Goal: Task Accomplishment & Management: Use online tool/utility

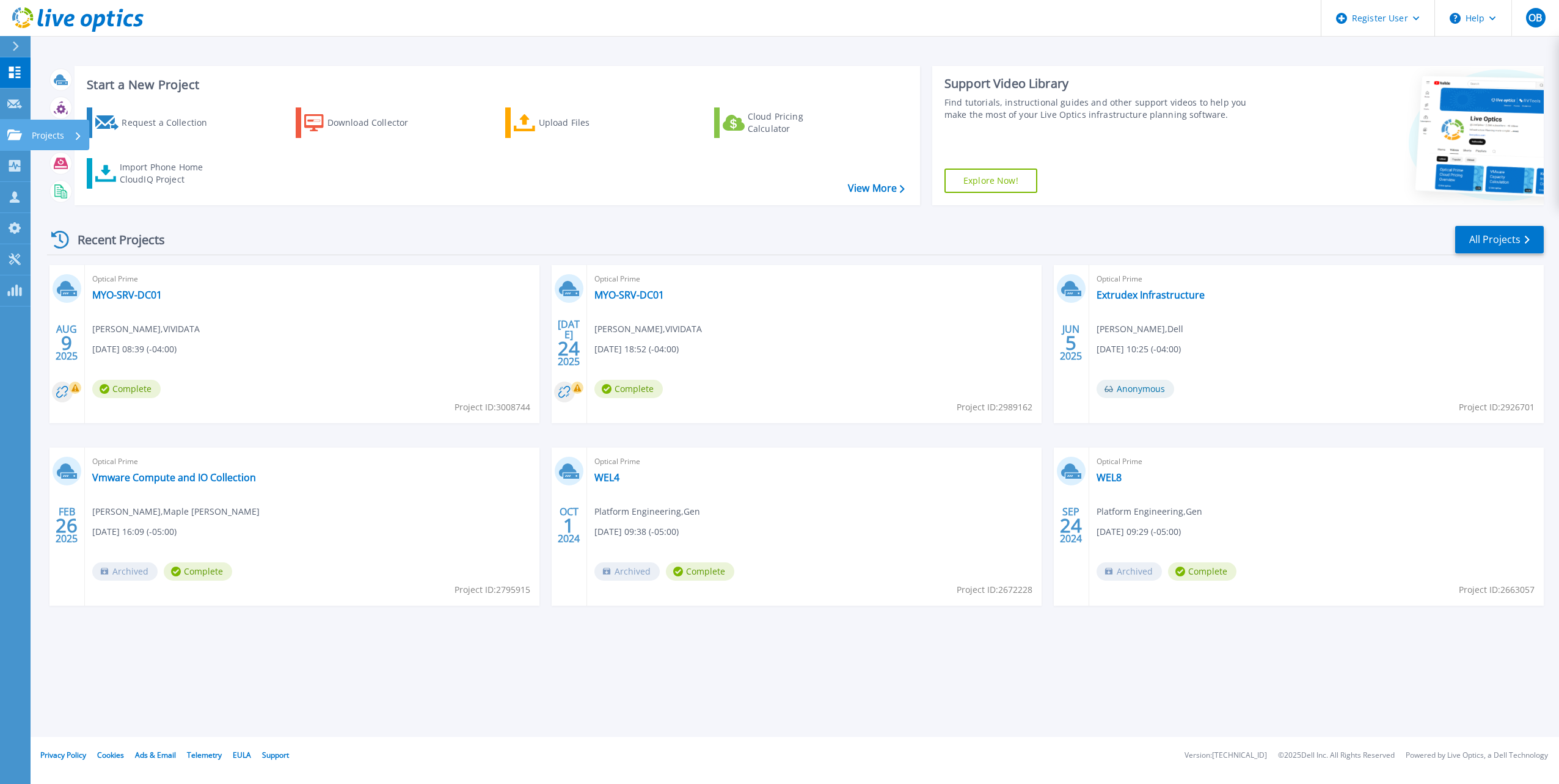
click at [23, 130] on div "Projects" at bounding box center [35, 135] width 57 height 11
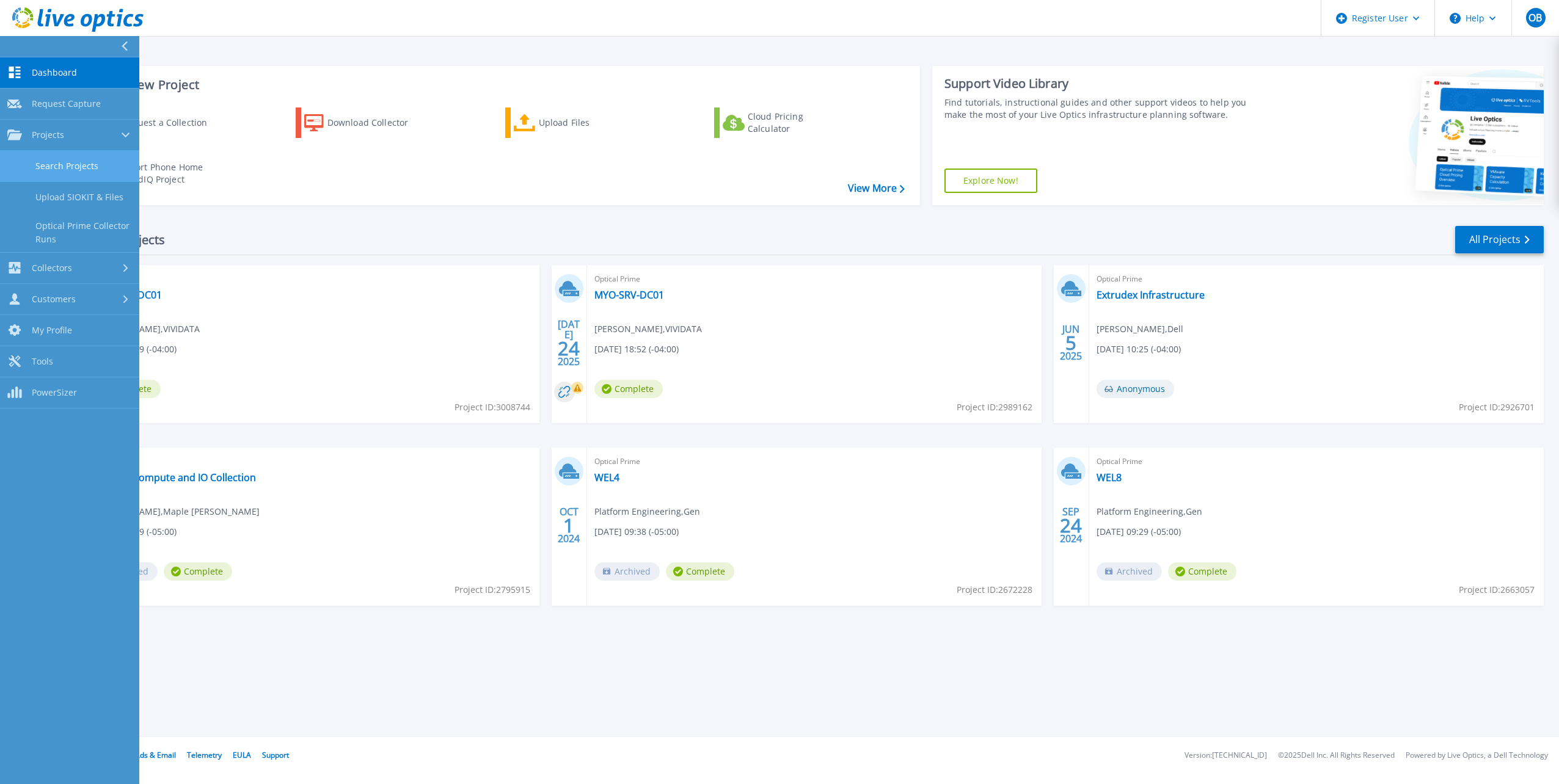
click at [68, 167] on link "Search Projects" at bounding box center [69, 166] width 139 height 31
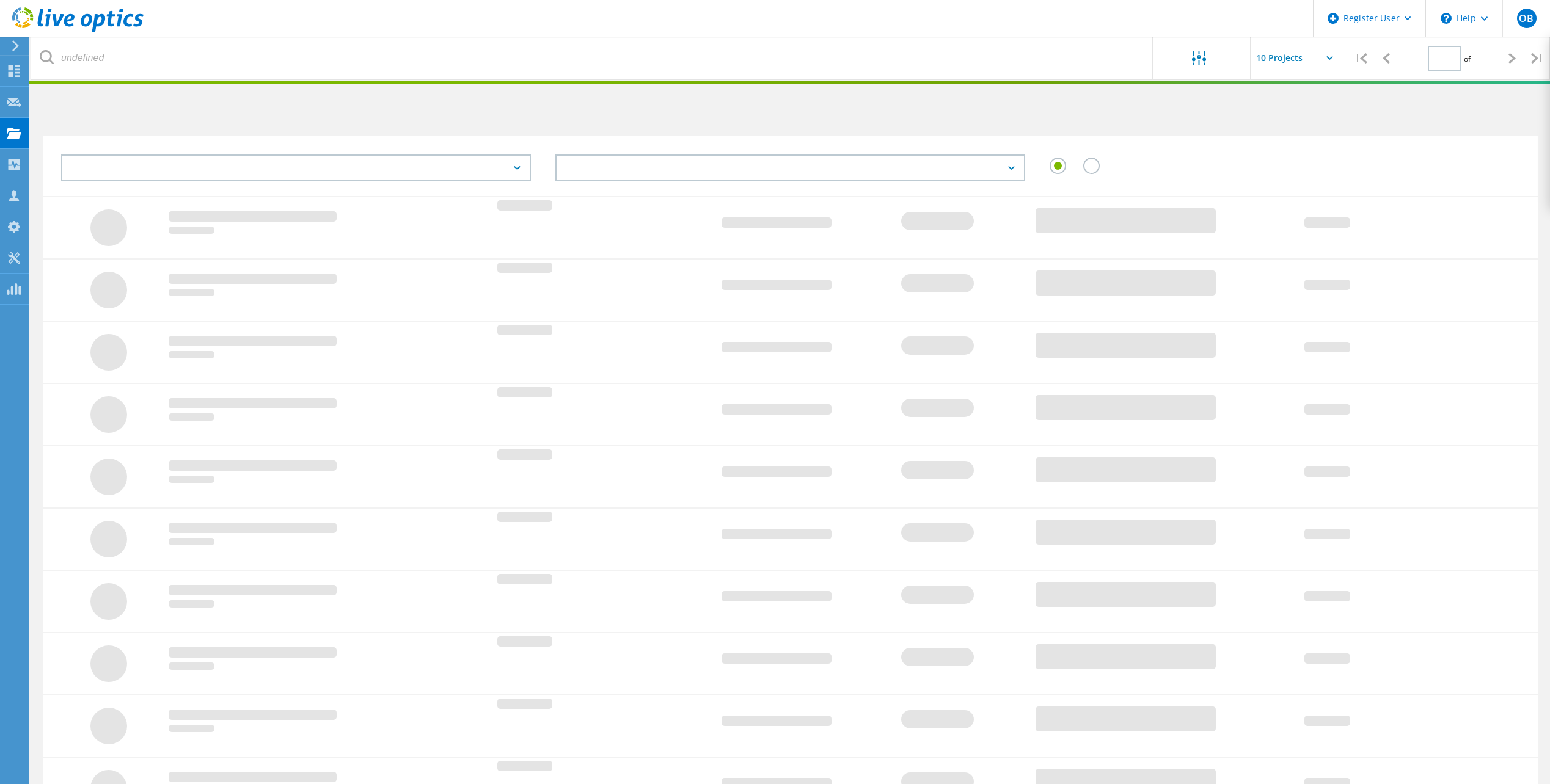
type input "1"
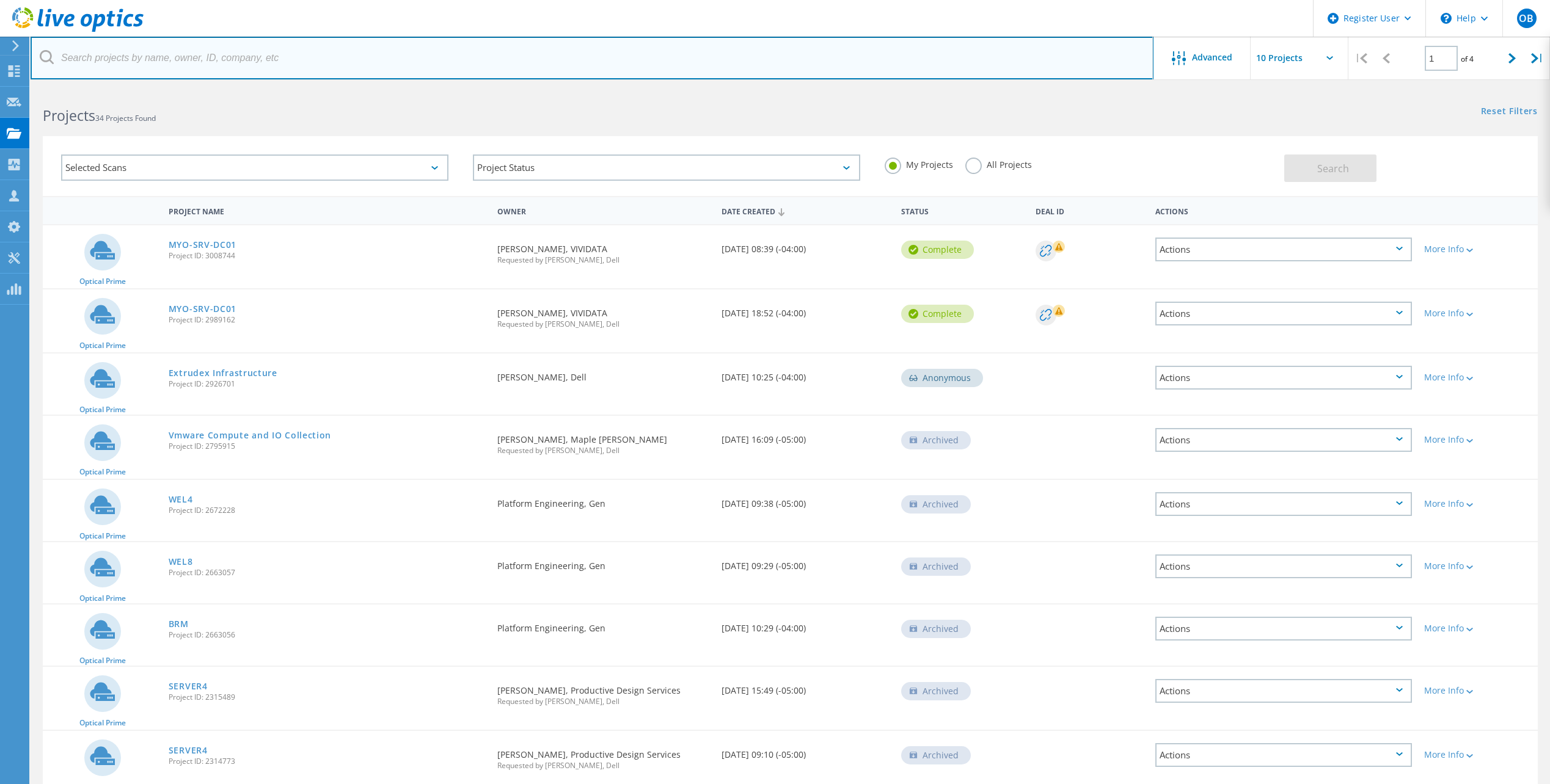
click at [159, 49] on input "text" at bounding box center [592, 58] width 1123 height 43
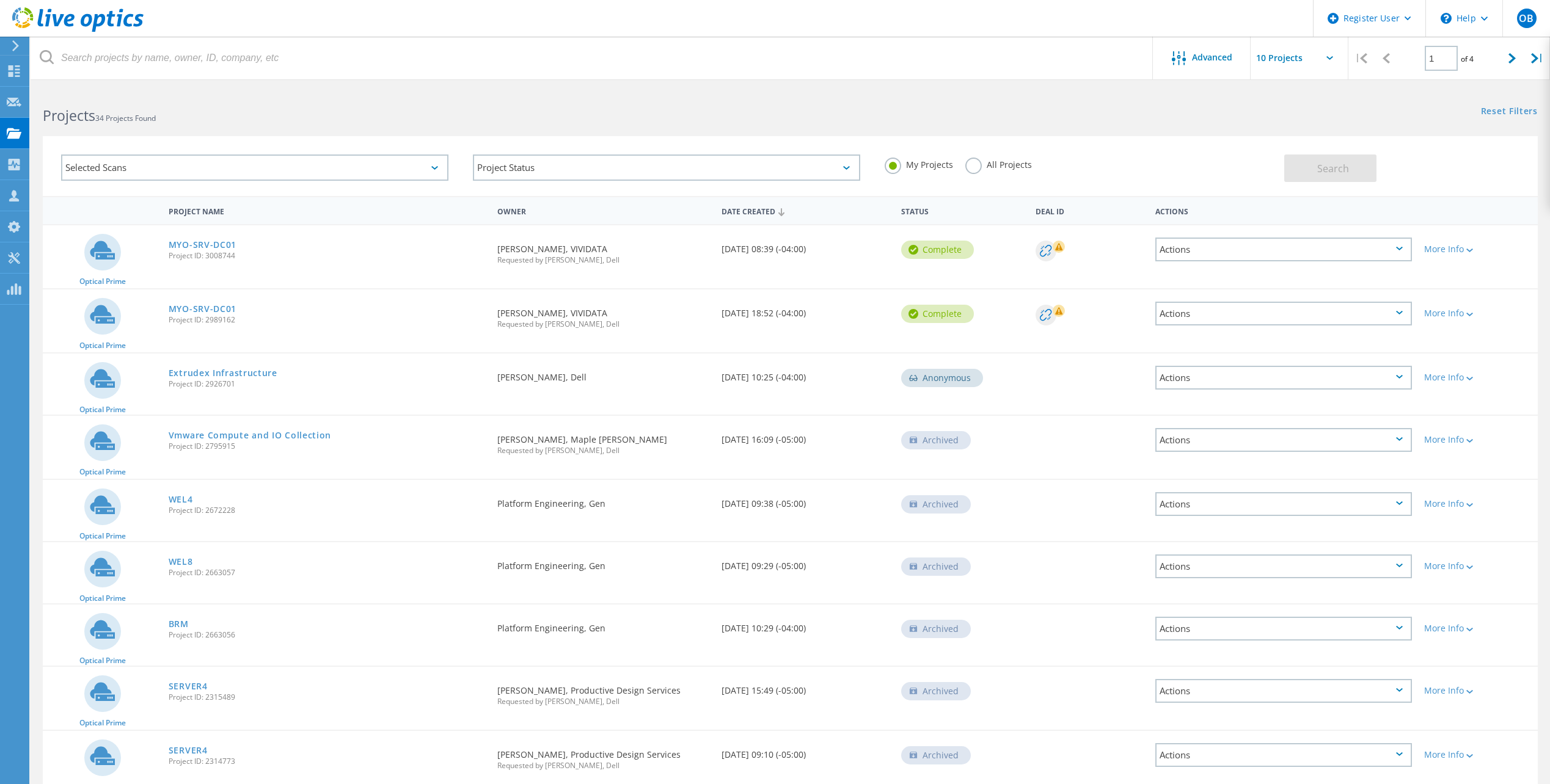
click at [970, 166] on label "All Projects" at bounding box center [999, 163] width 66 height 11
click at [0, 0] on input "All Projects" at bounding box center [0, 0] width 0 height 0
click at [1311, 155] on button "Search" at bounding box center [1331, 168] width 92 height 27
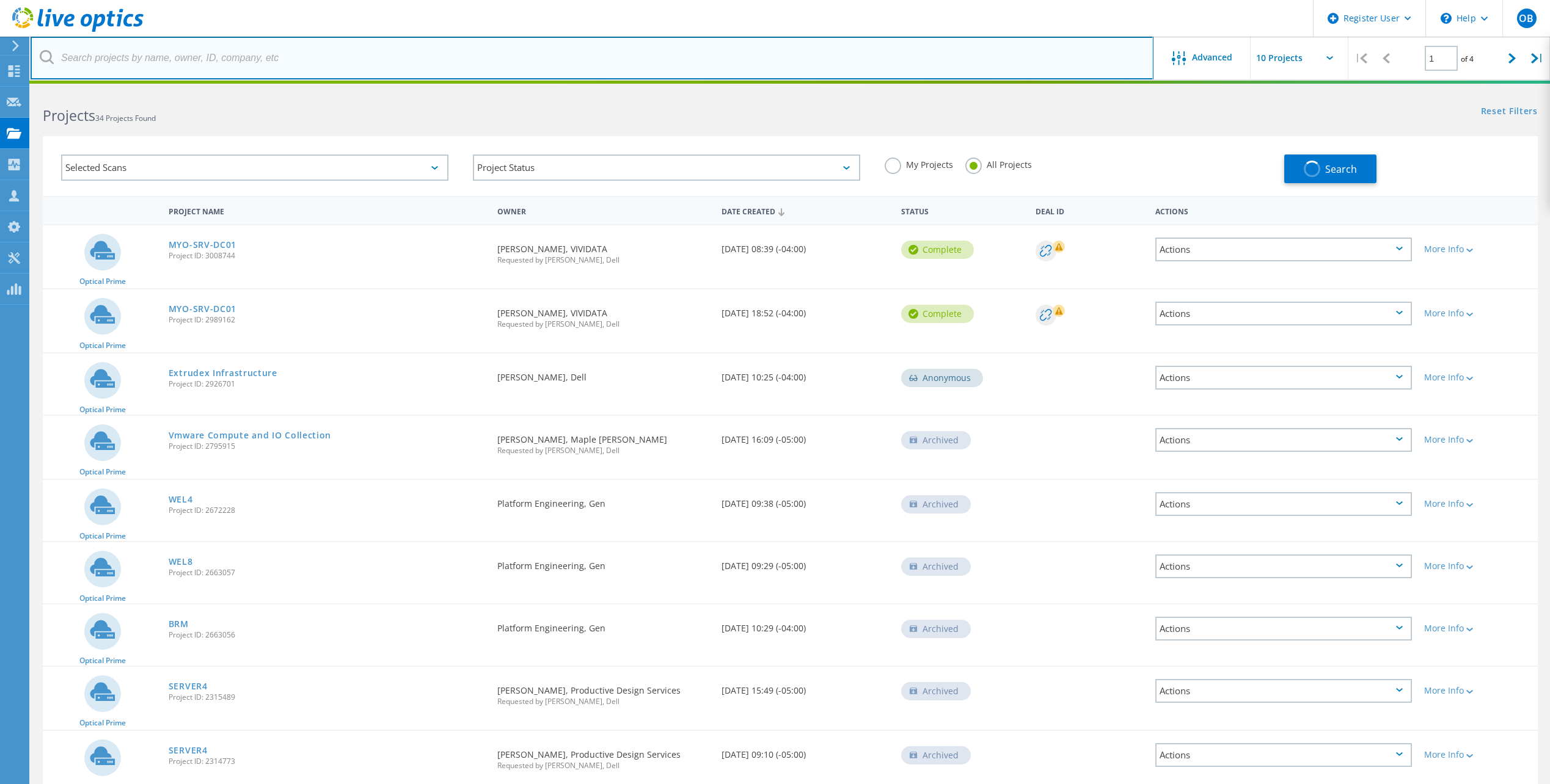
click at [250, 57] on input "text" at bounding box center [592, 58] width 1123 height 43
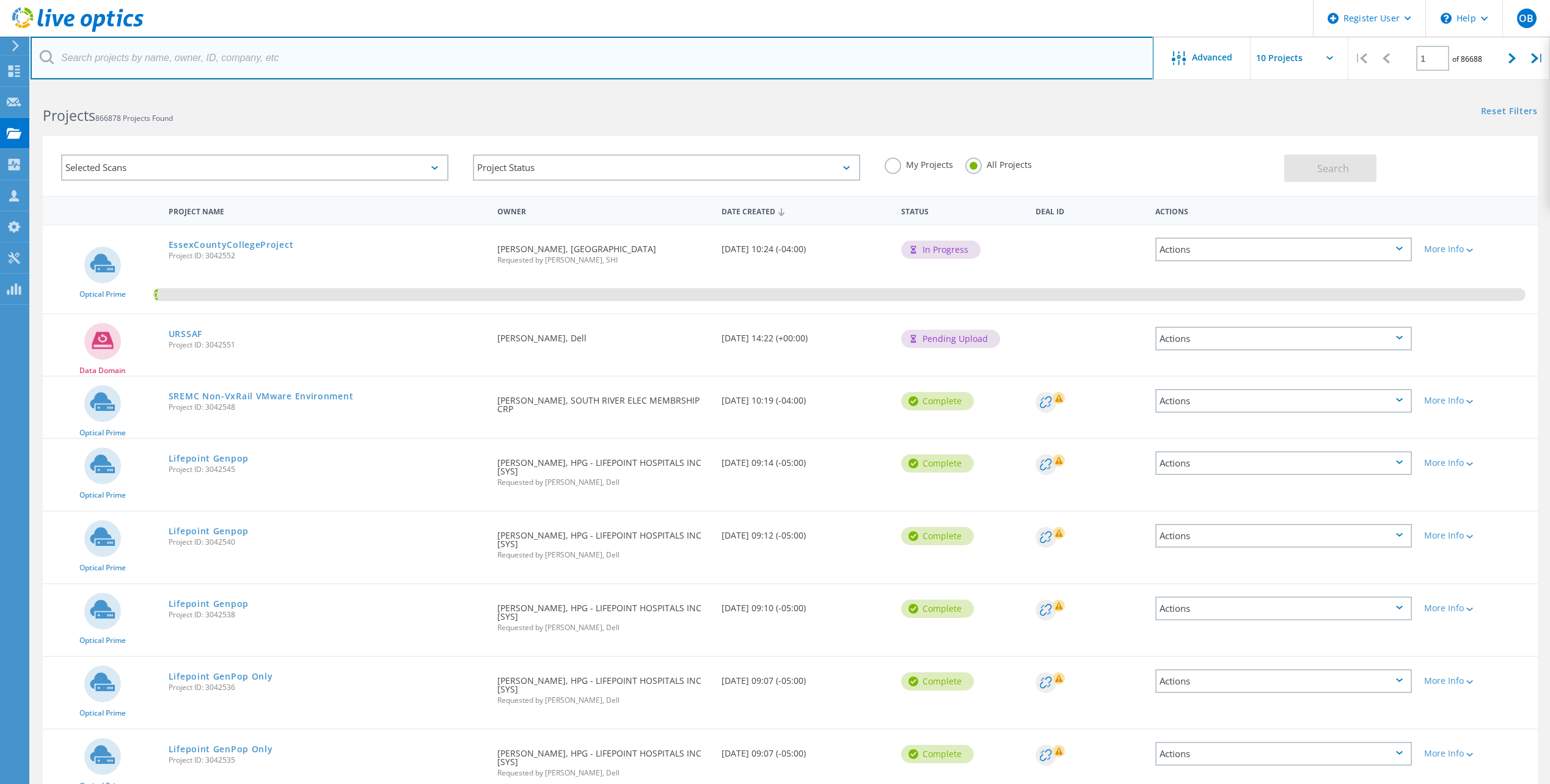
click at [183, 57] on input "text" at bounding box center [592, 58] width 1123 height 43
paste input "christian.maradiaga@uvltd.tech"
type input "christian.maradiaga@uvltd.tech"
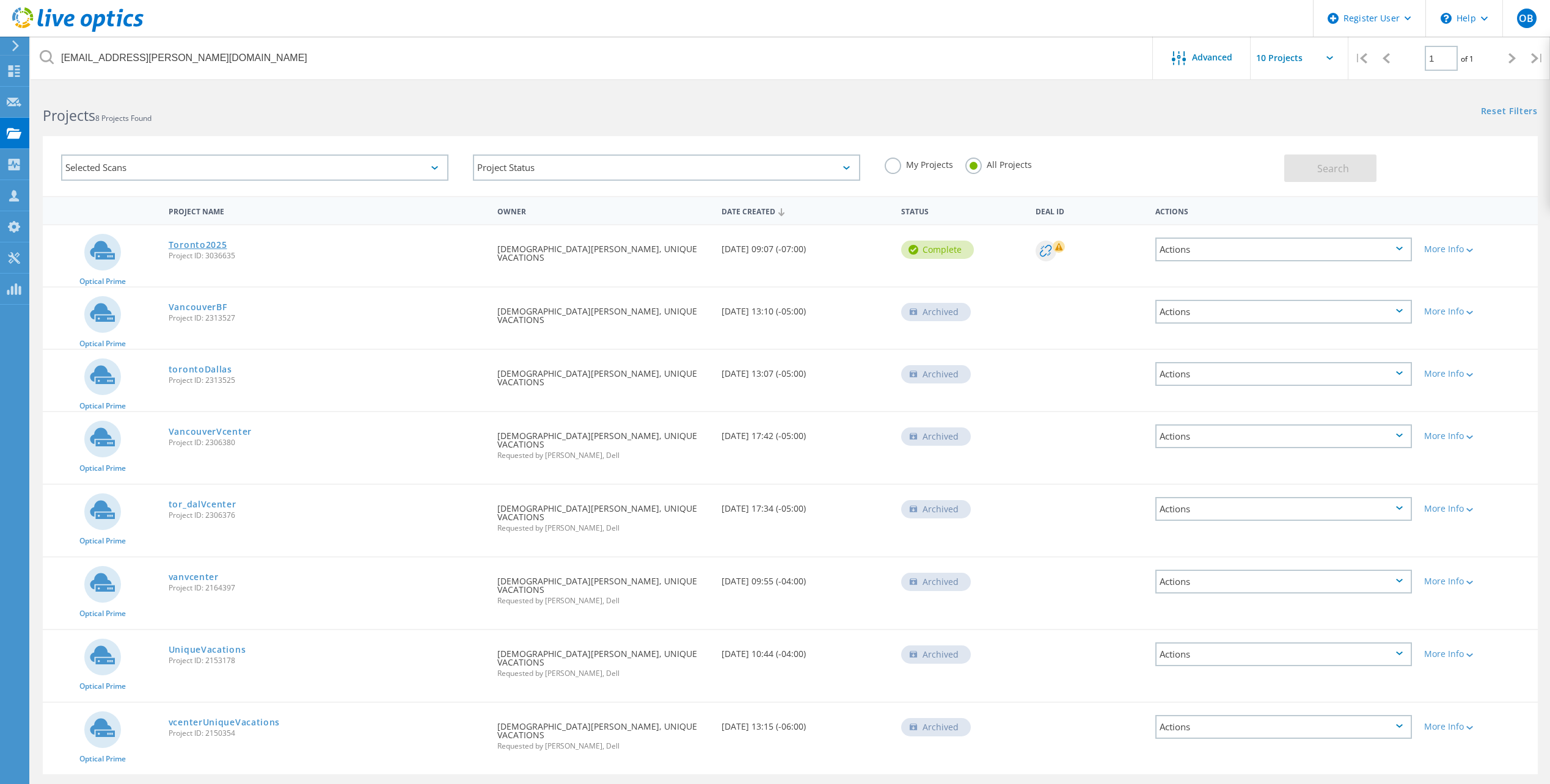
click at [204, 247] on link "Toronto2025" at bounding box center [198, 244] width 59 height 8
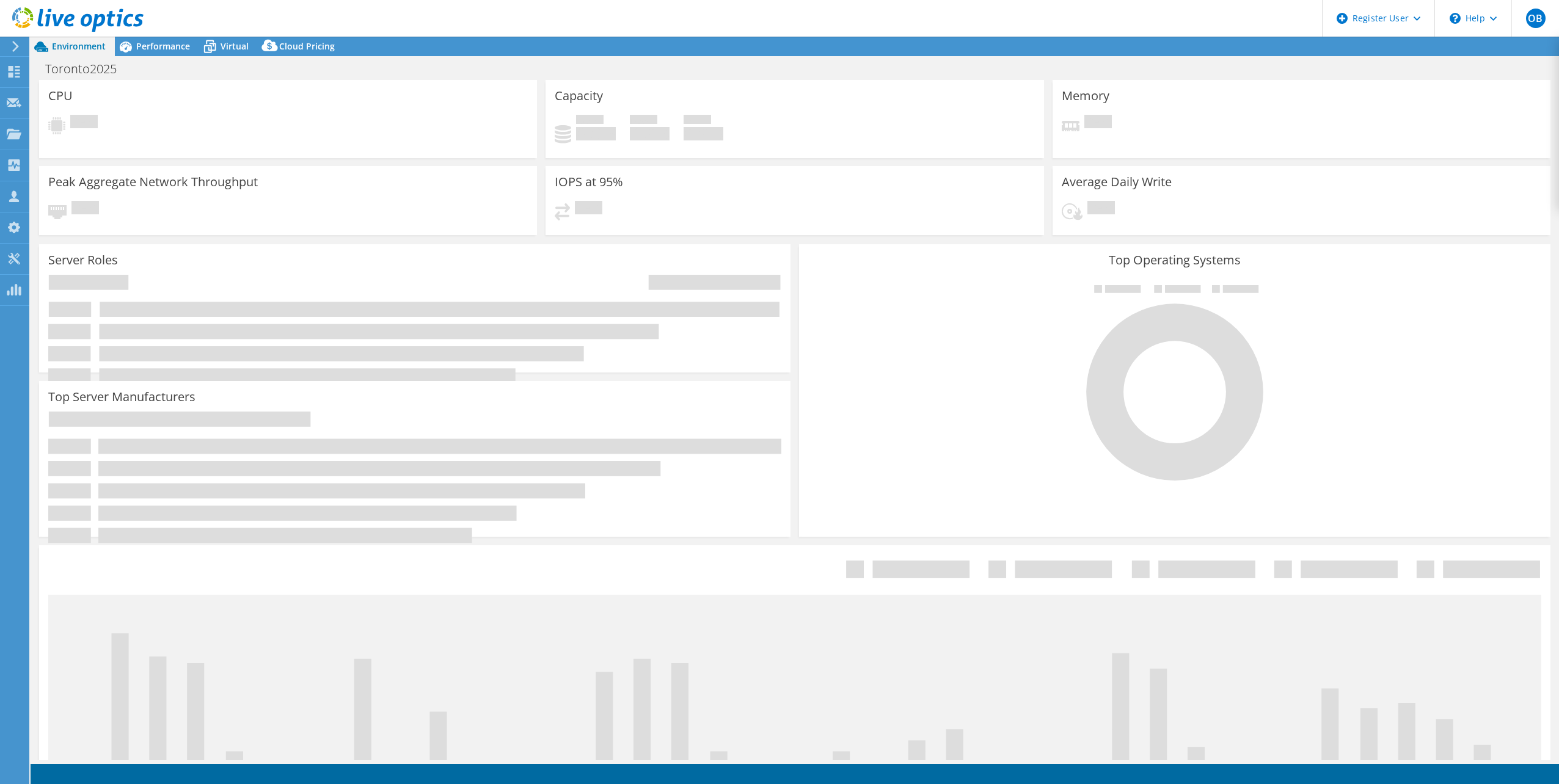
select select "USD"
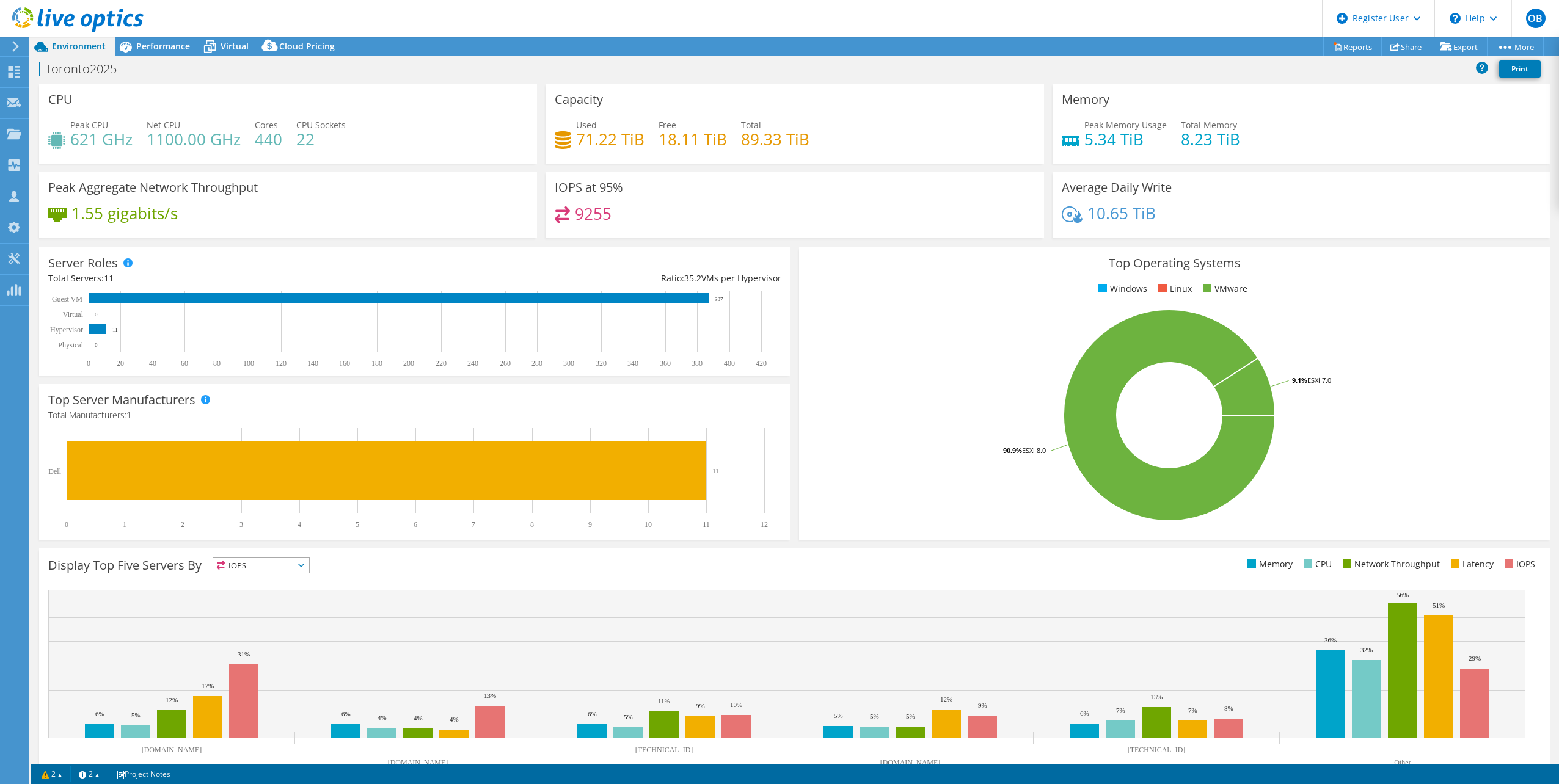
click at [93, 70] on h1 "Toronto2025" at bounding box center [87, 69] width 96 height 14
copy h1 "Toronto2025"
click at [194, 46] on div "Performance" at bounding box center [157, 47] width 84 height 20
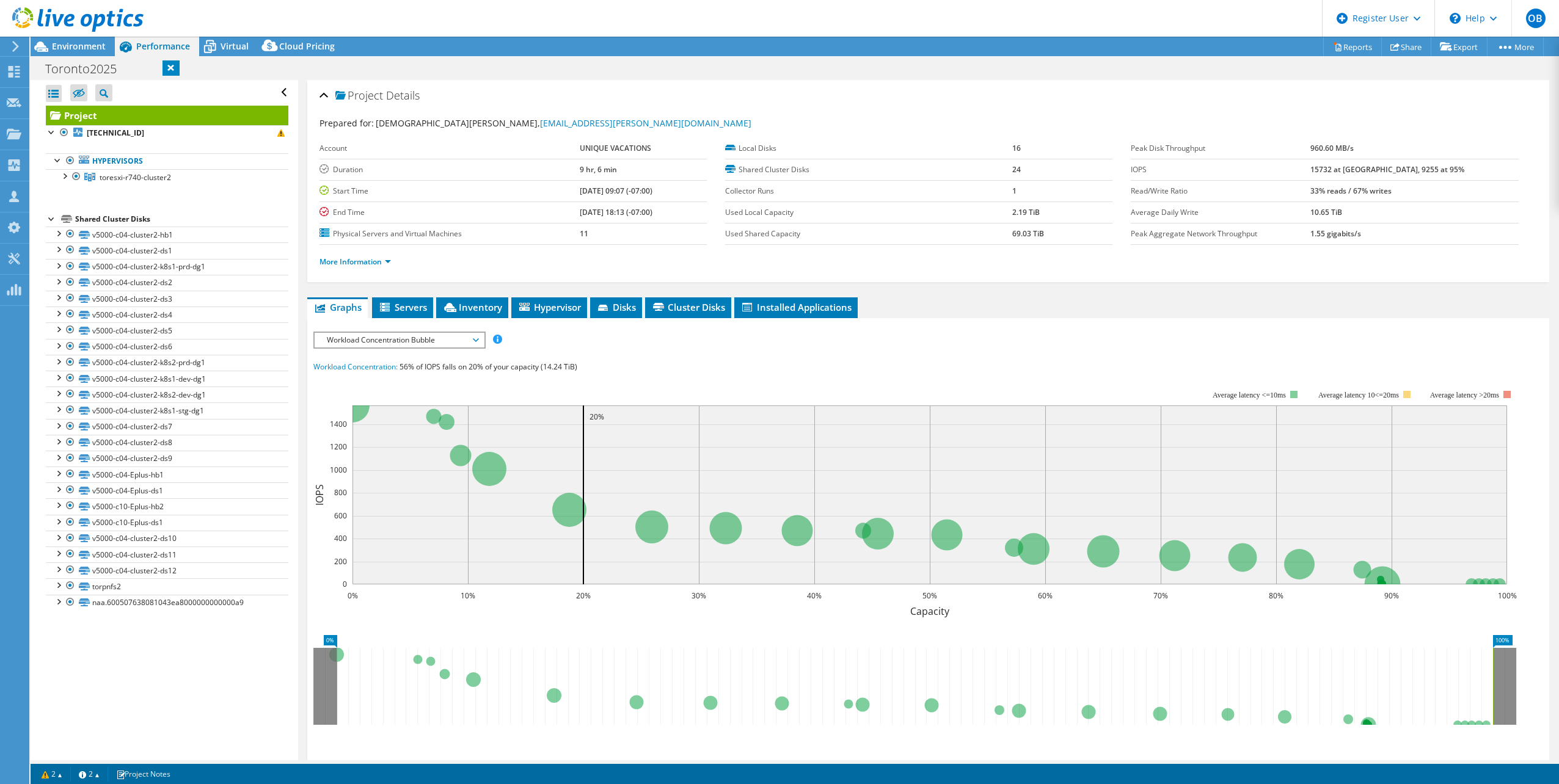
click at [201, 72] on div "Toronto2025 Print" at bounding box center [795, 69] width 1528 height 23
click at [171, 70] on link at bounding box center [171, 68] width 17 height 15
click at [246, 72] on div "Toronto2025 Print" at bounding box center [795, 69] width 1528 height 23
click at [433, 339] on span "Workload Concentration Bubble" at bounding box center [399, 340] width 157 height 14
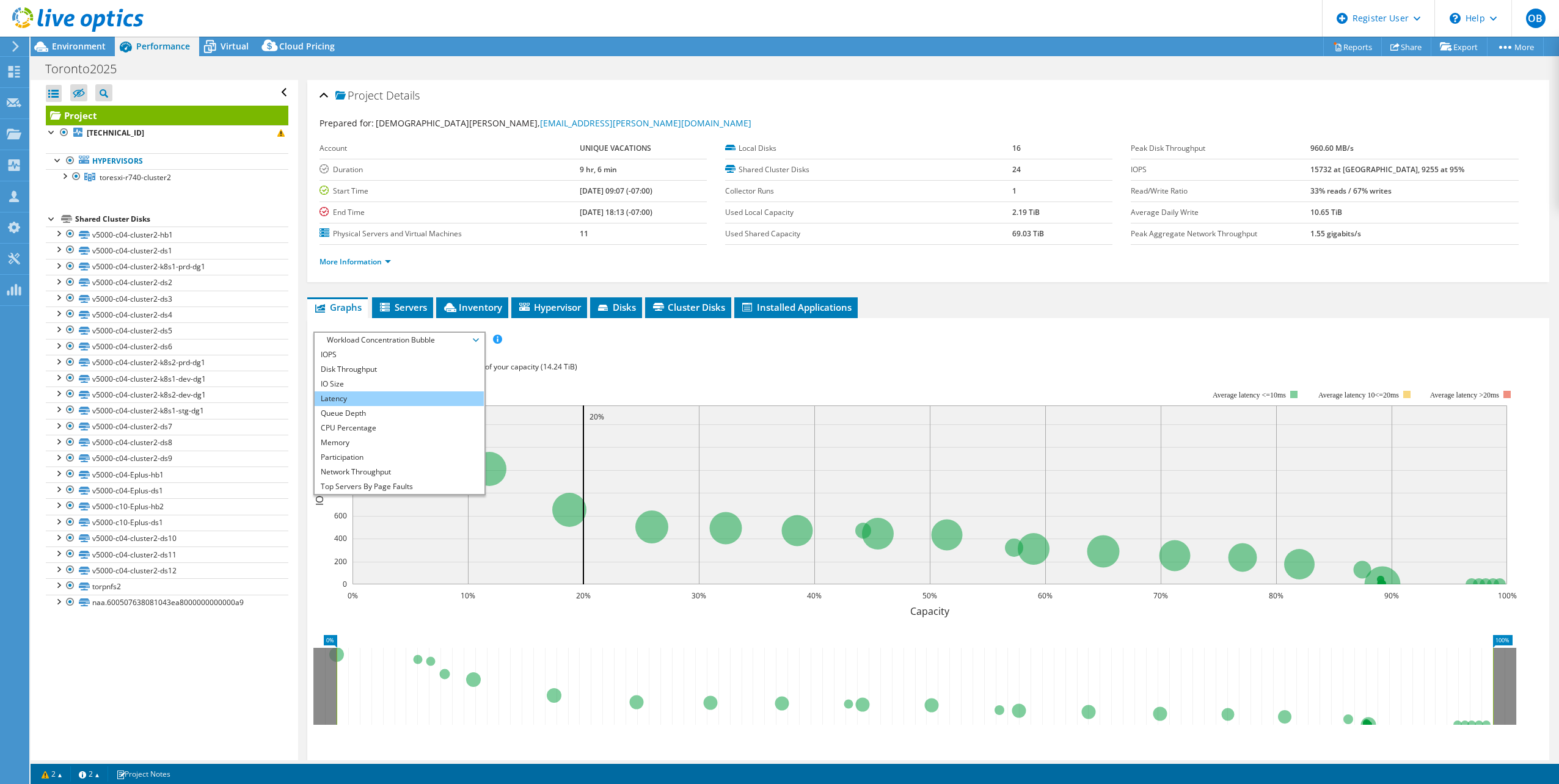
scroll to position [44, 0]
click at [363, 482] on li "All" at bounding box center [399, 486] width 169 height 14
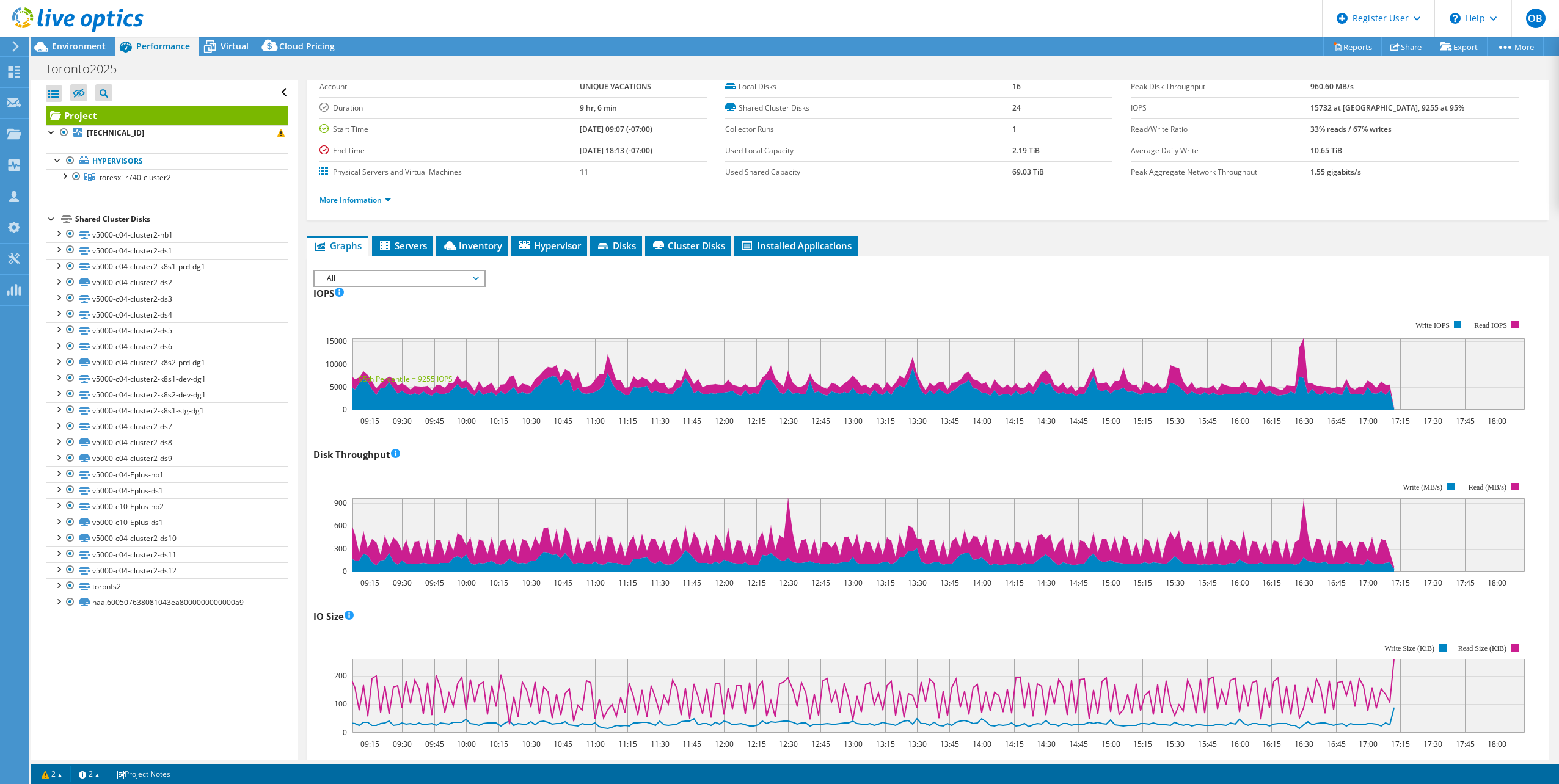
scroll to position [0, 0]
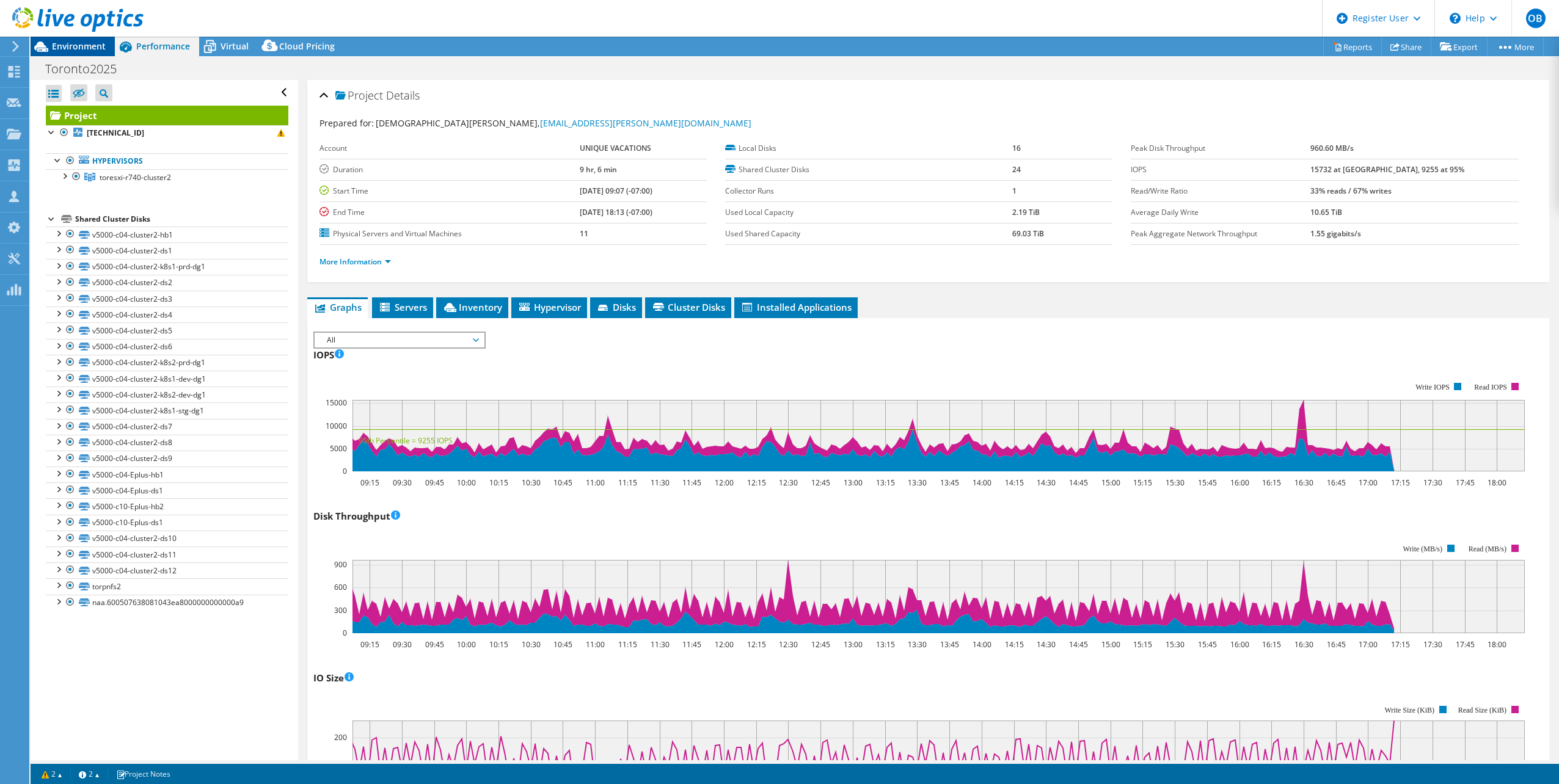
click at [84, 48] on span "Environment" at bounding box center [78, 45] width 54 height 11
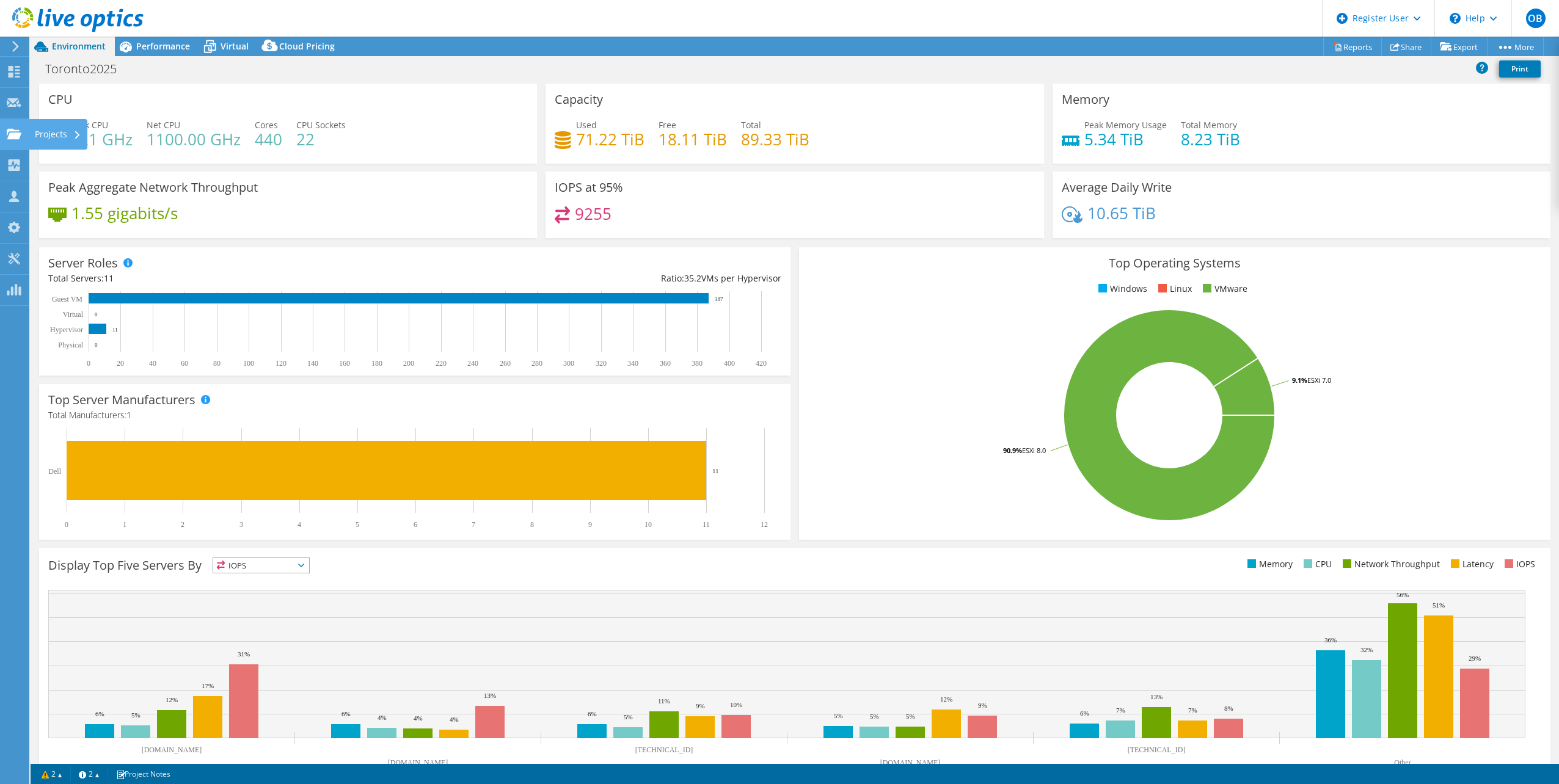
click at [11, 134] on use at bounding box center [14, 133] width 14 height 11
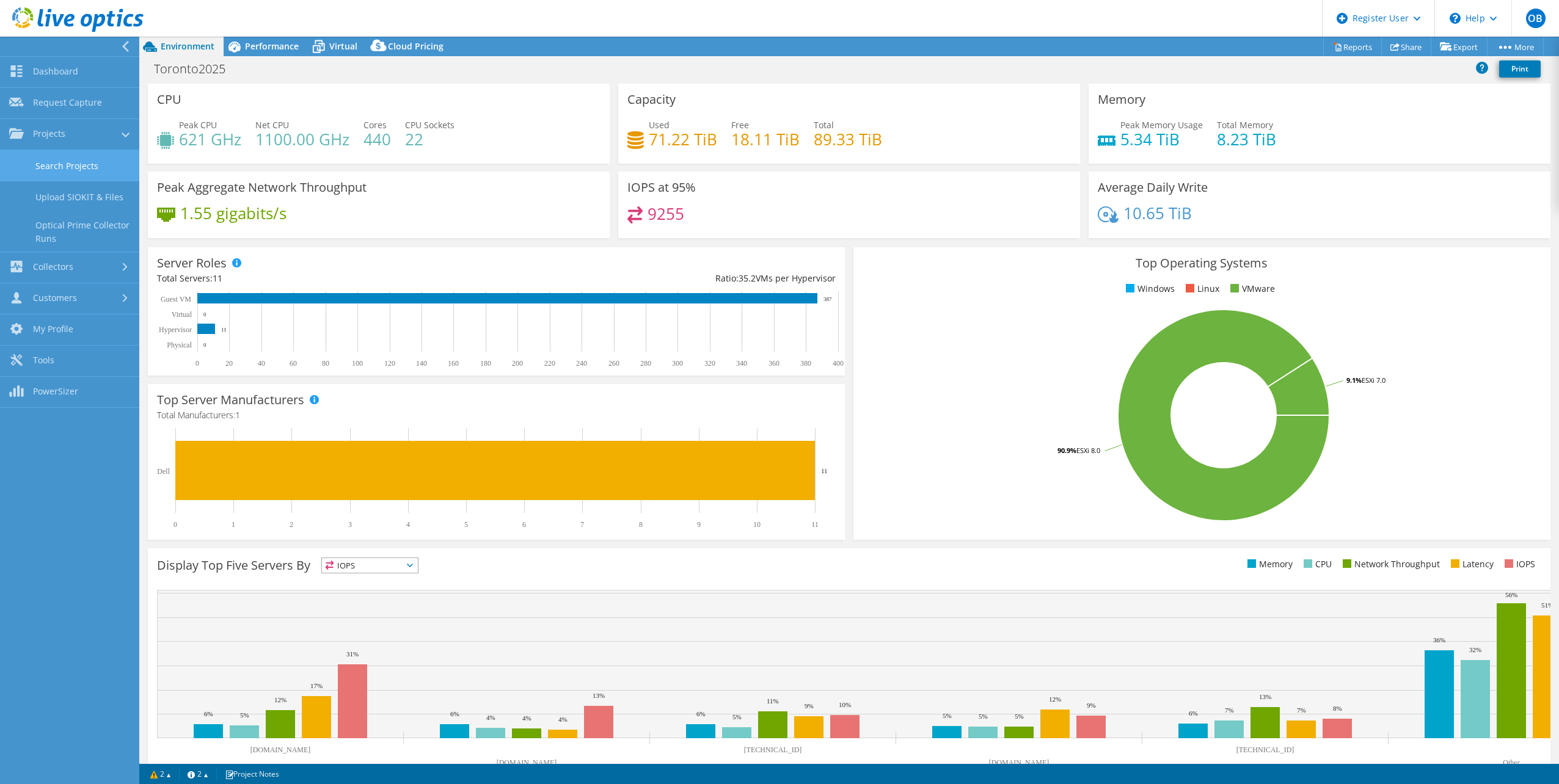
click at [74, 166] on link "Search Projects" at bounding box center [69, 165] width 139 height 31
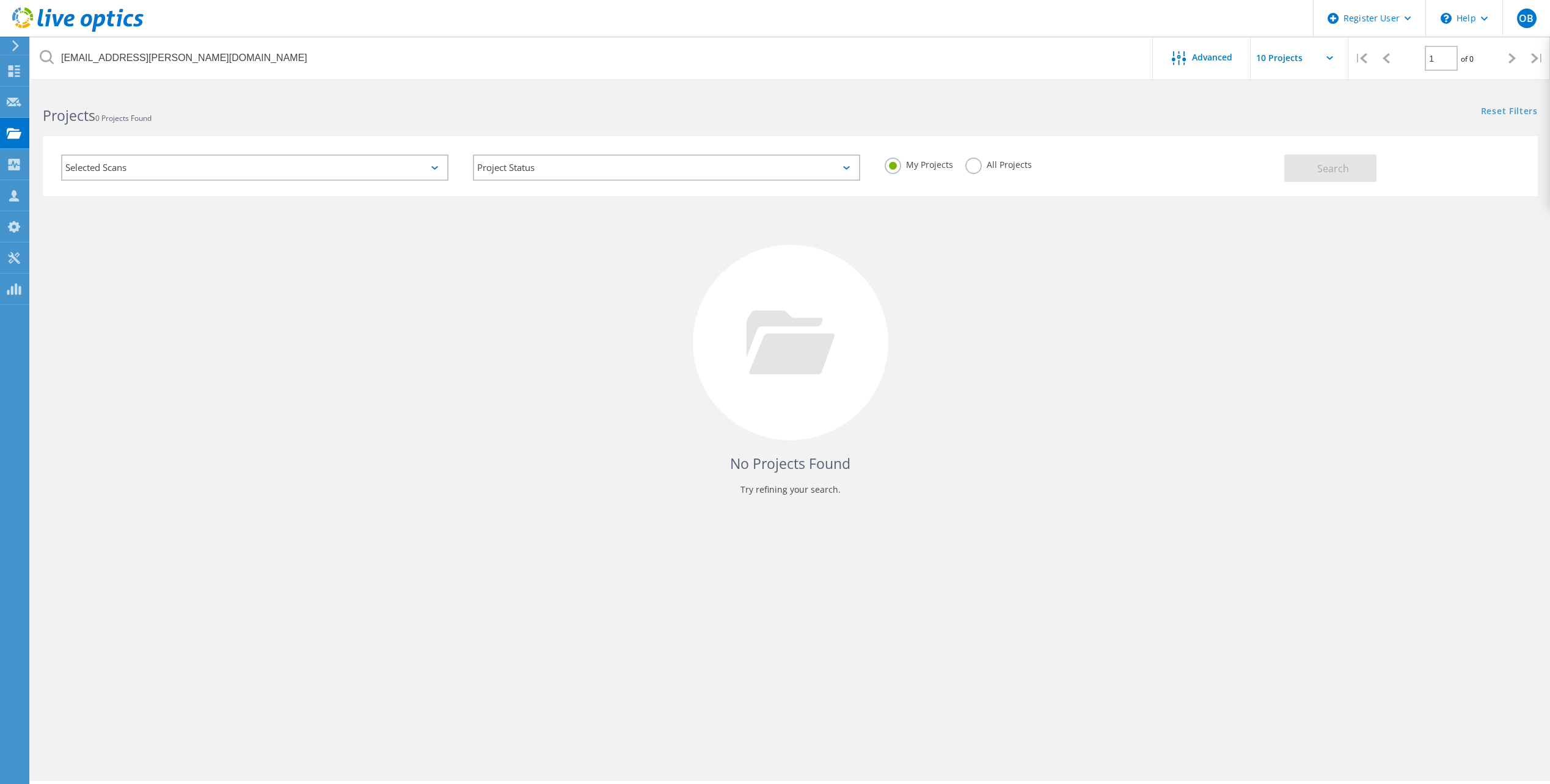
click at [160, 171] on div "Selected Scans" at bounding box center [255, 167] width 388 height 26
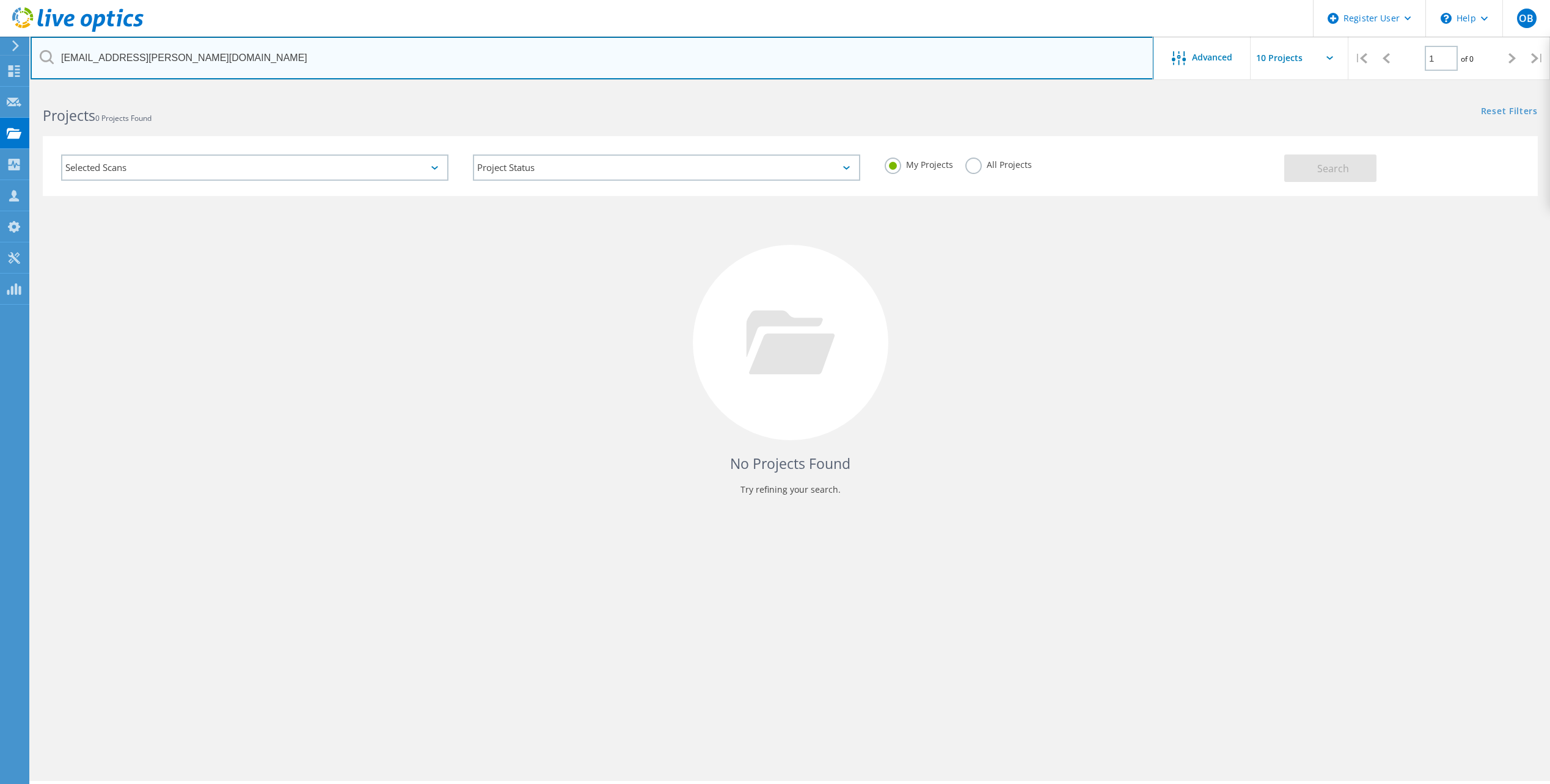
drag, startPoint x: 884, startPoint y: 55, endPoint x: 867, endPoint y: 38, distance: 24.0
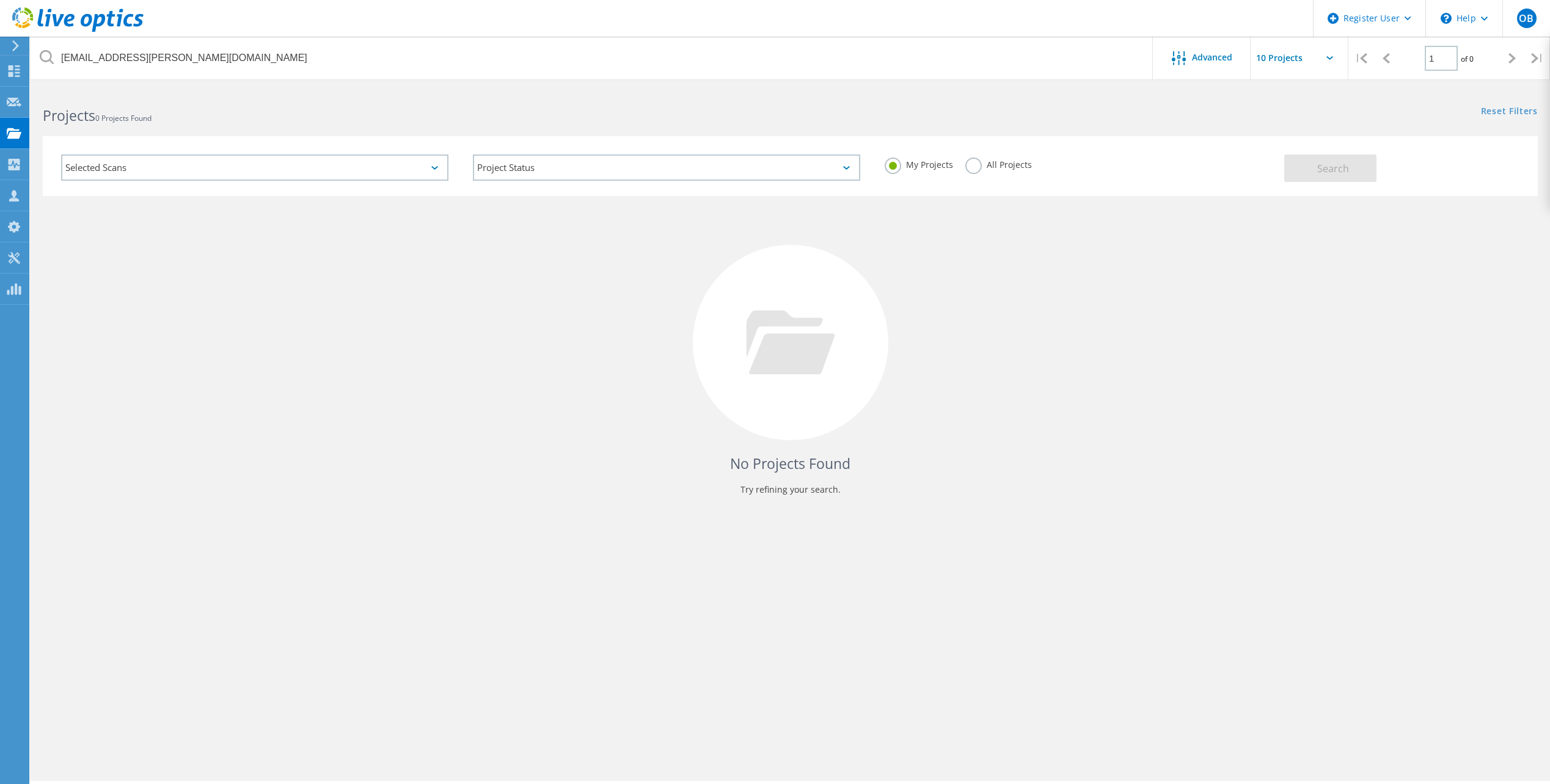
drag, startPoint x: 974, startPoint y: 166, endPoint x: 998, endPoint y: 176, distance: 26.0
click at [974, 166] on label "All Projects" at bounding box center [999, 163] width 66 height 11
click at [0, 0] on input "All Projects" at bounding box center [0, 0] width 0 height 0
click at [1364, 176] on button "Search" at bounding box center [1331, 168] width 92 height 27
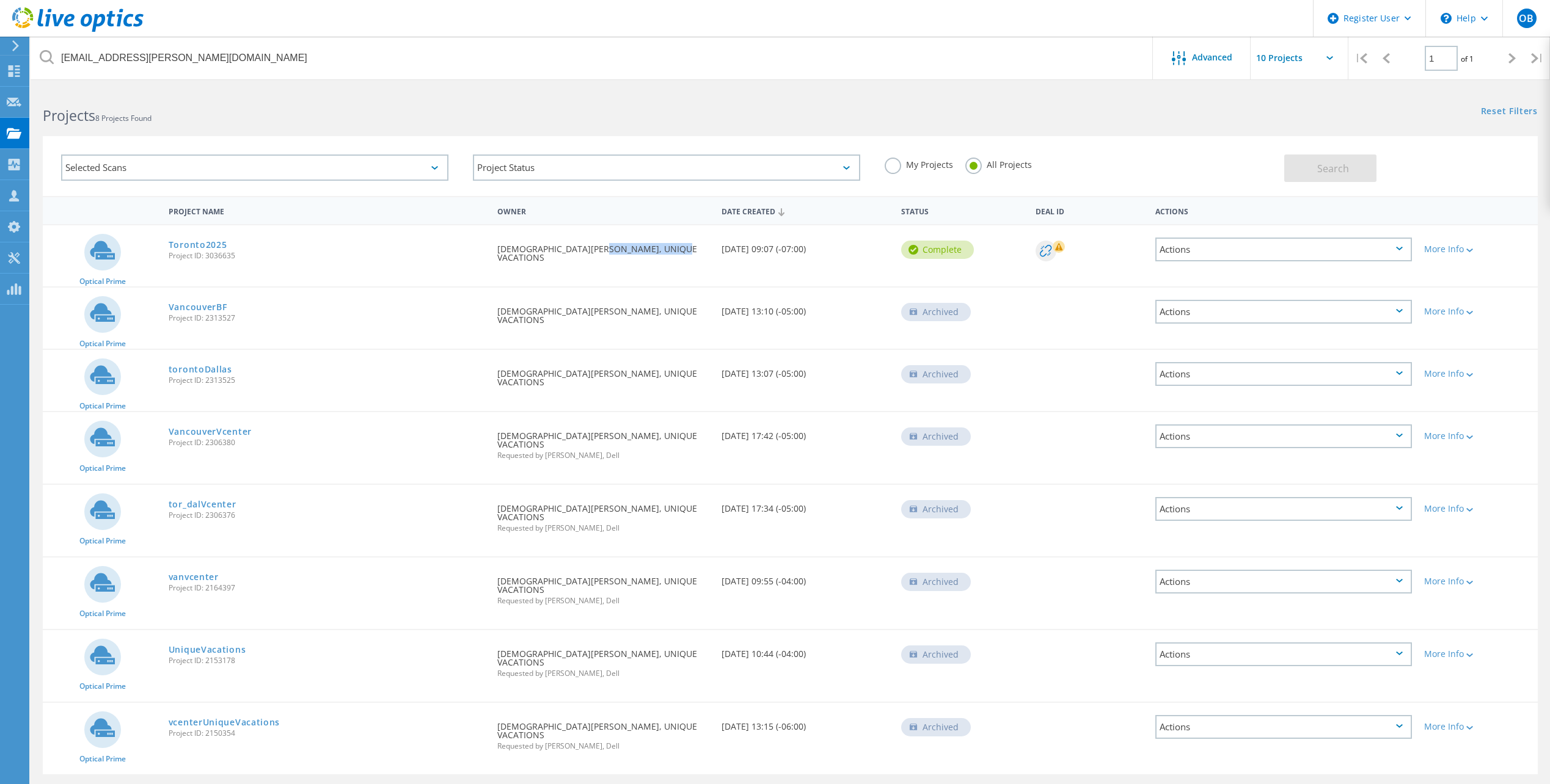
drag, startPoint x: 665, startPoint y: 250, endPoint x: 583, endPoint y: 251, distance: 82.0
click at [583, 251] on div "Requested By Christian Maradiaga, UNIQUE VACATIONS" at bounding box center [603, 250] width 224 height 49
copy div "UNIQUE VACATIONS"
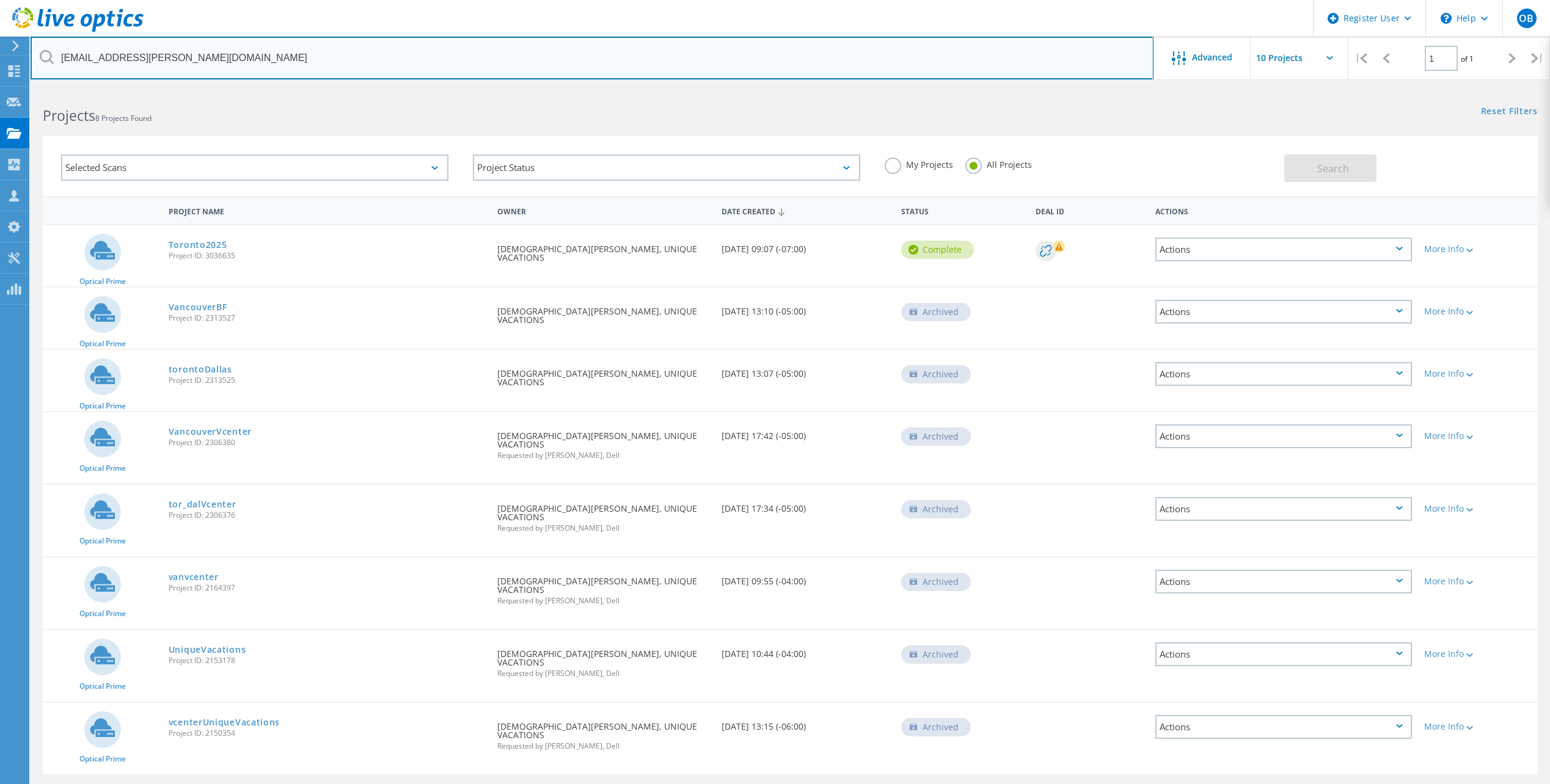
click at [144, 60] on input "[EMAIL_ADDRESS][PERSON_NAME][DOMAIN_NAME]" at bounding box center [592, 58] width 1123 height 43
paste input "UNIQUE VACATIONS"
type input "UNIQUE VACATIONS"
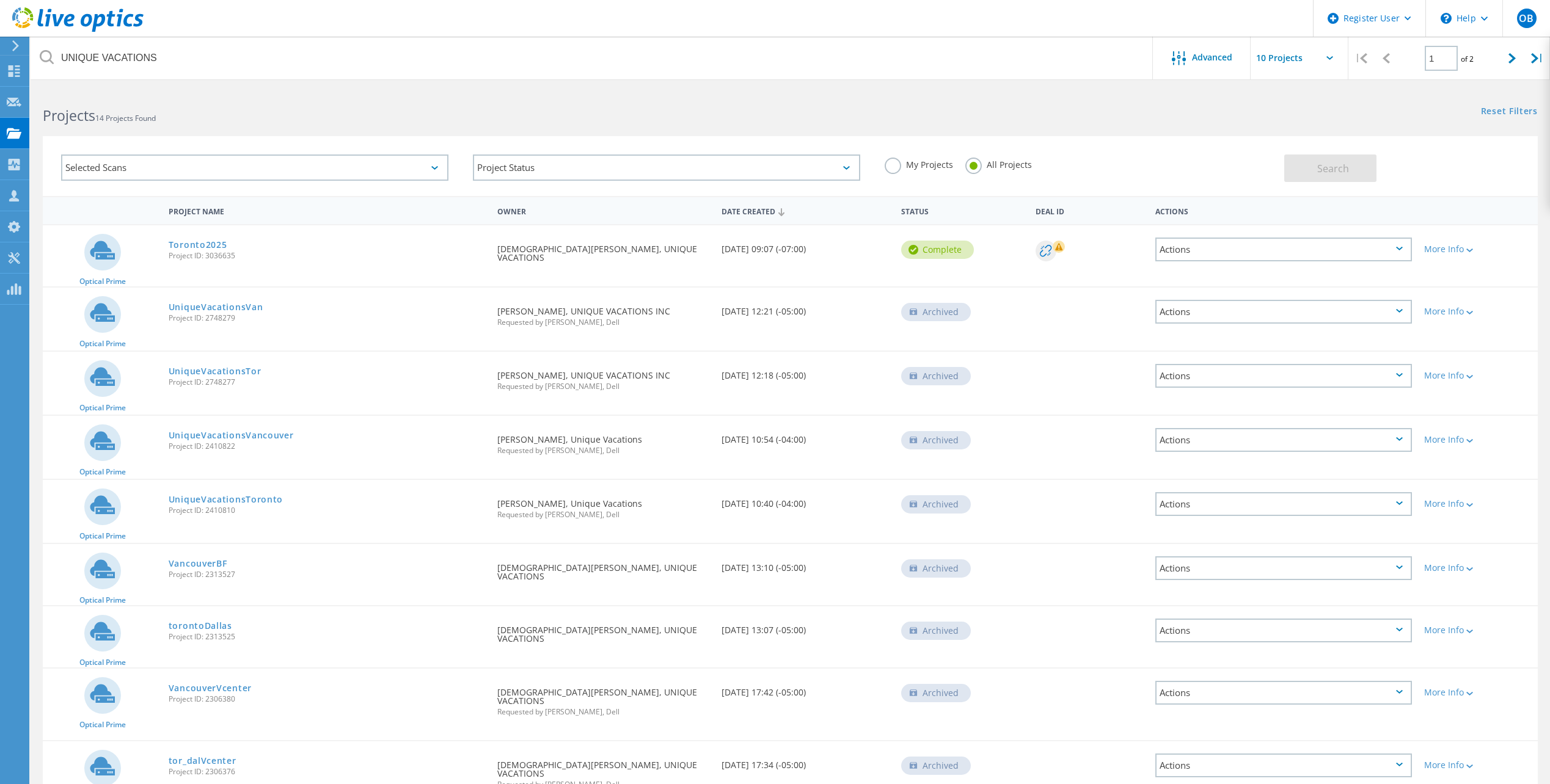
click at [747, 309] on div "Date Created 12/19/2024, 12:21 (-05:00)" at bounding box center [806, 308] width 180 height 40
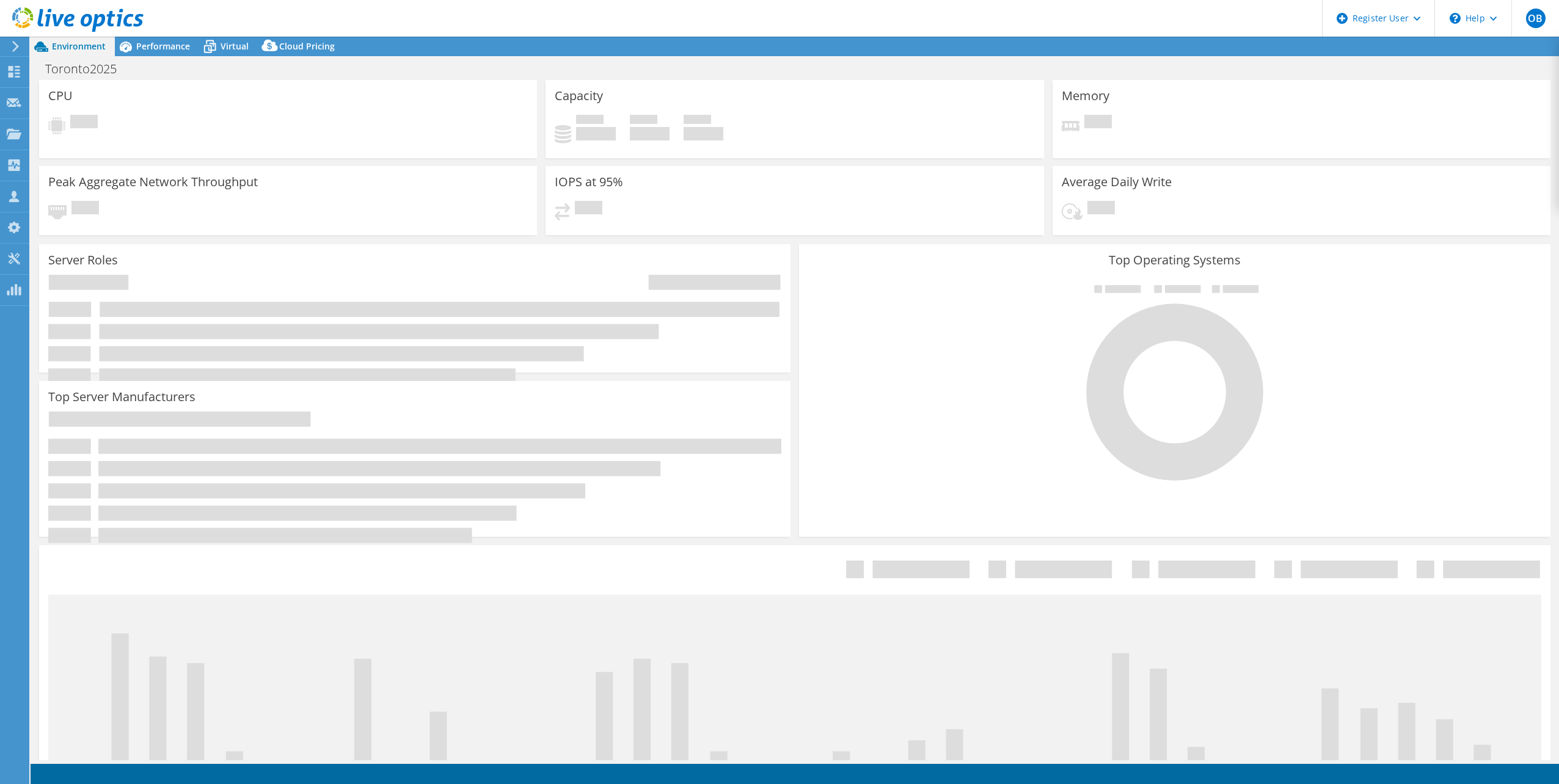
select select "USD"
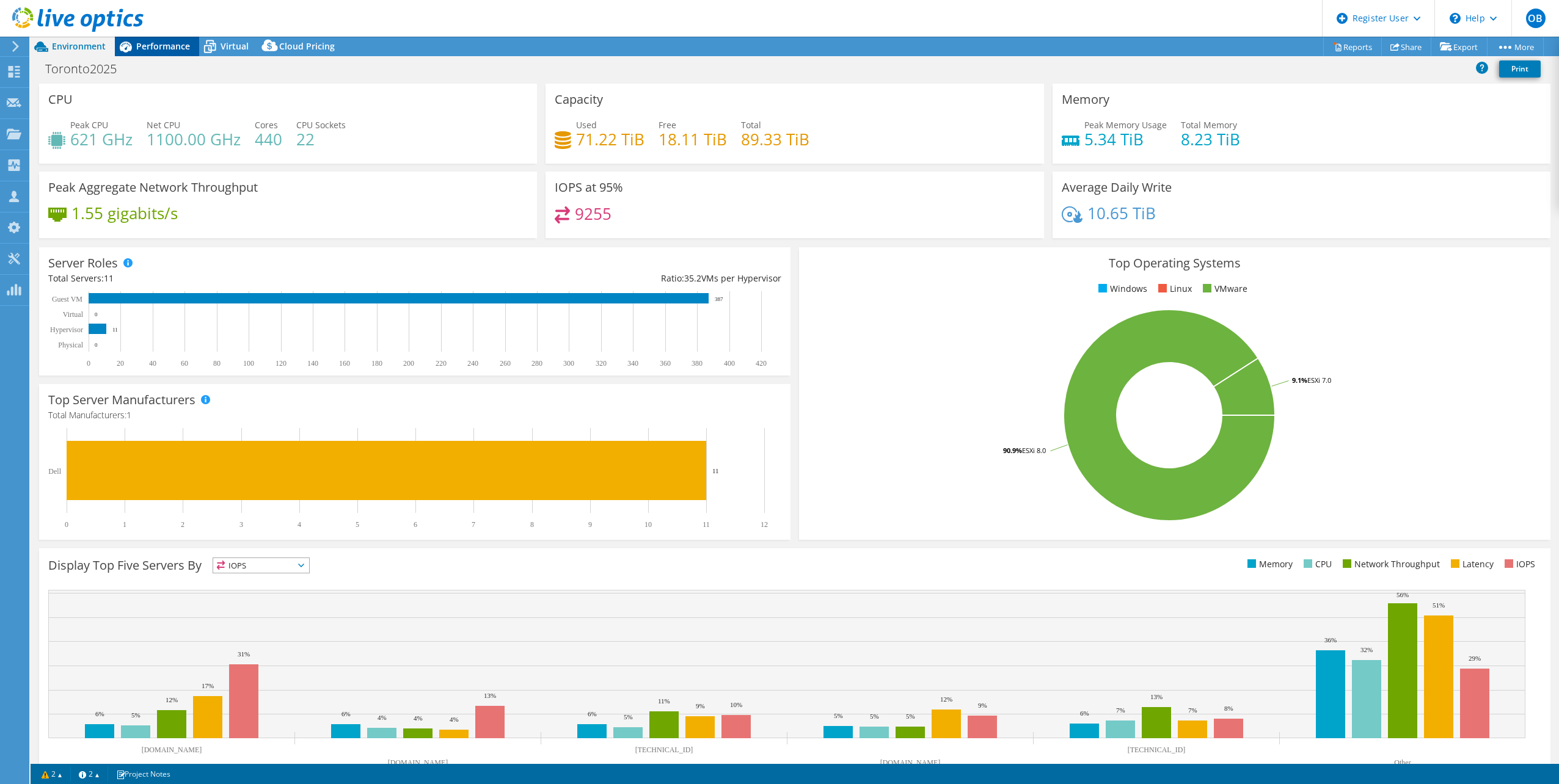
click at [169, 47] on span "Performance" at bounding box center [163, 45] width 54 height 11
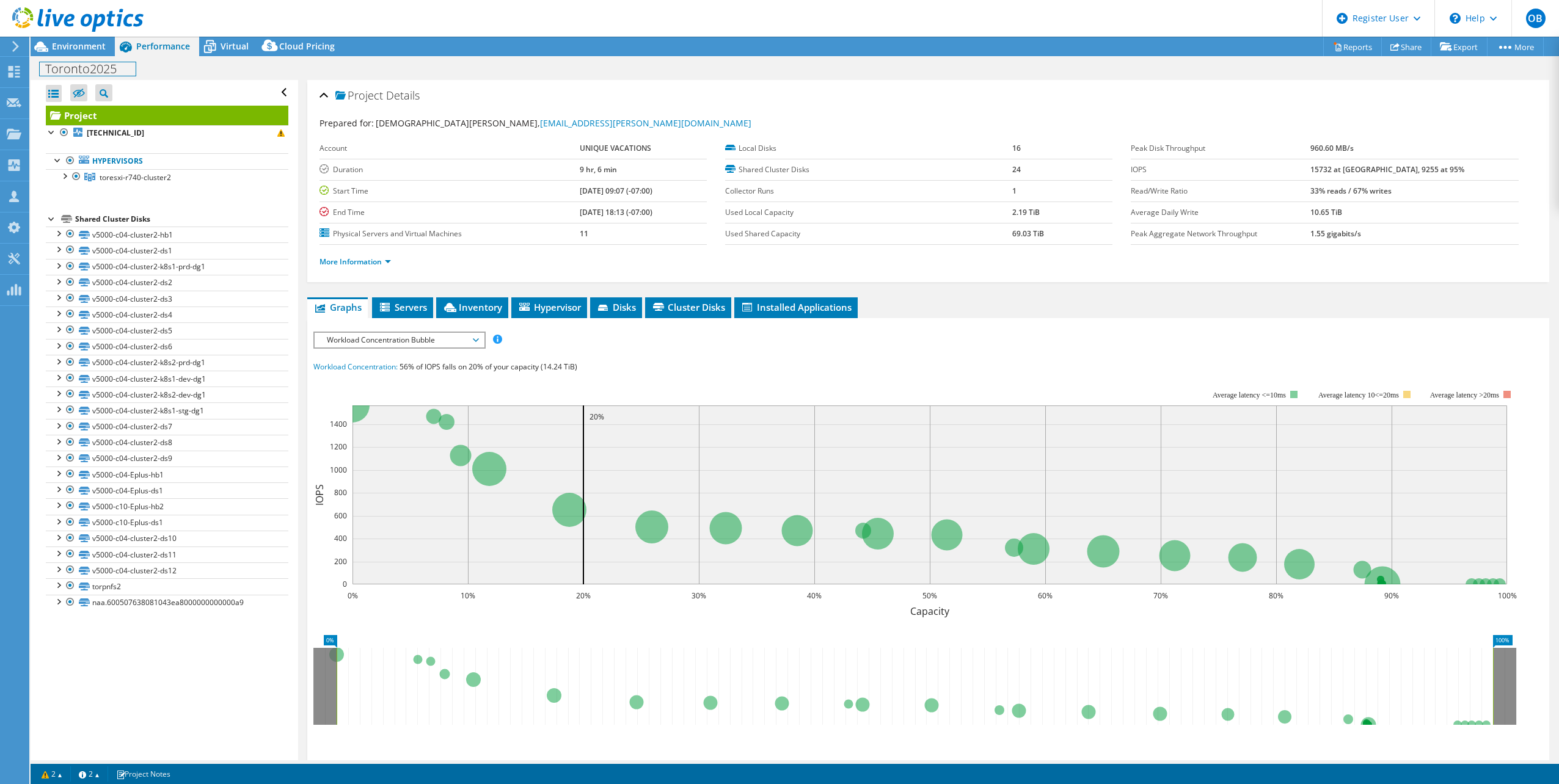
click at [70, 57] on div "Toronto2025 Print" at bounding box center [795, 69] width 1528 height 24
click at [75, 51] on span "Environment" at bounding box center [78, 45] width 54 height 11
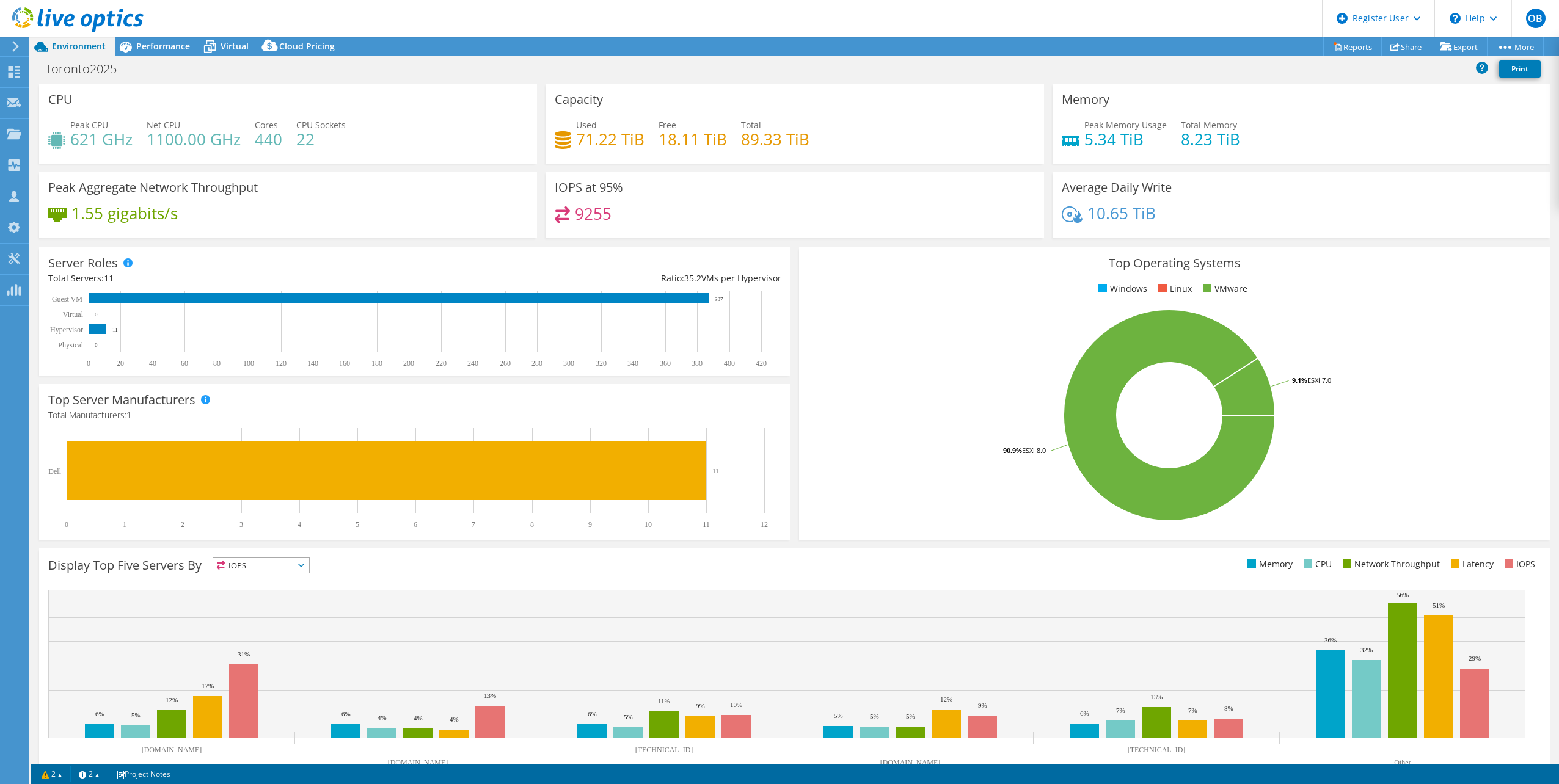
scroll to position [31, 0]
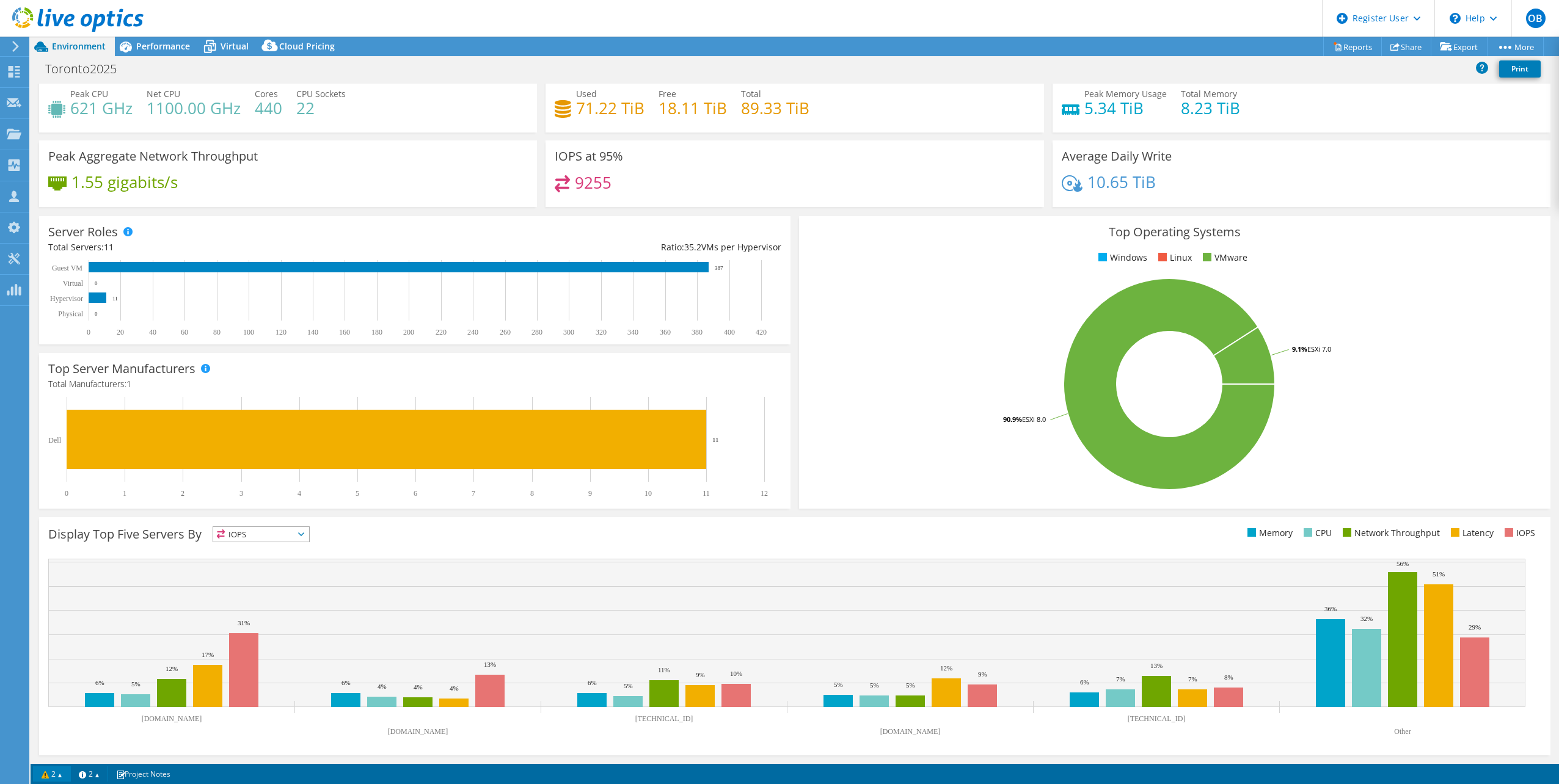
click at [55, 776] on link "2" at bounding box center [52, 774] width 38 height 15
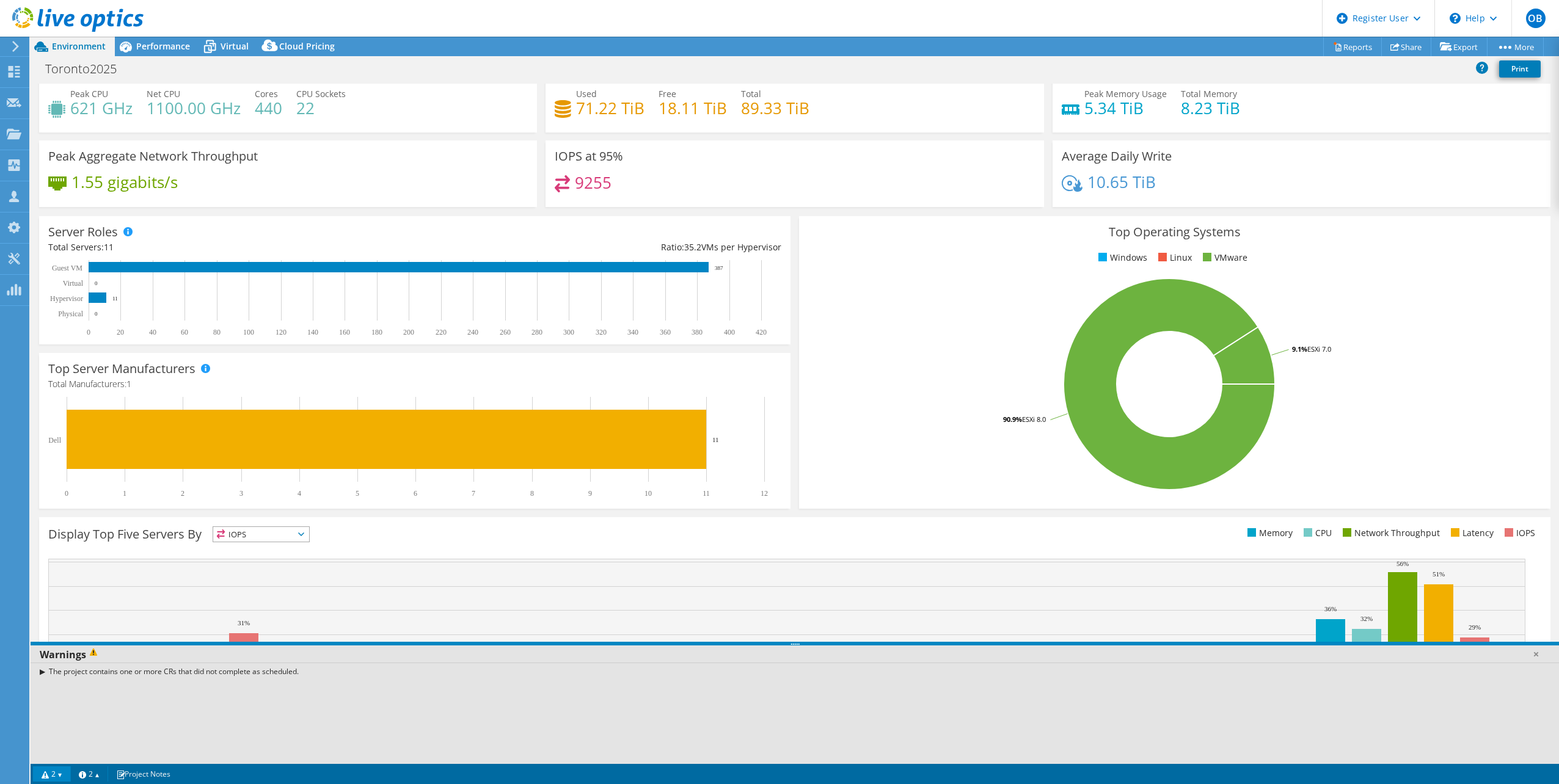
click at [55, 775] on link "2" at bounding box center [52, 774] width 38 height 15
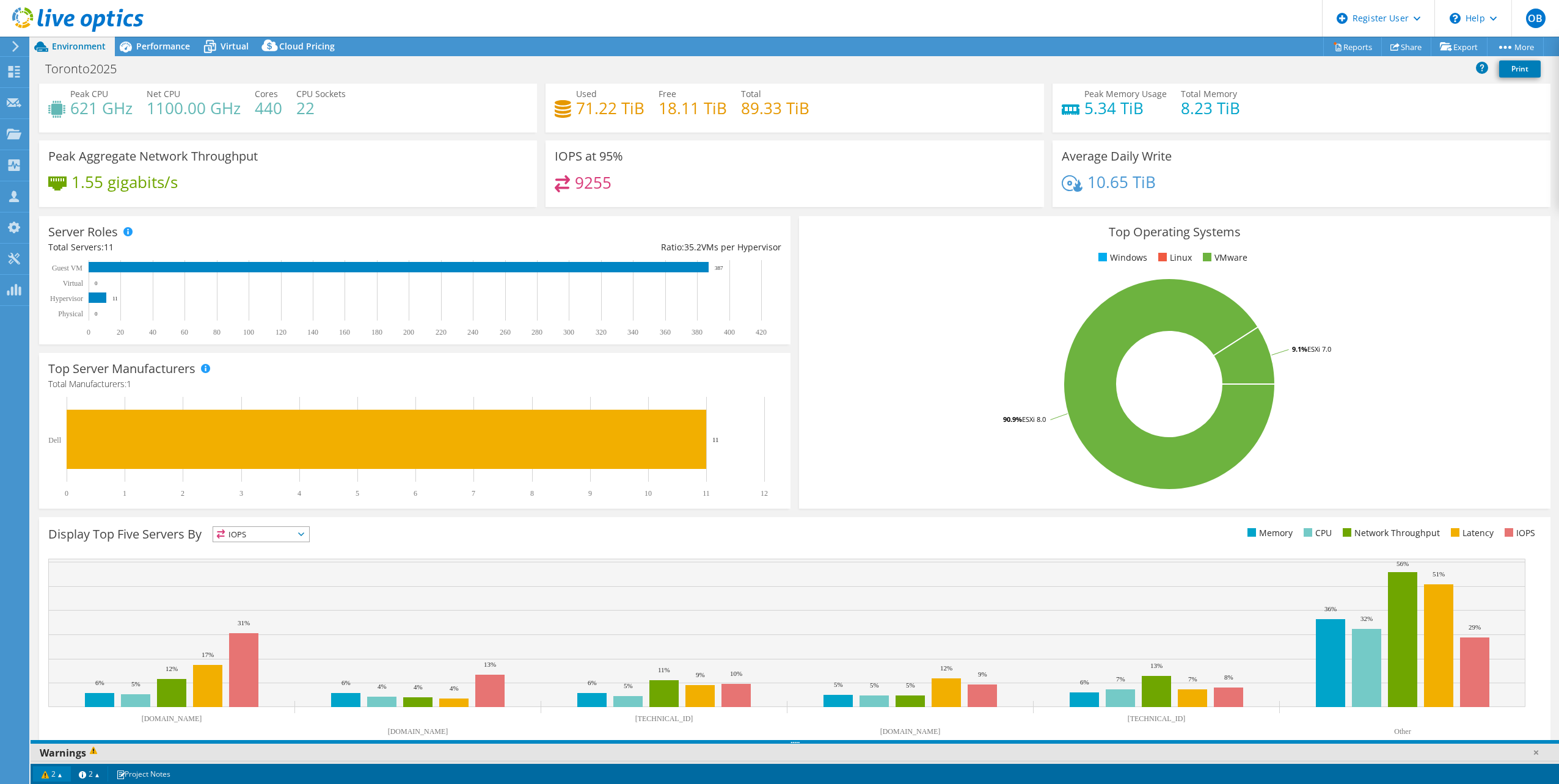
click at [55, 775] on link "2" at bounding box center [52, 774] width 38 height 15
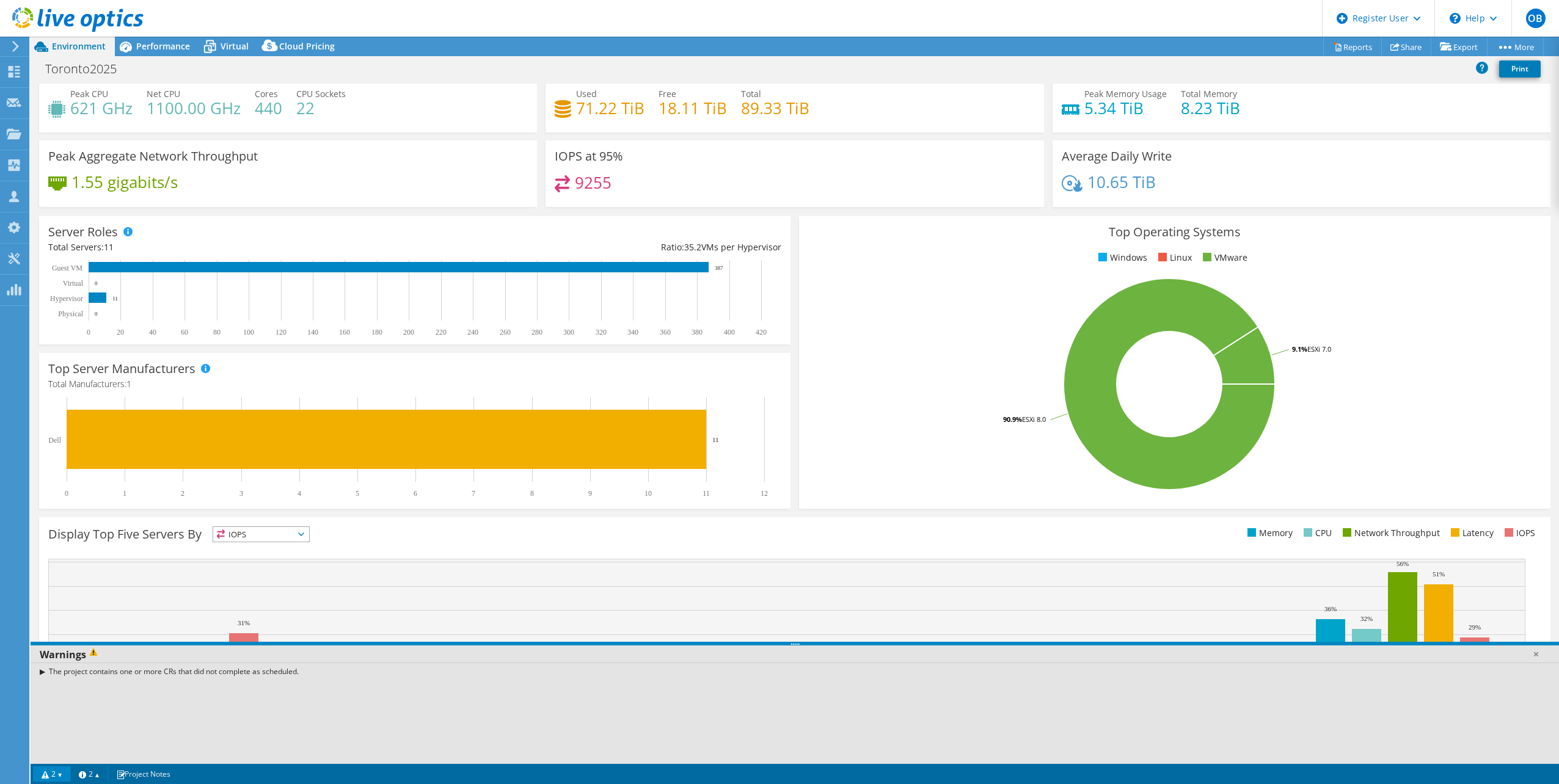
click at [40, 671] on div "The project contains one or more CRs that did not complete as scheduled." at bounding box center [795, 671] width 1528 height 17
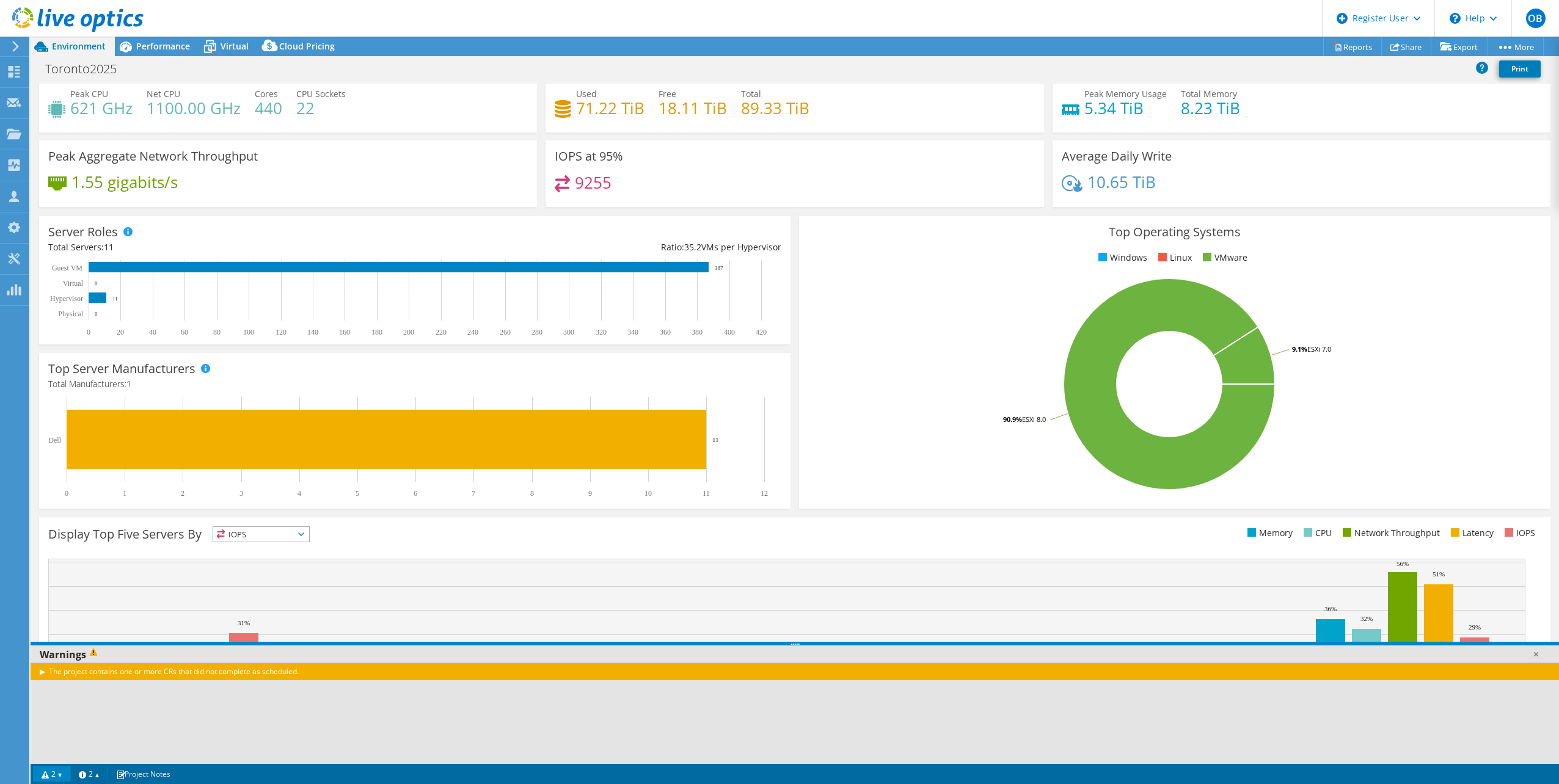
click at [41, 672] on div "The project contains one or more CRs that did not complete as scheduled." at bounding box center [795, 671] width 1528 height 17
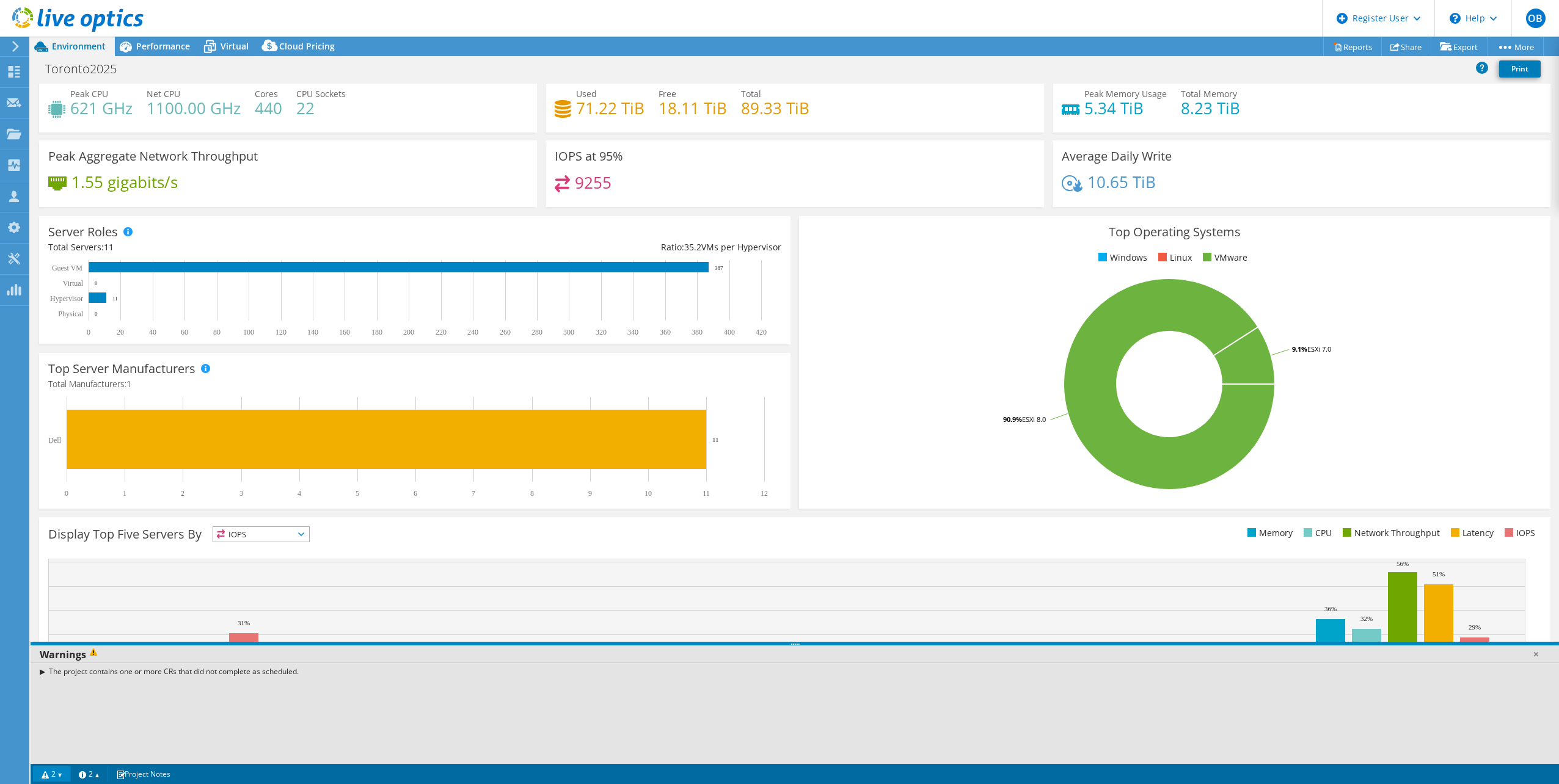
click at [51, 771] on link "2" at bounding box center [52, 774] width 38 height 15
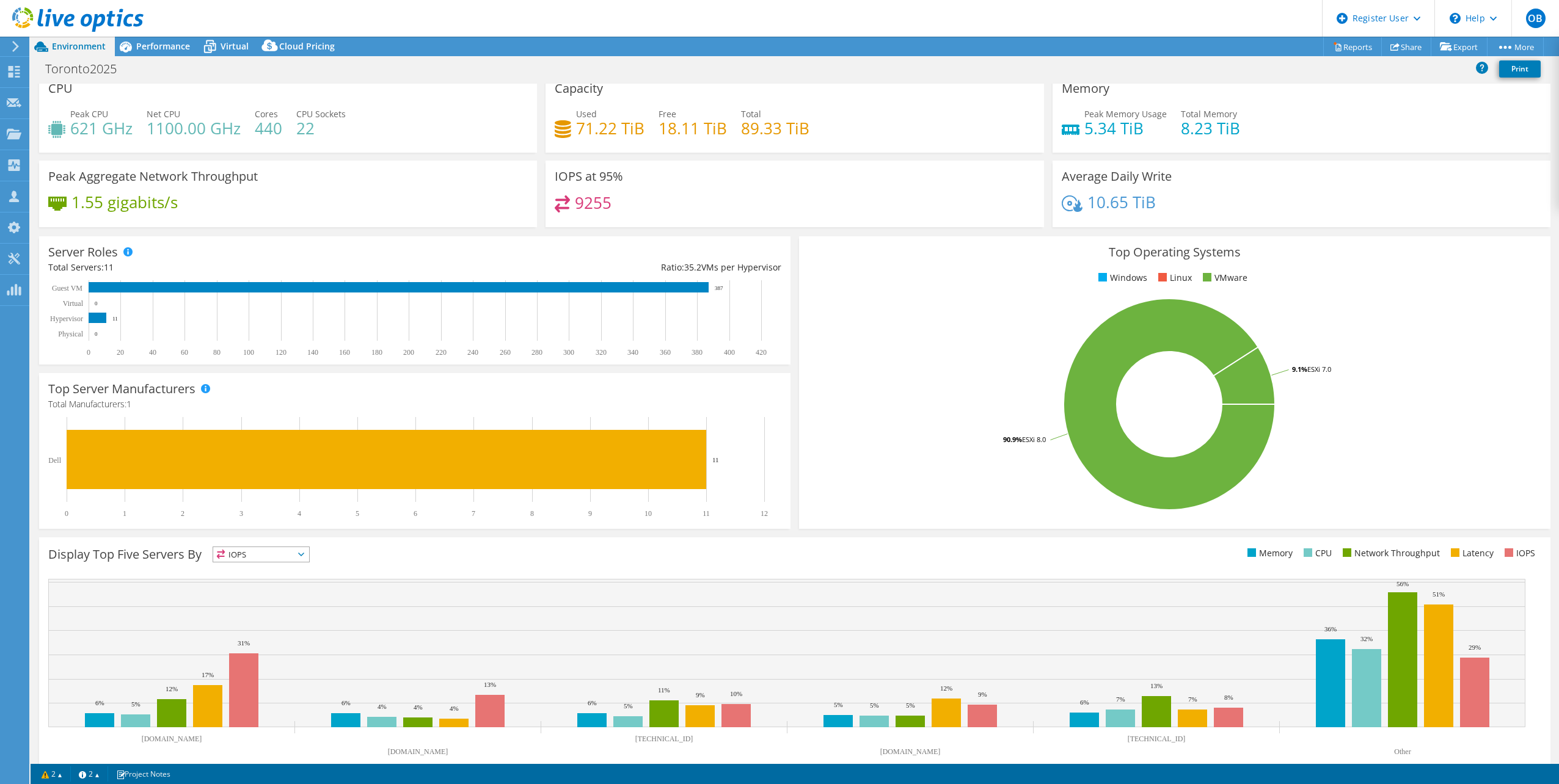
scroll to position [0, 0]
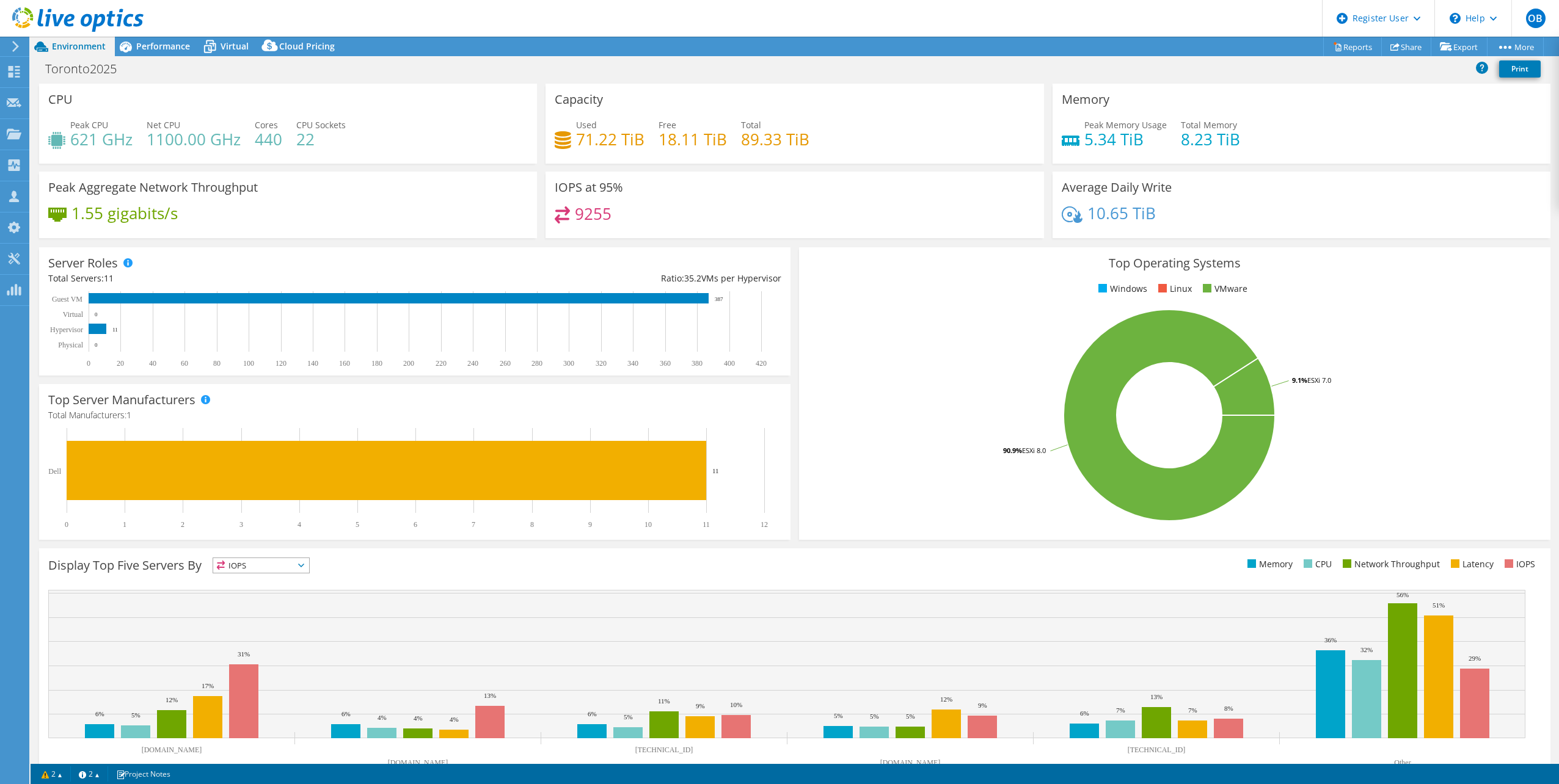
click at [184, 59] on div "Toronto2025 Print" at bounding box center [795, 69] width 1528 height 23
click at [184, 44] on span "Performance" at bounding box center [163, 45] width 54 height 11
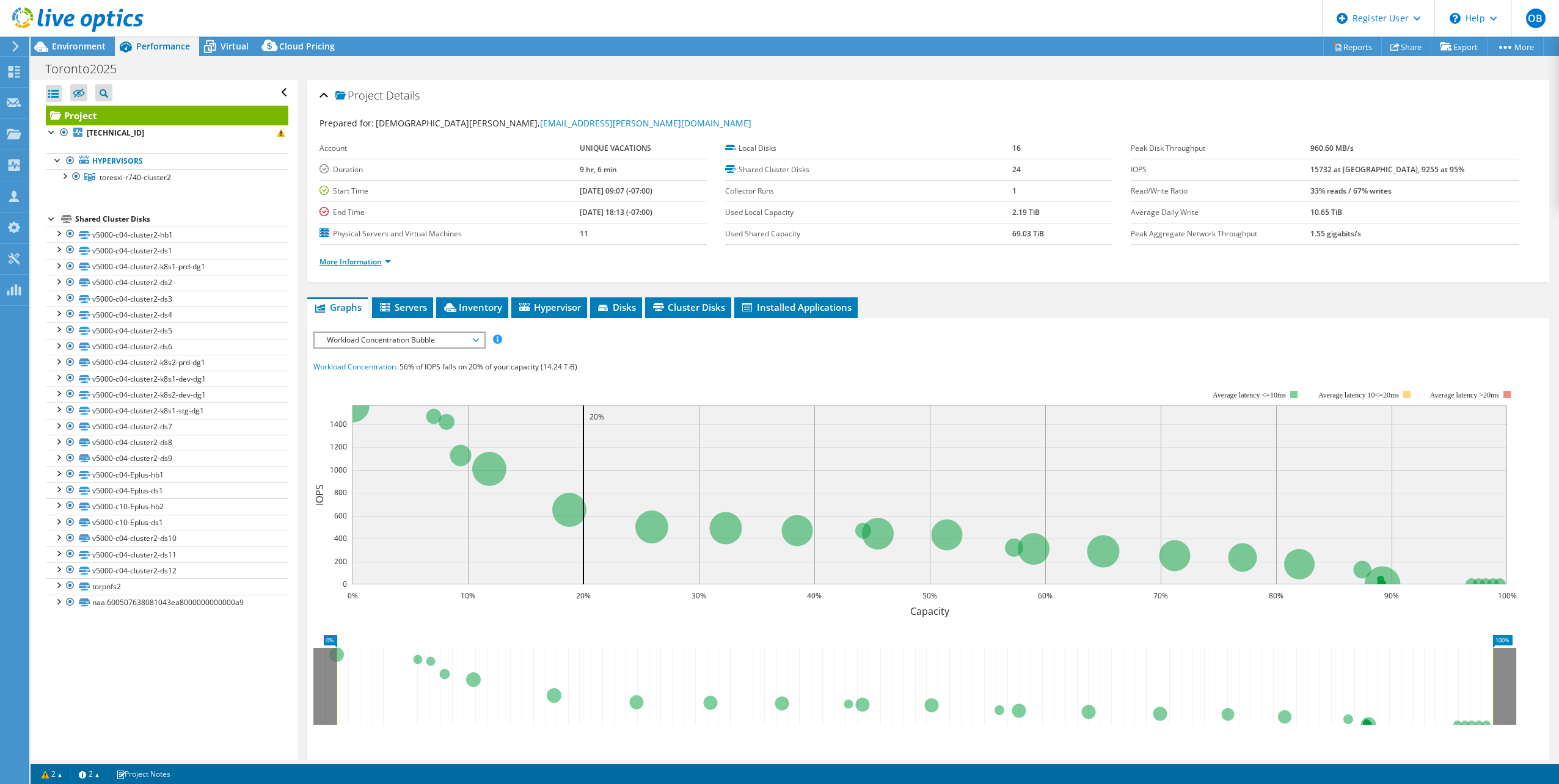
click at [376, 265] on link "More Information" at bounding box center [355, 262] width 72 height 11
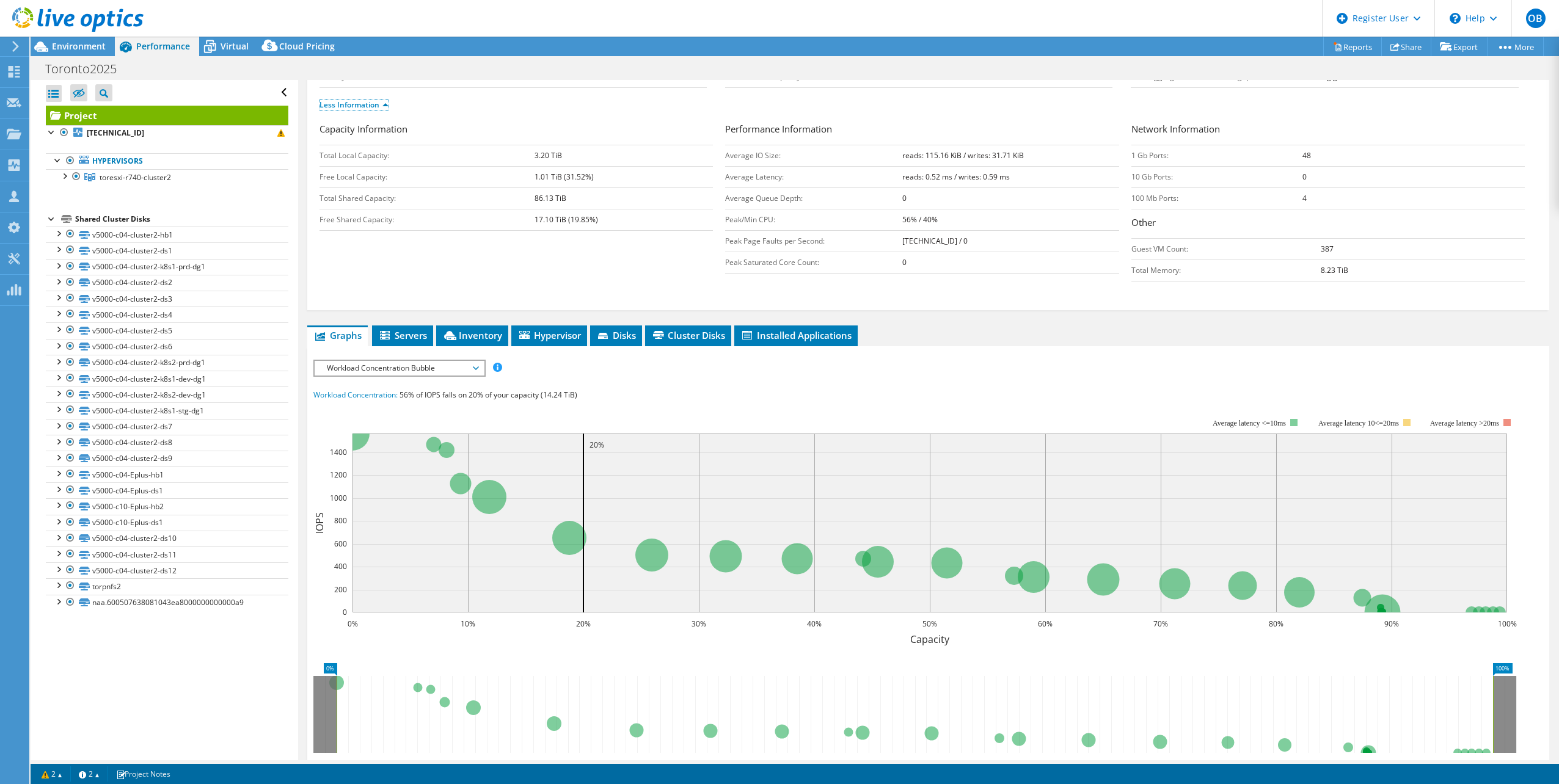
scroll to position [183, 0]
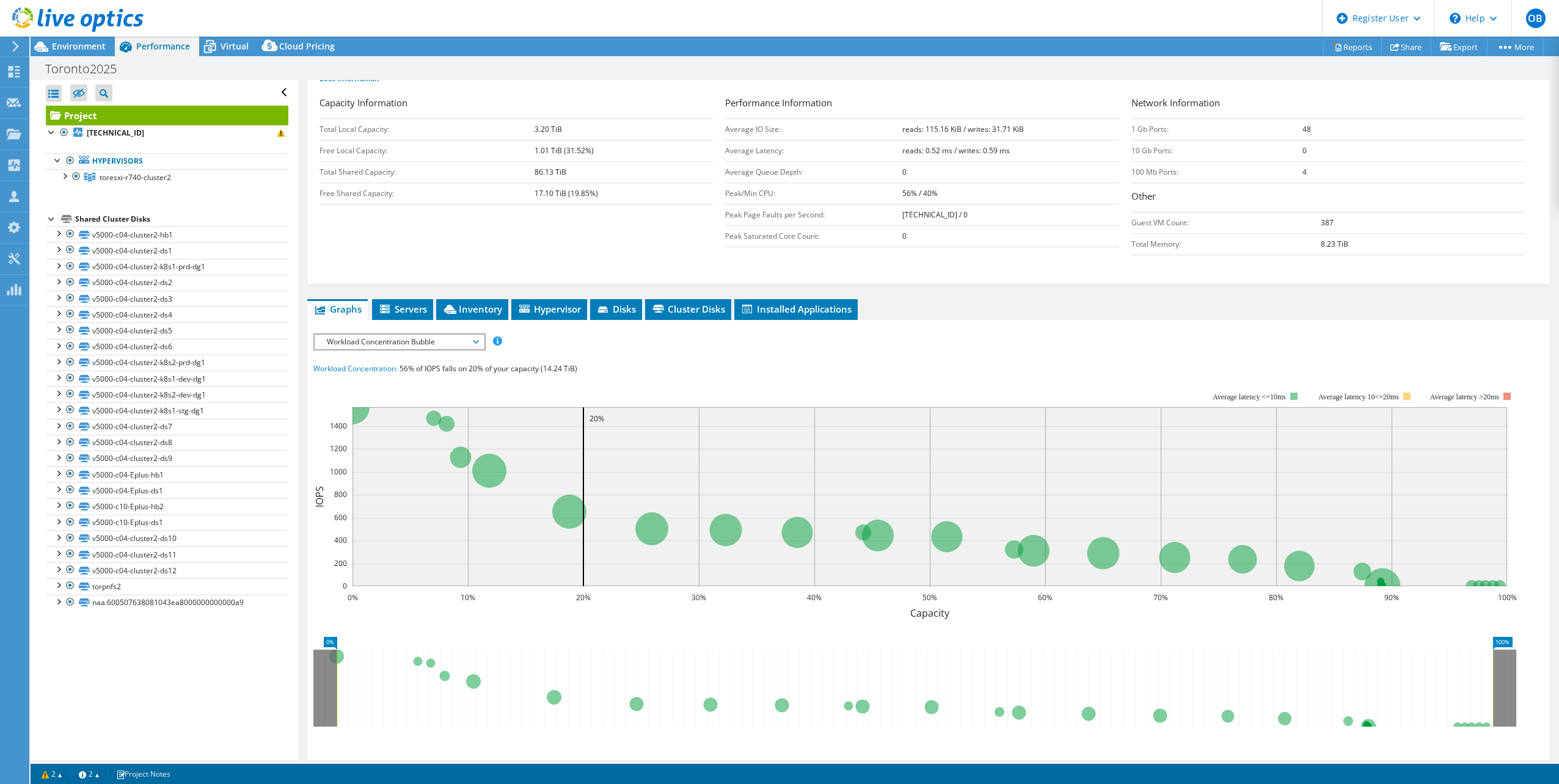
click at [406, 346] on span "Workload Concentration Bubble" at bounding box center [399, 341] width 157 height 14
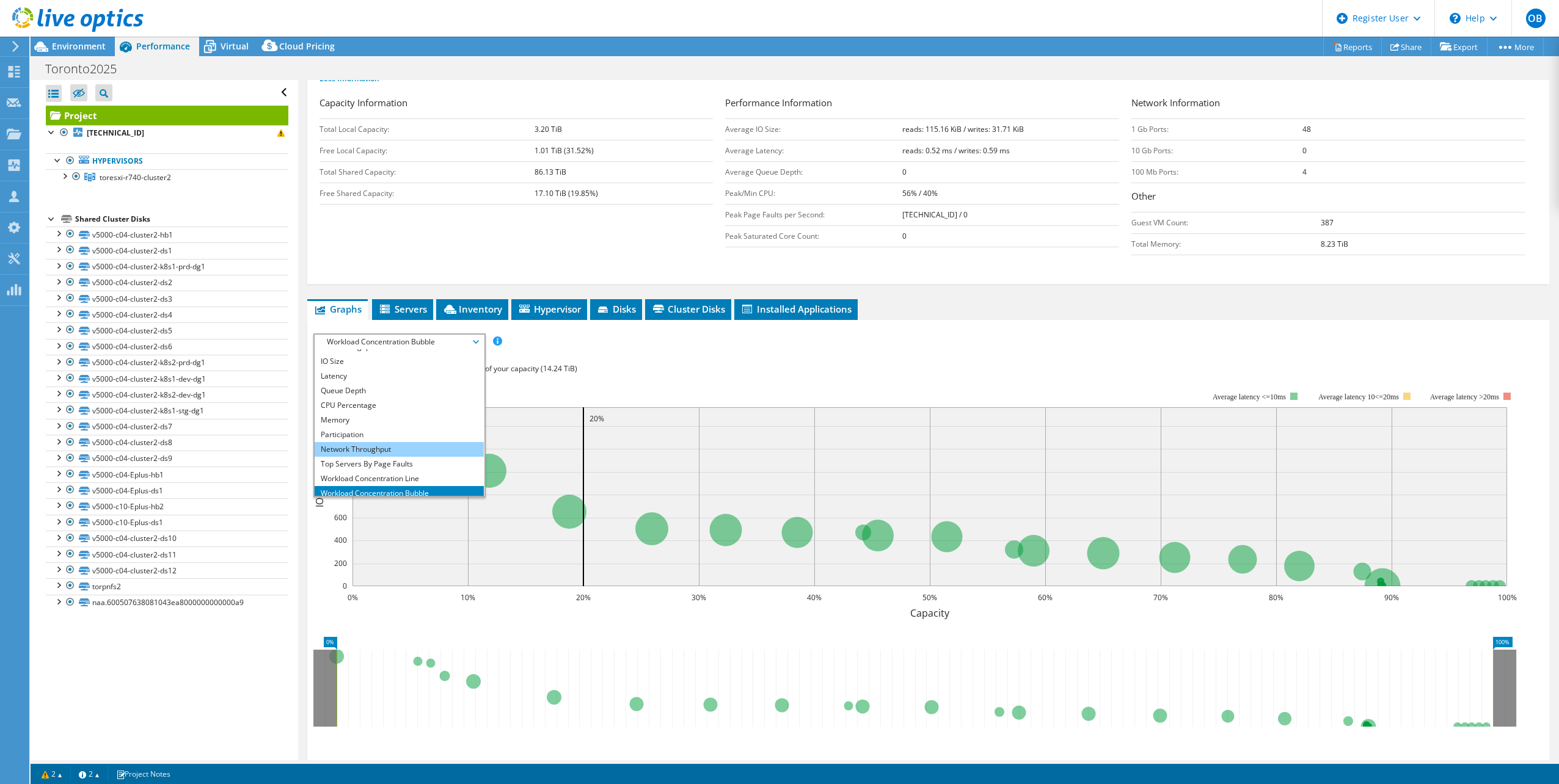
scroll to position [44, 0]
click at [357, 482] on li "All" at bounding box center [399, 488] width 169 height 14
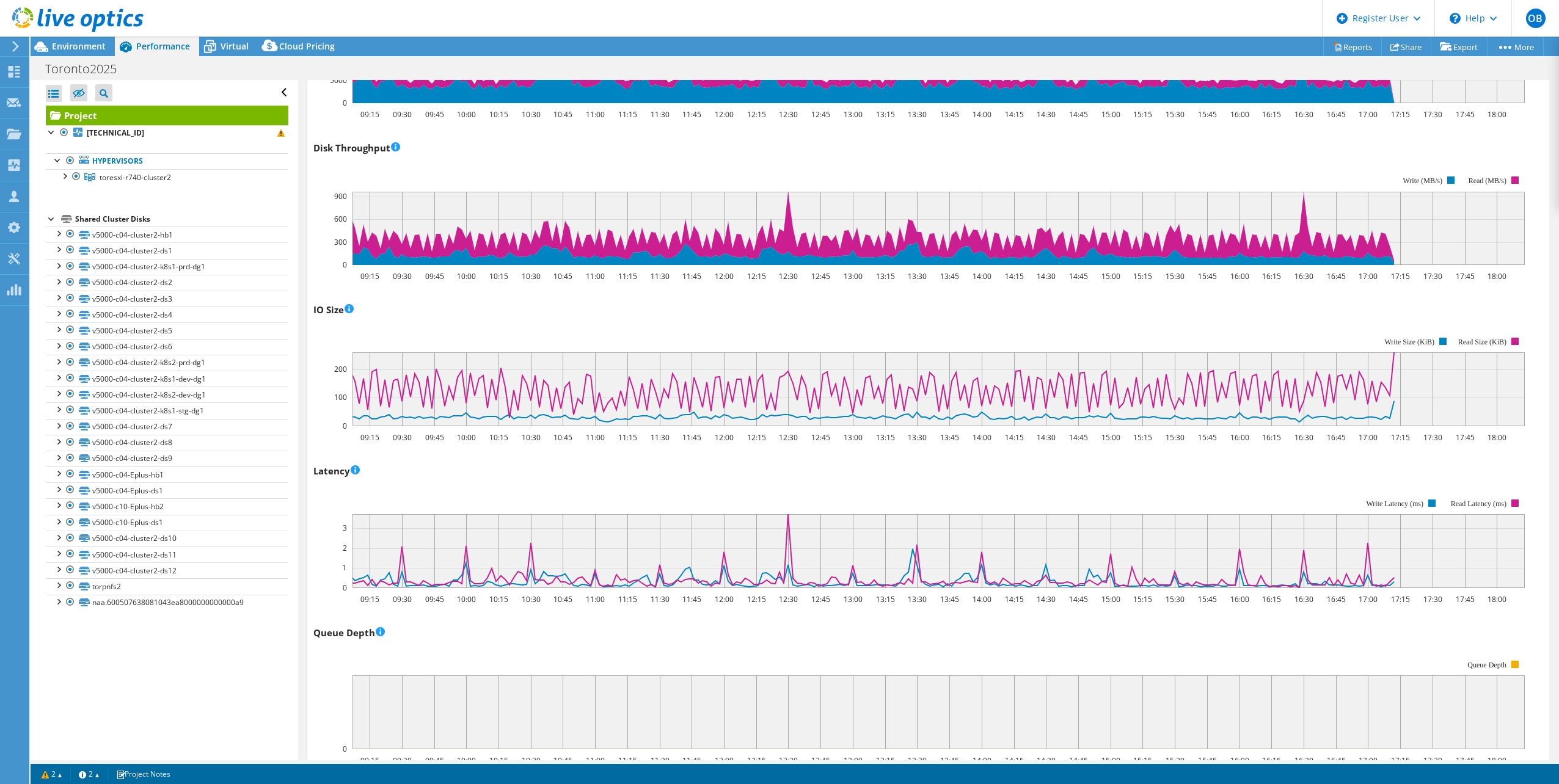
scroll to position [0, 0]
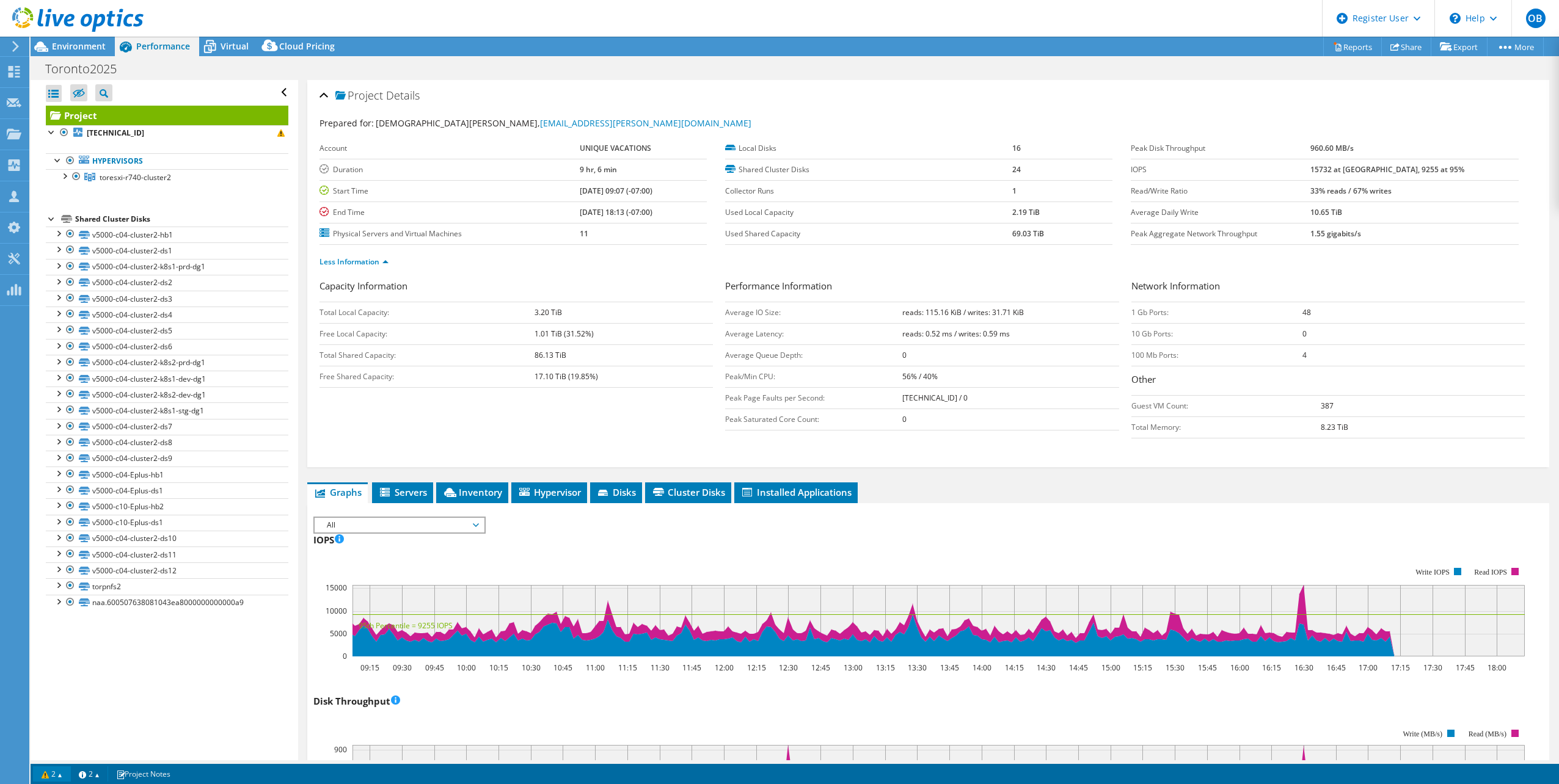
click at [58, 775] on link "2" at bounding box center [52, 774] width 38 height 15
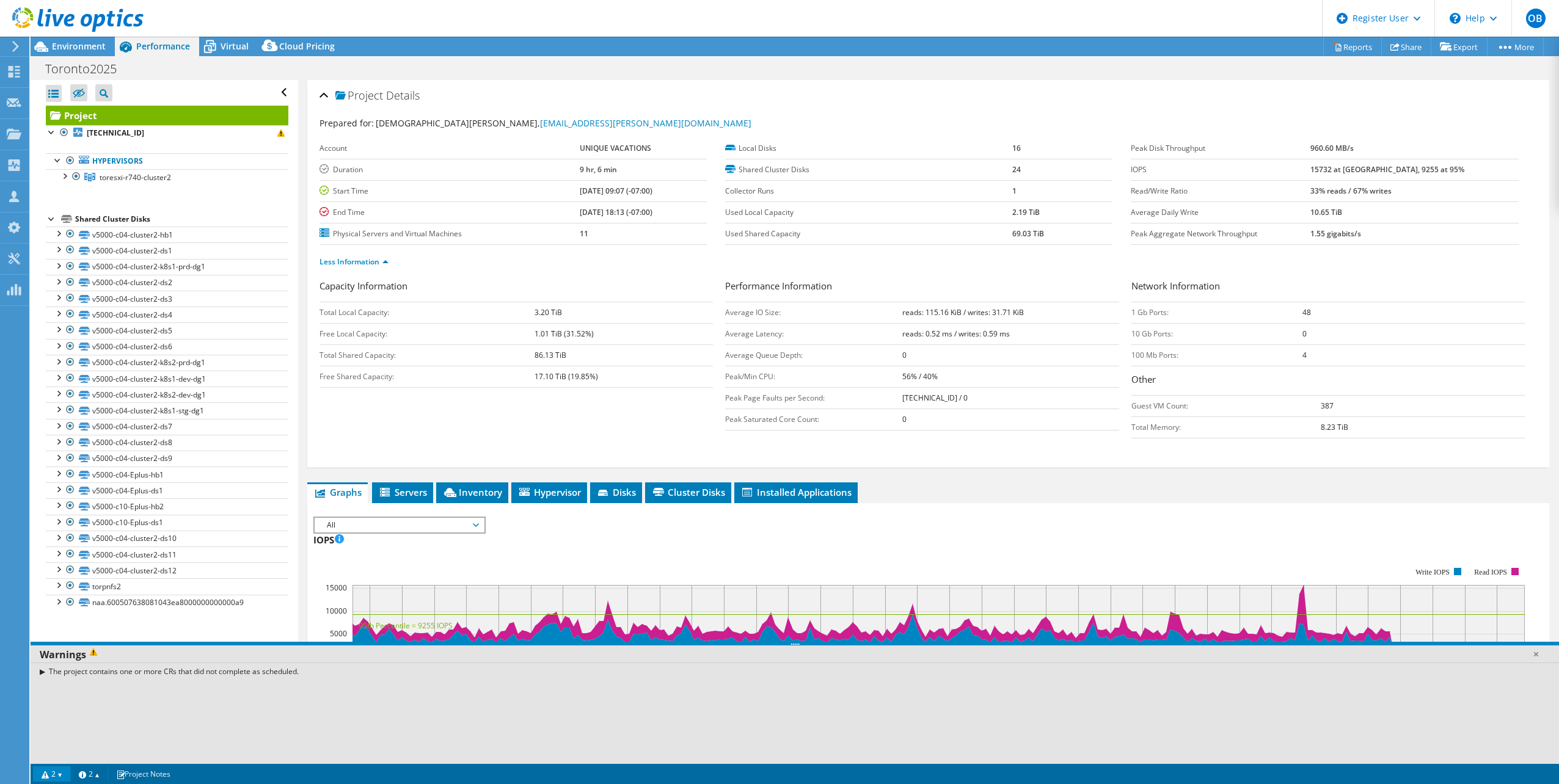
click at [42, 668] on div "The project contains one or more CRs that did not complete as scheduled." at bounding box center [795, 671] width 1528 height 17
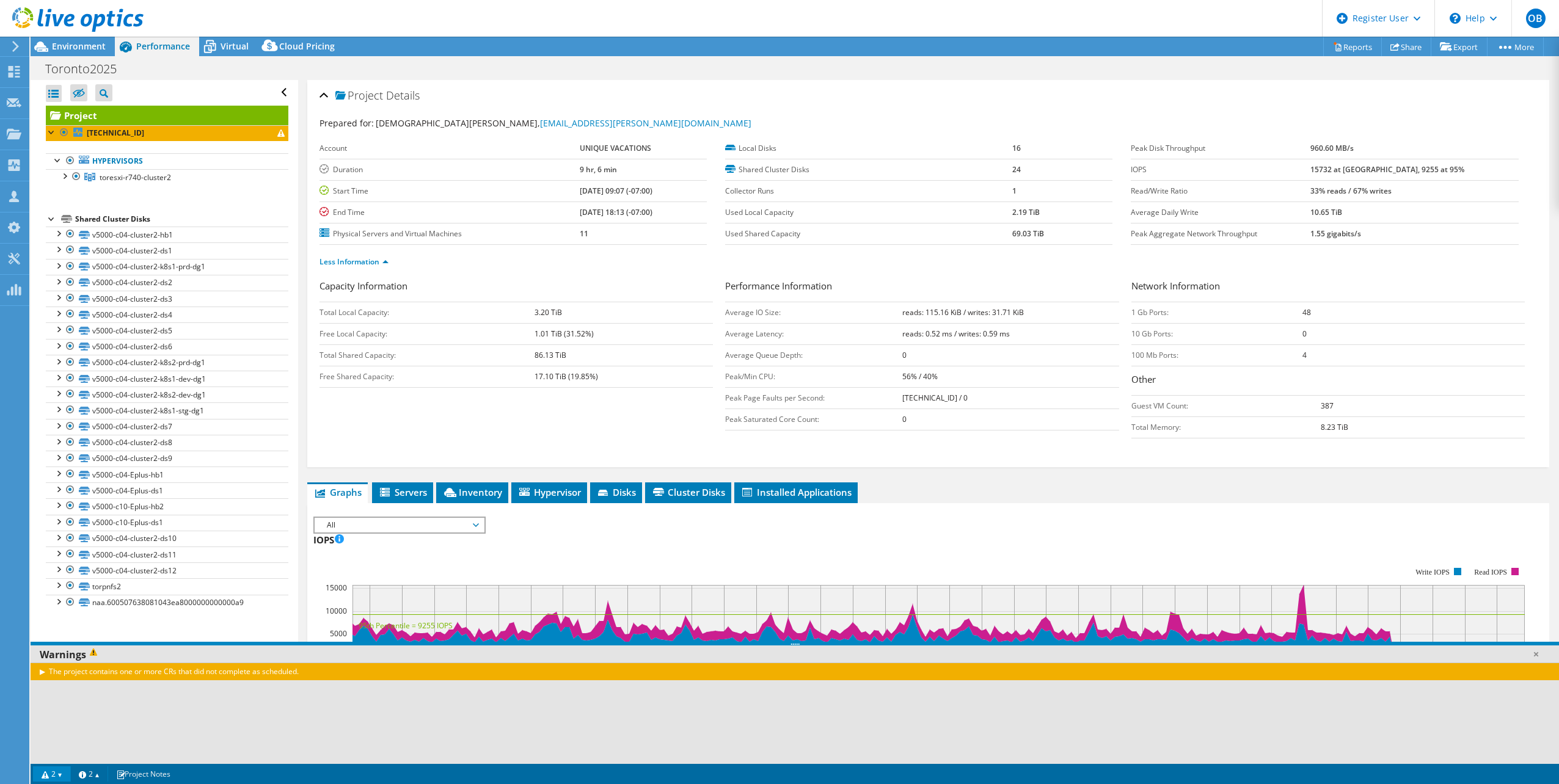
click at [40, 673] on div "The project contains one or more CRs that did not complete as scheduled." at bounding box center [795, 671] width 1528 height 17
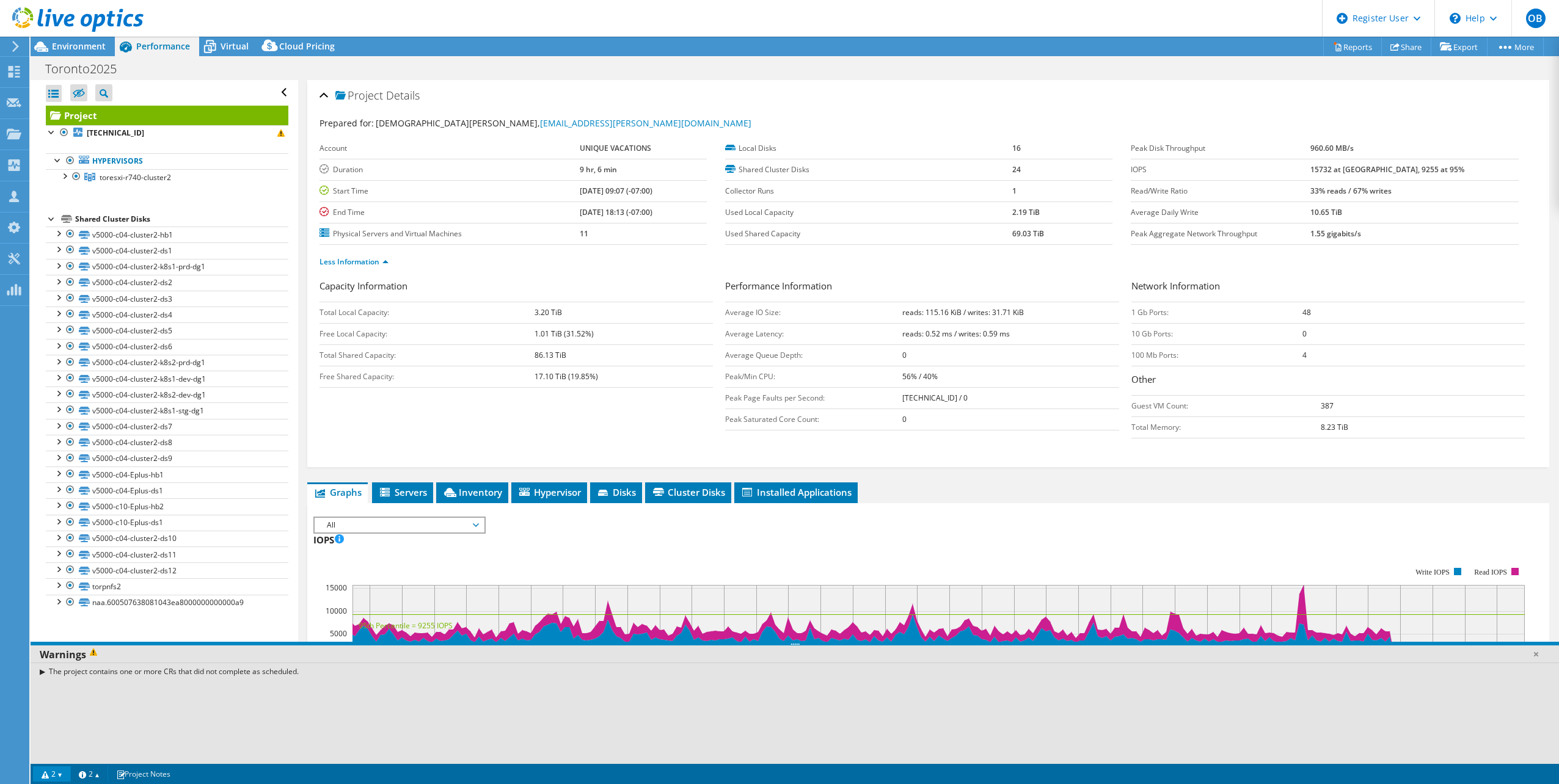
click at [40, 673] on div "The project contains one or more CRs that did not complete as scheduled." at bounding box center [795, 671] width 1528 height 17
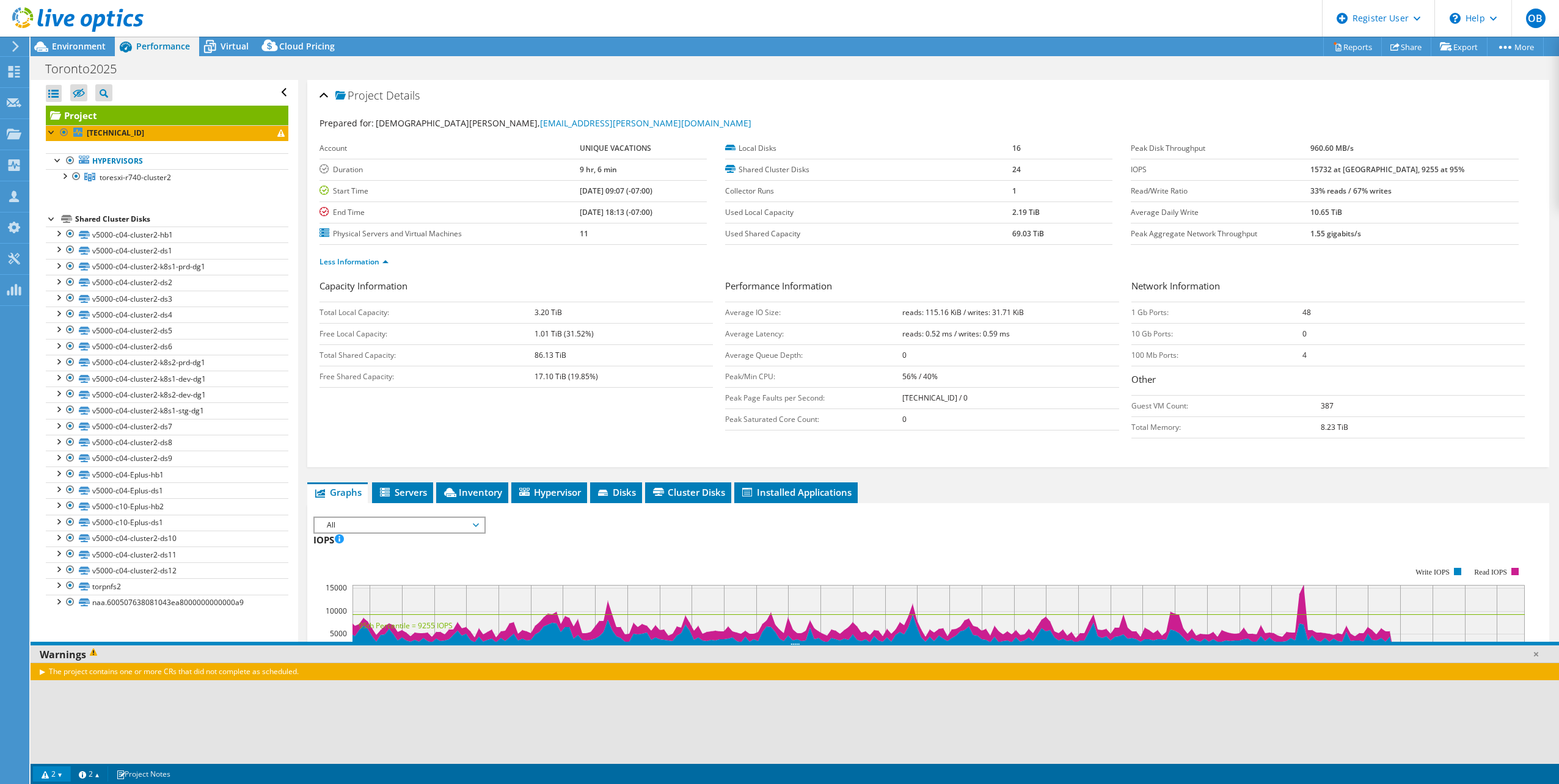
click at [40, 673] on div "The project contains one or more CRs that did not complete as scheduled." at bounding box center [795, 671] width 1528 height 17
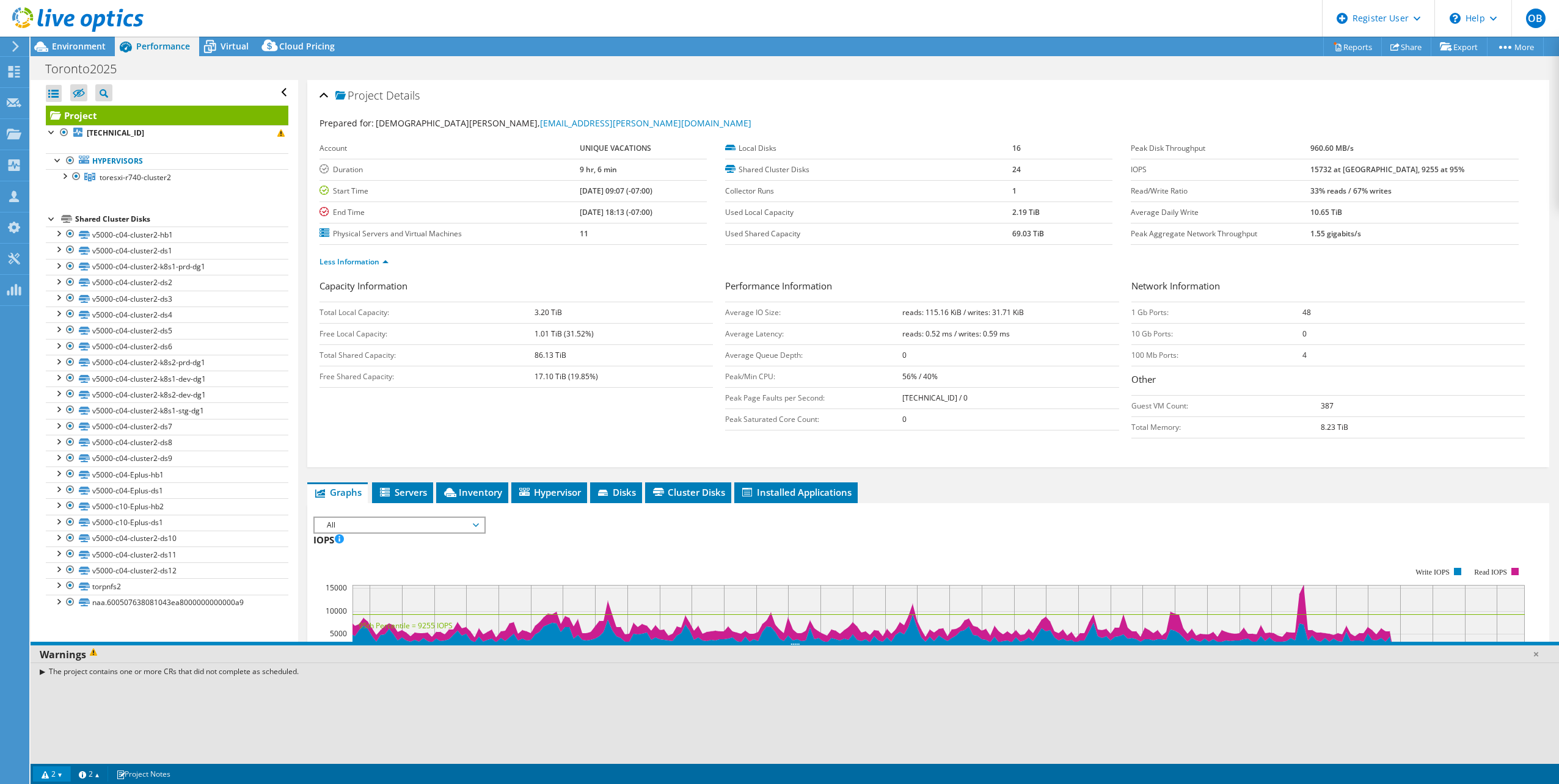
click at [108, 629] on div "Open All Close All Hide Excluded Nodes Project Tree Filter" at bounding box center [164, 420] width 267 height 681
click at [129, 672] on div "The project contains one or more CRs that did not complete as scheduled." at bounding box center [795, 671] width 1528 height 17
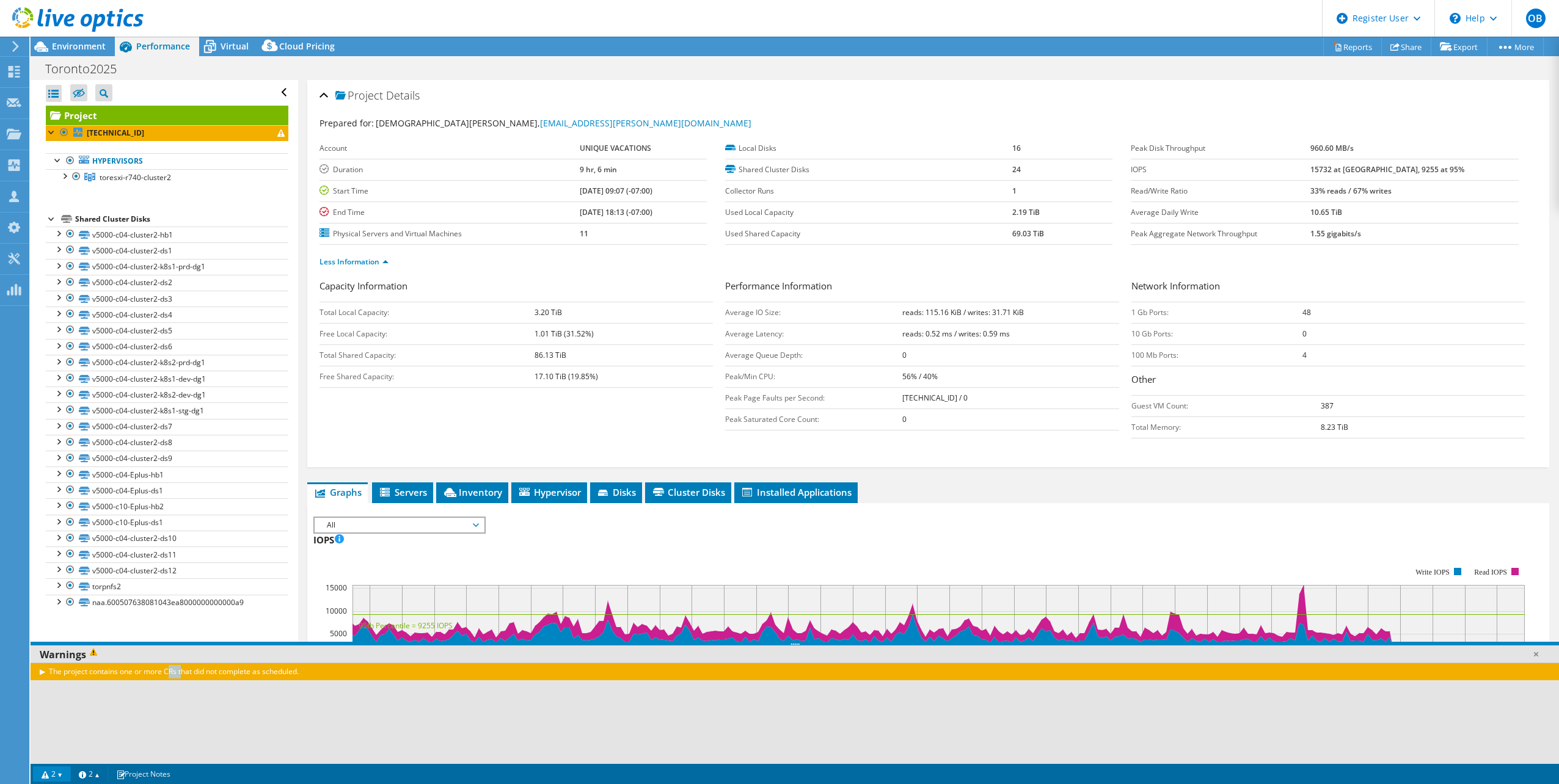
click at [129, 672] on div "The project contains one or more CRs that did not complete as scheduled." at bounding box center [795, 671] width 1528 height 17
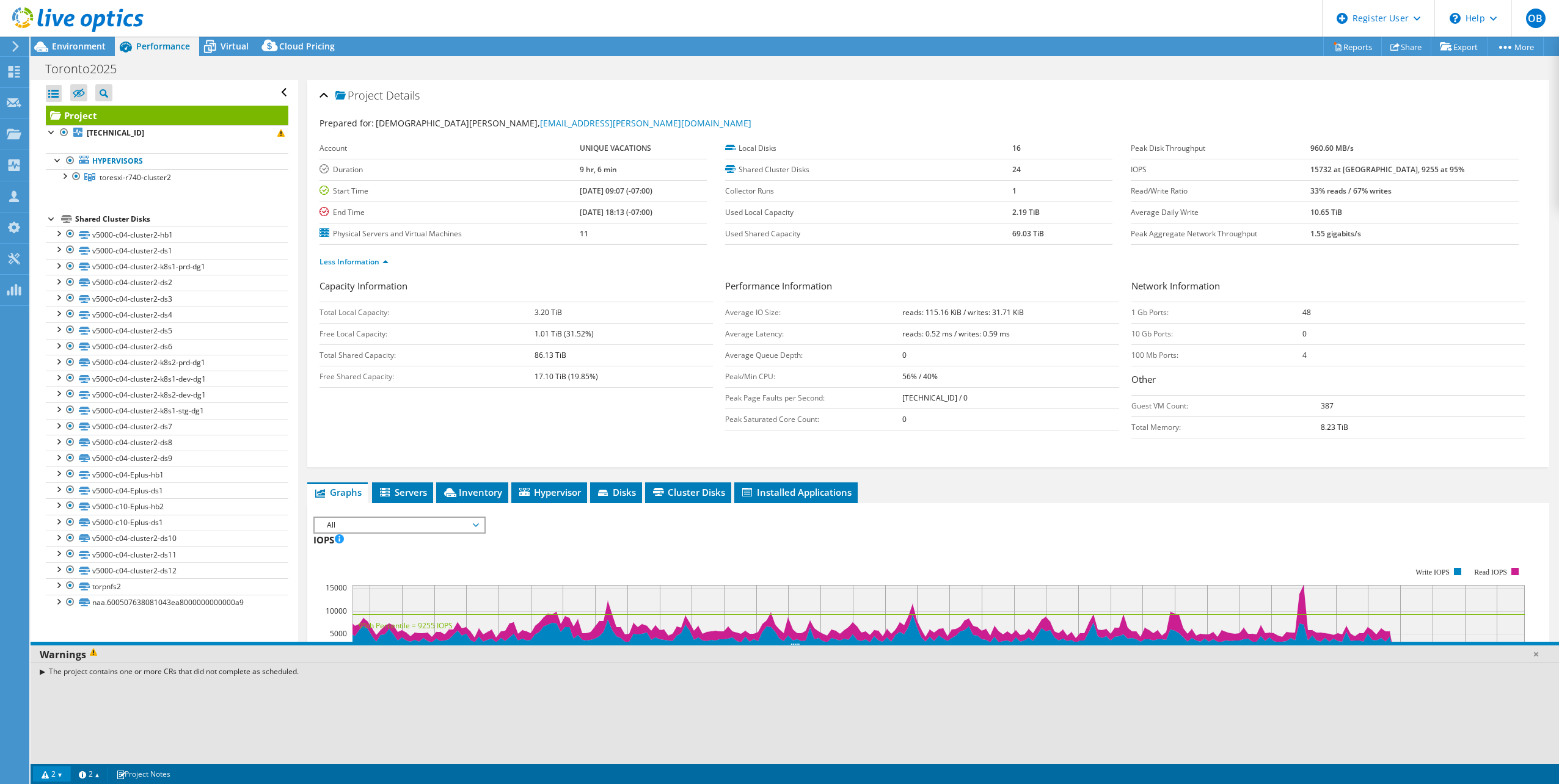
drag, startPoint x: 129, startPoint y: 672, endPoint x: 115, endPoint y: 674, distance: 14.1
click at [115, 674] on div "The project contains one or more CRs that did not complete as scheduled." at bounding box center [795, 671] width 1528 height 17
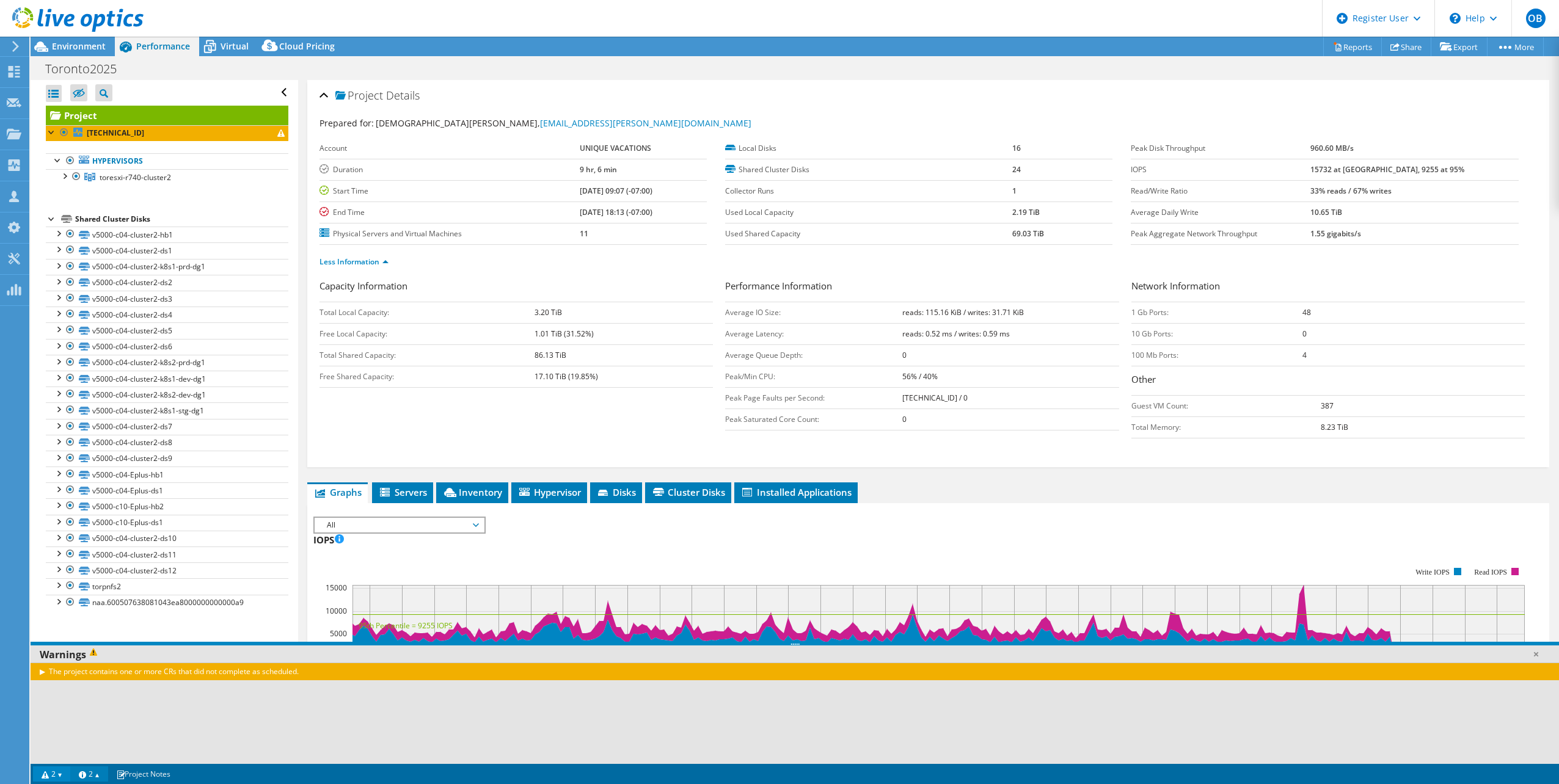
click at [92, 773] on link "2" at bounding box center [89, 774] width 38 height 15
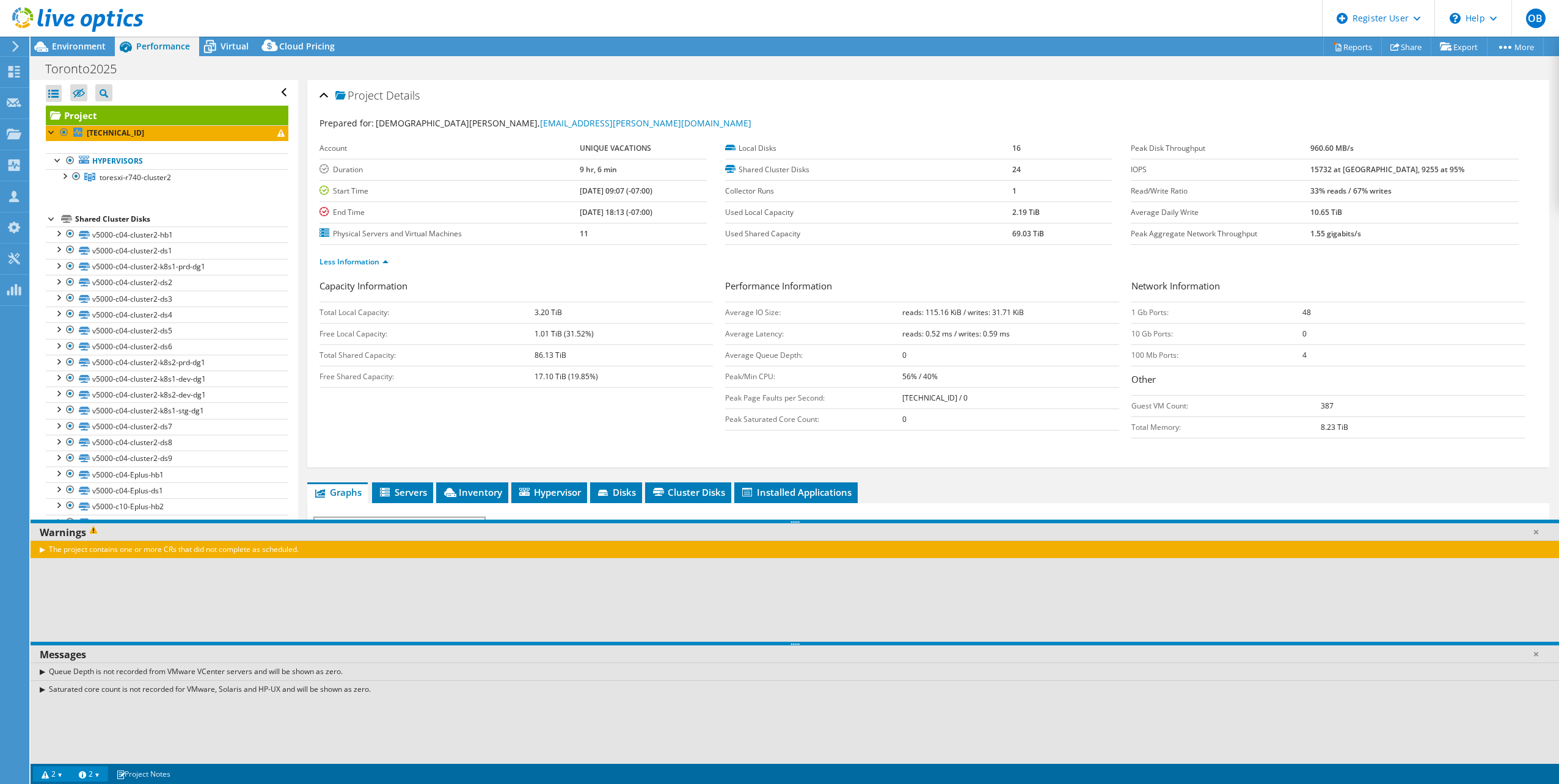
click at [92, 773] on link "2" at bounding box center [89, 774] width 38 height 15
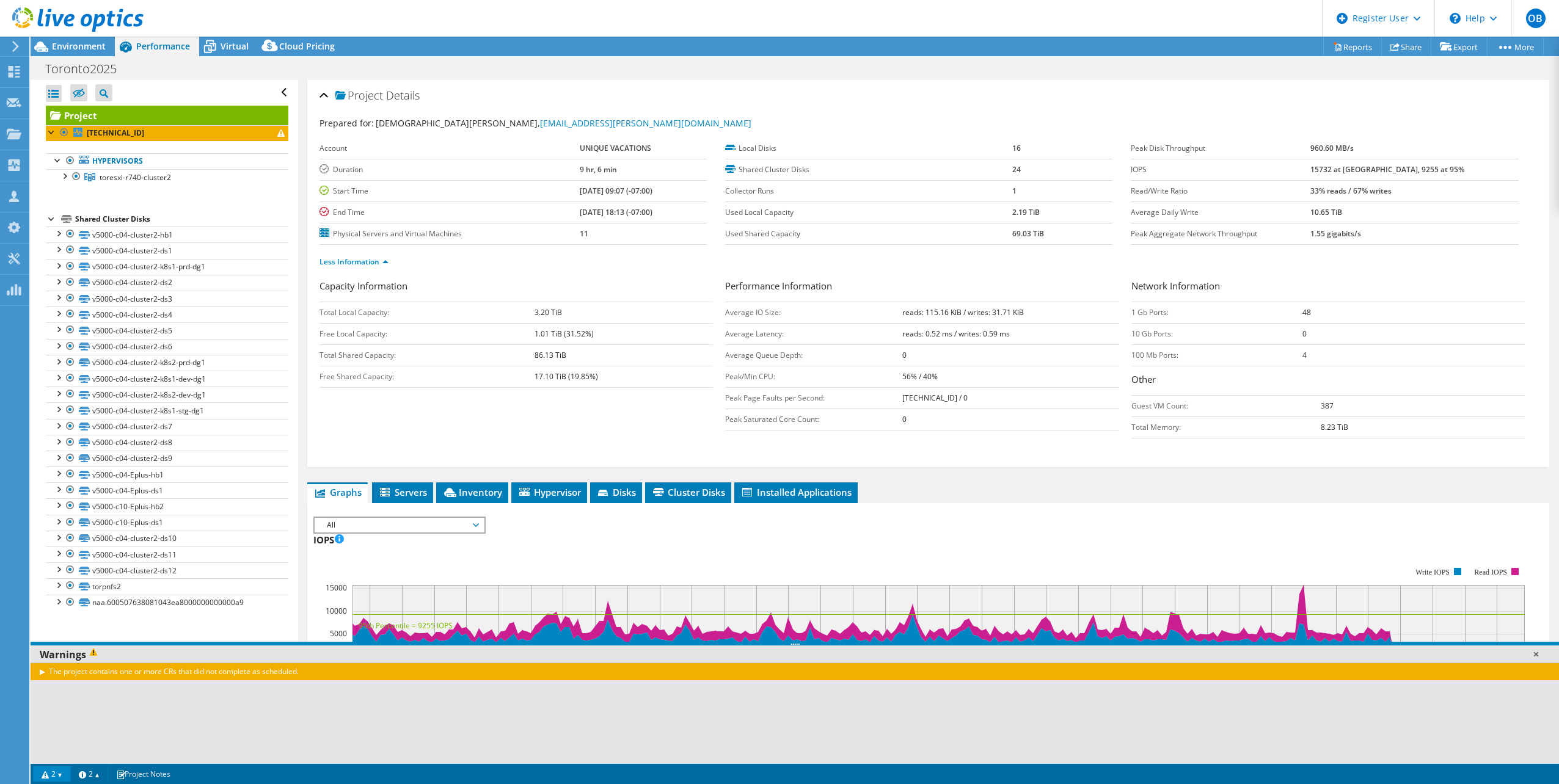
click at [1536, 657] on link at bounding box center [1536, 654] width 12 height 12
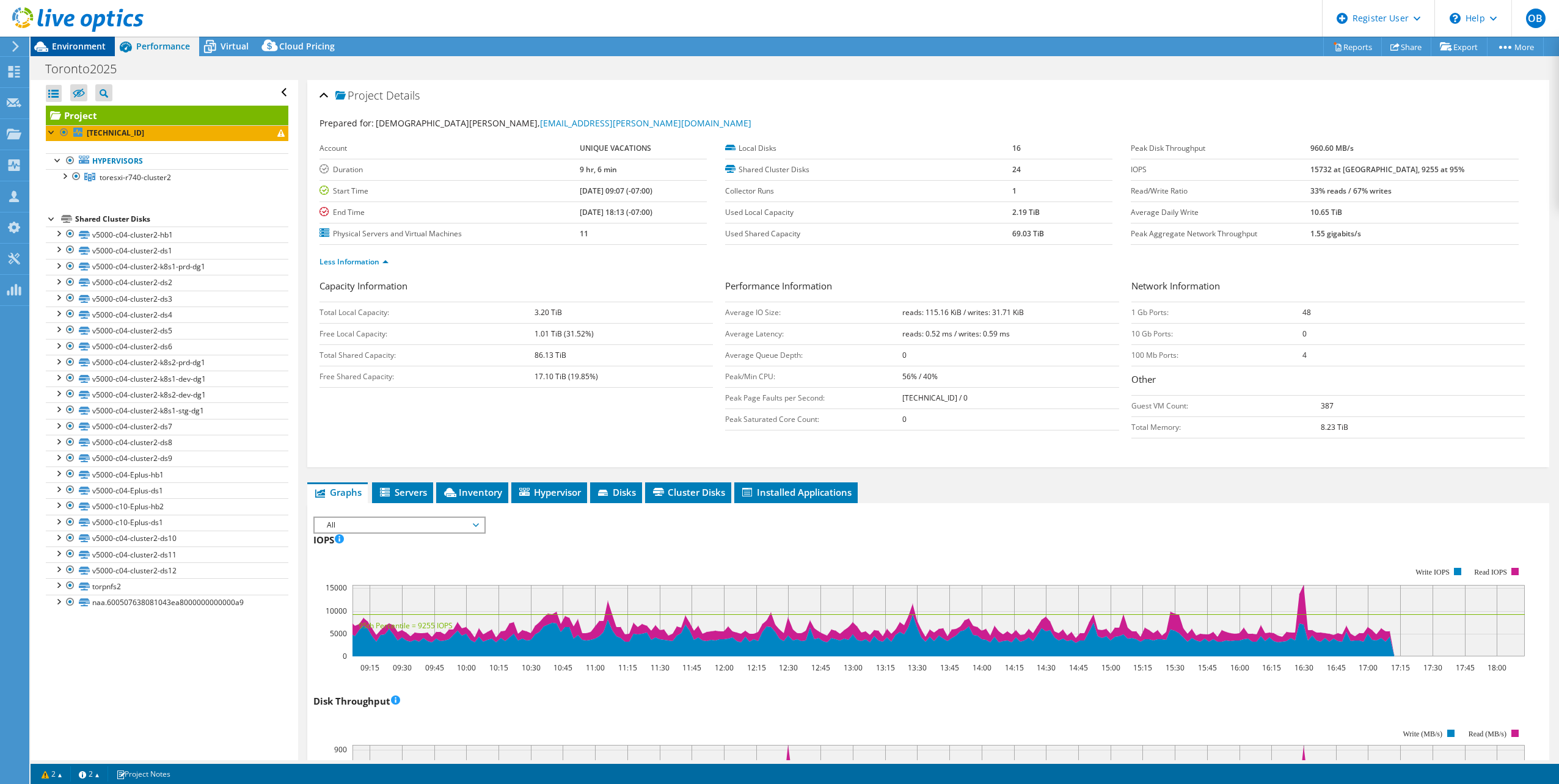
click at [98, 44] on span "Environment" at bounding box center [78, 45] width 54 height 11
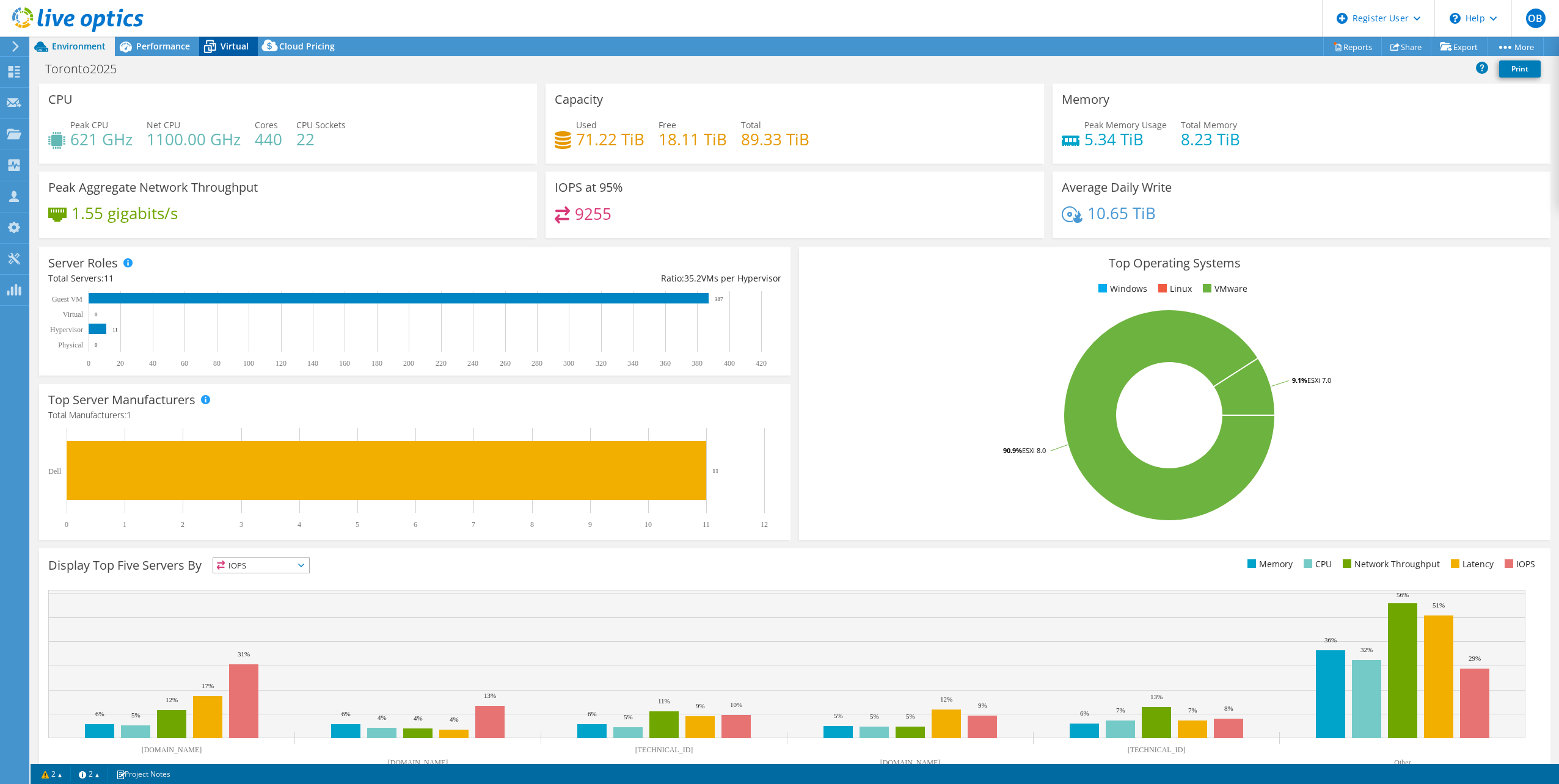
click at [203, 44] on icon at bounding box center [210, 47] width 21 height 21
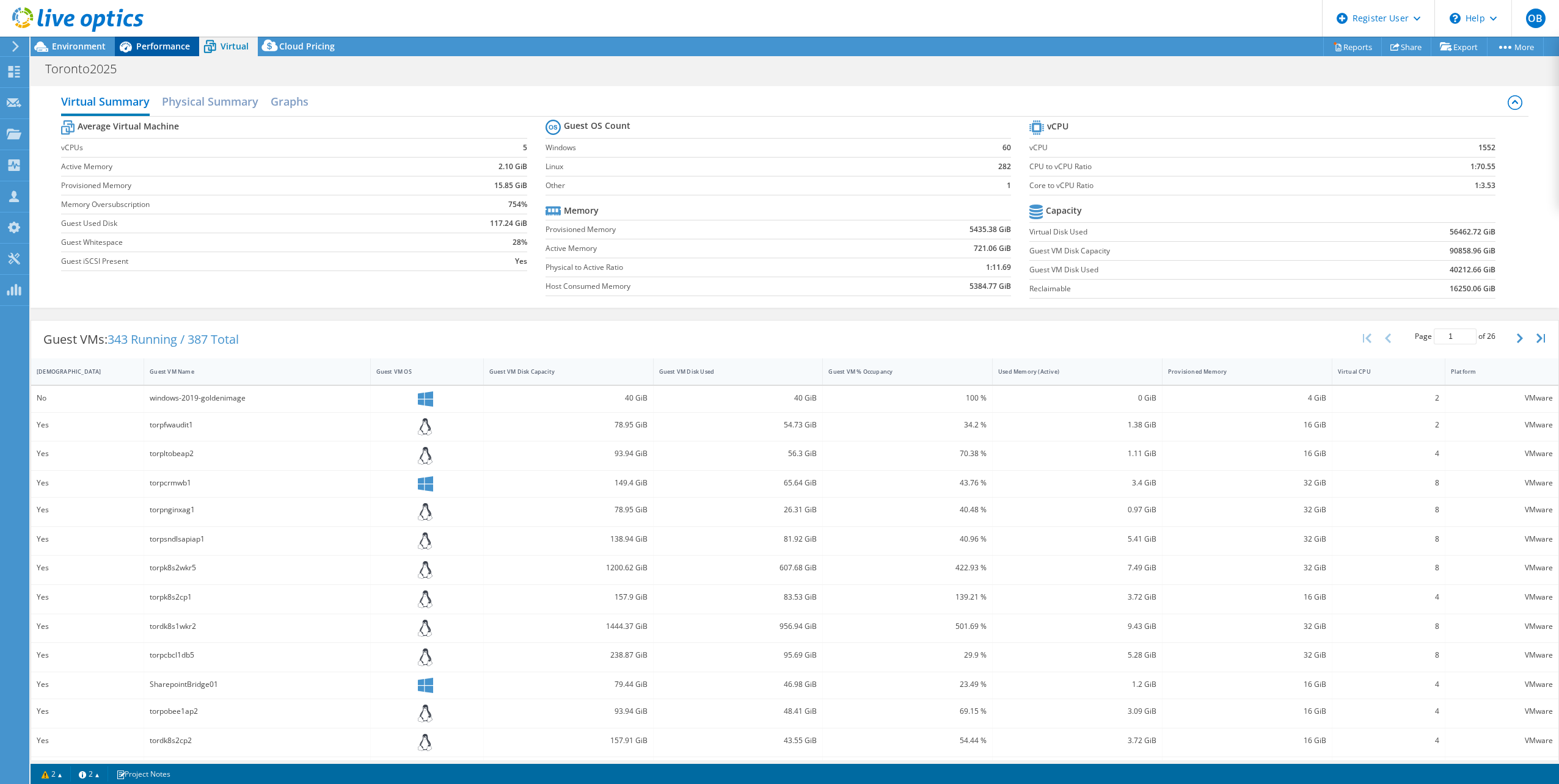
click at [176, 48] on span "Performance" at bounding box center [163, 45] width 54 height 11
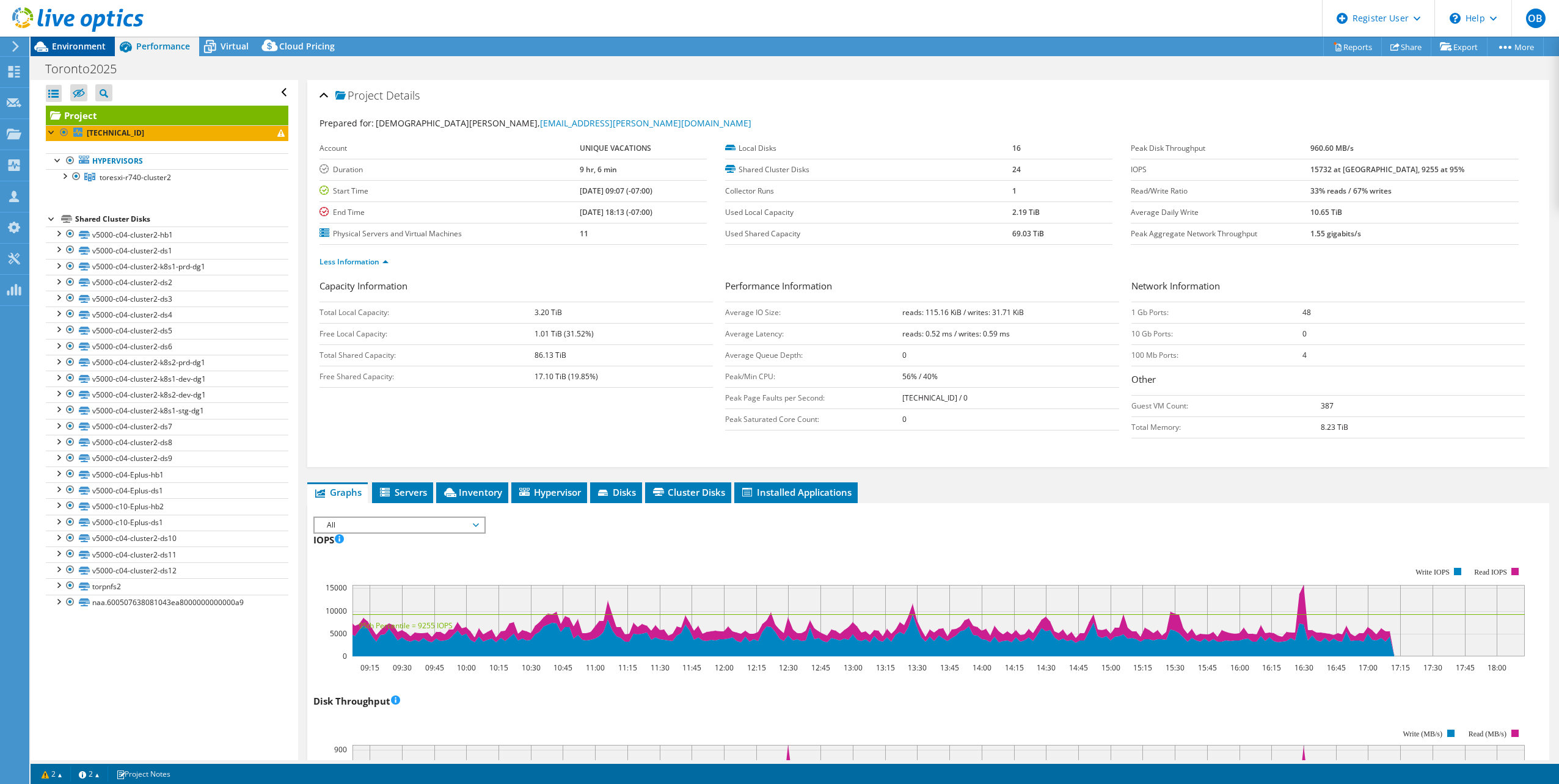
click at [82, 49] on span "Environment" at bounding box center [78, 45] width 54 height 11
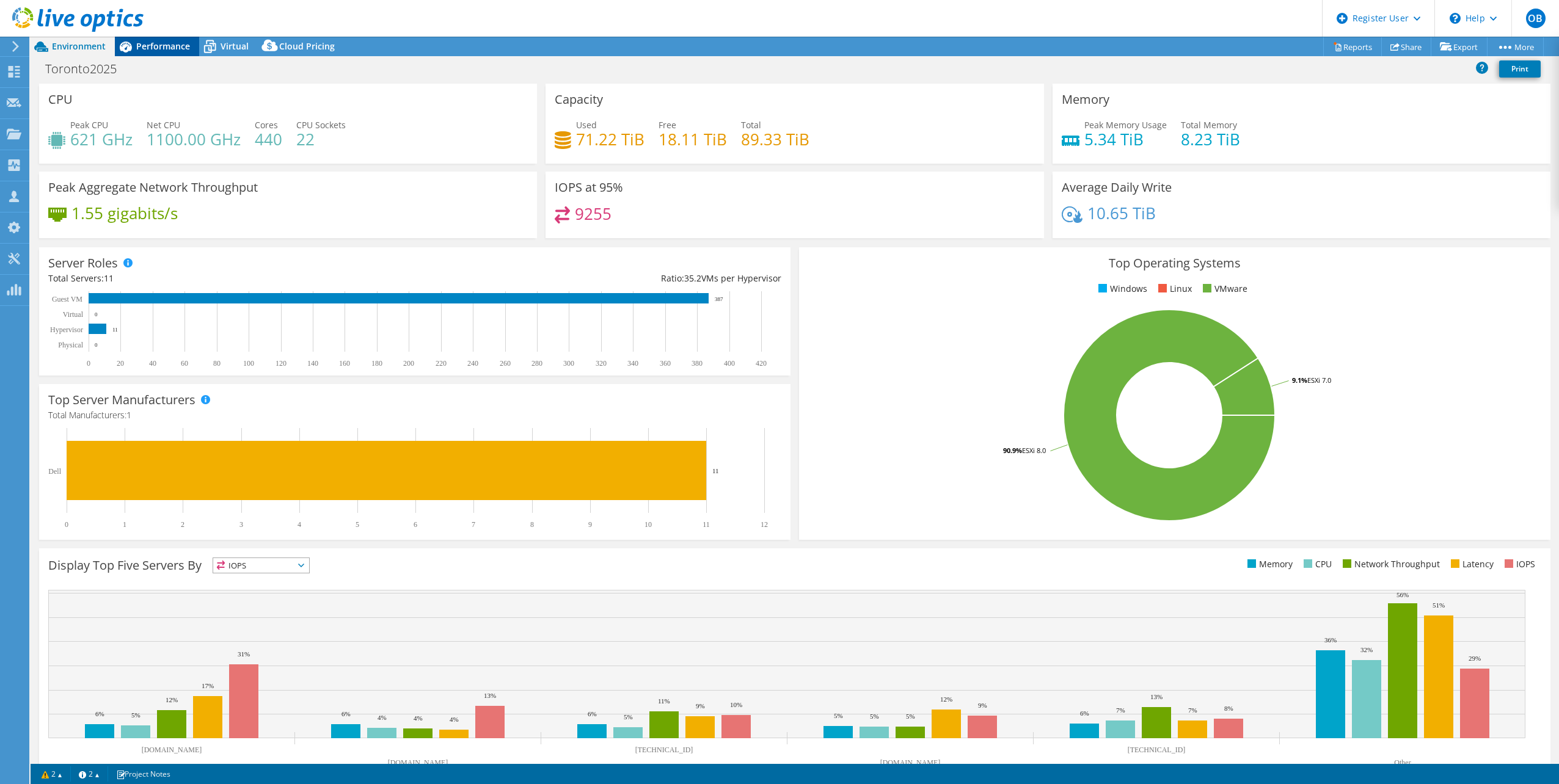
click at [150, 44] on span "Performance" at bounding box center [163, 45] width 54 height 11
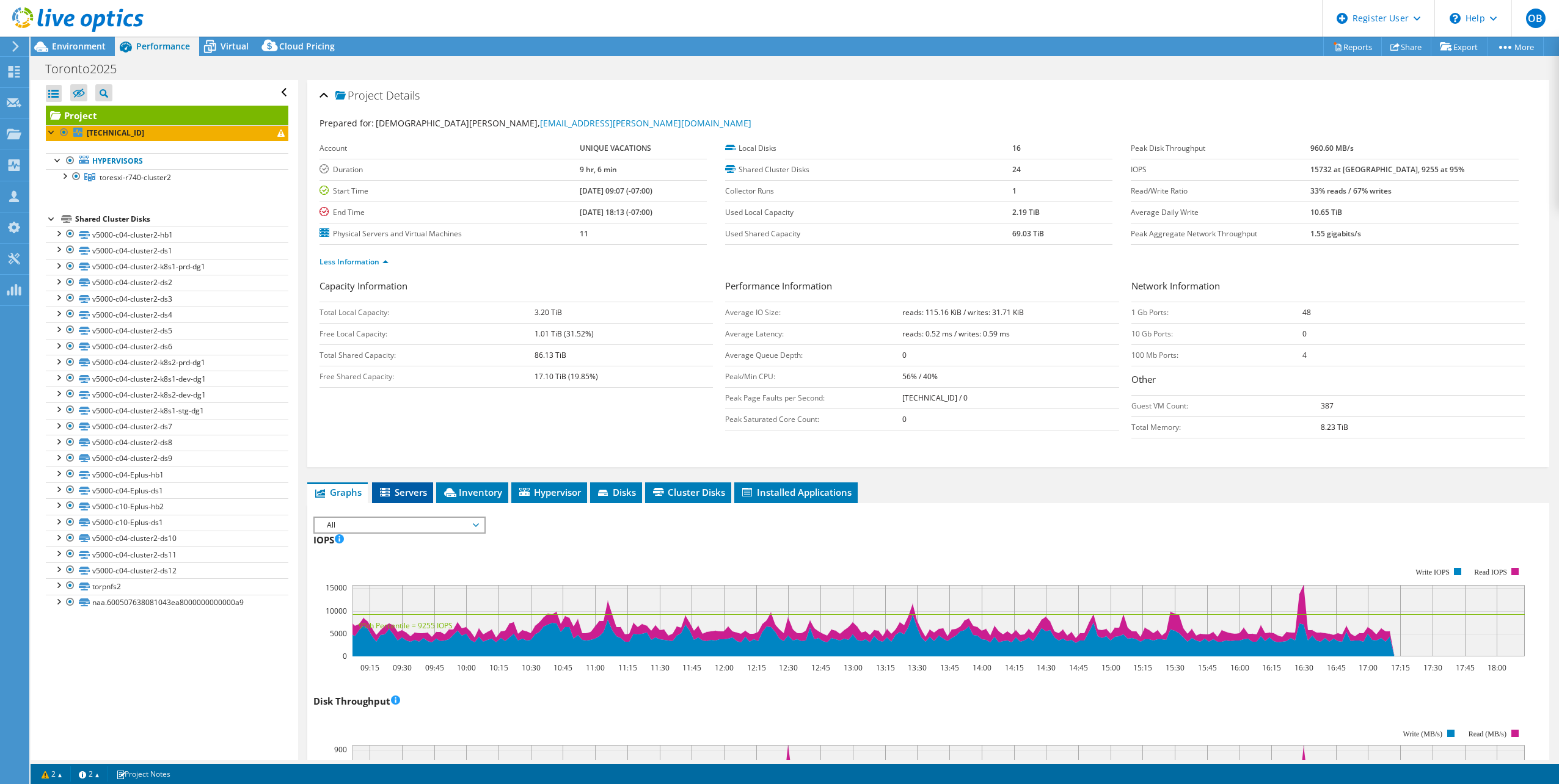
click at [420, 496] on span "Servers" at bounding box center [402, 492] width 49 height 12
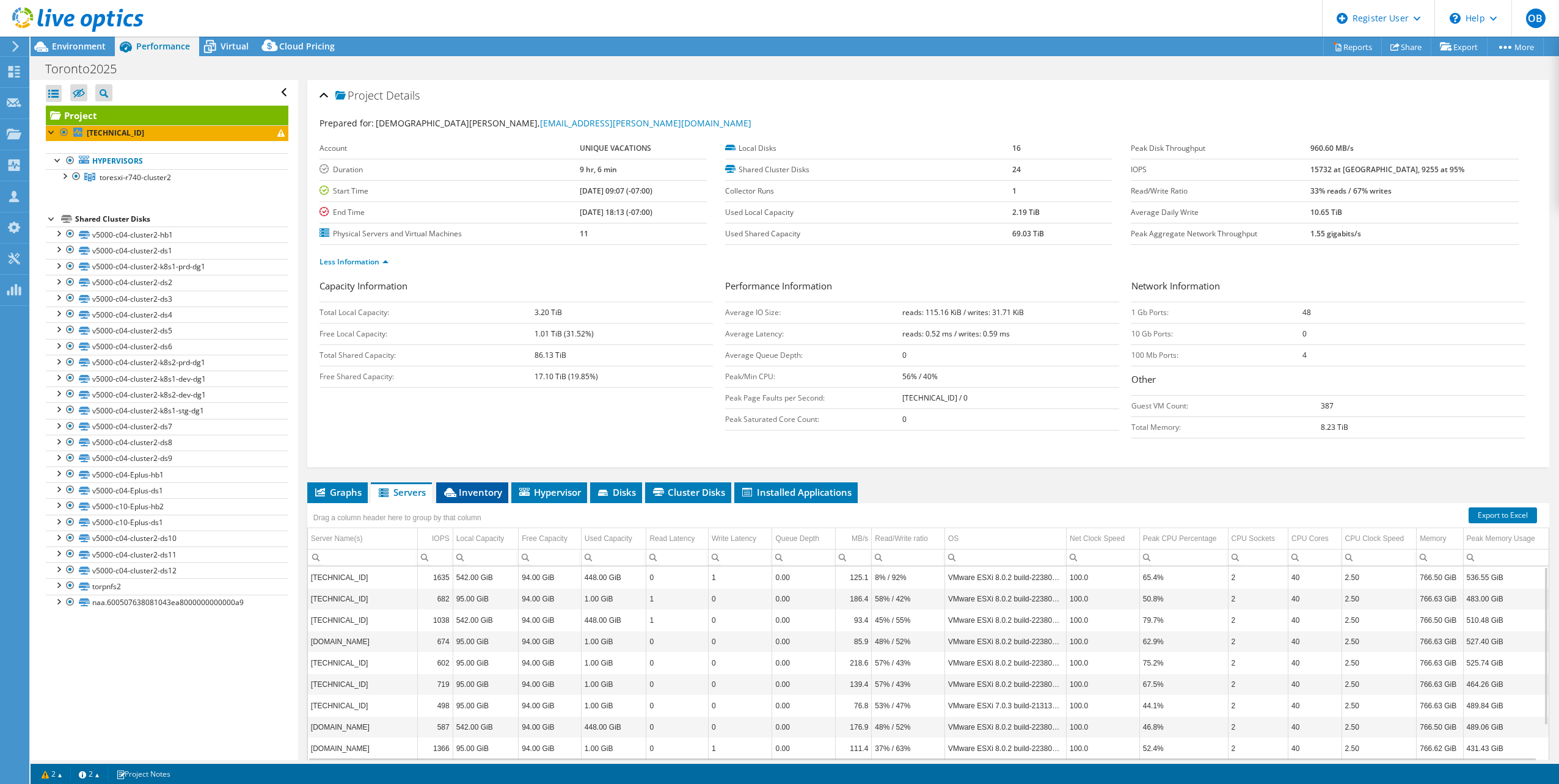
click at [473, 498] on li "Inventory" at bounding box center [472, 493] width 72 height 21
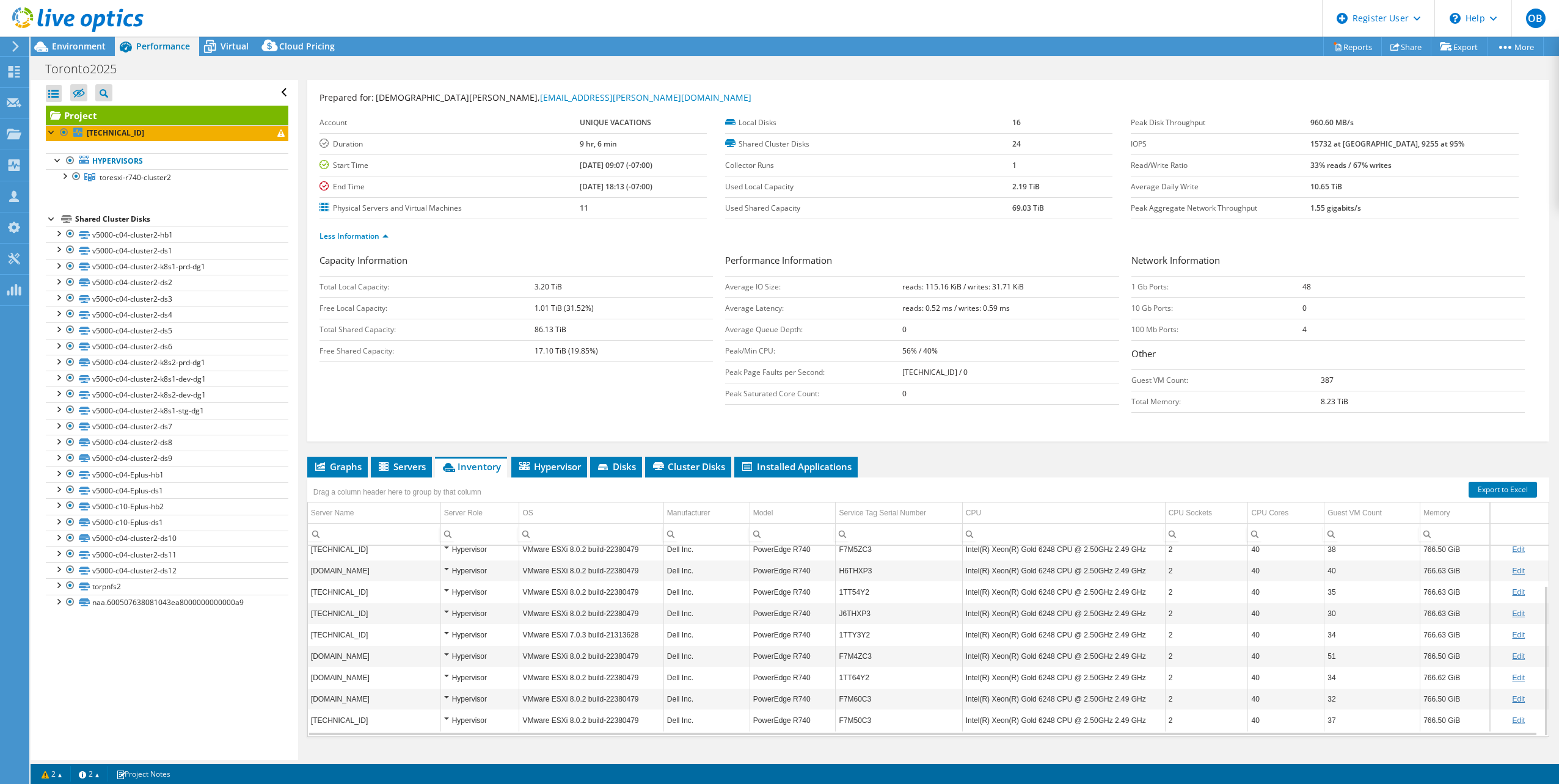
scroll to position [49, 0]
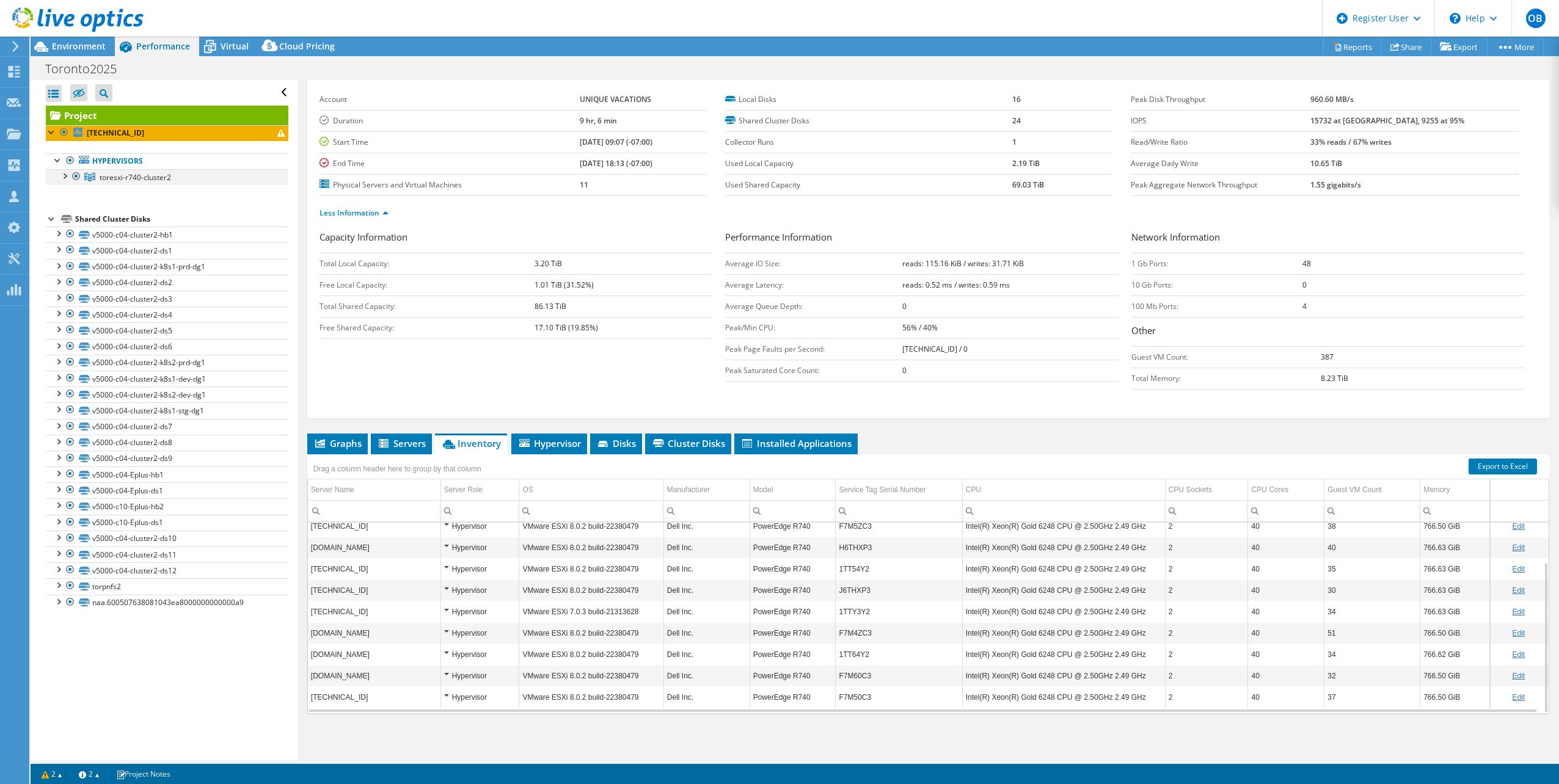
click at [64, 173] on div at bounding box center [64, 175] width 12 height 12
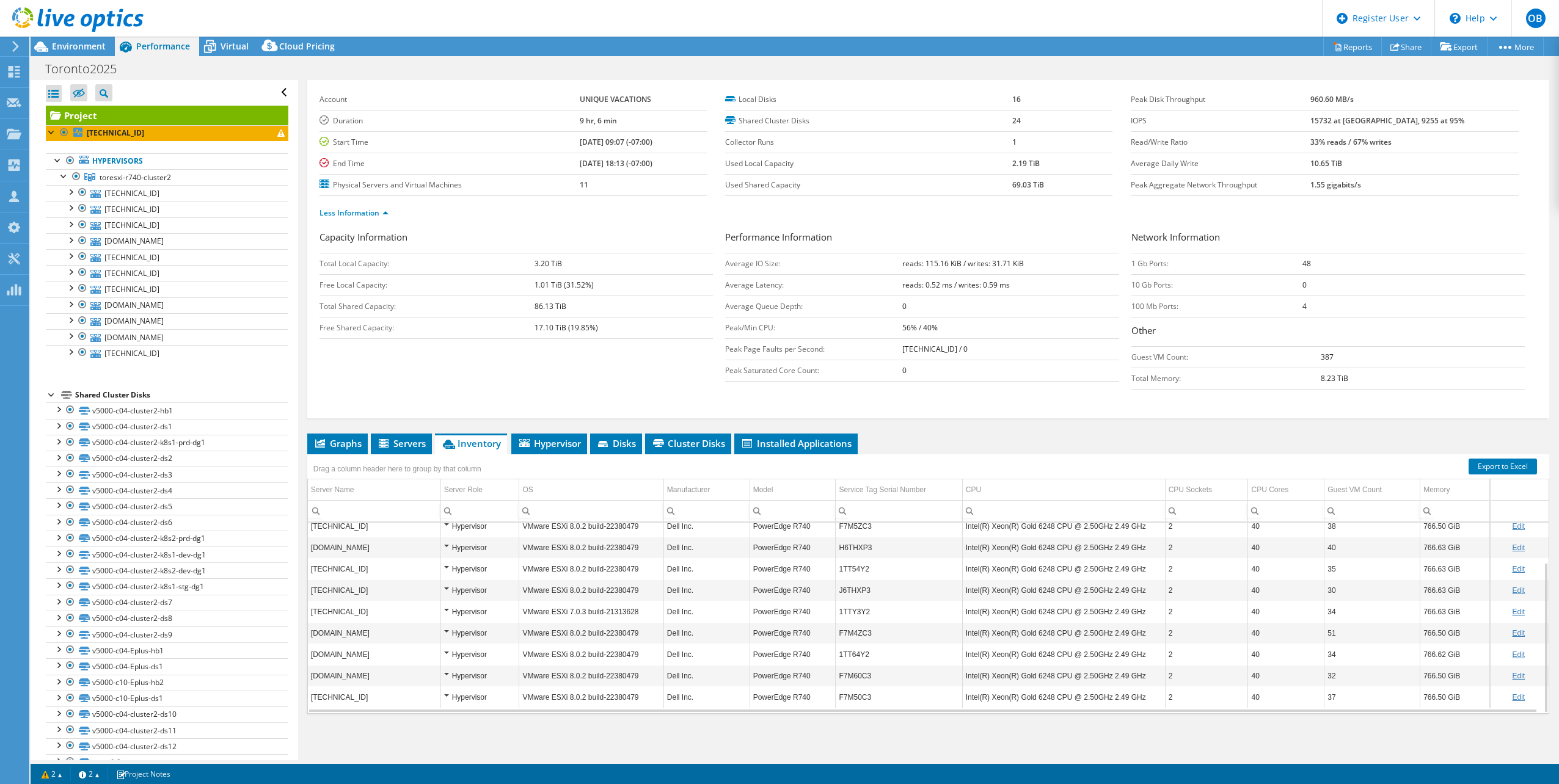
drag, startPoint x: 856, startPoint y: 372, endPoint x: 863, endPoint y: 372, distance: 7.0
click at [856, 372] on td "Peak Saturated Core Count:" at bounding box center [813, 370] width 177 height 21
click at [902, 374] on b "0" at bounding box center [905, 370] width 5 height 11
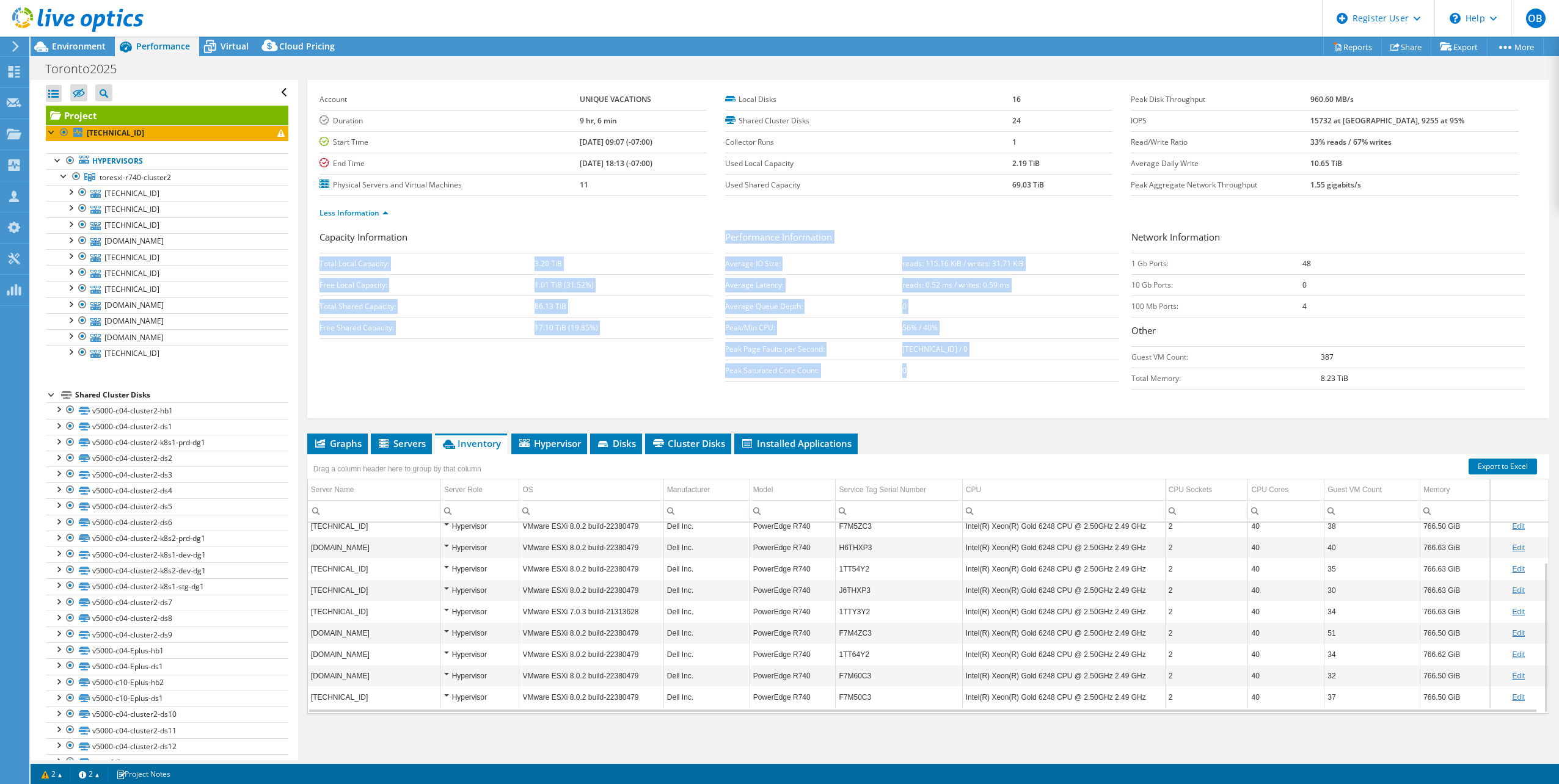
drag, startPoint x: 905, startPoint y: 372, endPoint x: 718, endPoint y: 255, distance: 220.6
click at [718, 255] on div "Capacity Information Total Local Capacity: 3.20 TiB Free Local Capacity: 1.01 T…" at bounding box center [928, 313] width 1217 height 166
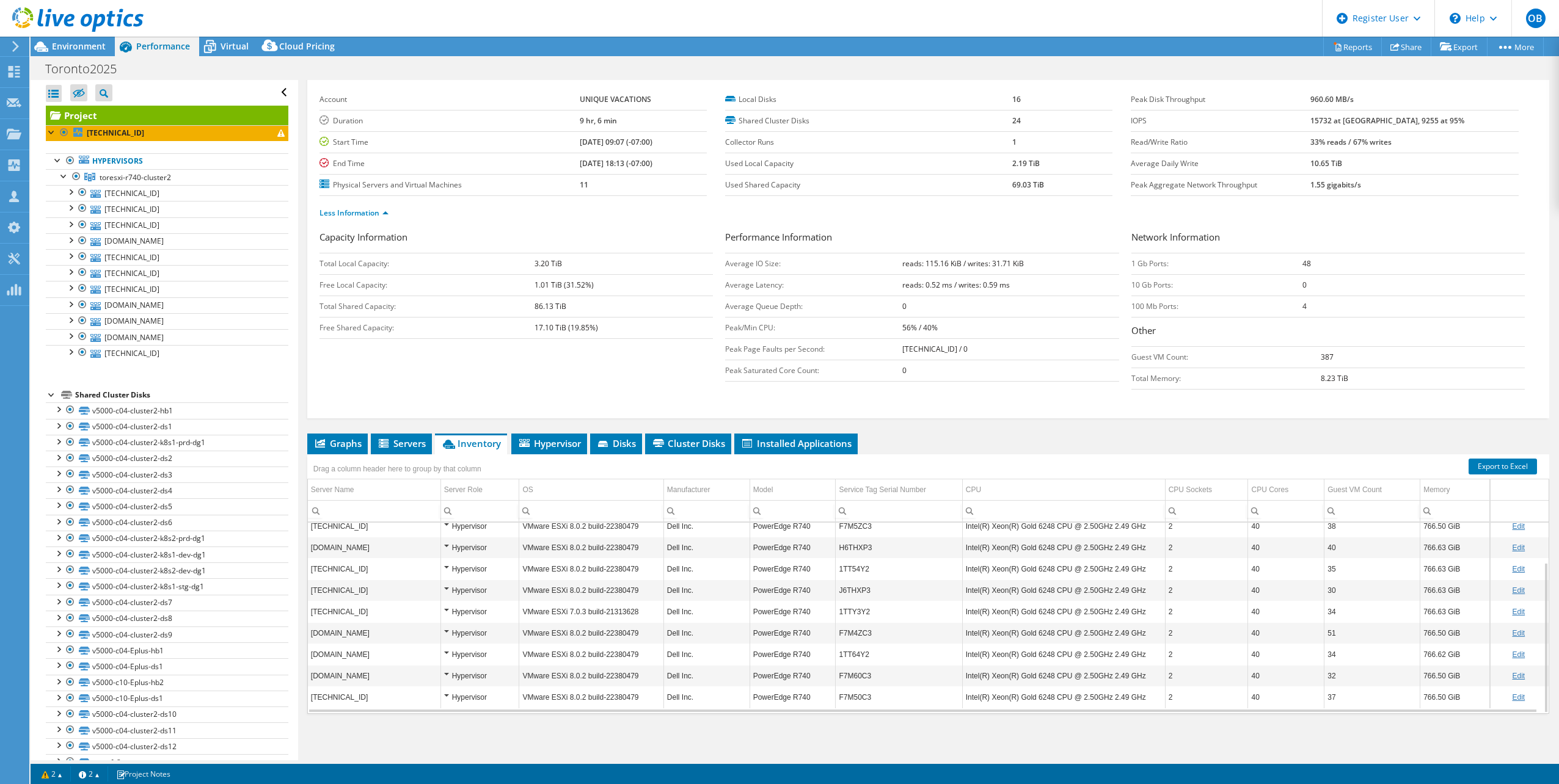
drag, startPoint x: 718, startPoint y: 255, endPoint x: 694, endPoint y: 230, distance: 34.7
click at [694, 230] on h3 "Capacity Information" at bounding box center [516, 238] width 394 height 17
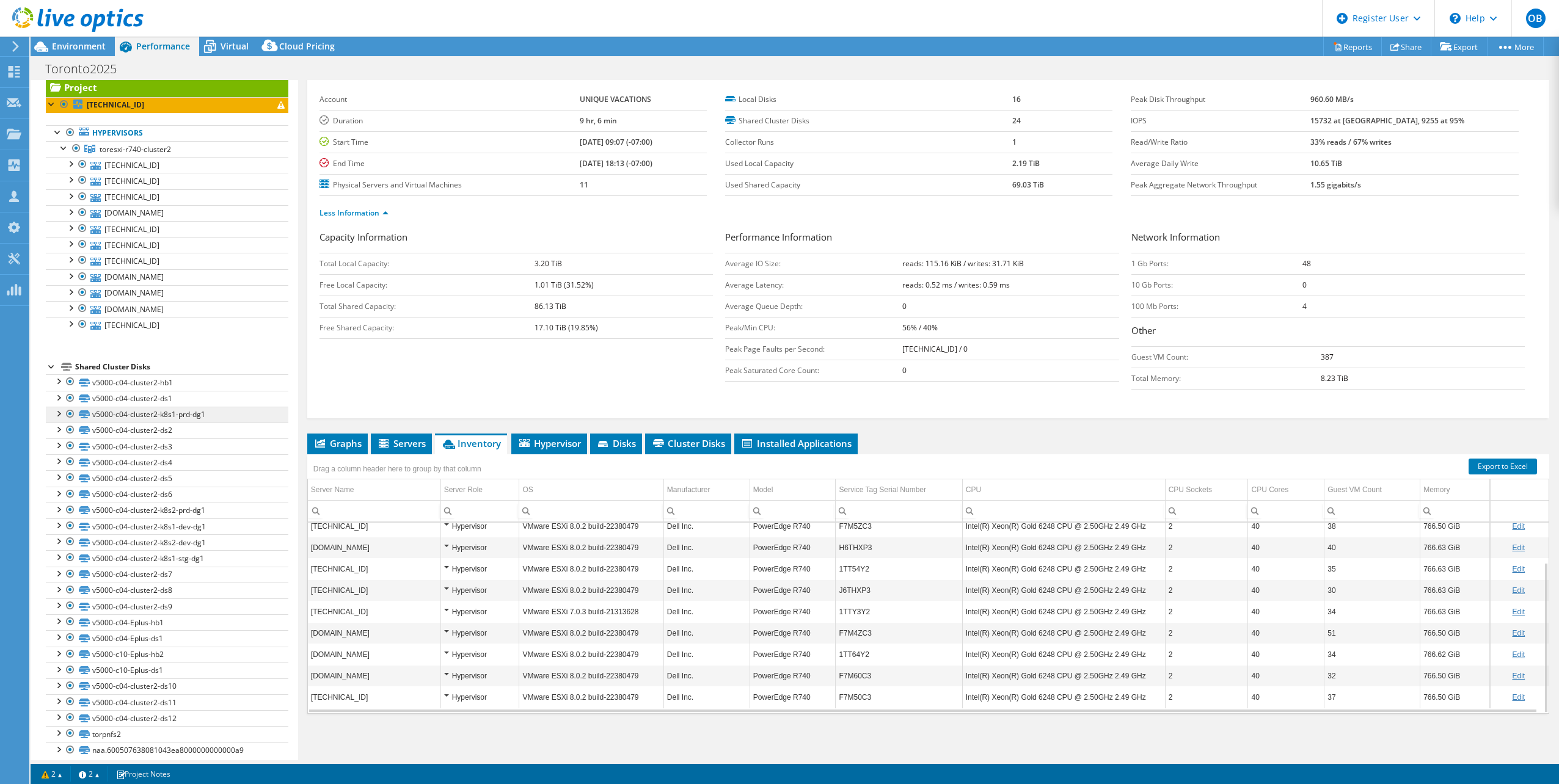
scroll to position [41, 0]
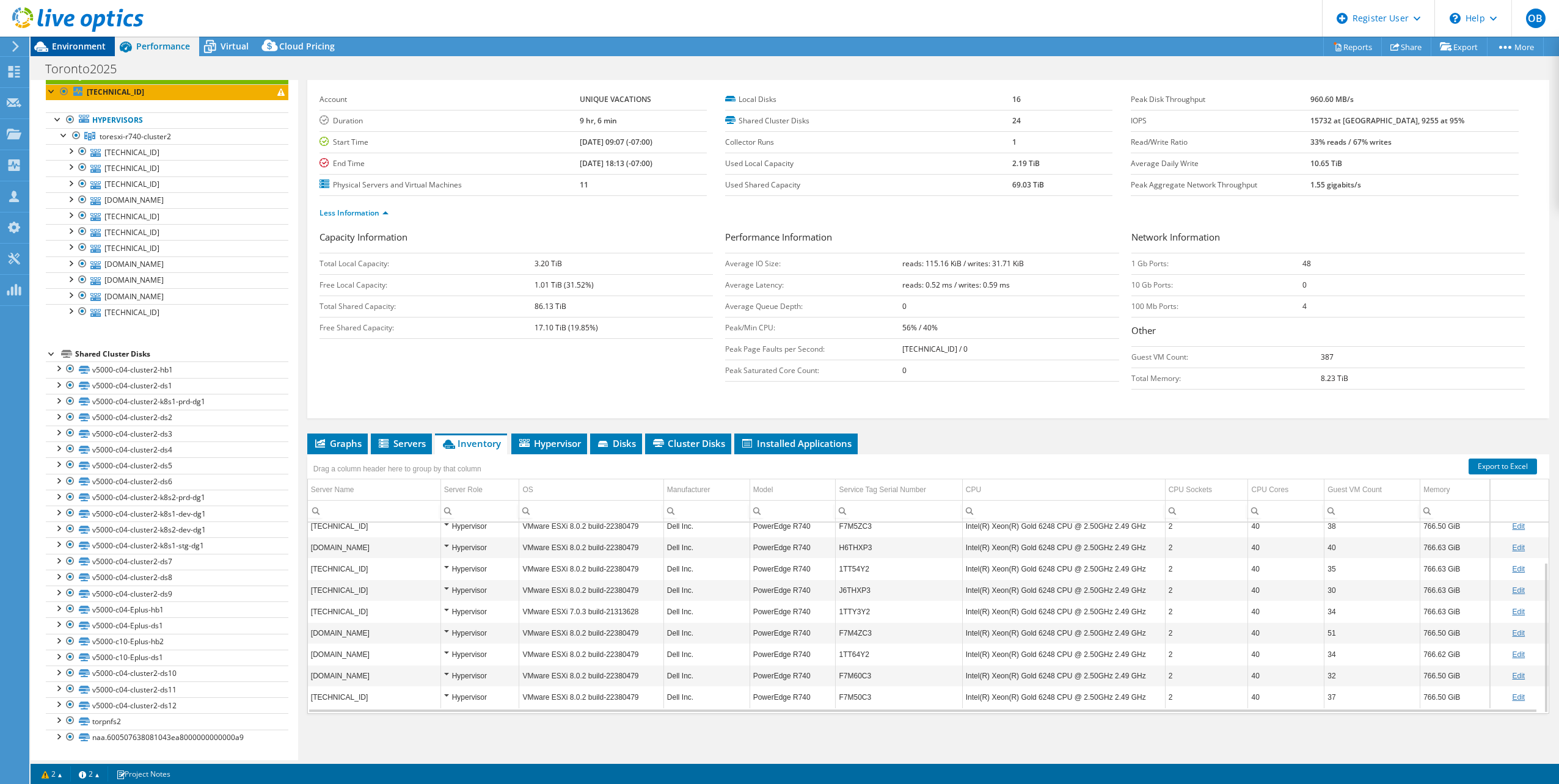
click at [101, 46] on span "Environment" at bounding box center [78, 45] width 54 height 11
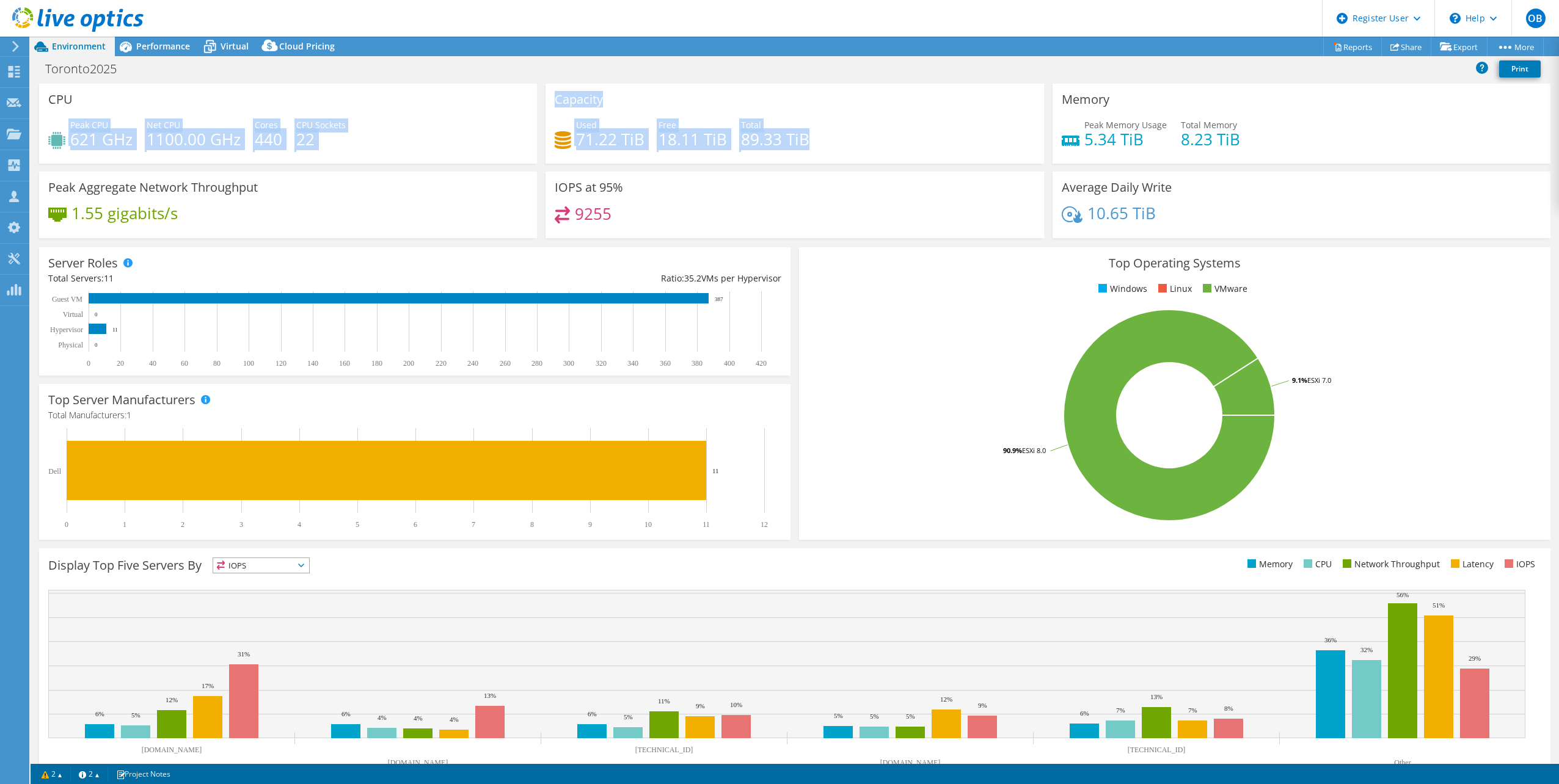
drag, startPoint x: 811, startPoint y: 144, endPoint x: 538, endPoint y: 90, distance: 278.3
click at [538, 90] on div "CPU Peak CPU 621 GHz Net CPU 1100.00 GHz Cores 440 CPU Sockets 22 Capacity Used…" at bounding box center [795, 165] width 1520 height 163
drag, startPoint x: 538, startPoint y: 90, endPoint x: 676, endPoint y: 106, distance: 138.9
click at [676, 106] on div "Capacity Used 71.22 TiB Free 18.11 TiB Total 89.33 TiB" at bounding box center [794, 124] width 498 height 80
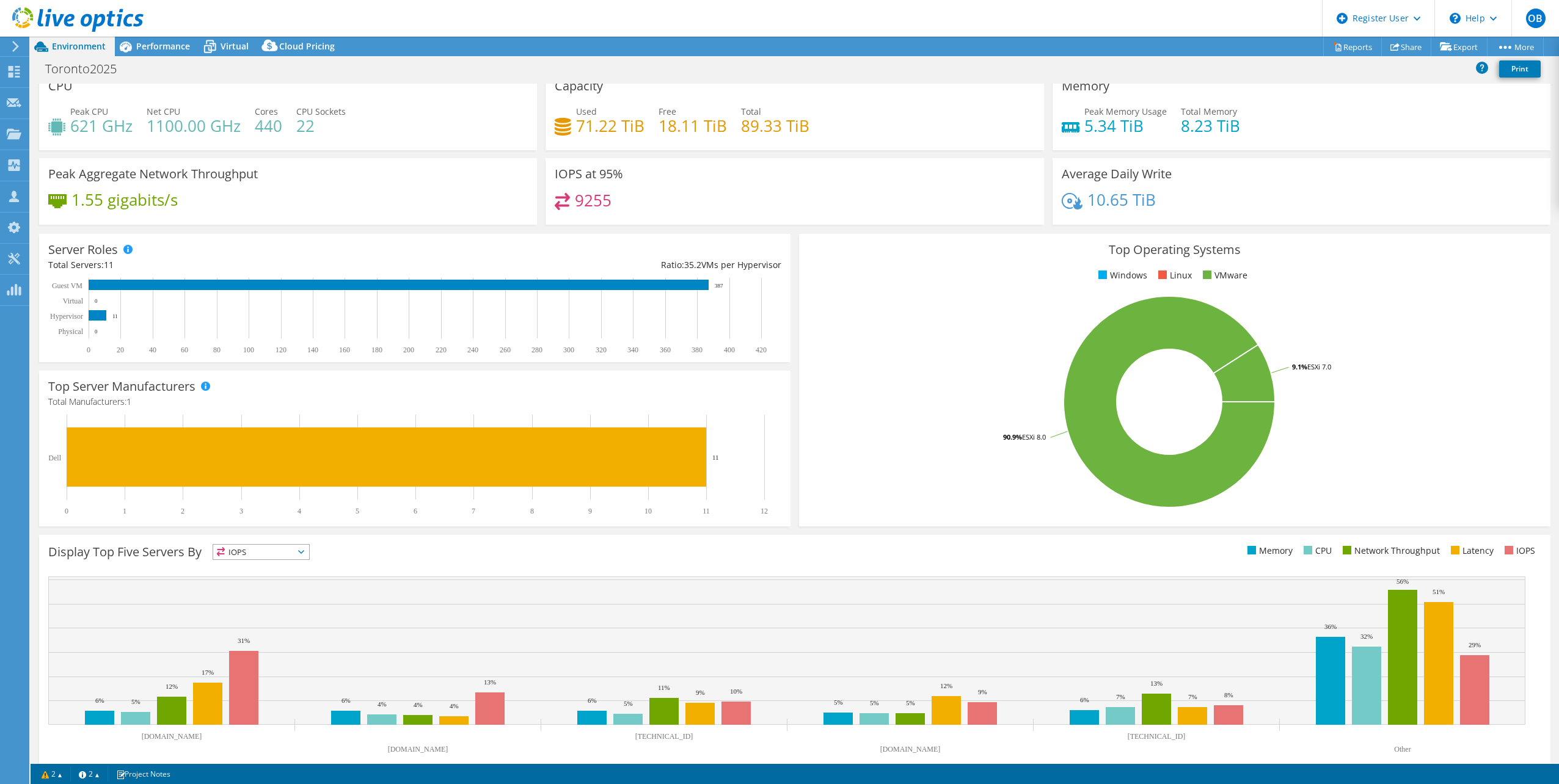
scroll to position [0, 0]
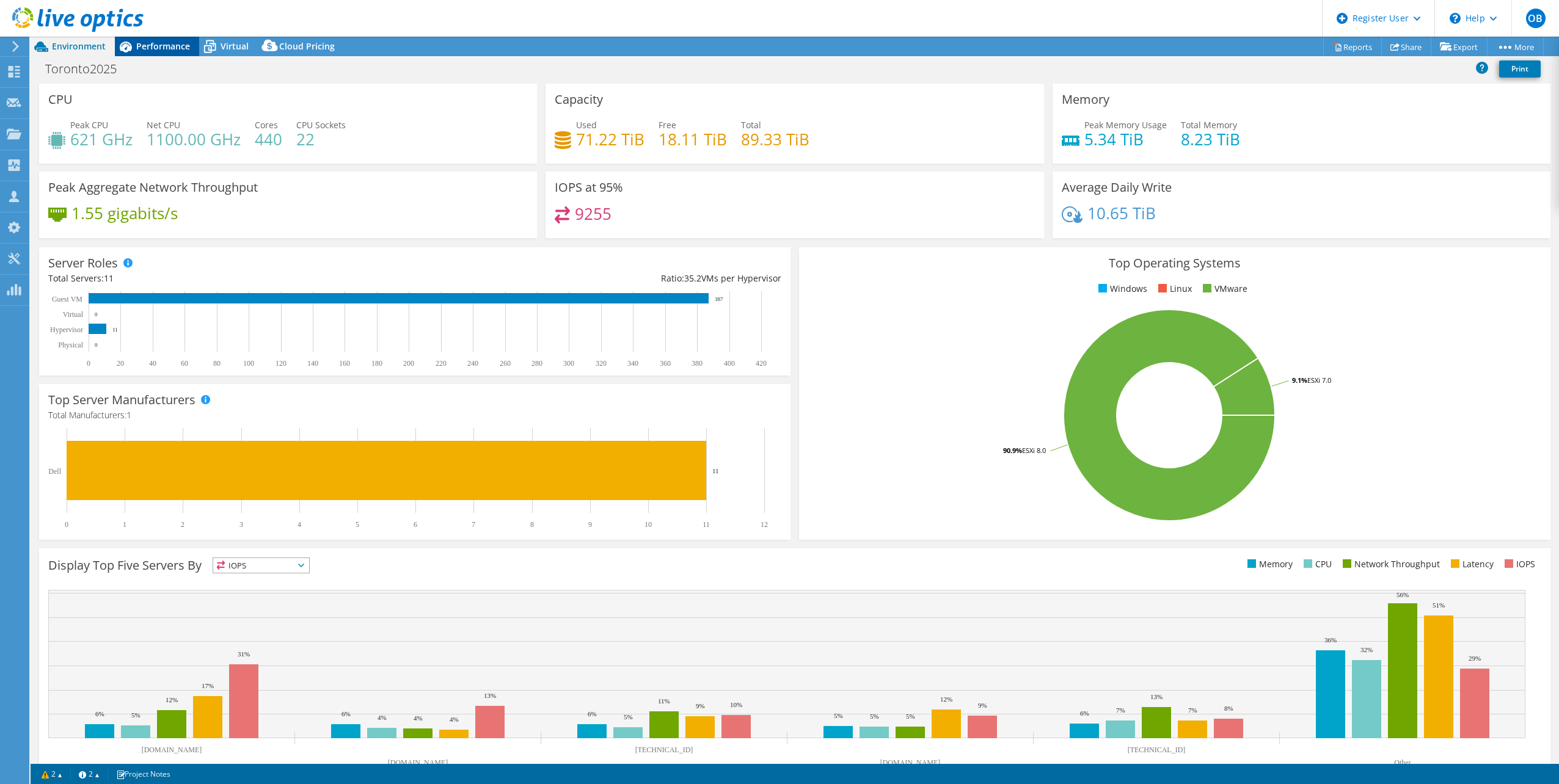
click at [158, 38] on div "Performance" at bounding box center [157, 47] width 84 height 20
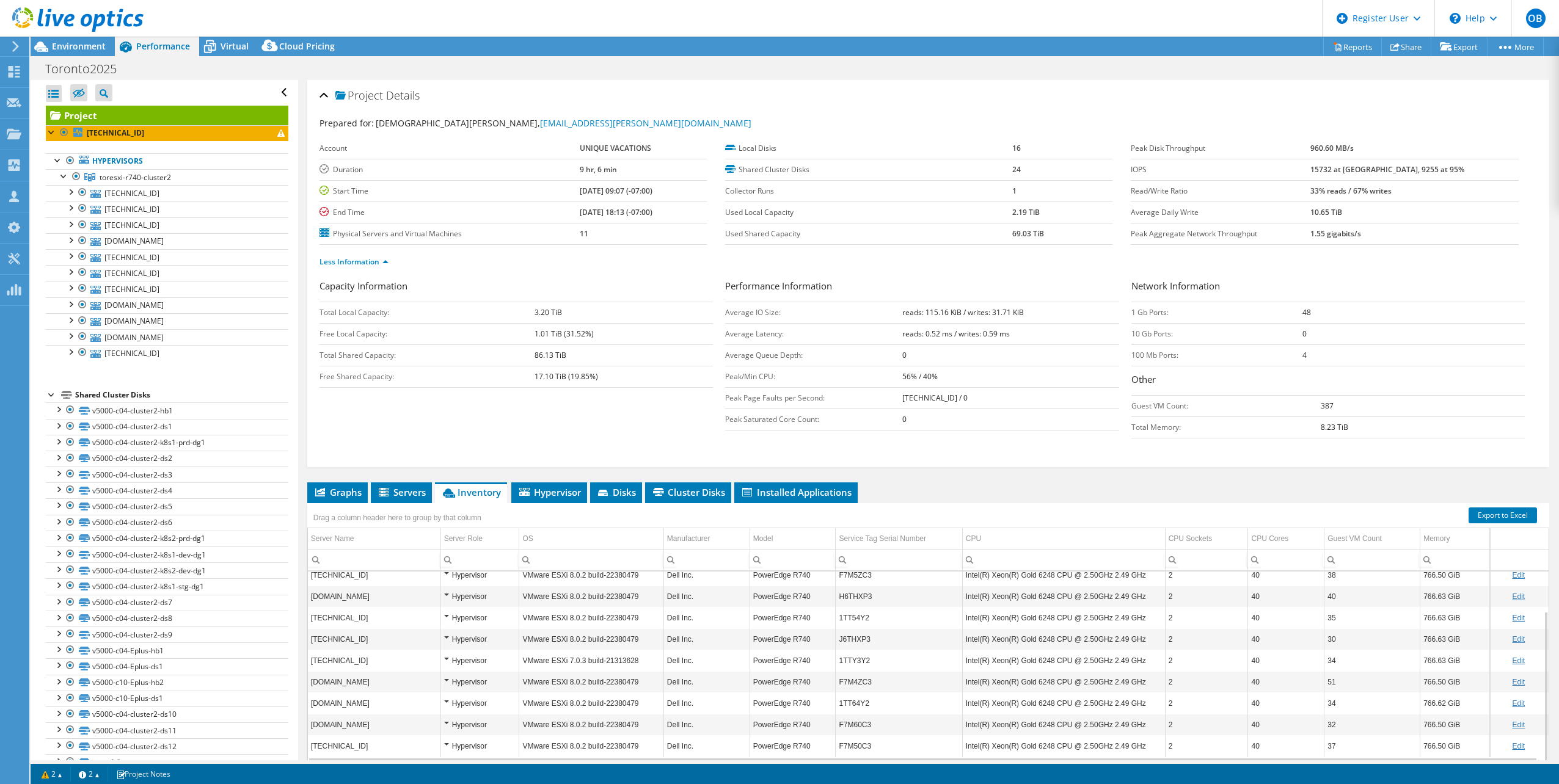
click at [103, 39] on div at bounding box center [72, 20] width 143 height 41
click at [91, 40] on div at bounding box center [72, 20] width 143 height 41
click at [100, 40] on div at bounding box center [72, 20] width 143 height 41
click at [103, 47] on span "Environment" at bounding box center [78, 45] width 54 height 11
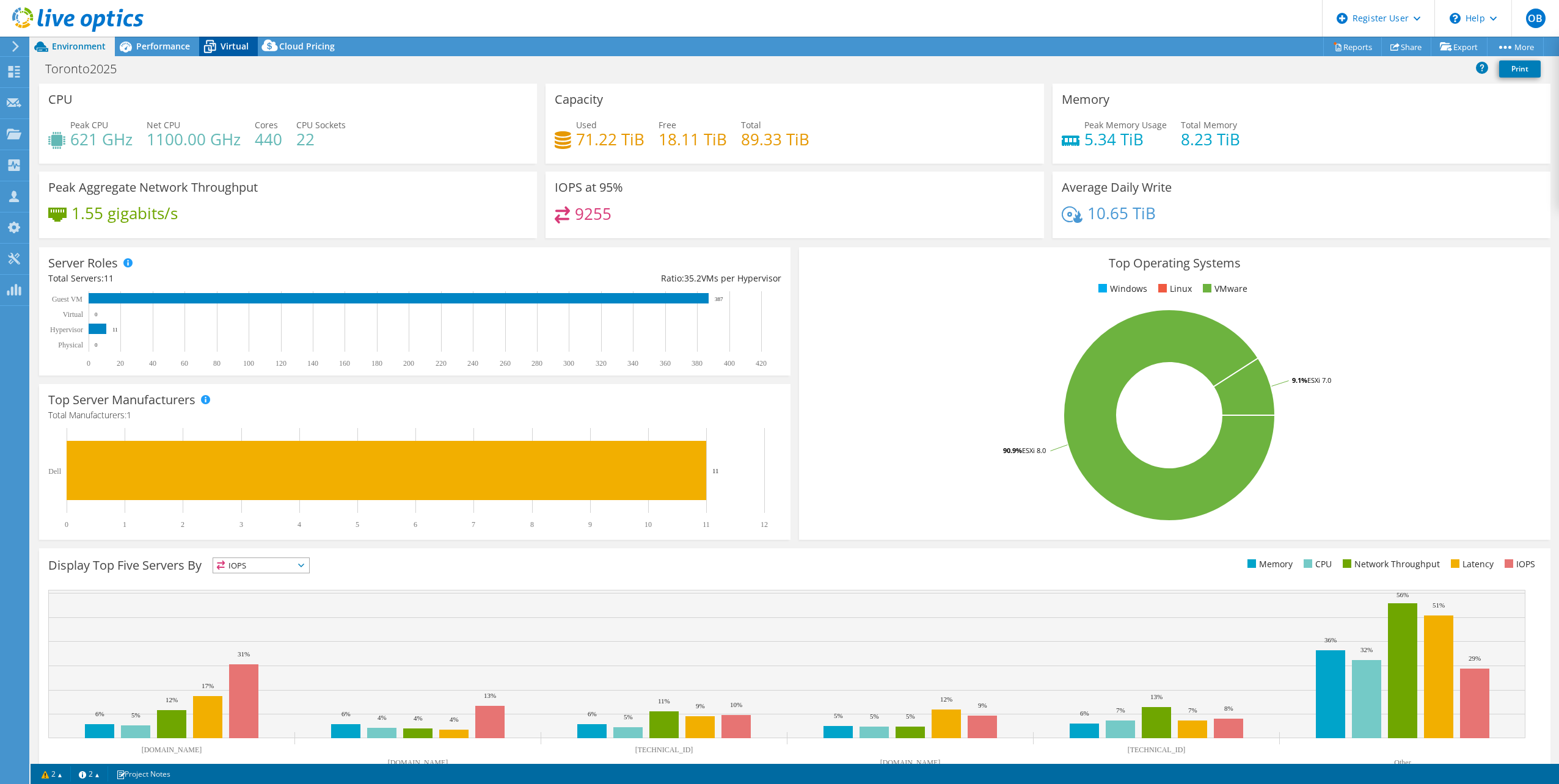
click at [219, 50] on icon at bounding box center [210, 47] width 21 height 21
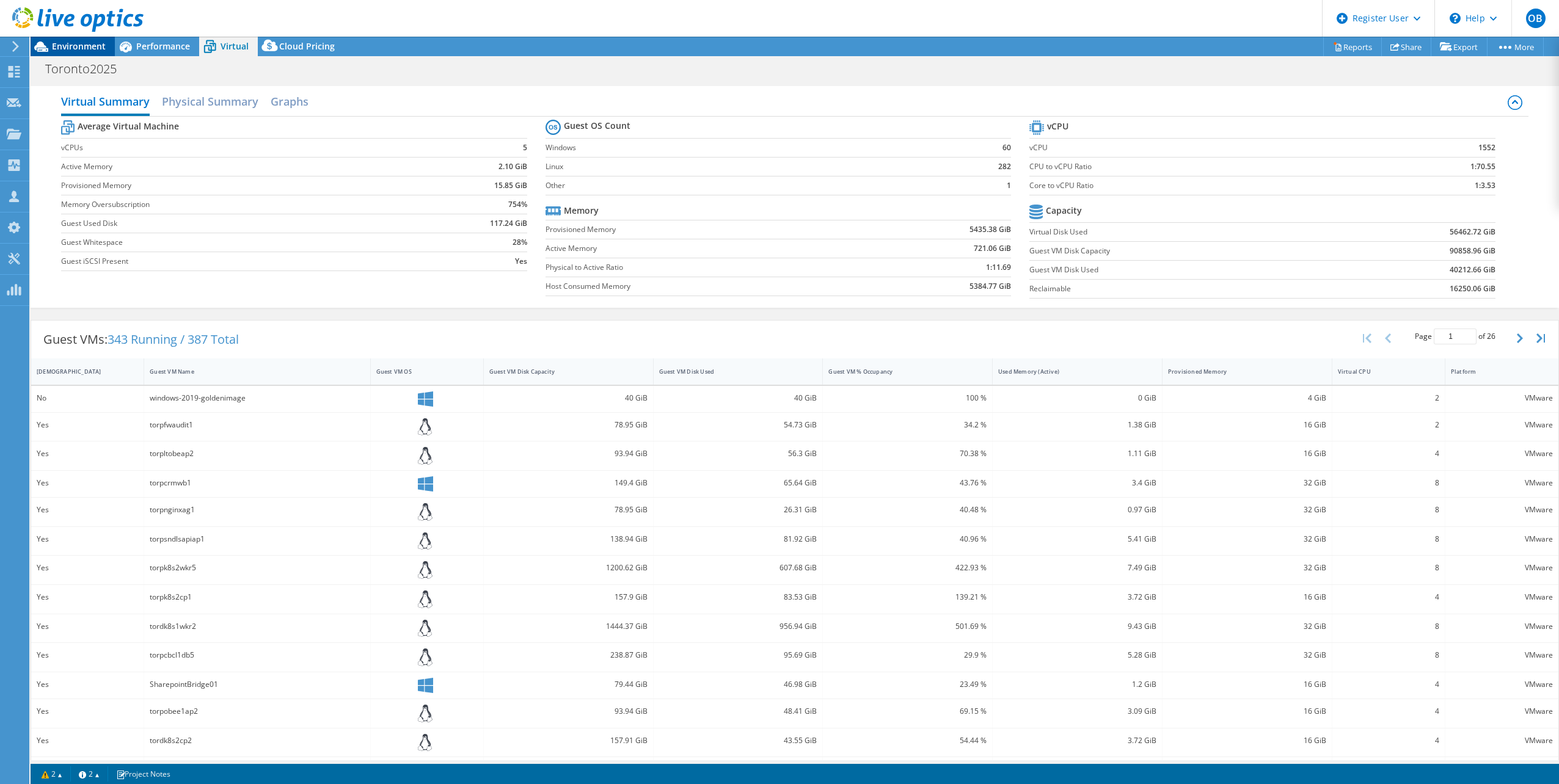
click at [73, 47] on span "Environment" at bounding box center [78, 45] width 54 height 11
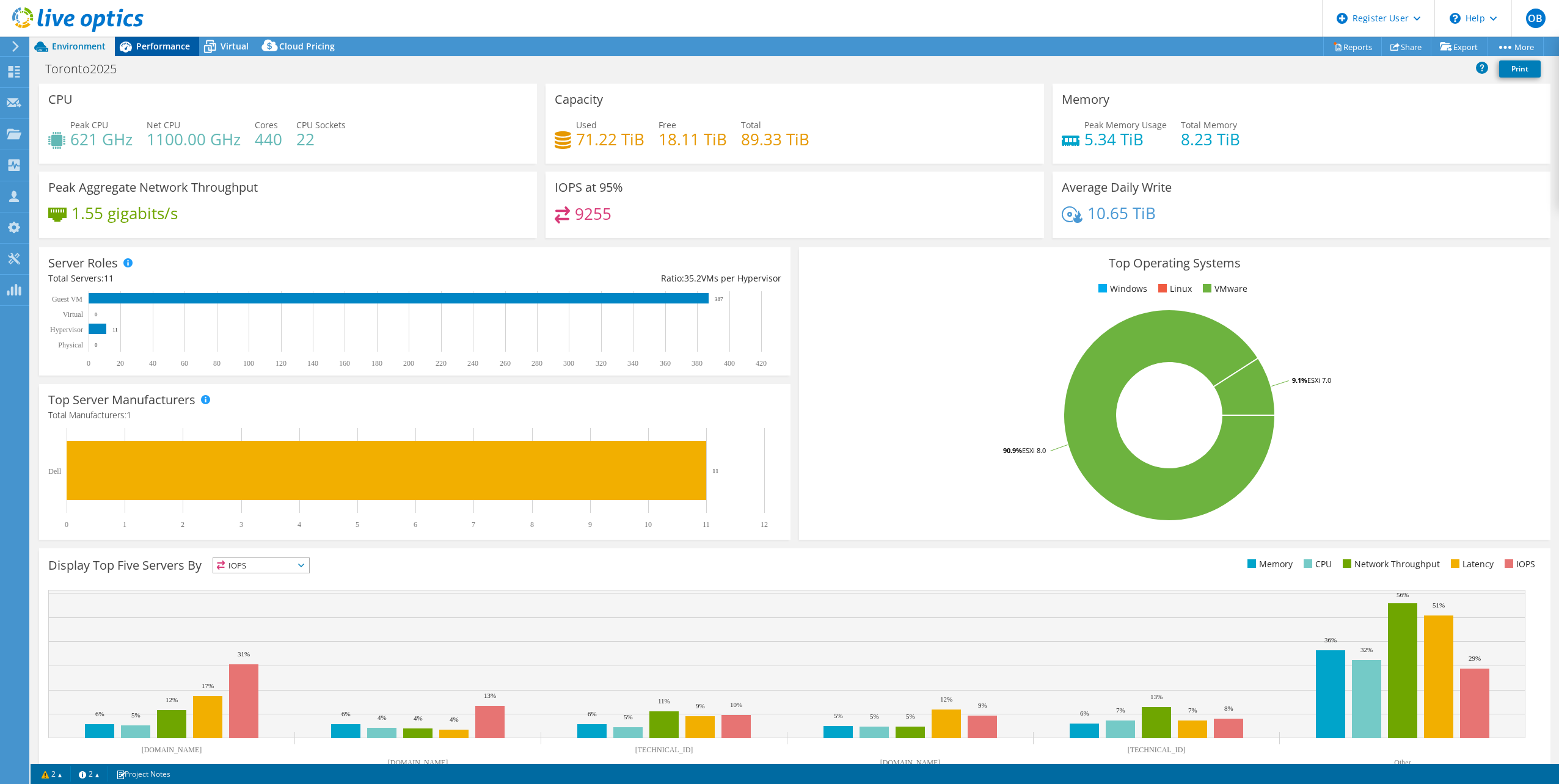
click at [153, 44] on span "Performance" at bounding box center [163, 45] width 54 height 11
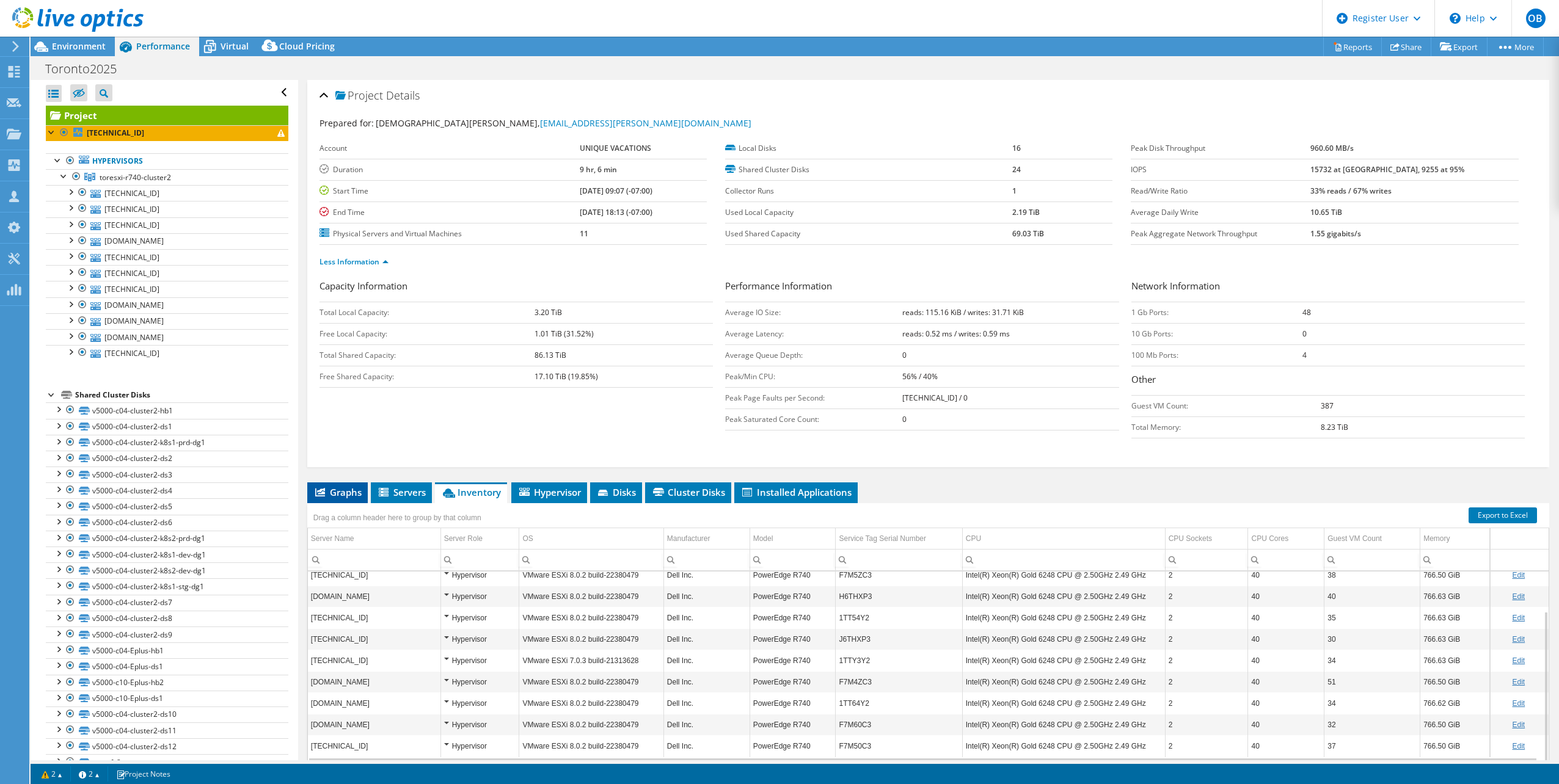
click at [351, 497] on span "Graphs" at bounding box center [338, 492] width 48 height 12
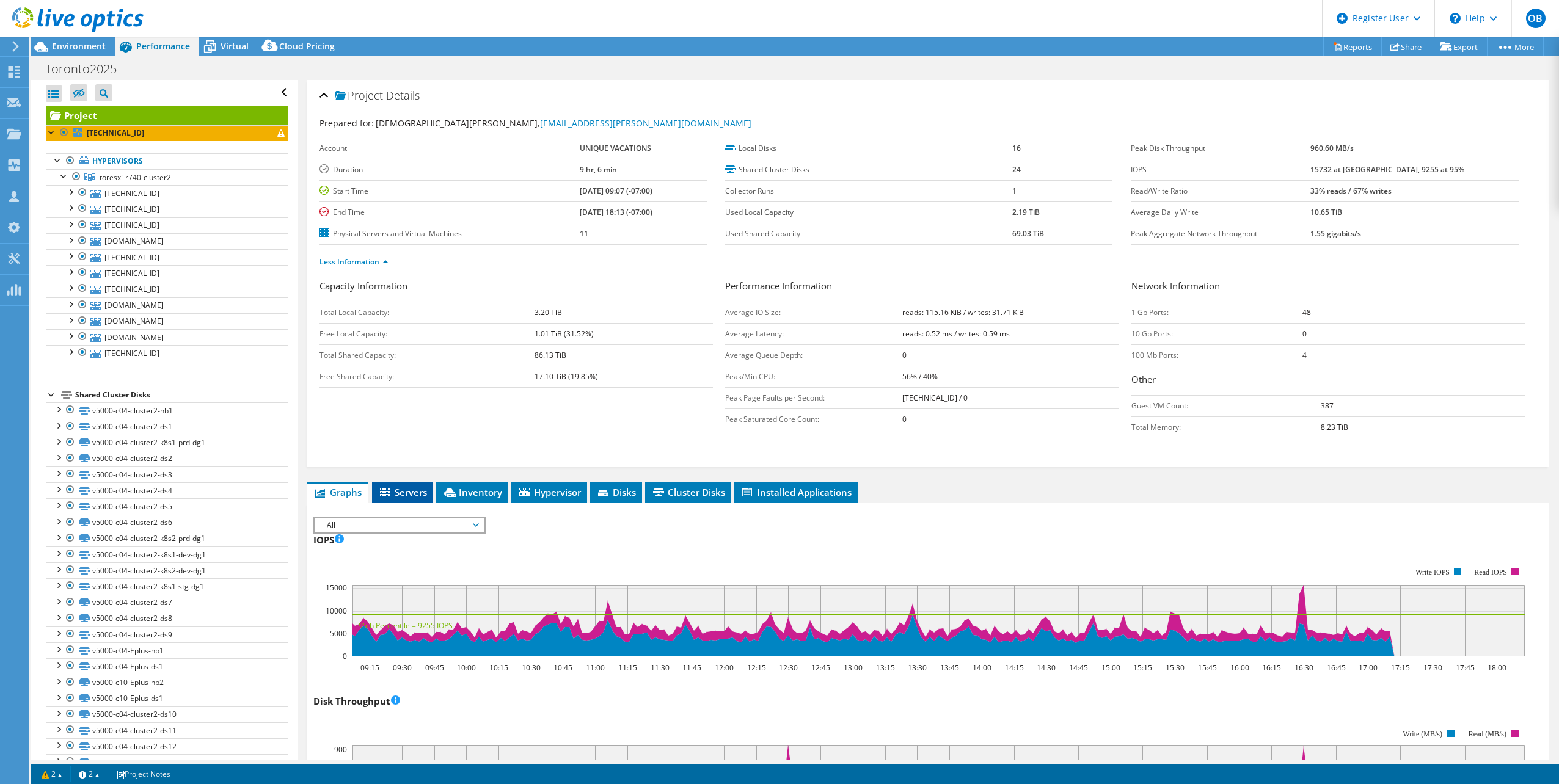
click at [400, 501] on li "Servers" at bounding box center [402, 493] width 61 height 21
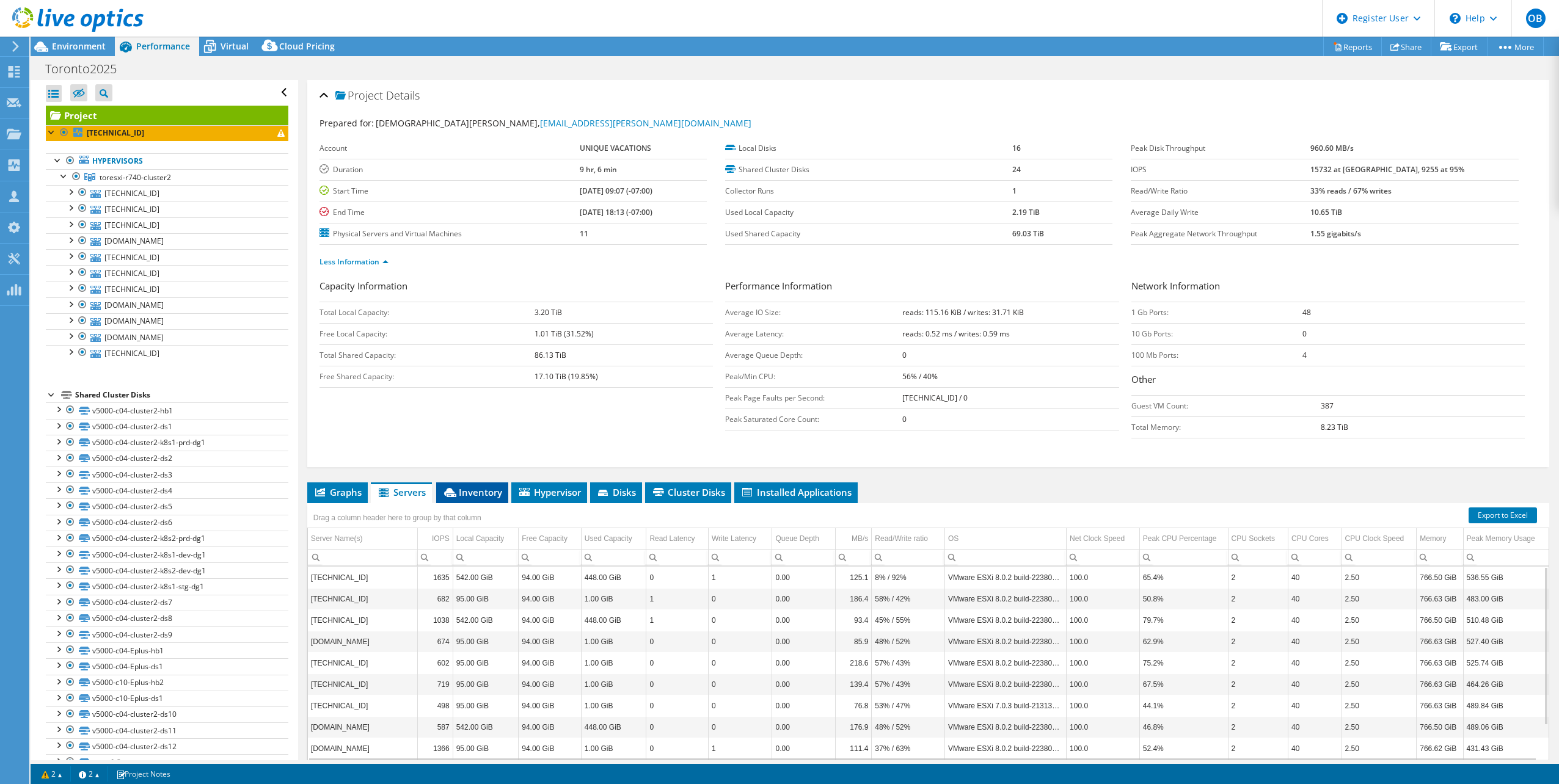
click at [468, 493] on span "Inventory" at bounding box center [472, 492] width 60 height 12
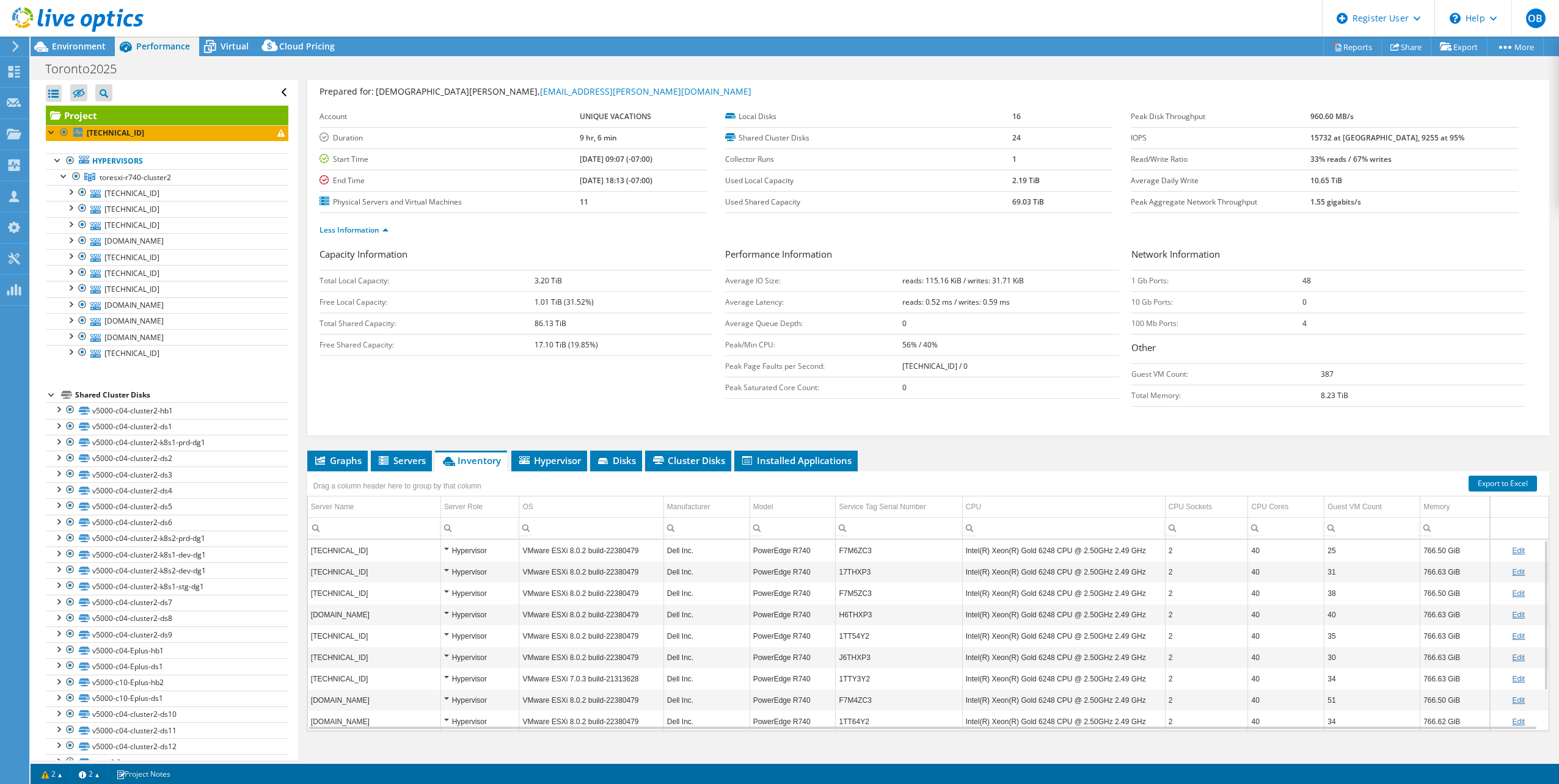
scroll to position [49, 0]
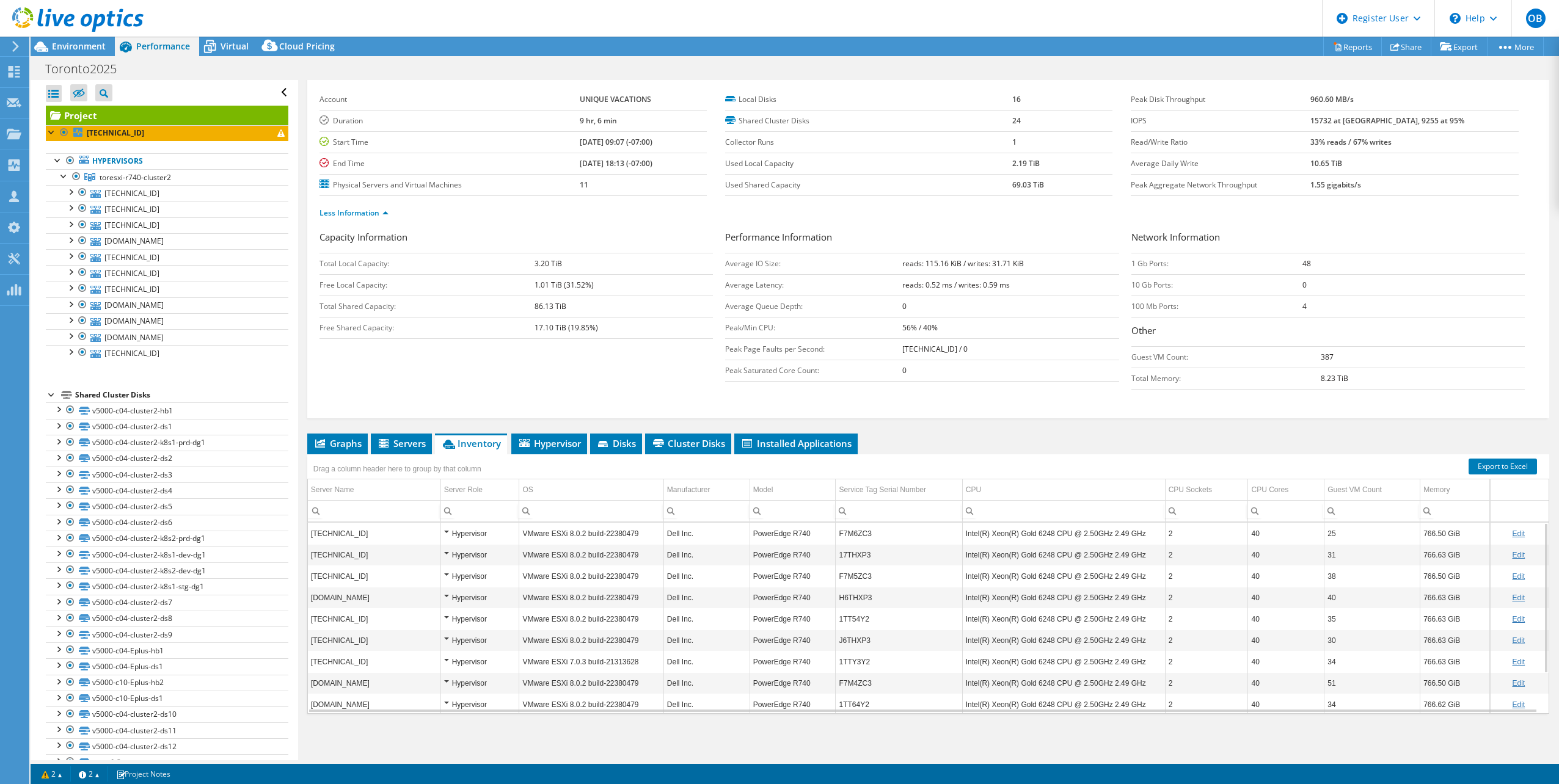
click at [858, 534] on td "F7M6ZC3" at bounding box center [899, 534] width 127 height 21
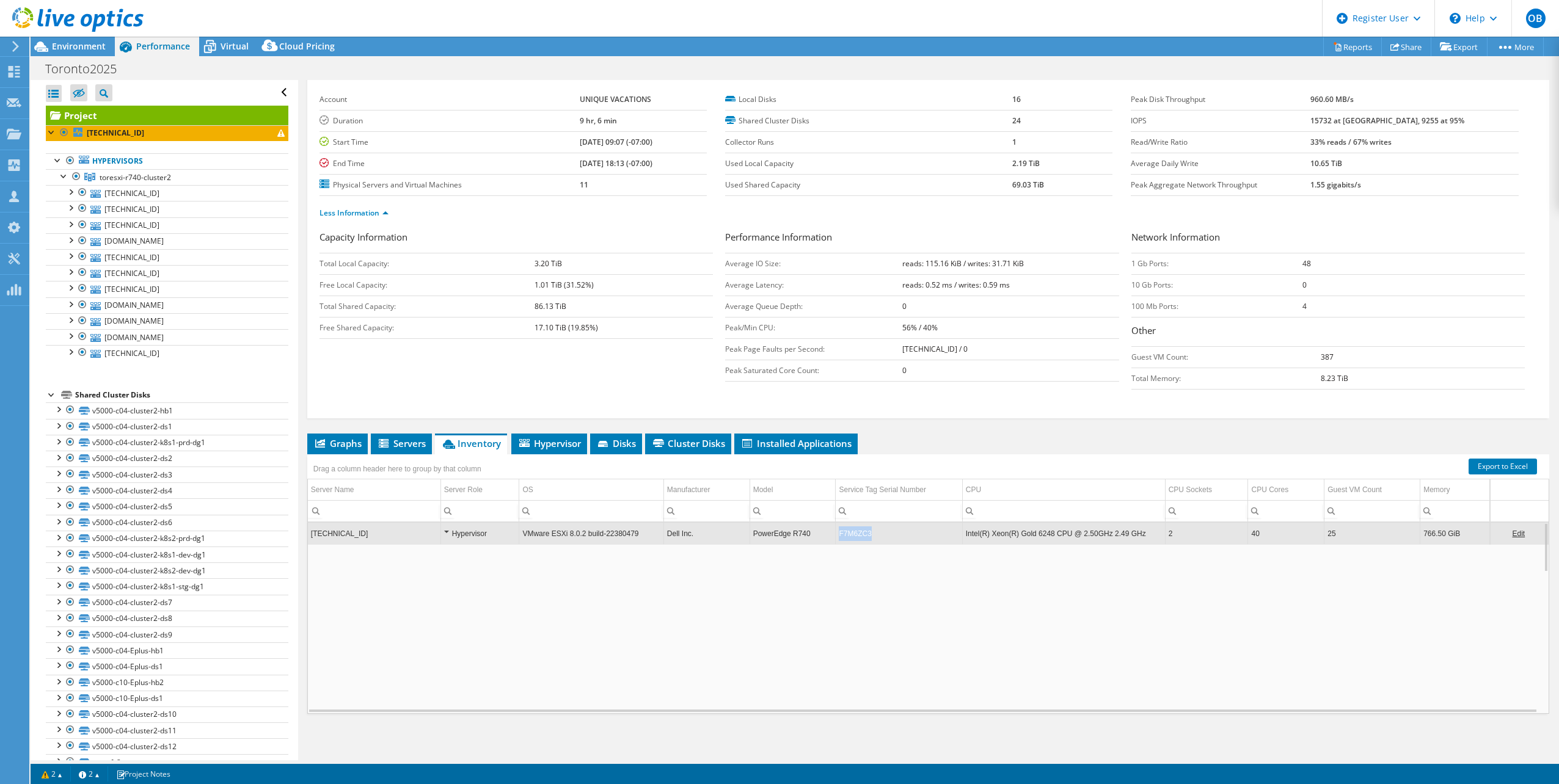
click at [858, 534] on td "F7M6ZC3" at bounding box center [899, 534] width 127 height 21
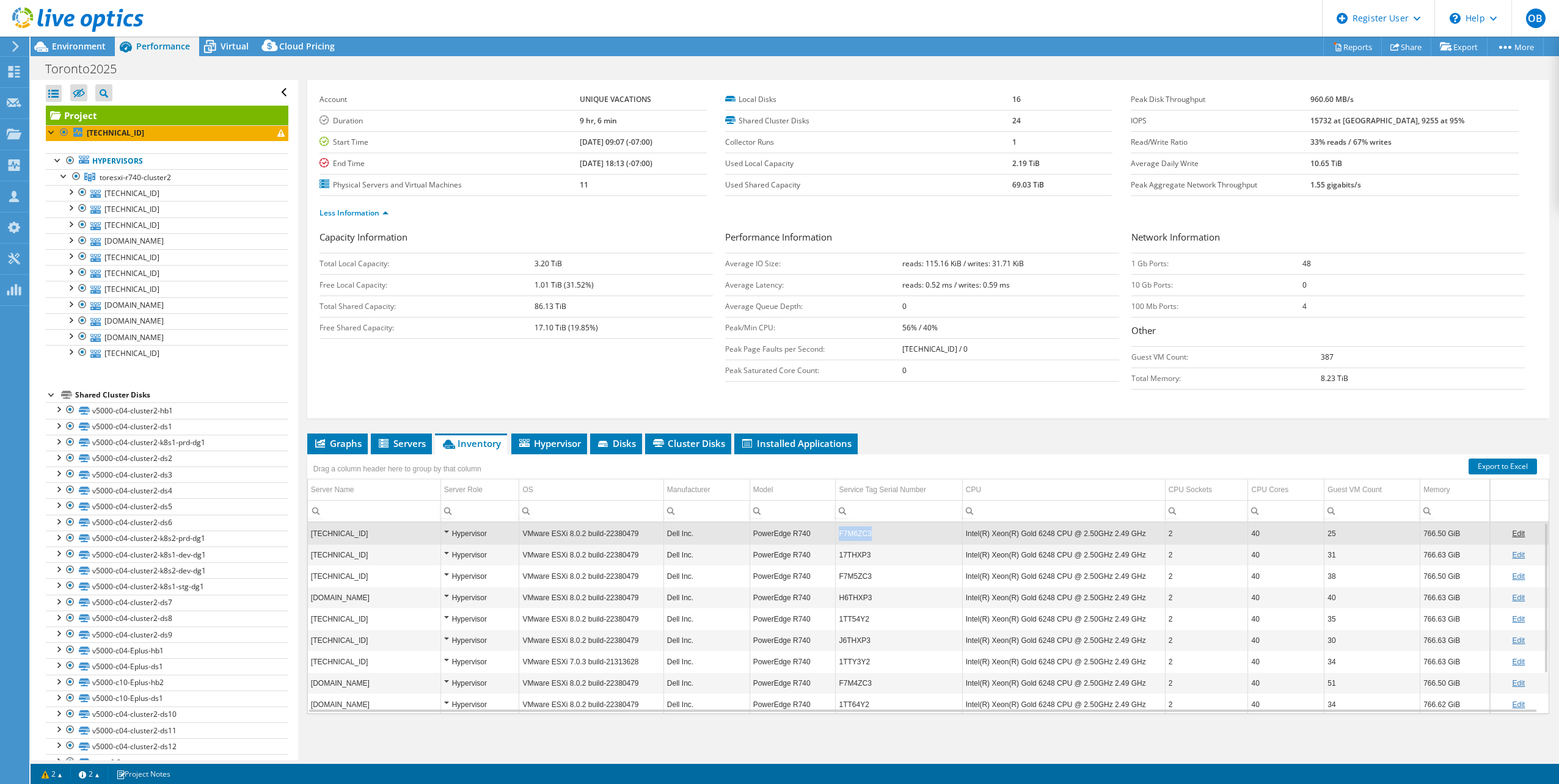
drag, startPoint x: 876, startPoint y: 539, endPoint x: 835, endPoint y: 541, distance: 41.0
click at [835, 541] on td "F7M6ZC3" at bounding box center [899, 534] width 127 height 21
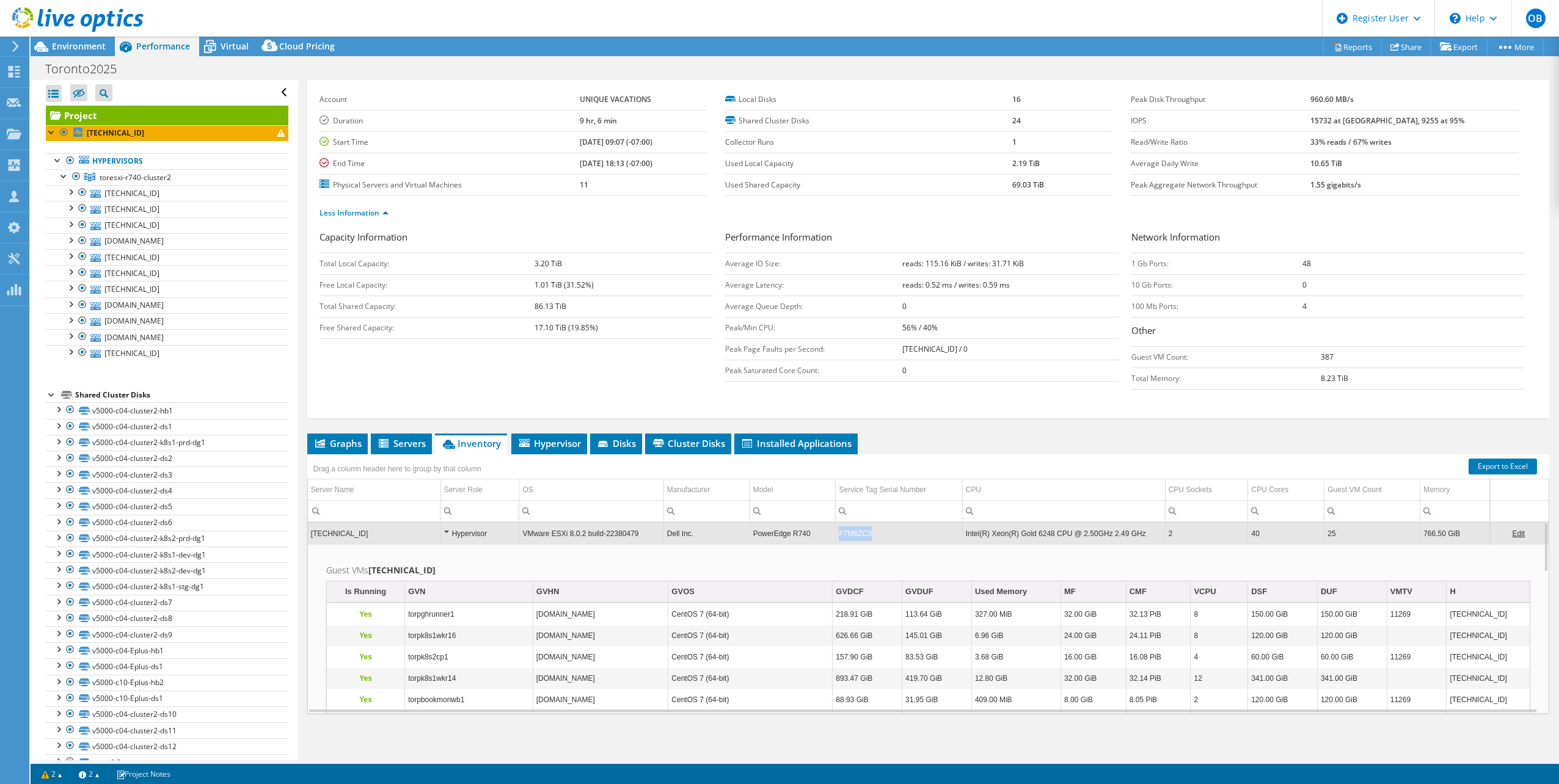
drag, startPoint x: 872, startPoint y: 535, endPoint x: 837, endPoint y: 535, distance: 35.0
click at [837, 535] on td "F7M6ZC3" at bounding box center [899, 534] width 127 height 21
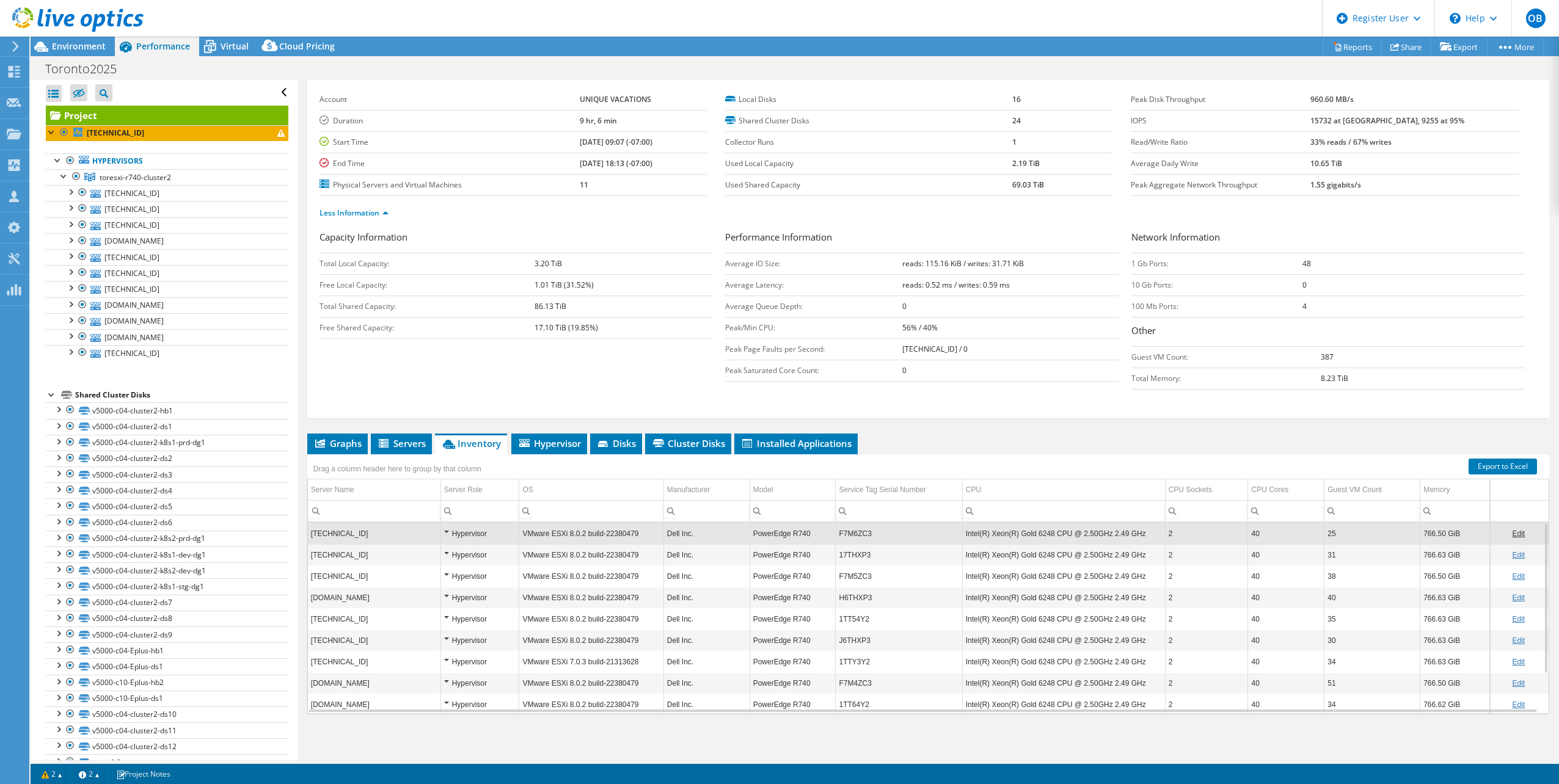
drag, startPoint x: 835, startPoint y: 538, endPoint x: 1133, endPoint y: 421, distance: 320.1
click at [1133, 421] on div "Project Details Prepared for: Christian Maradiaga, christian.maradiaga@uvltd.te…" at bounding box center [927, 395] width 1260 height 729
click at [908, 535] on td "F7M6ZC3" at bounding box center [899, 534] width 127 height 21
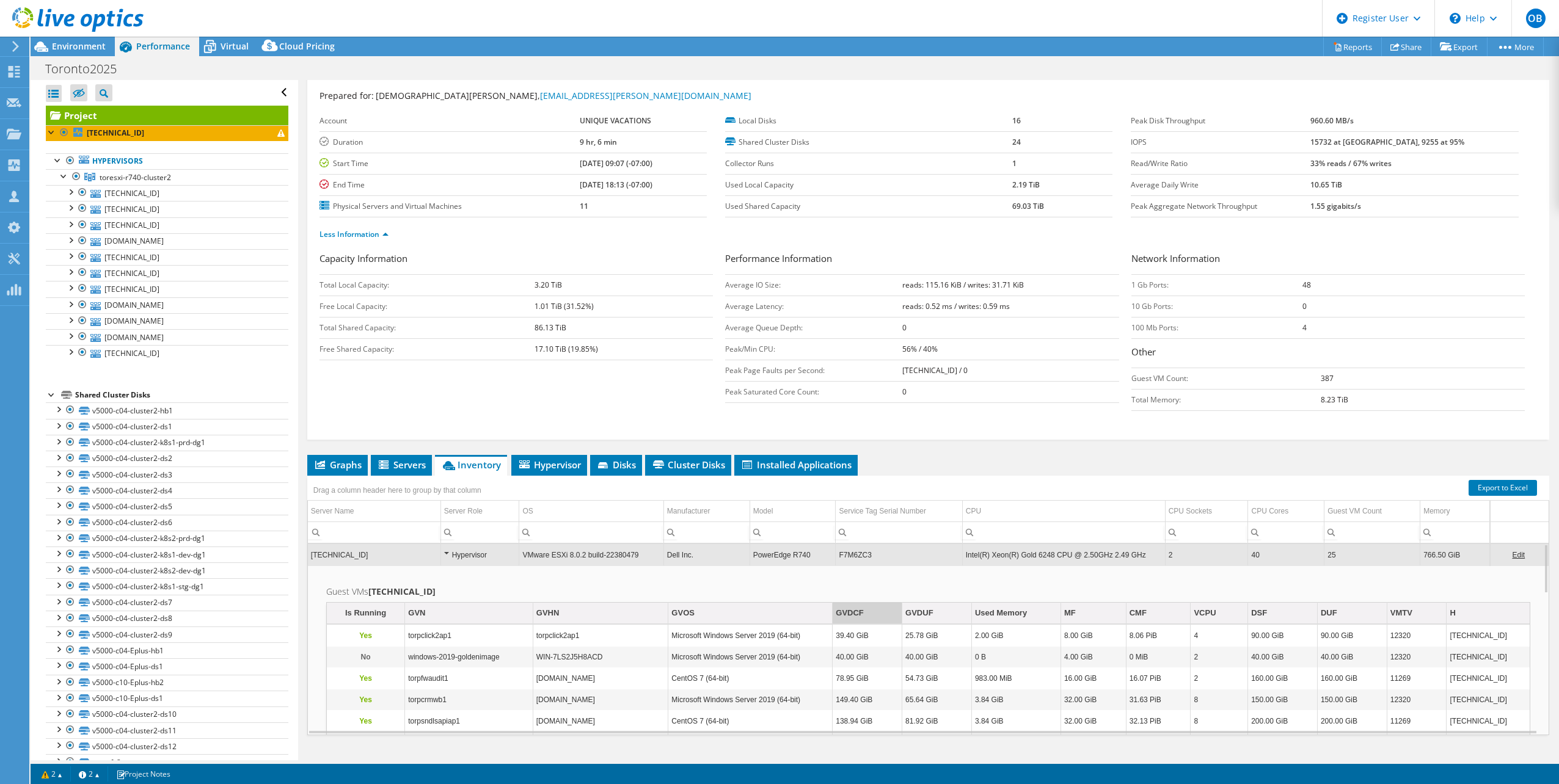
scroll to position [0, 0]
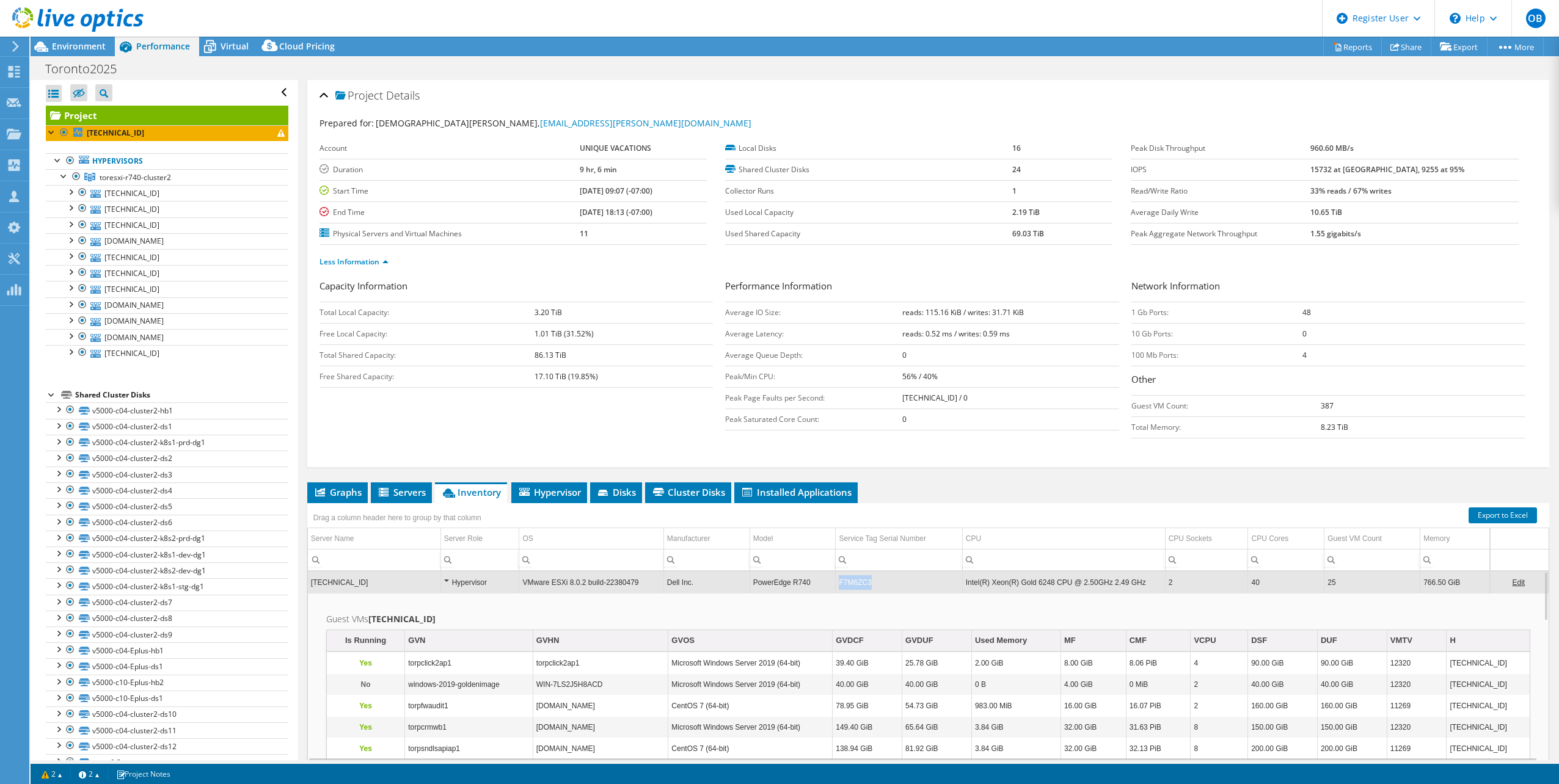
drag, startPoint x: 889, startPoint y: 584, endPoint x: 811, endPoint y: 574, distance: 78.6
click at [811, 574] on tr "172.16.240.154 Hypervisor VMware ESXi 8.0.2 build-22380479 Dell Inc. PowerEdge …" at bounding box center [927, 582] width 1240 height 21
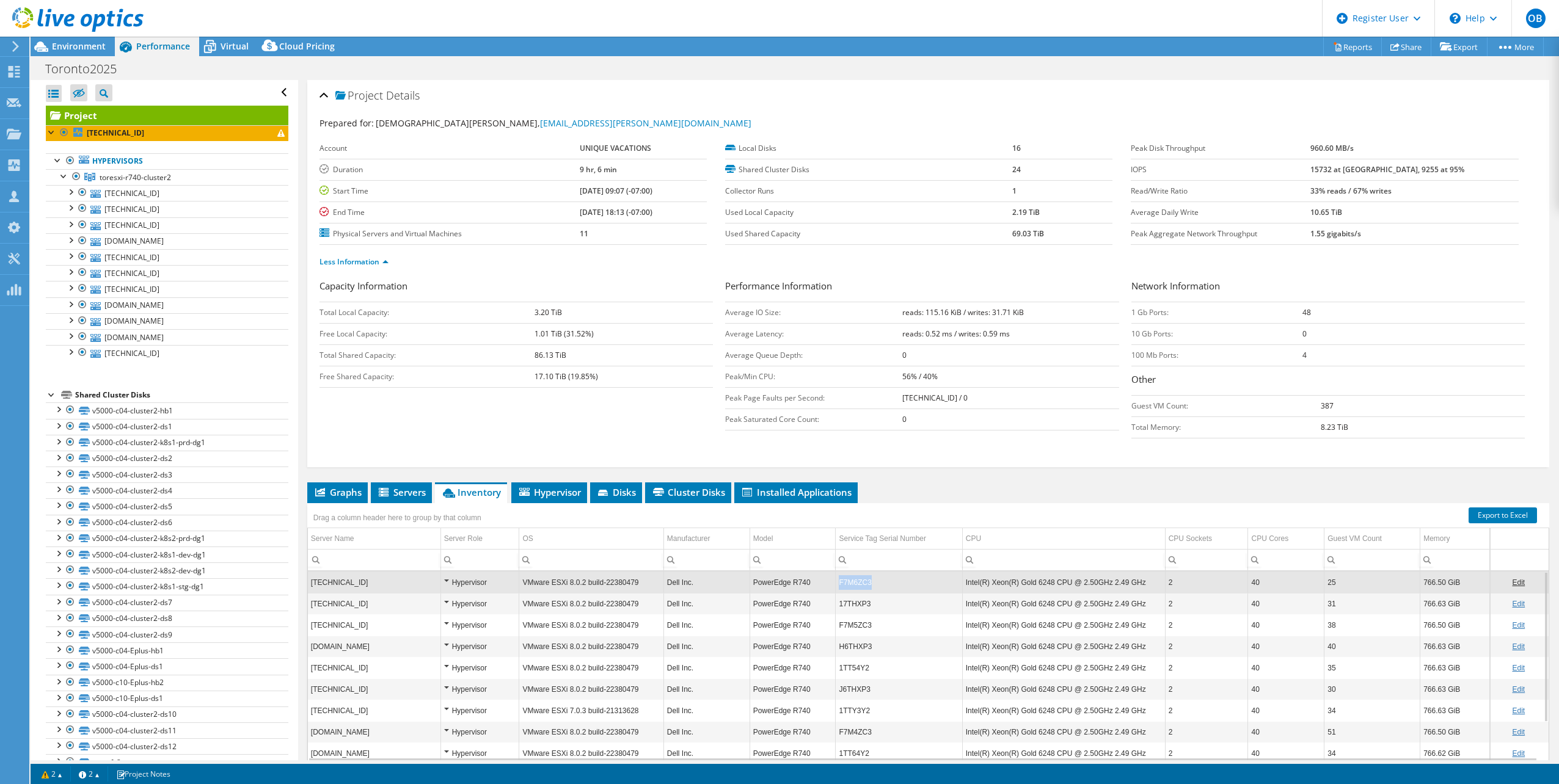
copy tr "F7M6ZC3"
drag, startPoint x: 879, startPoint y: 579, endPoint x: 826, endPoint y: 580, distance: 53.0
click at [826, 580] on tr "172.16.240.154 Hypervisor VMware ESXi 8.0.2 build-22380479 Dell Inc. PowerEdge …" at bounding box center [927, 582] width 1240 height 21
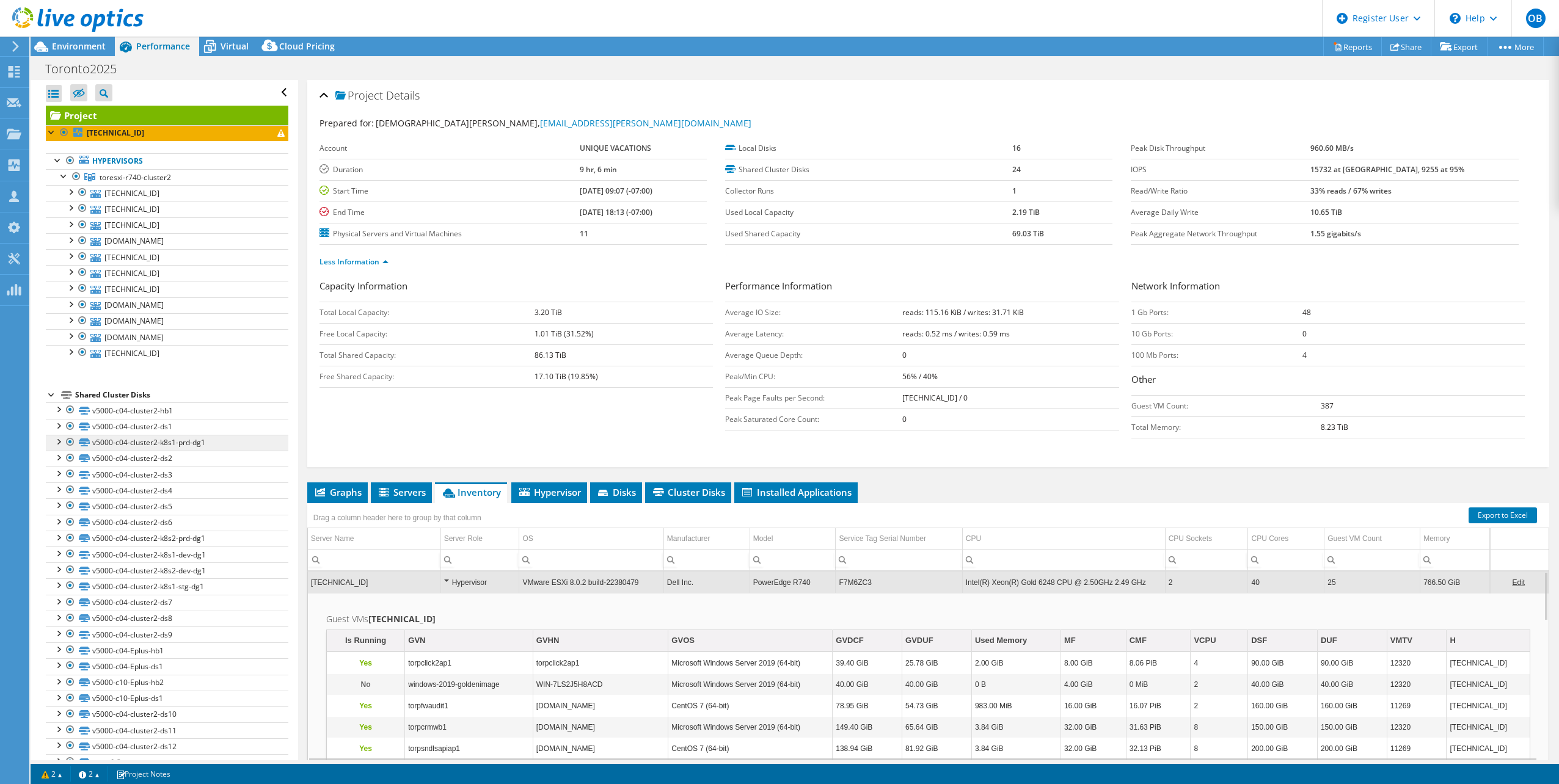
scroll to position [41, 0]
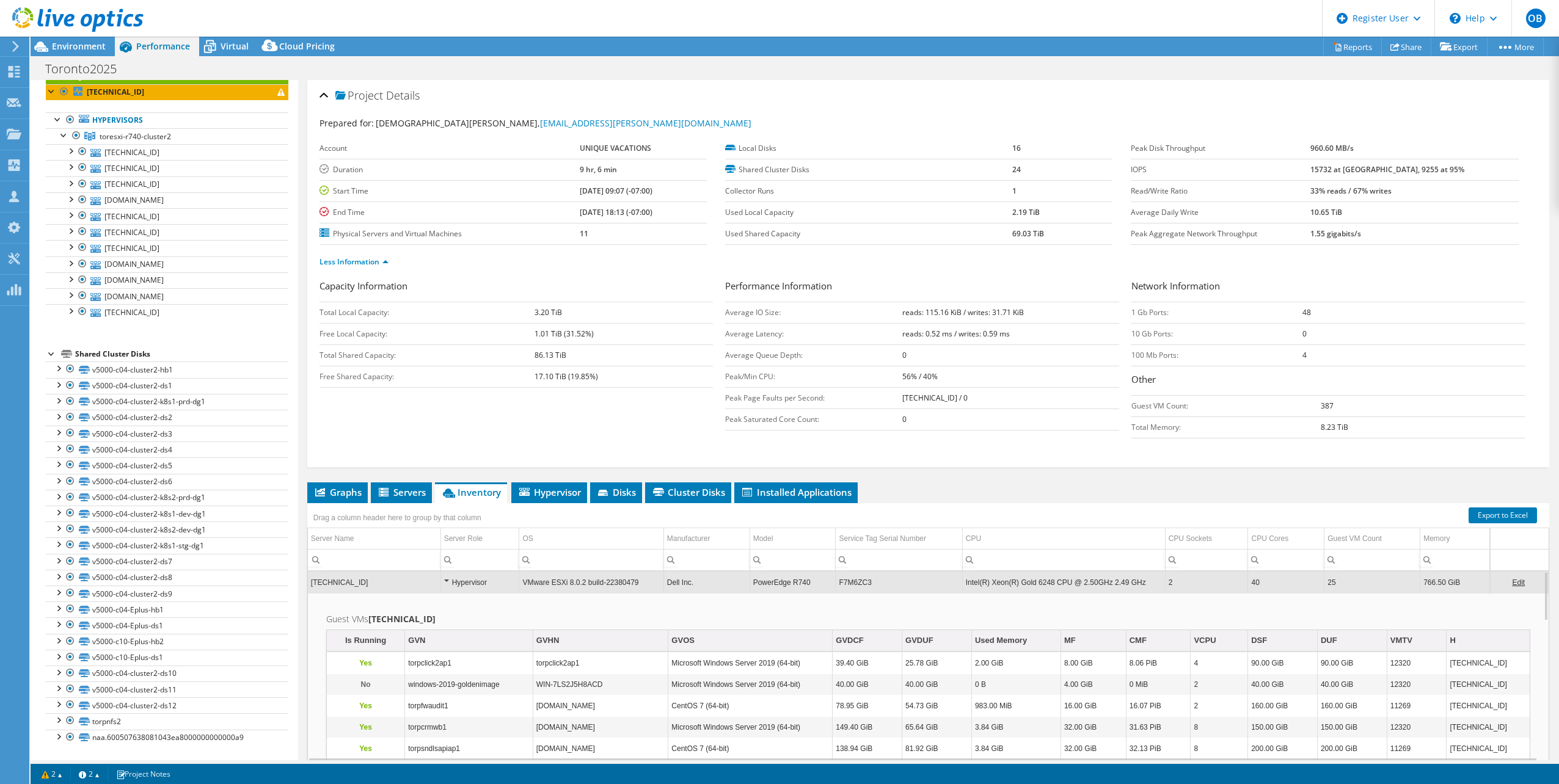
click at [444, 582] on div "Hypervisor" at bounding box center [480, 582] width 72 height 14
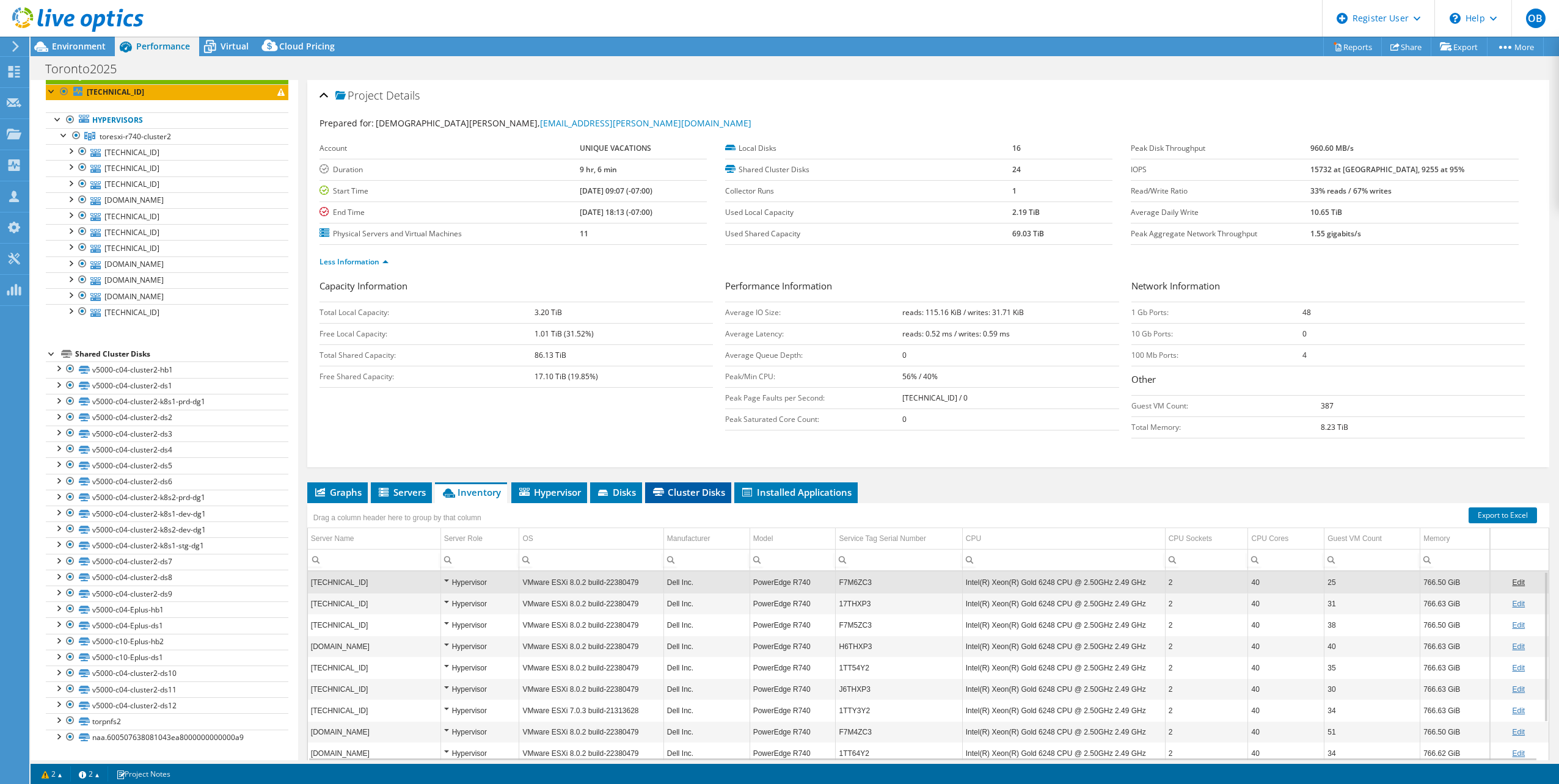
click at [704, 497] on span "Cluster Disks" at bounding box center [688, 492] width 74 height 12
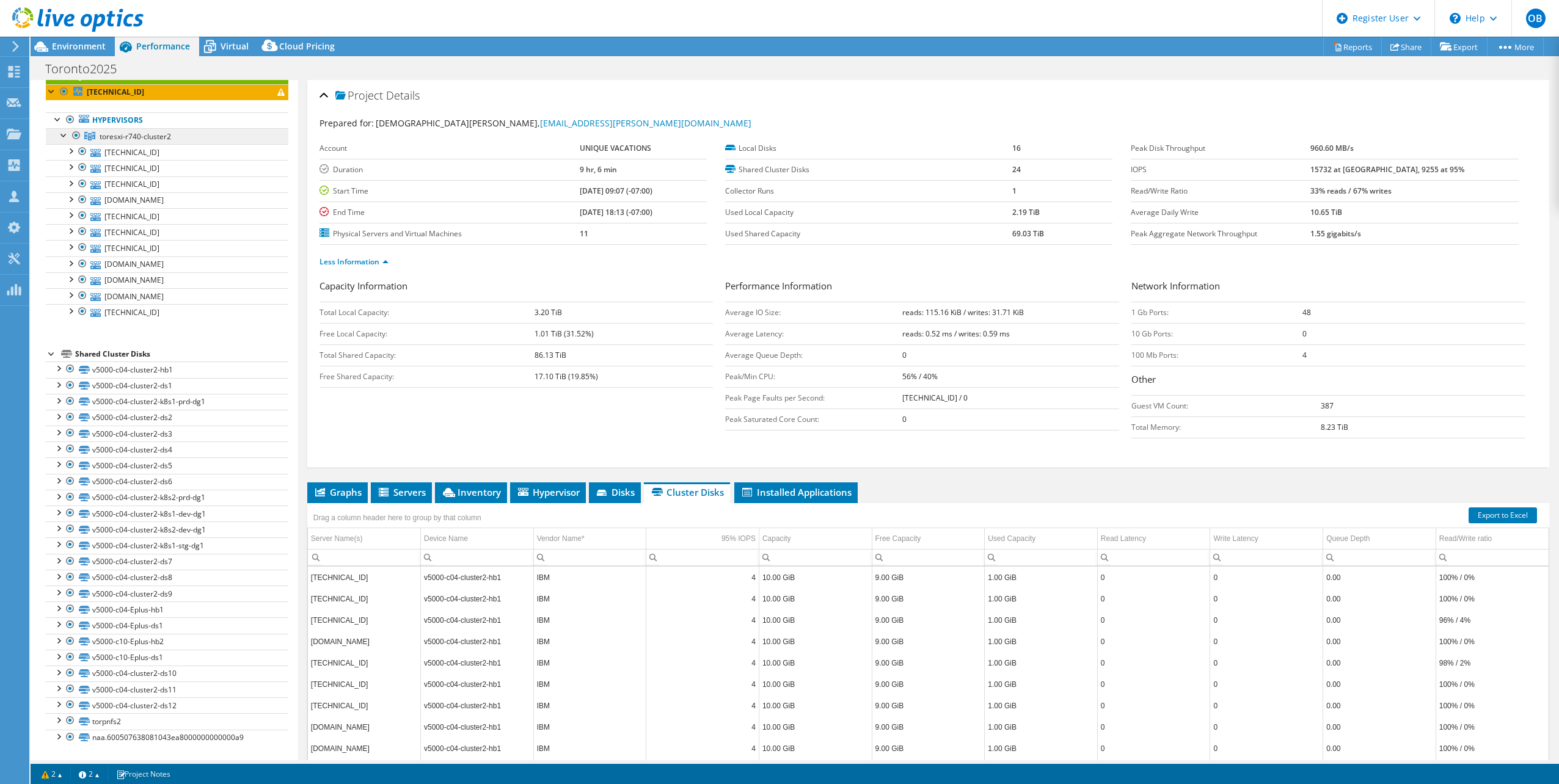
scroll to position [0, 0]
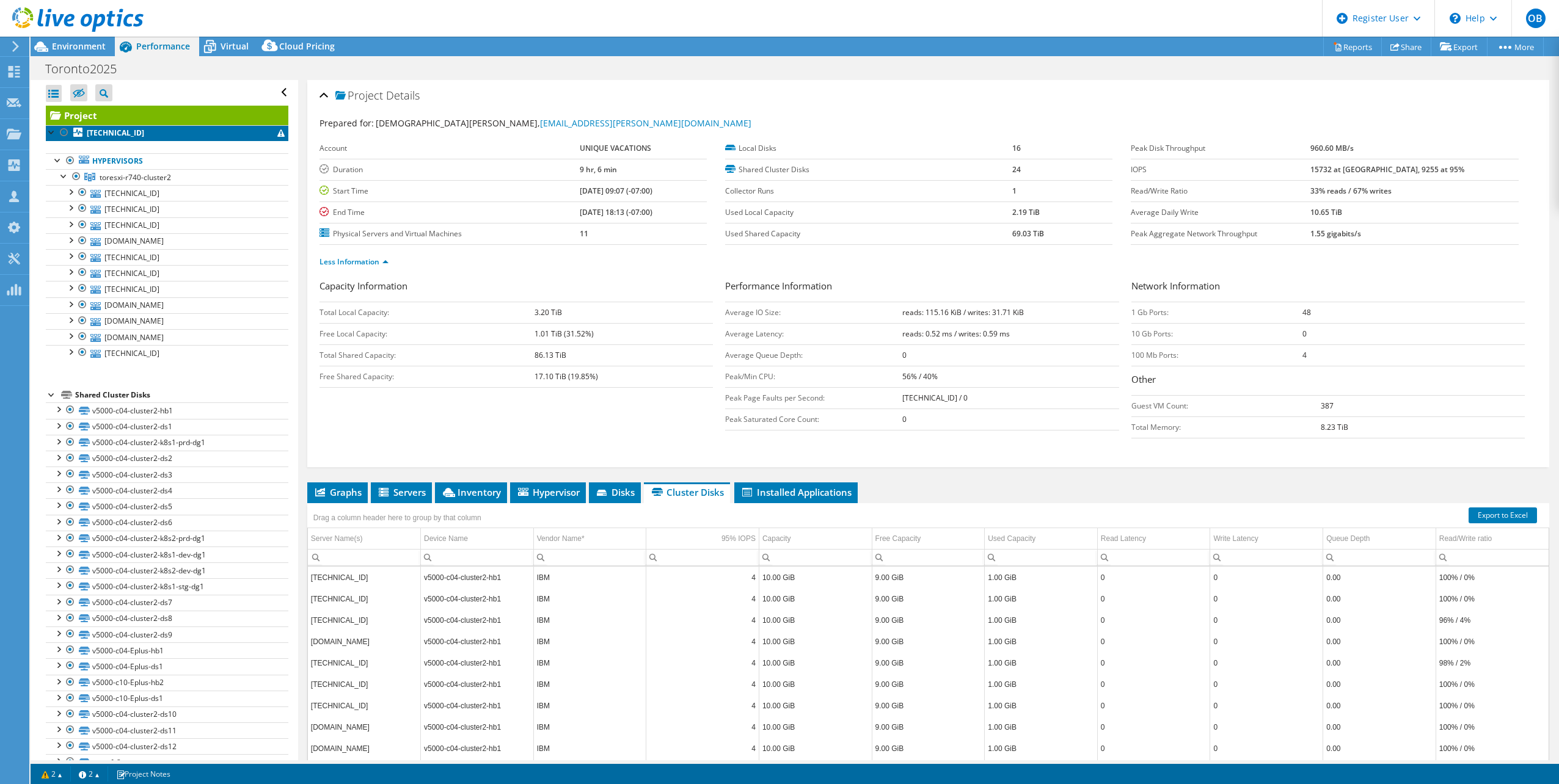
click at [158, 139] on link "172.16.240.154" at bounding box center [167, 133] width 243 height 16
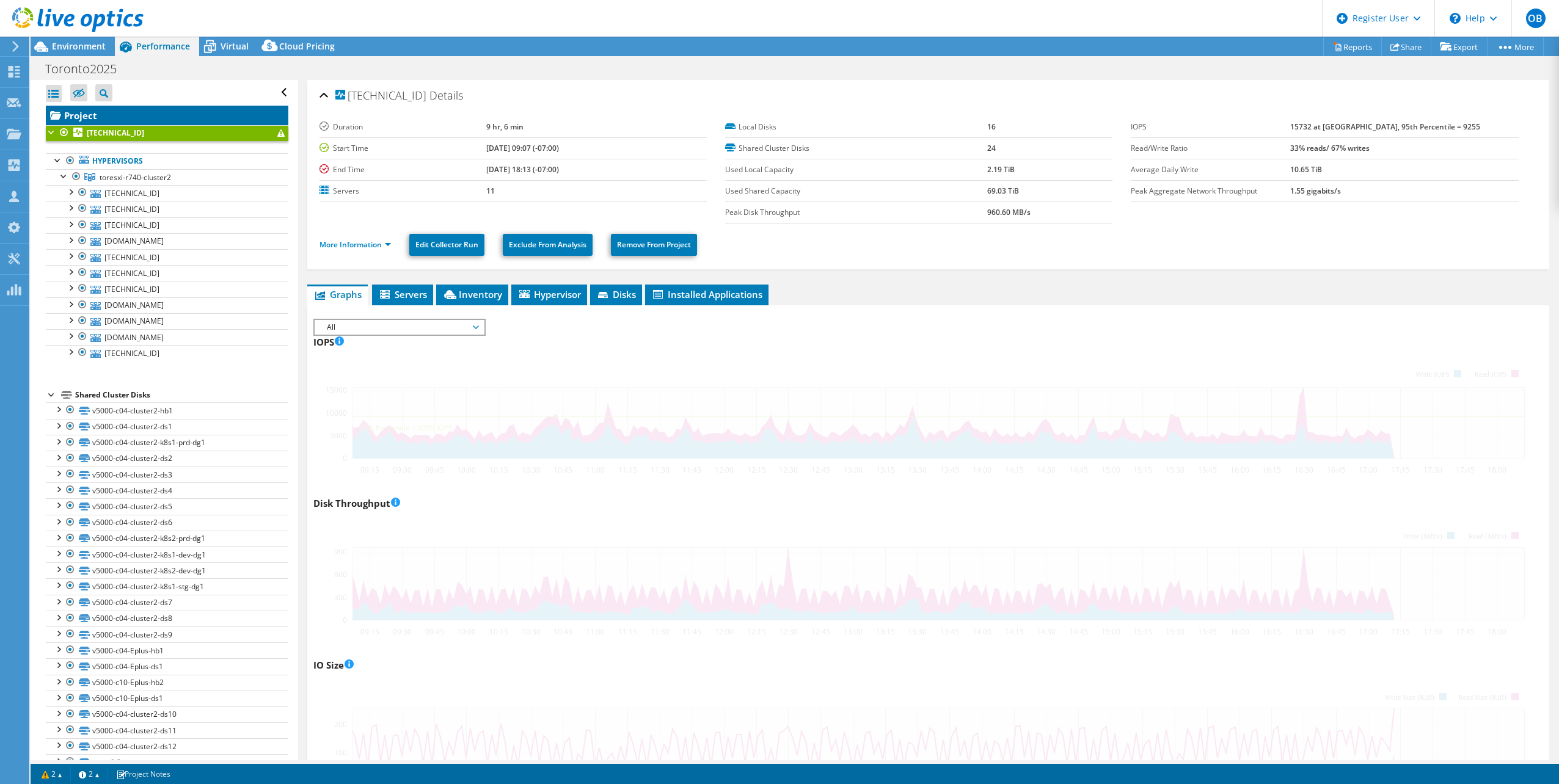
click at [158, 121] on link "Project" at bounding box center [167, 115] width 243 height 20
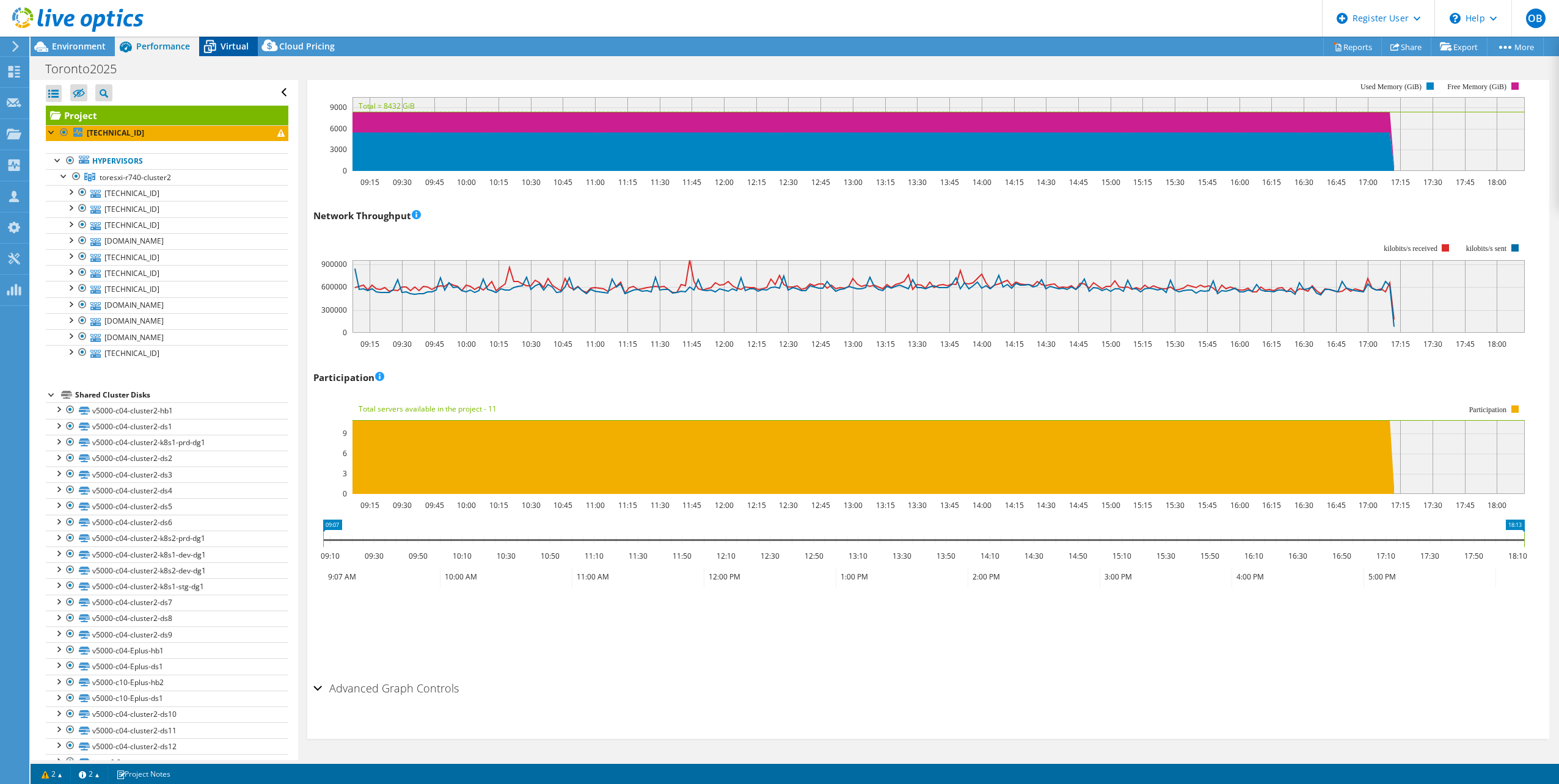
click at [235, 50] on span "Virtual" at bounding box center [234, 45] width 28 height 11
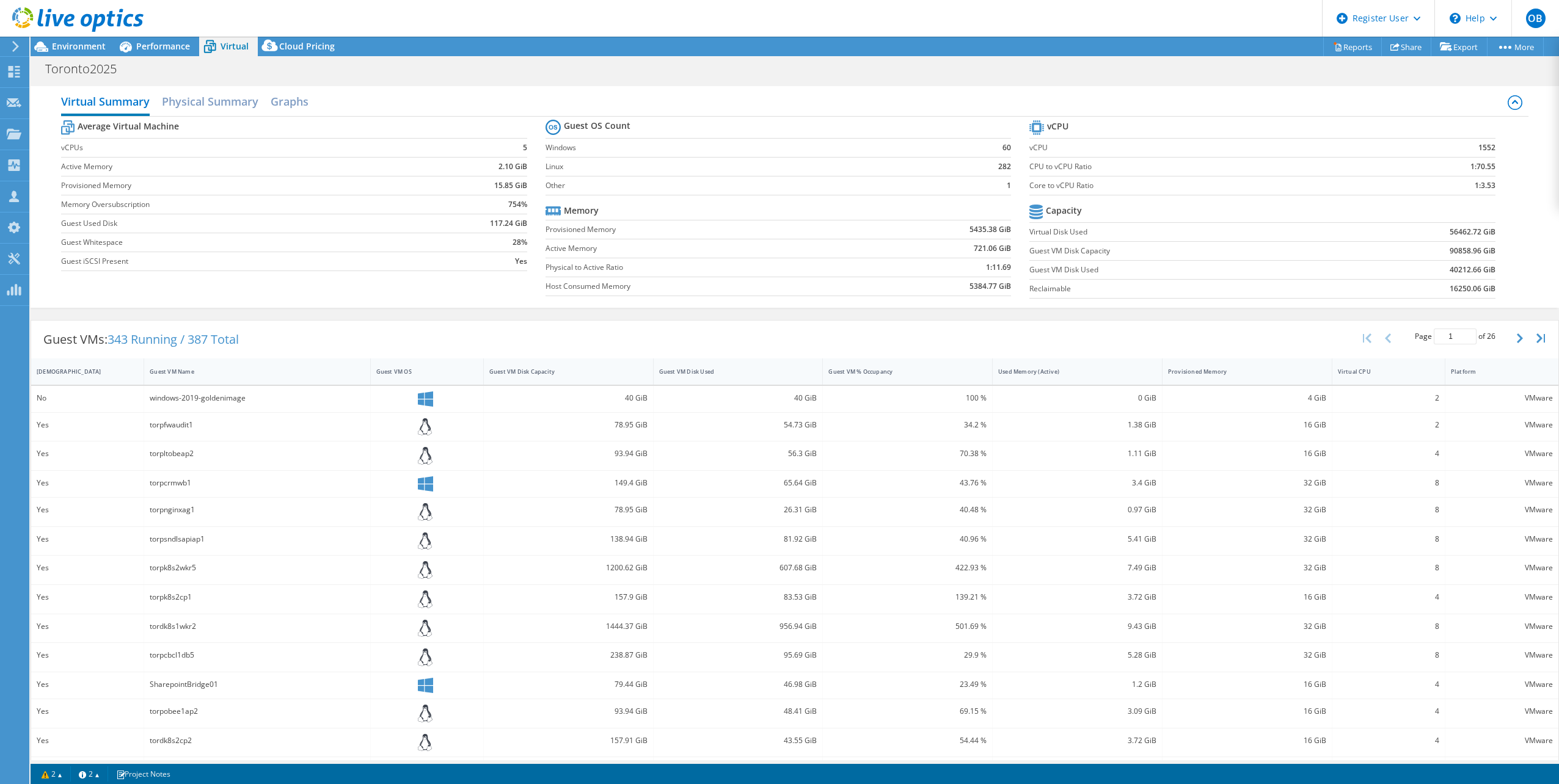
click at [1062, 163] on label "CPU to vCPU Ratio" at bounding box center [1200, 167] width 343 height 12
copy label "CPU to vCPU Ratio"
click at [1508, 105] on icon at bounding box center [1514, 102] width 14 height 14
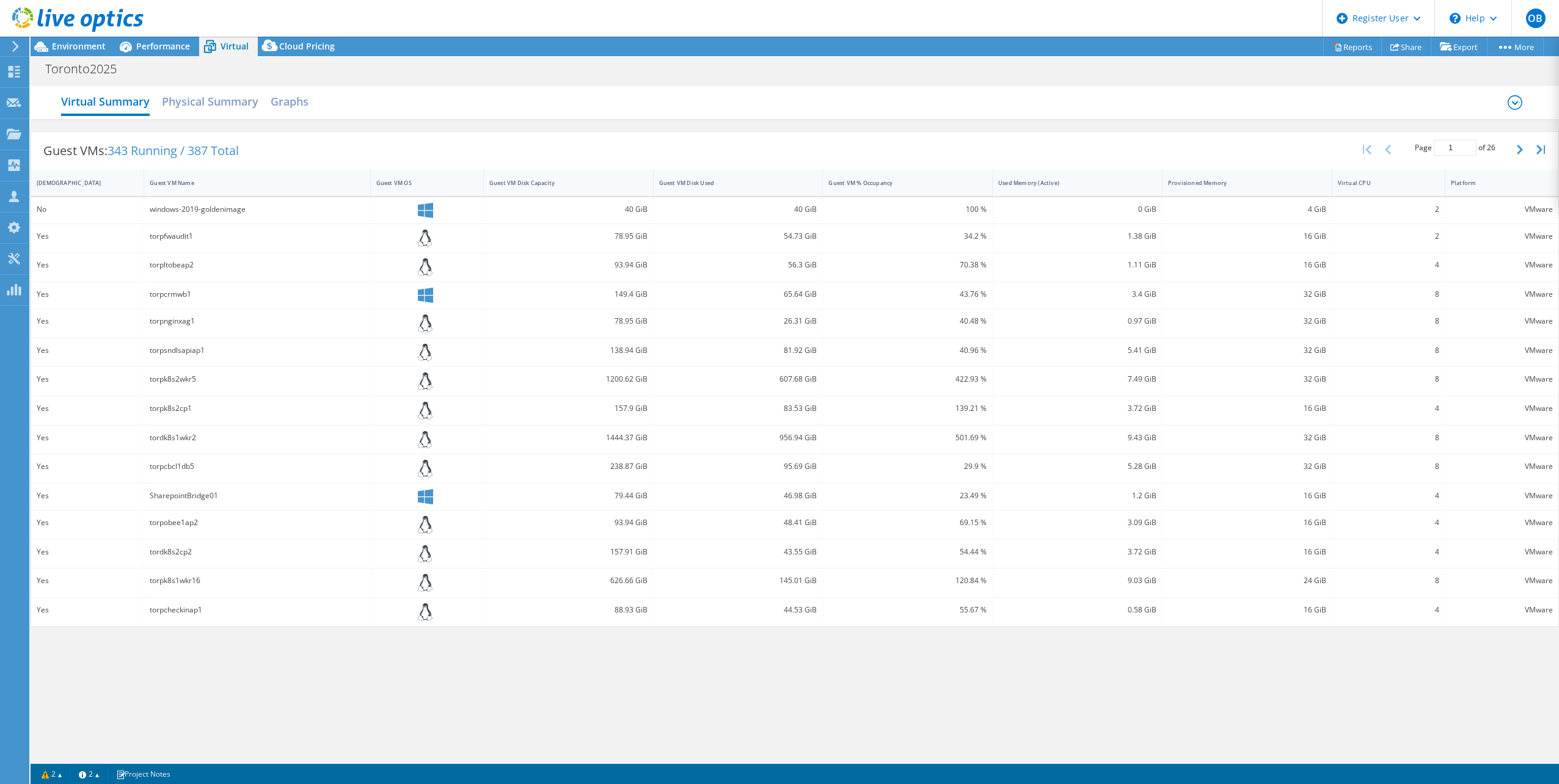
click at [1511, 103] on icon at bounding box center [1514, 102] width 14 height 14
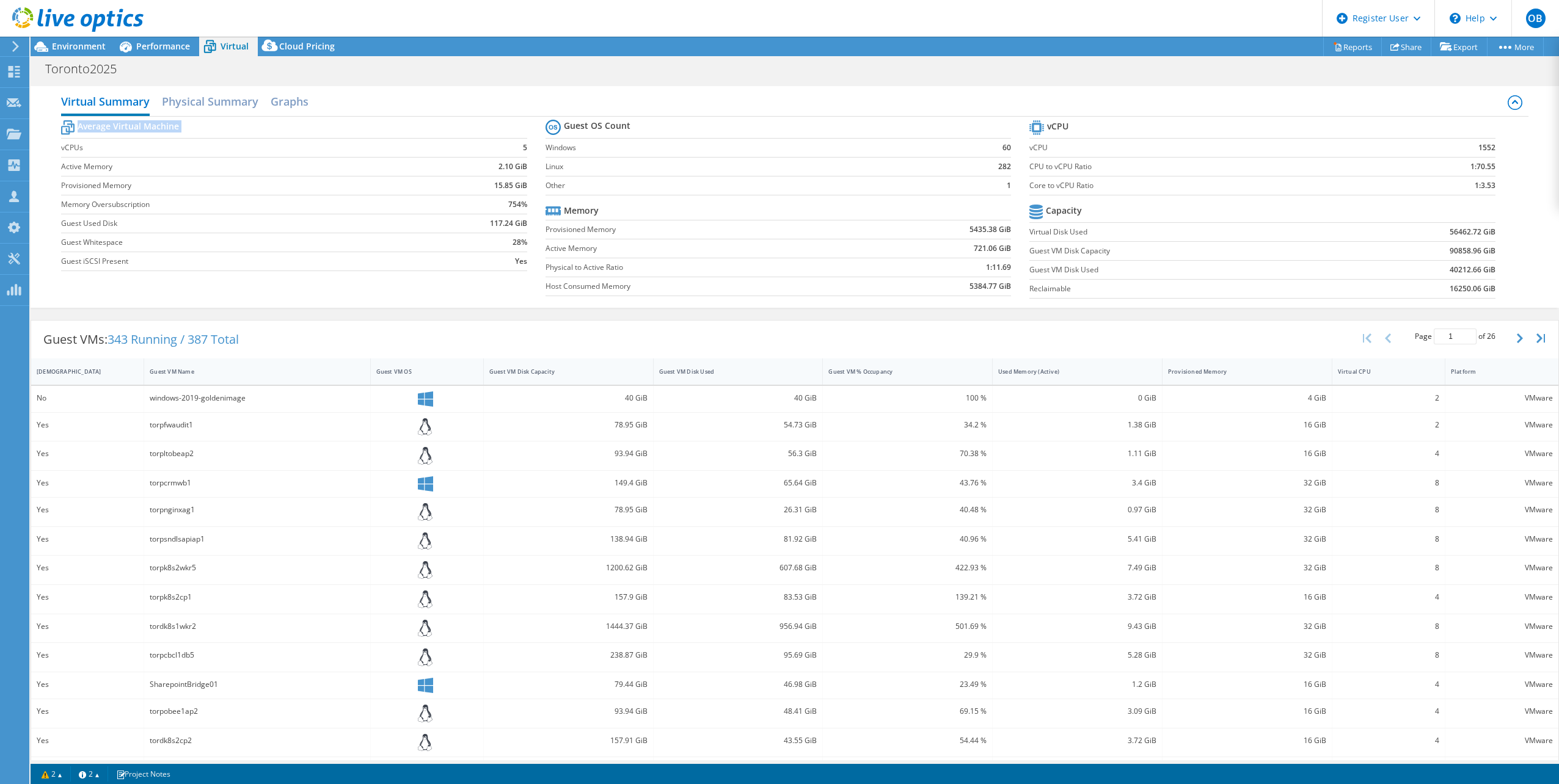
drag, startPoint x: 62, startPoint y: 149, endPoint x: 529, endPoint y: 146, distance: 467.0
click at [529, 146] on section "Average Virtual Machine vCPUs 5 Active Memory 2.10 GiB Provisioned Memory 15.85…" at bounding box center [303, 198] width 484 height 160
drag, startPoint x: 529, startPoint y: 146, endPoint x: 378, endPoint y: 219, distance: 167.7
click at [378, 219] on label "Guest Used Disk" at bounding box center [238, 223] width 354 height 12
drag, startPoint x: 90, startPoint y: 204, endPoint x: 185, endPoint y: 211, distance: 95.3
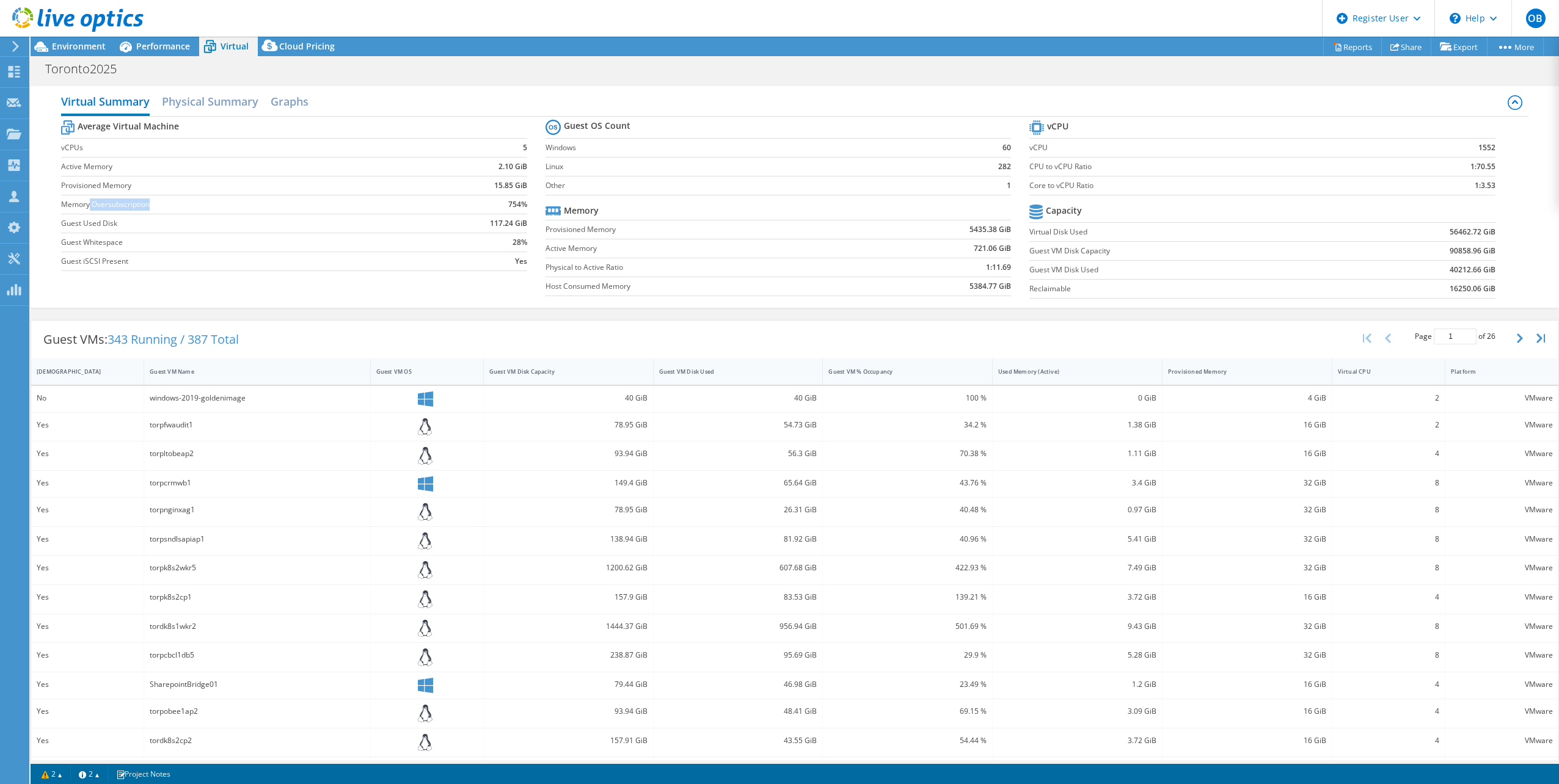
click at [185, 211] on td "Memory Oversubscription" at bounding box center [238, 204] width 354 height 19
click at [516, 207] on b "754%" at bounding box center [517, 204] width 19 height 12
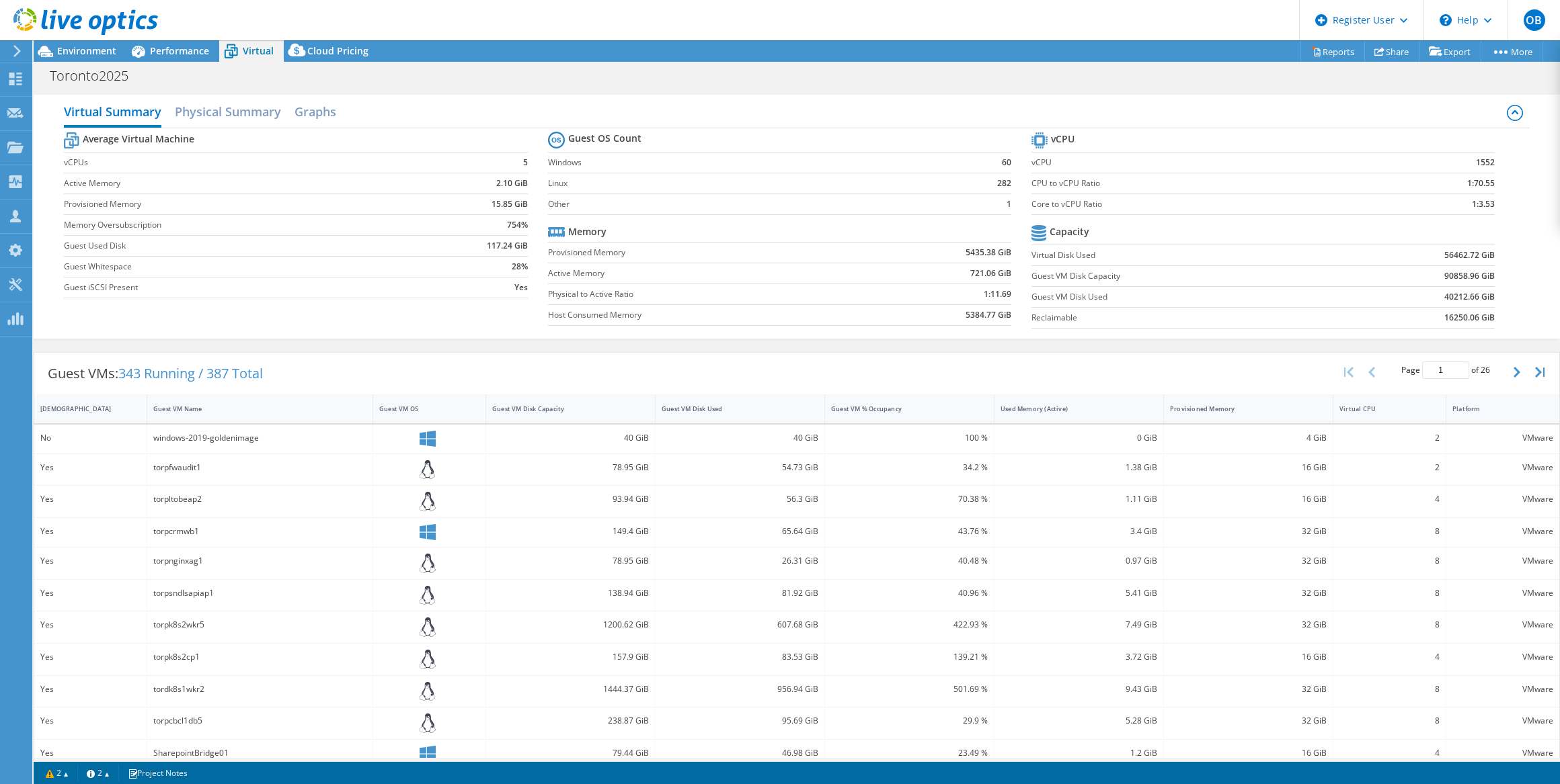
scroll to position [48, 0]
click at [275, 103] on h2 "Physical Summary" at bounding box center [228, 113] width 106 height 30
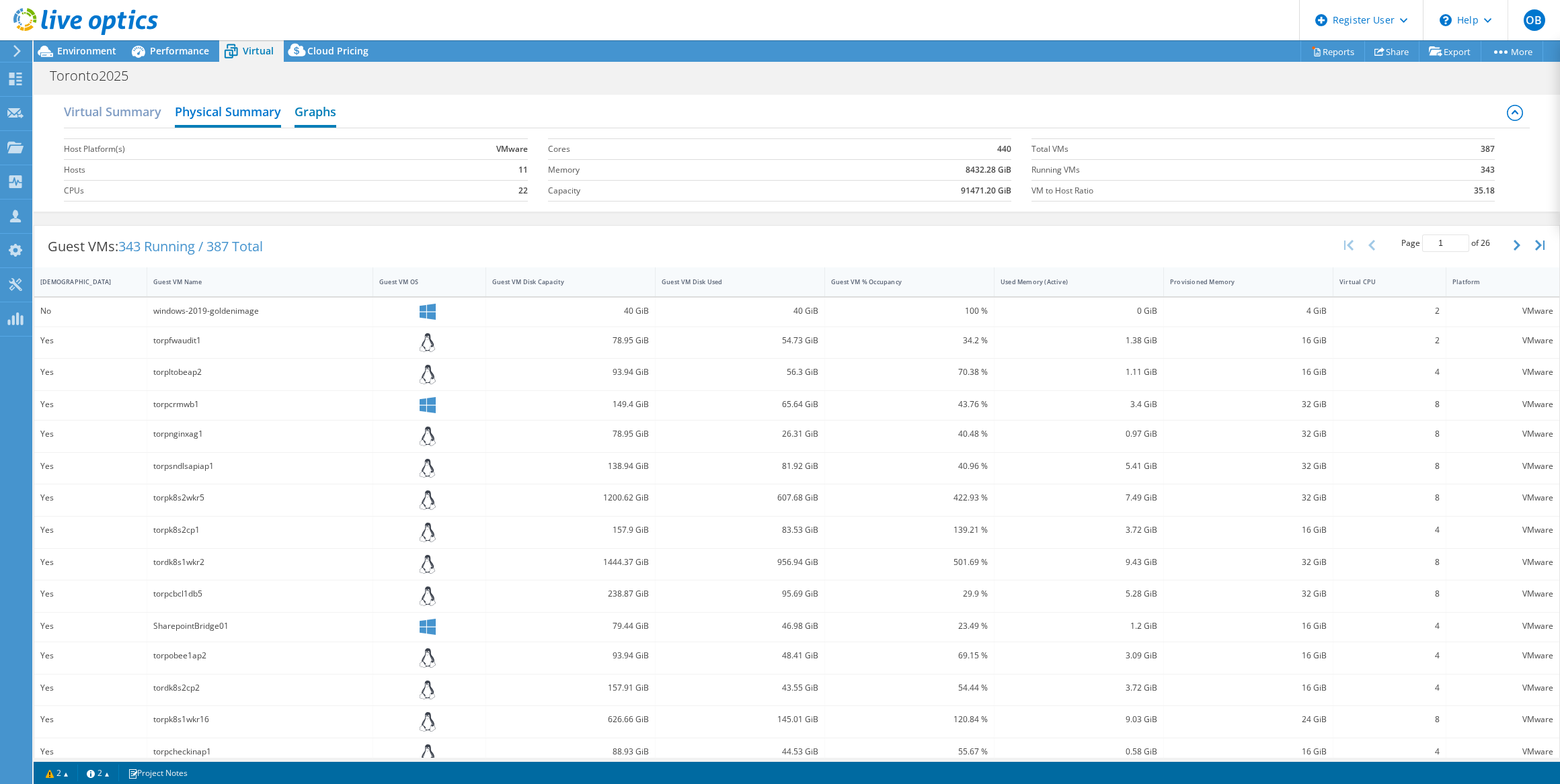
click at [303, 115] on h2 "Graphs" at bounding box center [315, 113] width 41 height 30
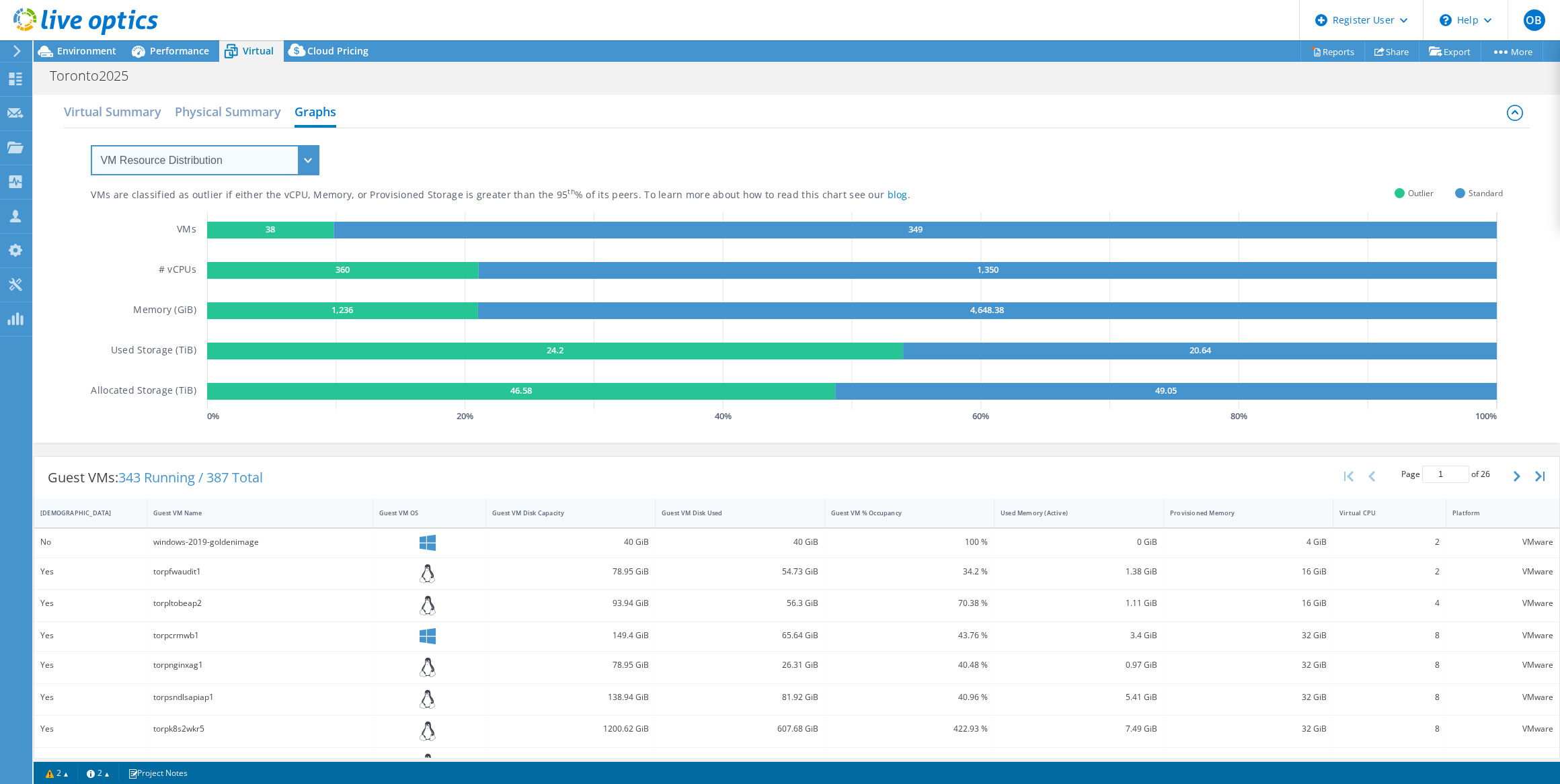
click at [303, 153] on select "VM Resource Distribution Provisioning Contrast Over Provisioning" at bounding box center [204, 160] width 228 height 30
select select "Over Provisioning"
click at [90, 145] on select "VM Resource Distribution Provisioning Contrast Over Provisioning" at bounding box center [204, 160] width 228 height 30
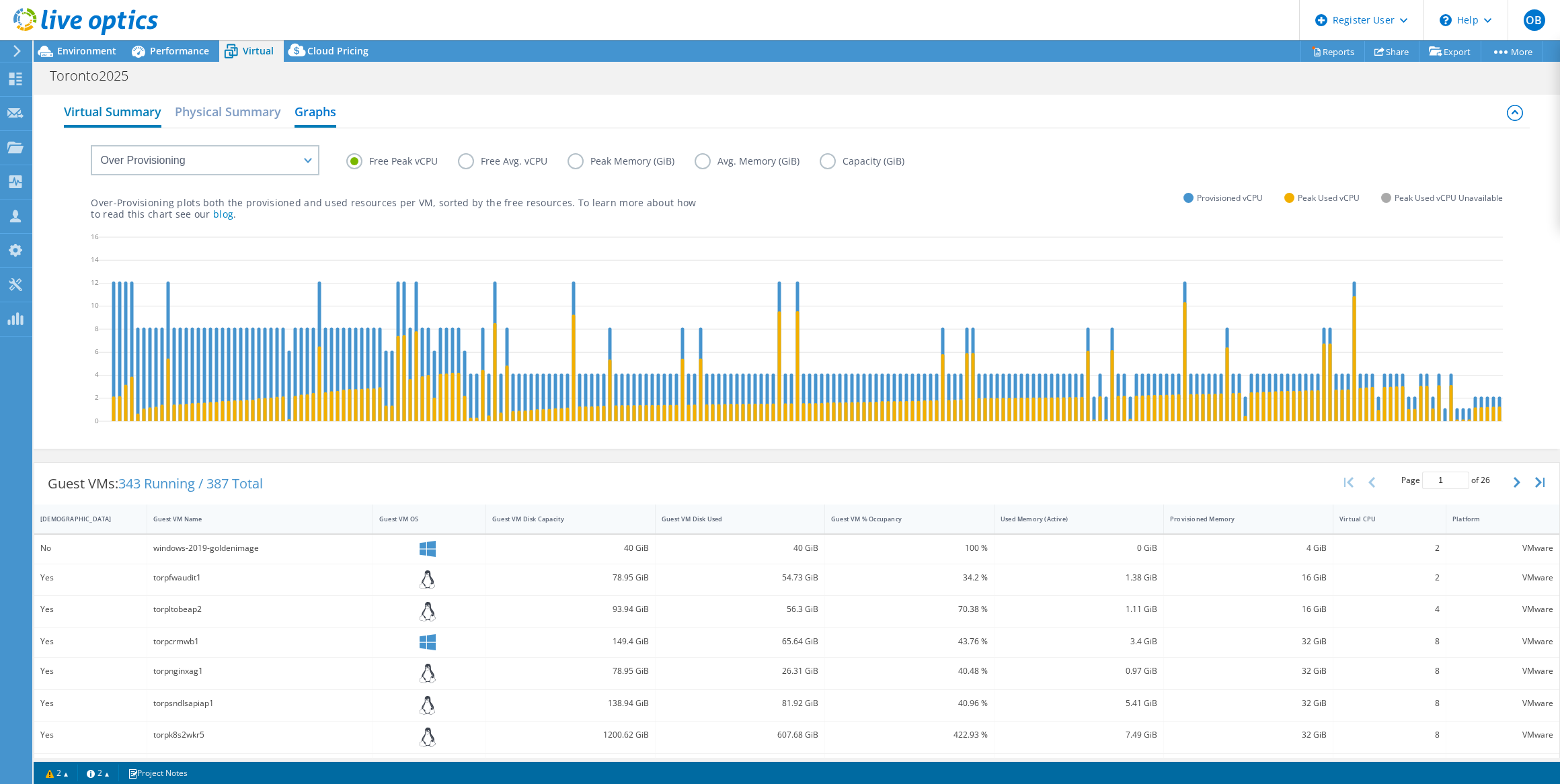
click at [139, 112] on h2 "Virtual Summary" at bounding box center [112, 113] width 97 height 30
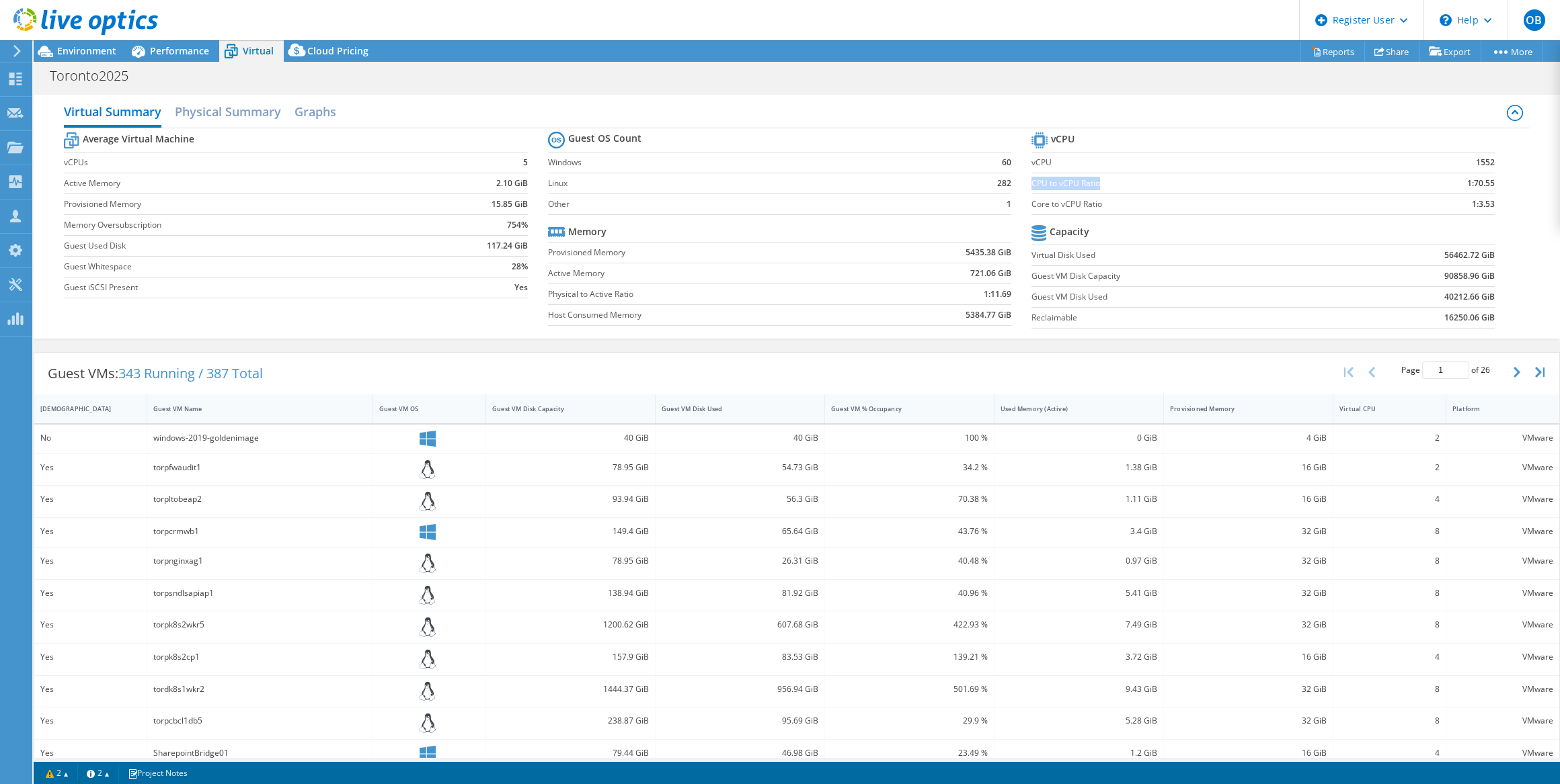
drag, startPoint x: 1096, startPoint y: 183, endPoint x: 1025, endPoint y: 182, distance: 71.0
click at [1031, 182] on label "CPU to vCPU Ratio" at bounding box center [1202, 183] width 342 height 13
copy label "CPU to vCPU Ratio"
click at [286, 106] on div "Virtual Summary Physical Summary Graphs" at bounding box center [796, 113] width 1465 height 30
click at [271, 114] on h2 "Physical Summary" at bounding box center [228, 113] width 106 height 30
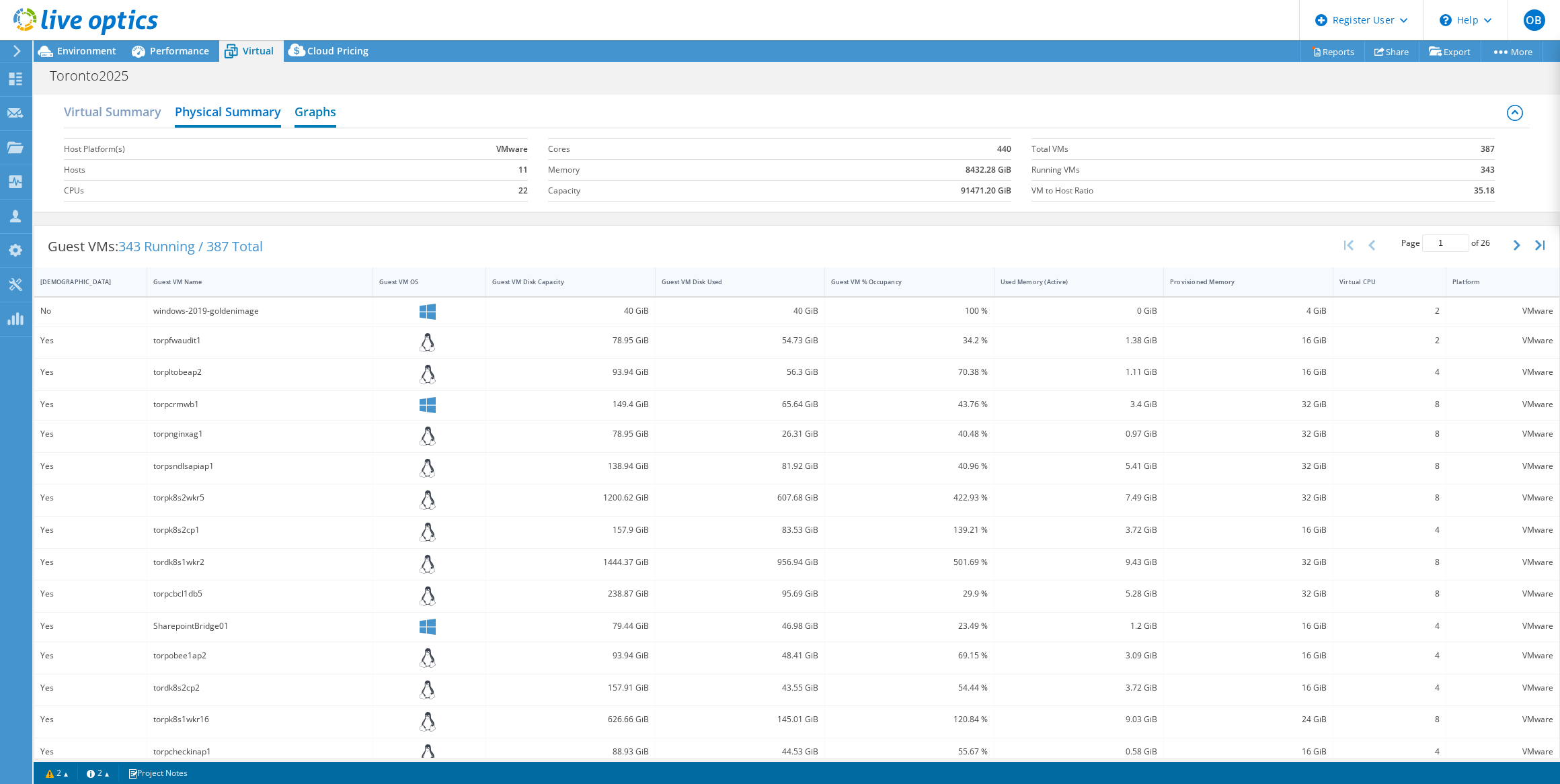
click at [332, 113] on h2 "Graphs" at bounding box center [315, 113] width 41 height 30
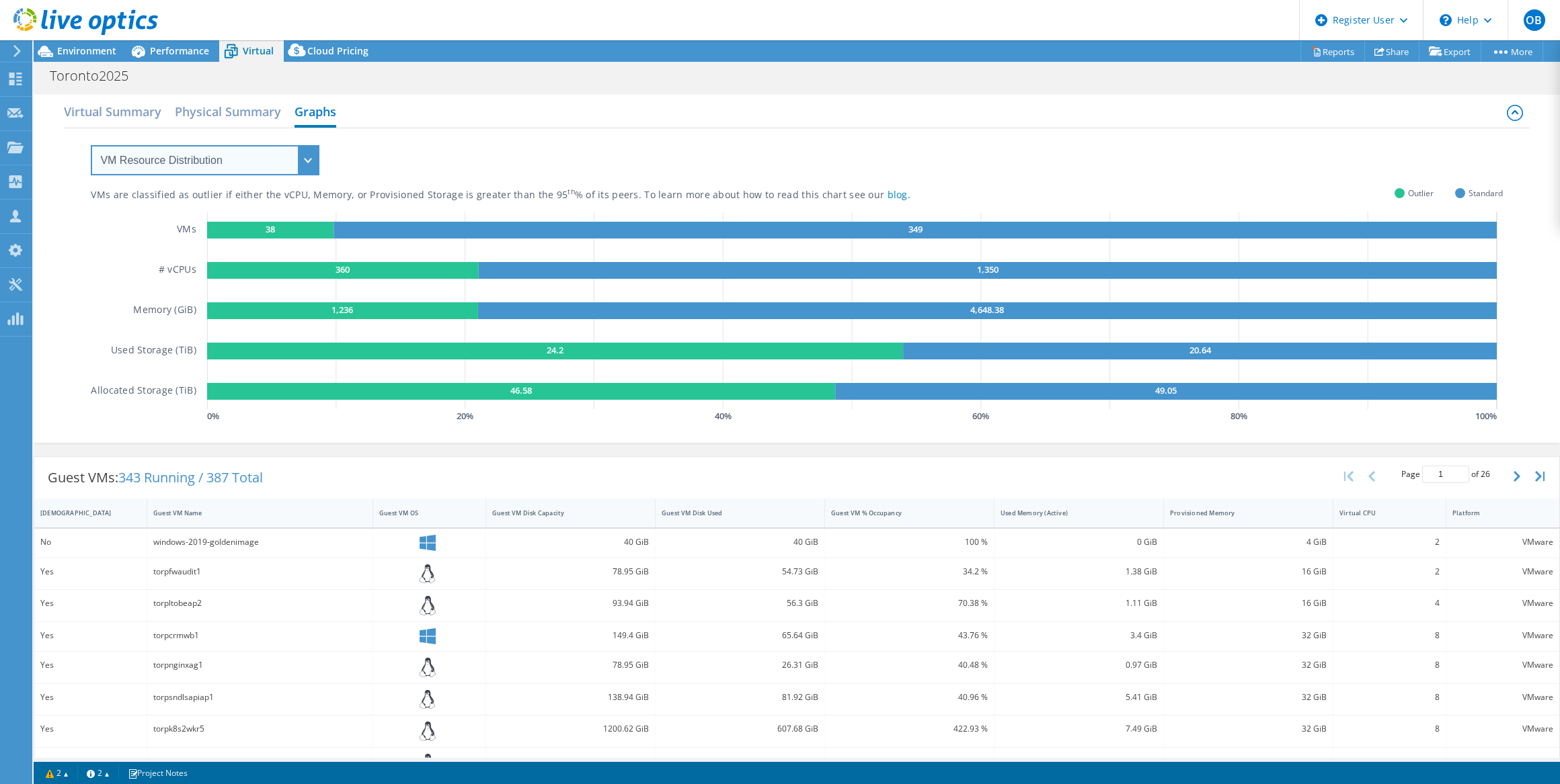
click at [147, 164] on select "VM Resource Distribution Provisioning Contrast Over Provisioning" at bounding box center [204, 160] width 228 height 30
click at [90, 145] on select "VM Resource Distribution Provisioning Contrast Over Provisioning" at bounding box center [204, 160] width 228 height 30
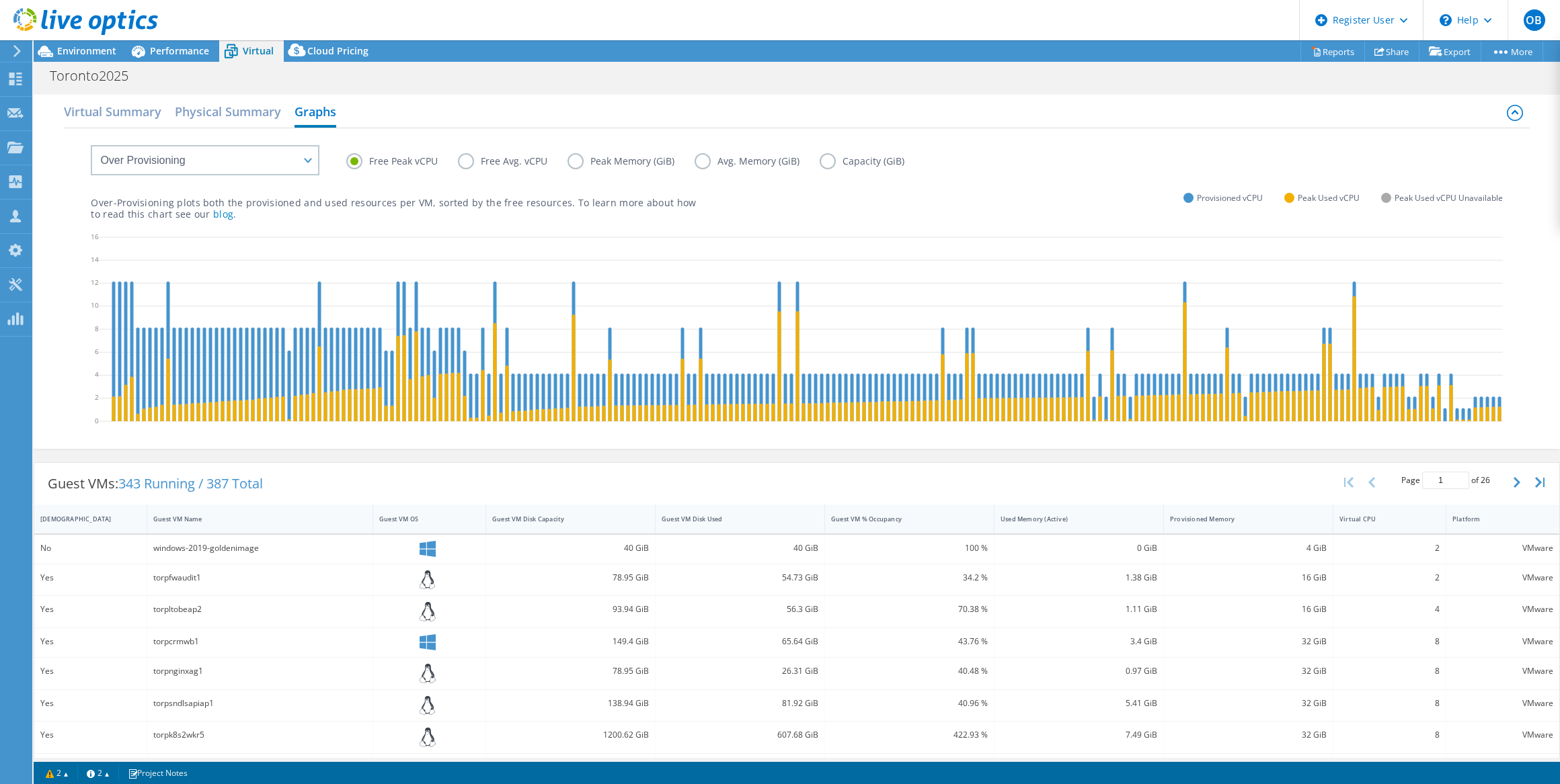
click at [459, 163] on label "Free Avg. vCPU" at bounding box center [513, 161] width 110 height 16
click at [0, 0] on input "Free Avg. vCPU" at bounding box center [0, 0] width 0 height 0
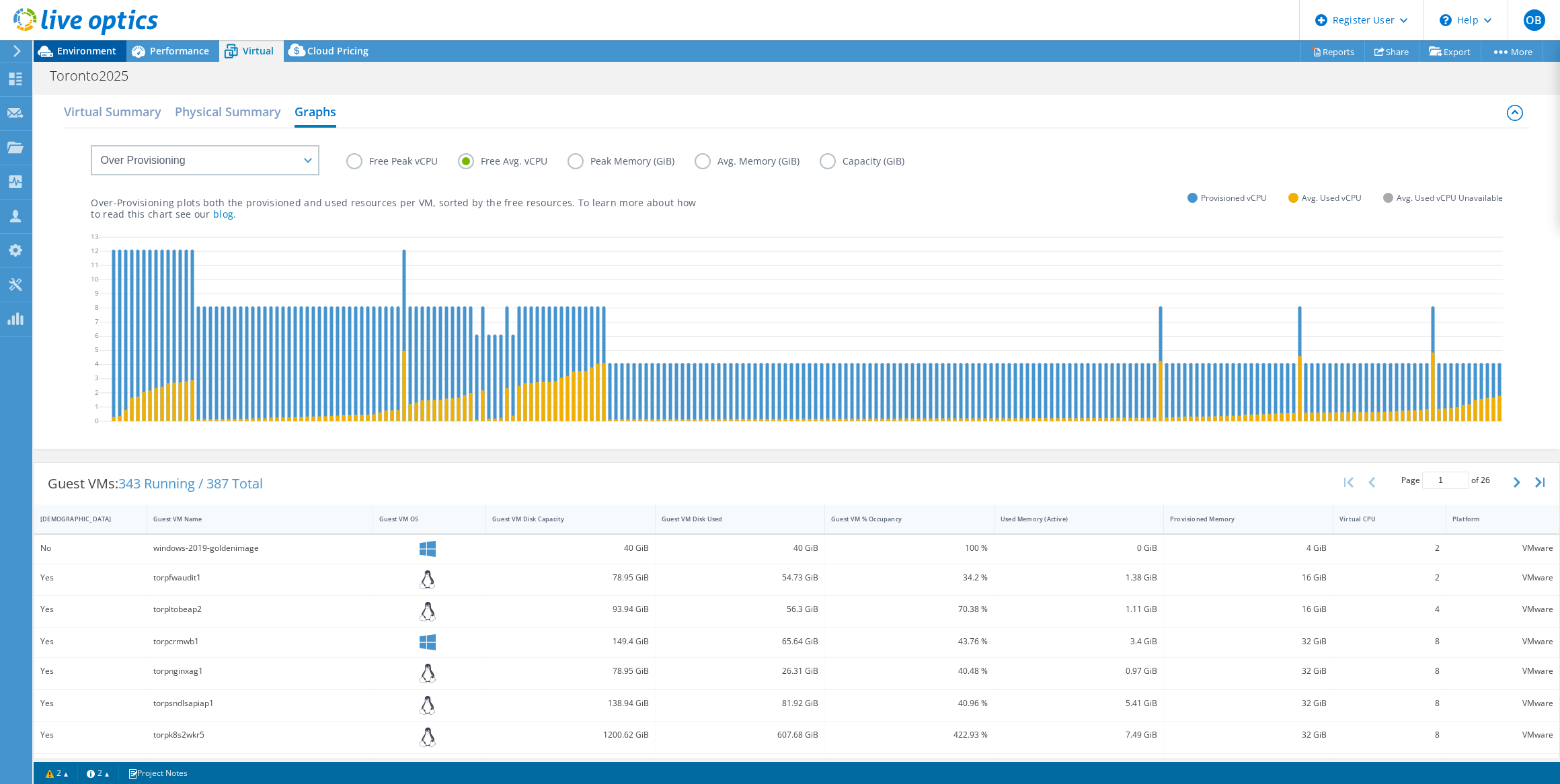
click at [80, 51] on span "Environment" at bounding box center [86, 50] width 59 height 12
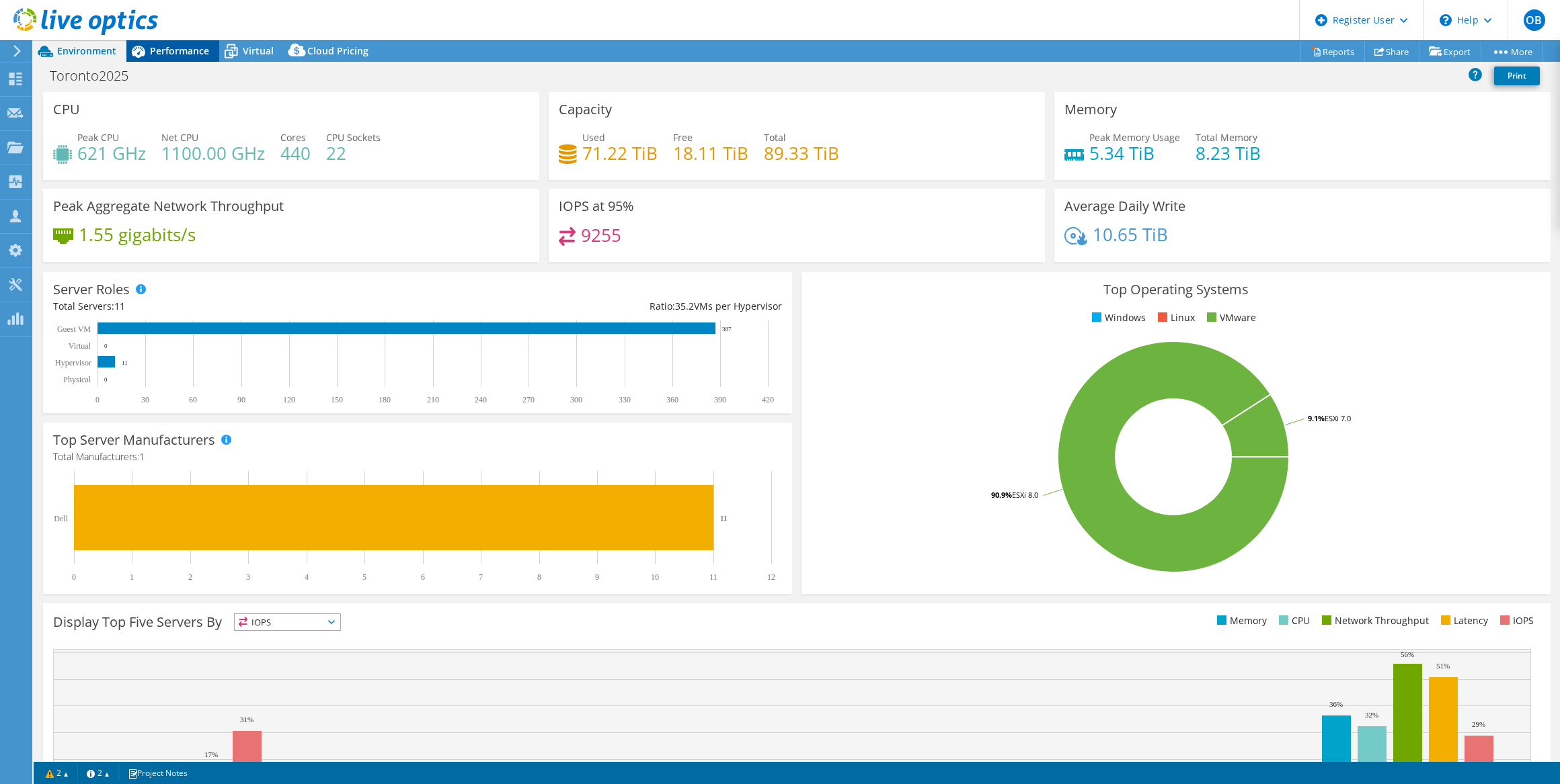
click at [201, 54] on span "Performance" at bounding box center [179, 50] width 59 height 12
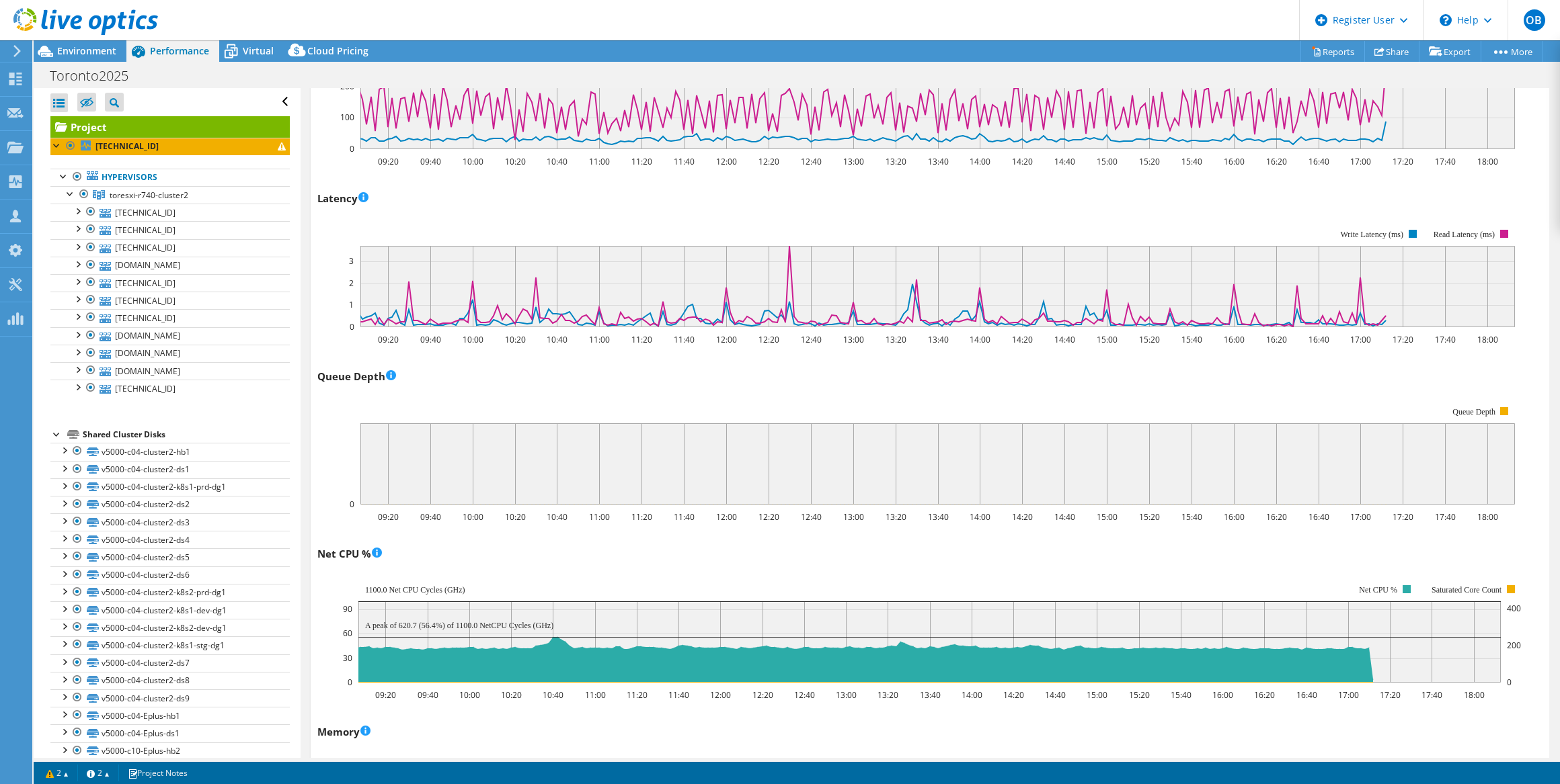
scroll to position [786, 0]
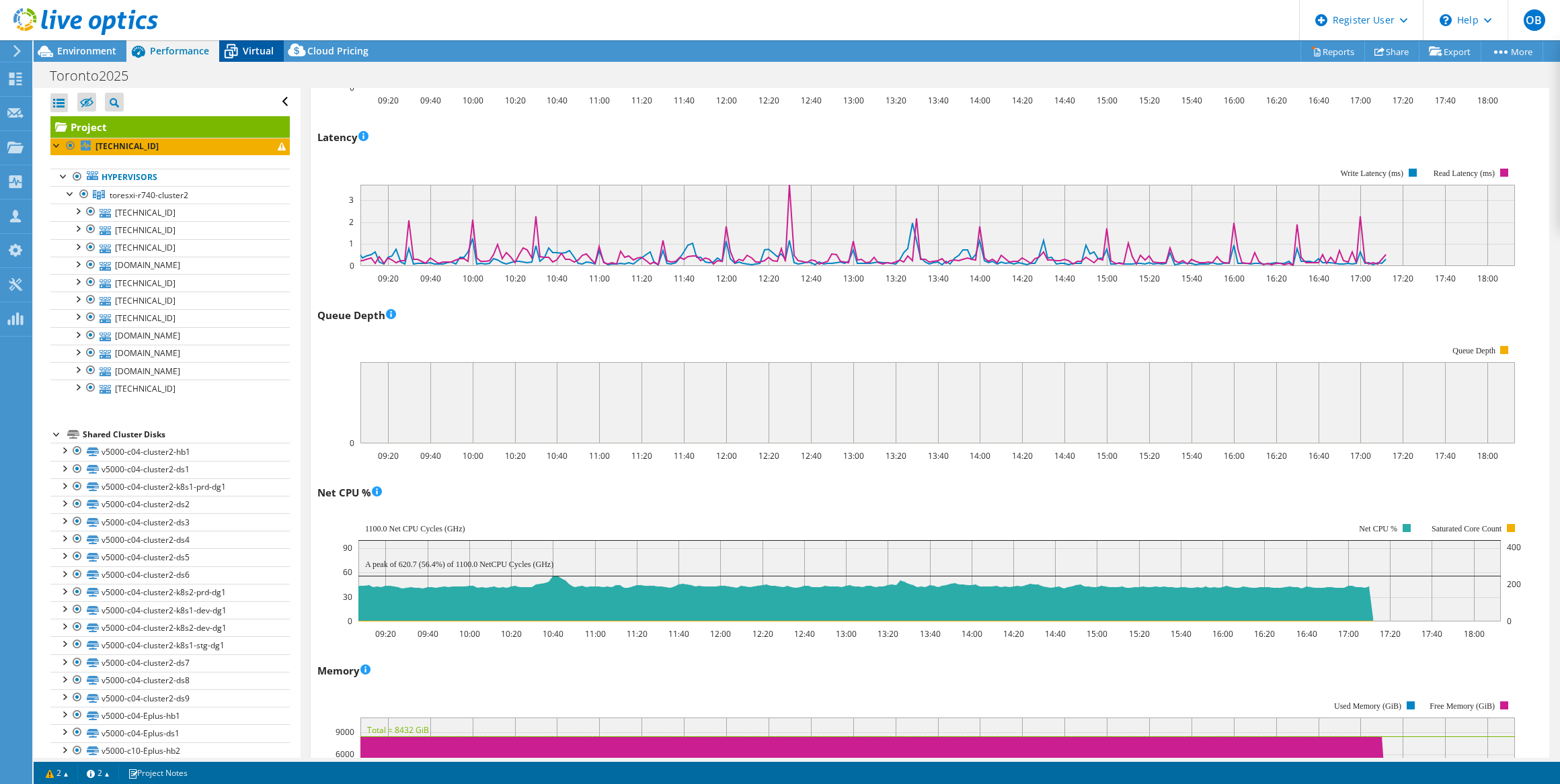
click at [254, 47] on span "Virtual" at bounding box center [257, 50] width 31 height 12
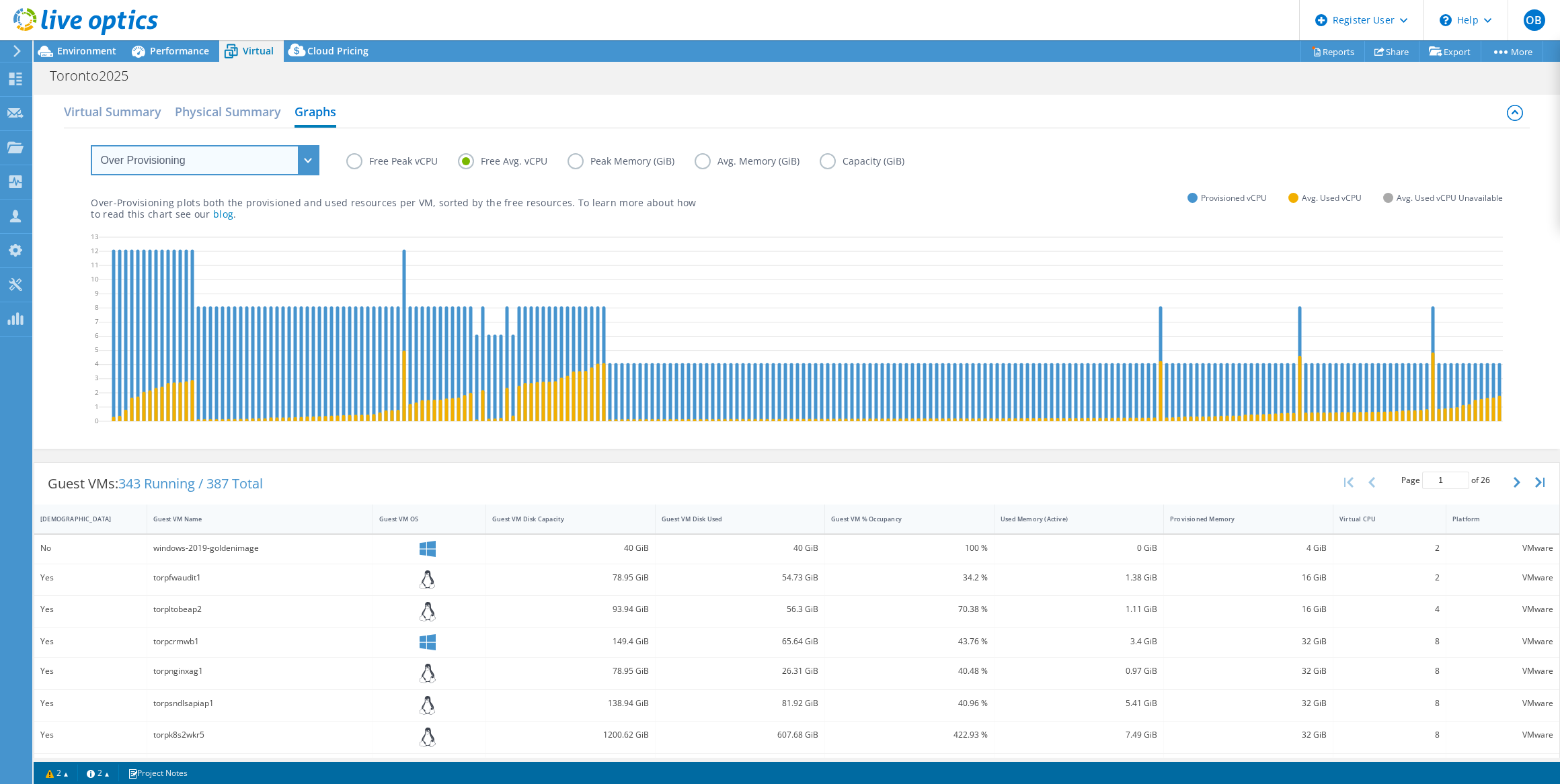
click at [306, 156] on select "VM Resource Distribution Provisioning Contrast Over Provisioning" at bounding box center [204, 160] width 228 height 30
click at [90, 145] on select "VM Resource Distribution Provisioning Contrast Over Provisioning" at bounding box center [204, 160] width 228 height 30
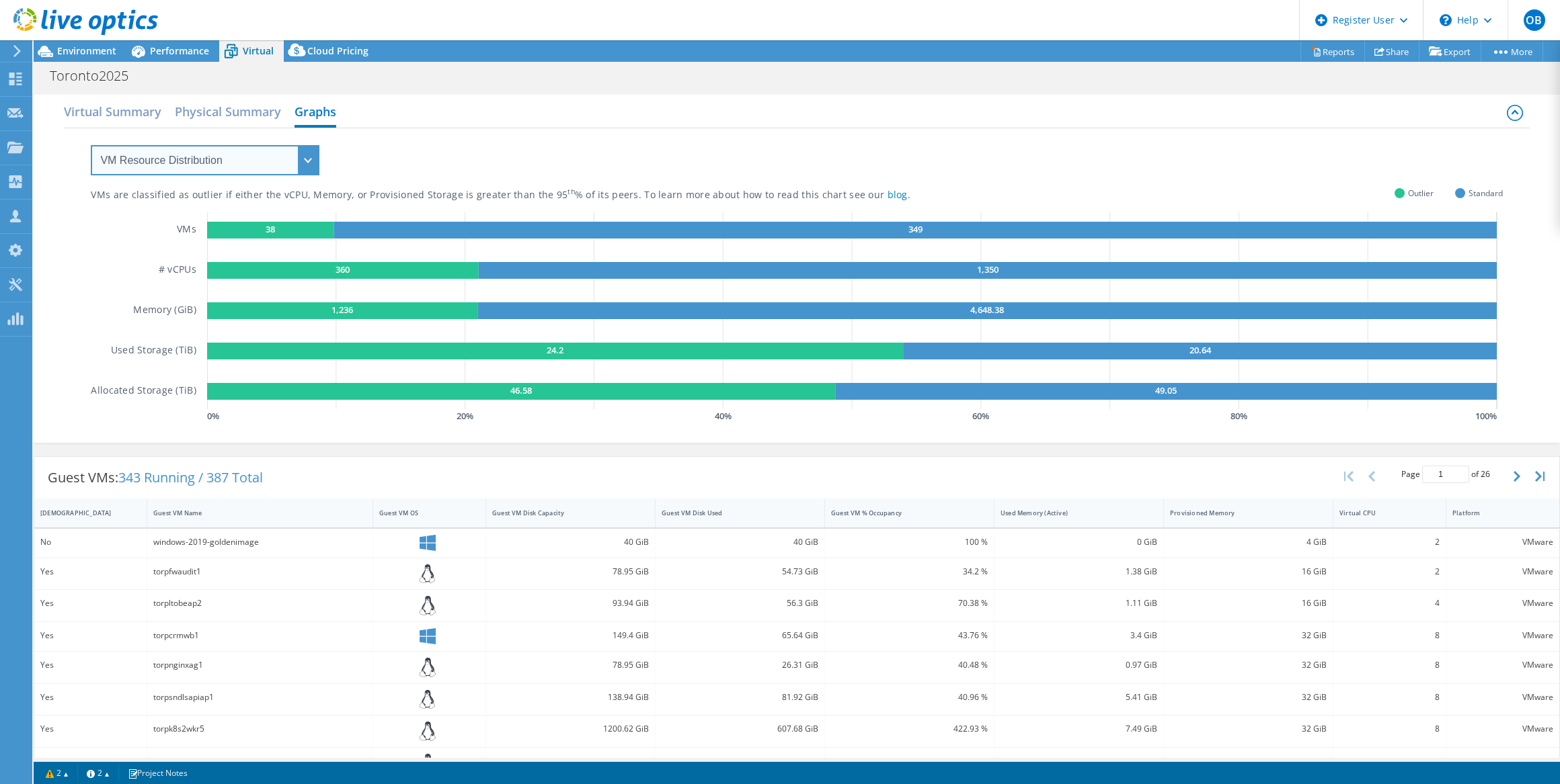
click at [310, 147] on select "VM Resource Distribution Provisioning Contrast Over Provisioning" at bounding box center [204, 160] width 228 height 30
click at [90, 145] on select "VM Resource Distribution Provisioning Contrast Over Provisioning" at bounding box center [204, 160] width 228 height 30
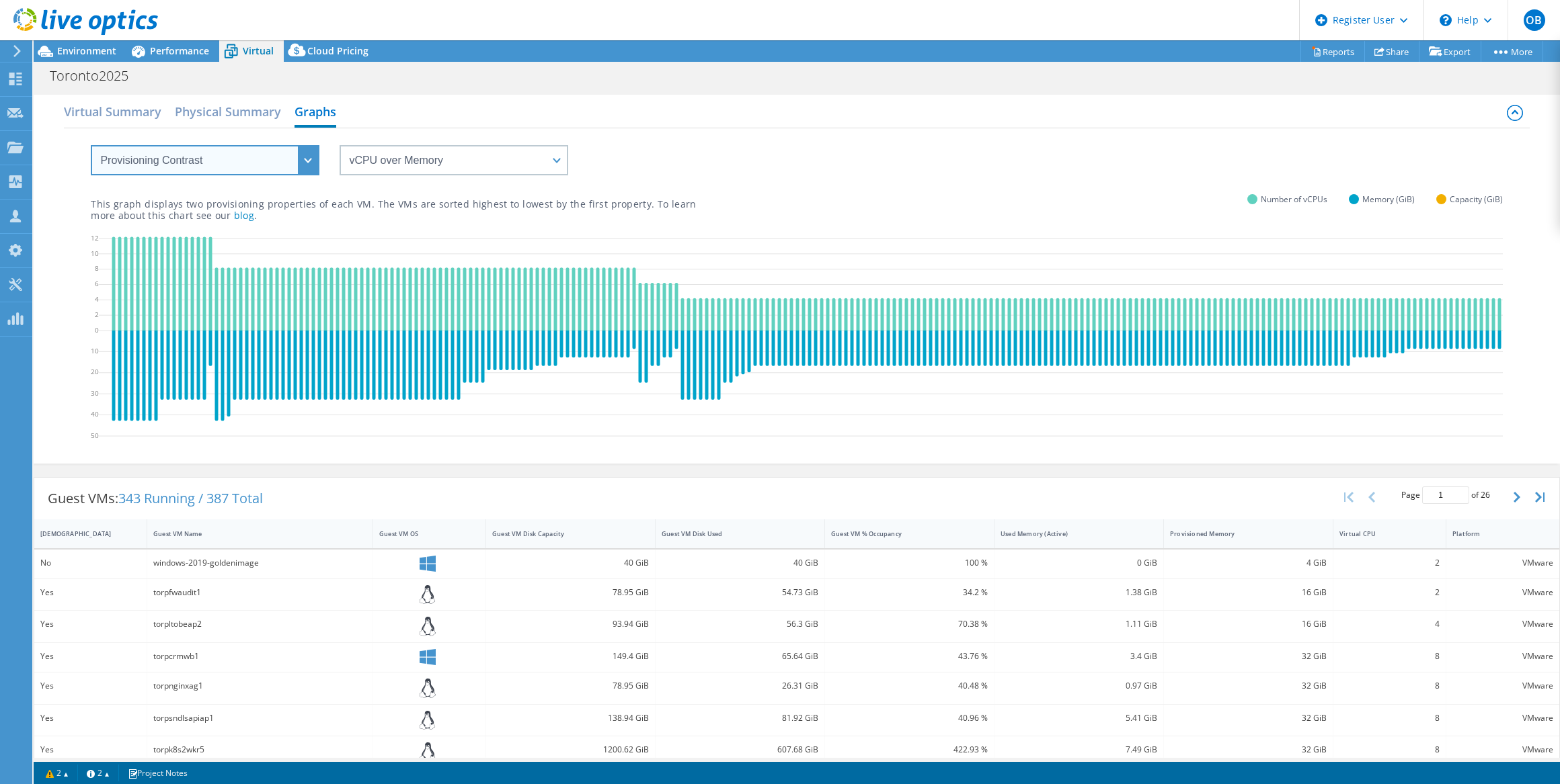
click at [305, 161] on select "VM Resource Distribution Provisioning Contrast Over Provisioning" at bounding box center [204, 160] width 228 height 30
click at [403, 163] on select "vCPU over Memory vCPU over Capacity Memory over vCPU Memory over Capacity Capac…" at bounding box center [453, 160] width 228 height 30
click at [236, 161] on select "VM Resource Distribution Provisioning Contrast Over Provisioning" at bounding box center [204, 160] width 228 height 30
click at [90, 145] on select "VM Resource Distribution Provisioning Contrast Over Provisioning" at bounding box center [204, 160] width 228 height 30
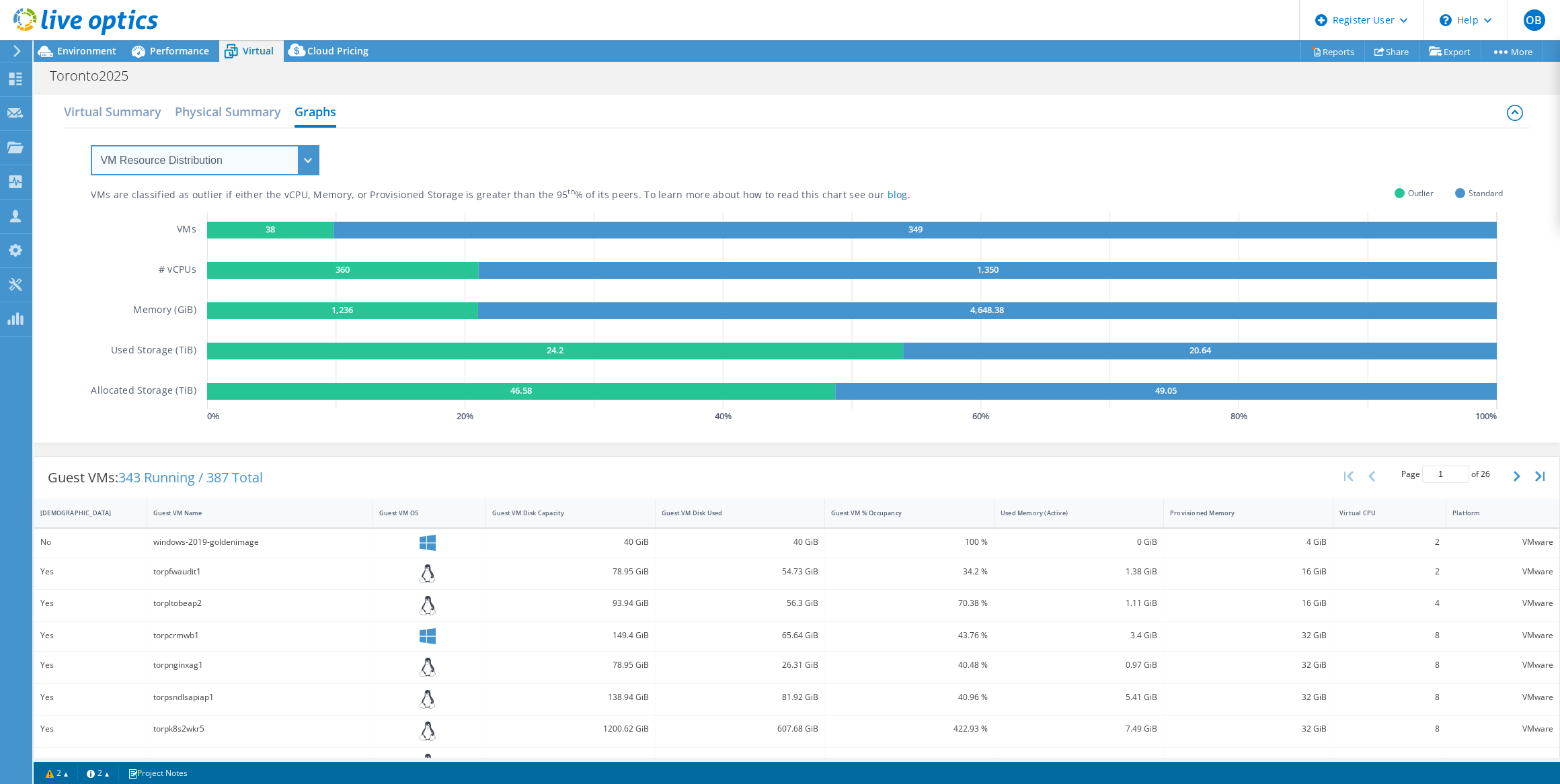
click at [315, 149] on select "VM Resource Distribution Provisioning Contrast Over Provisioning" at bounding box center [204, 160] width 228 height 30
select select "Over Provisioning"
click at [90, 145] on select "VM Resource Distribution Provisioning Contrast Over Provisioning" at bounding box center [204, 160] width 228 height 30
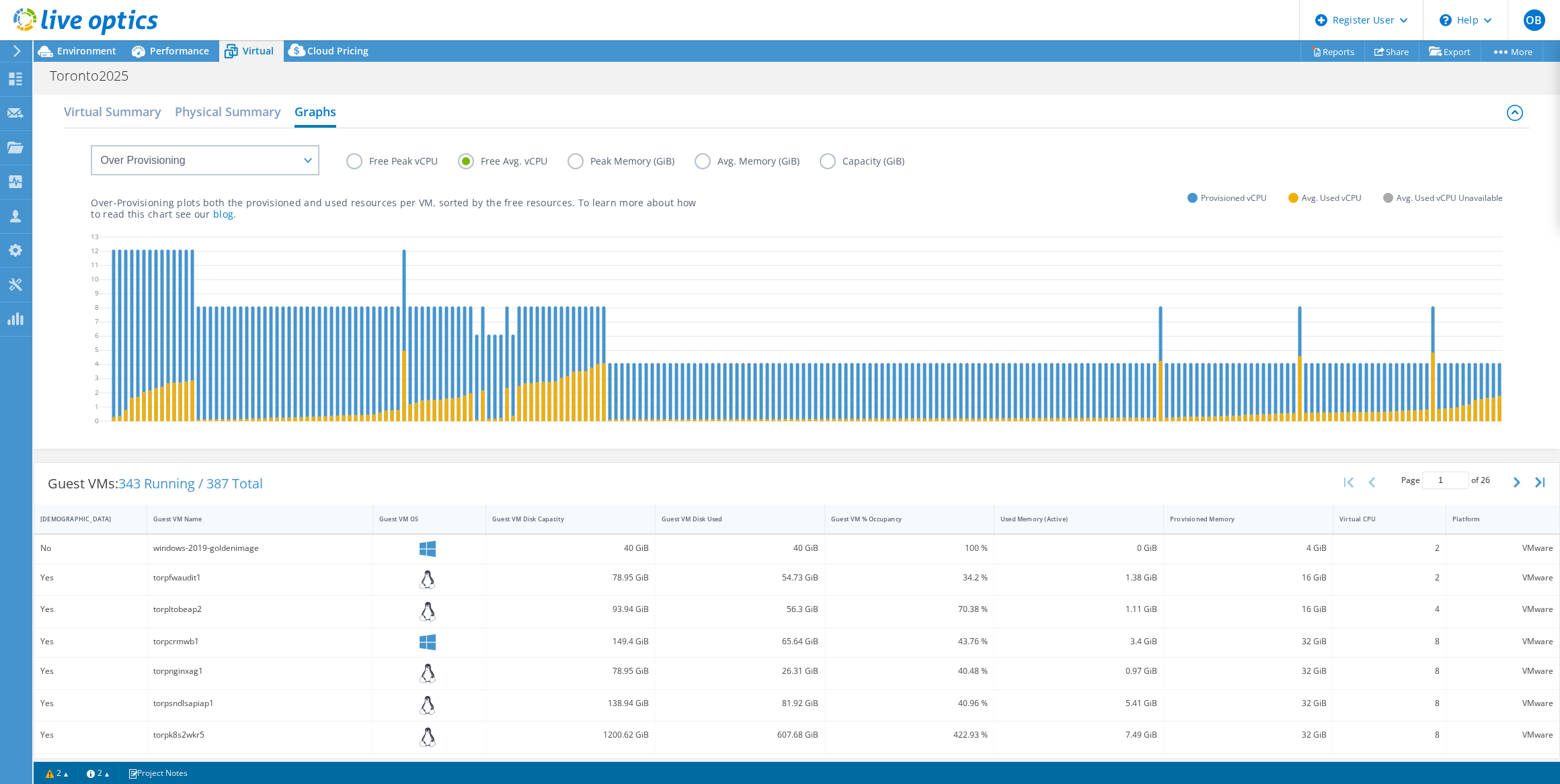
click at [356, 161] on label "Free Peak vCPU" at bounding box center [402, 161] width 111 height 16
click at [0, 0] on input "Free Peak vCPU" at bounding box center [0, 0] width 0 height 0
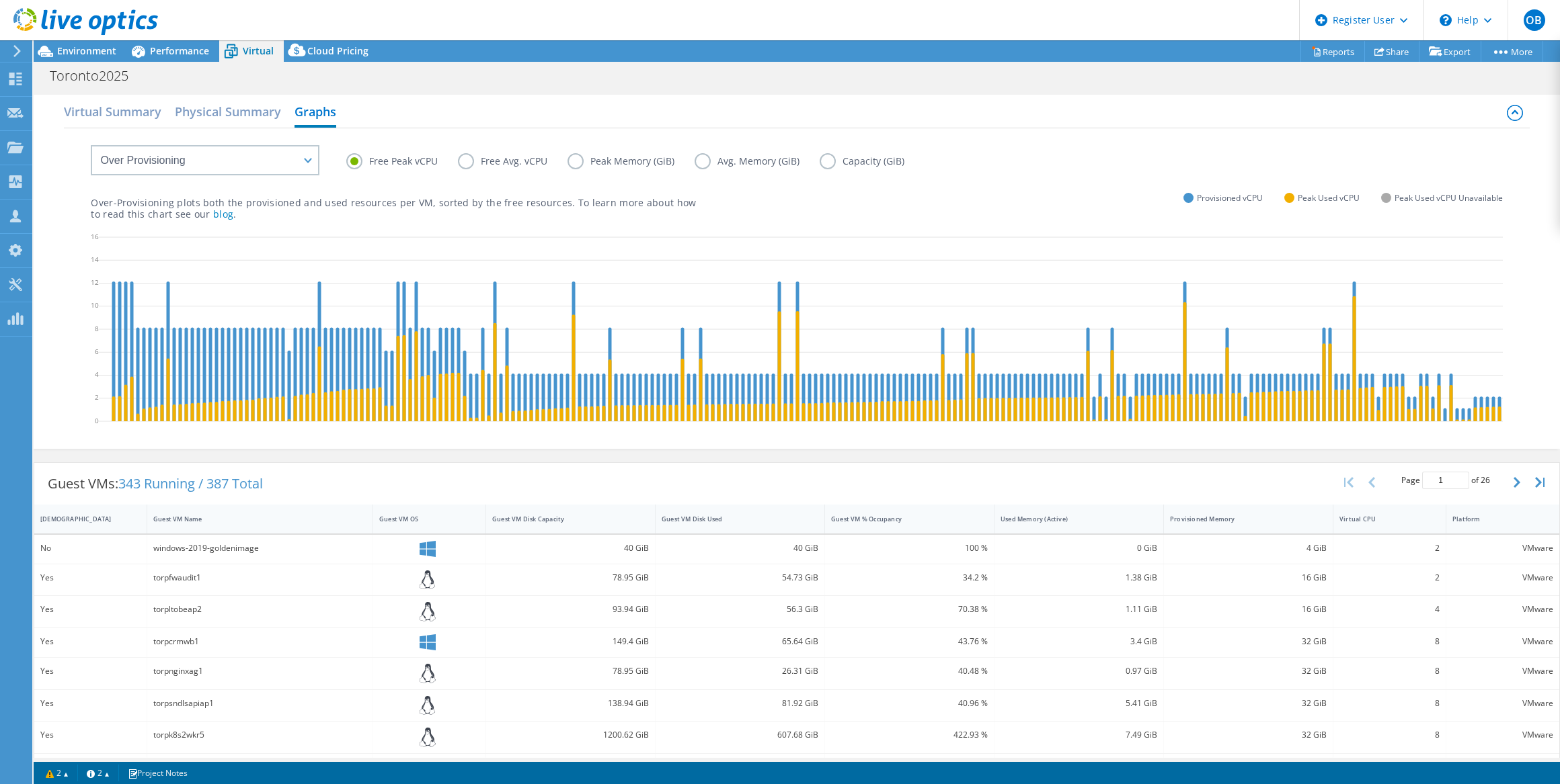
click at [460, 158] on label "Free Avg. vCPU" at bounding box center [513, 161] width 110 height 16
click at [0, 0] on input "Free Avg. vCPU" at bounding box center [0, 0] width 0 height 0
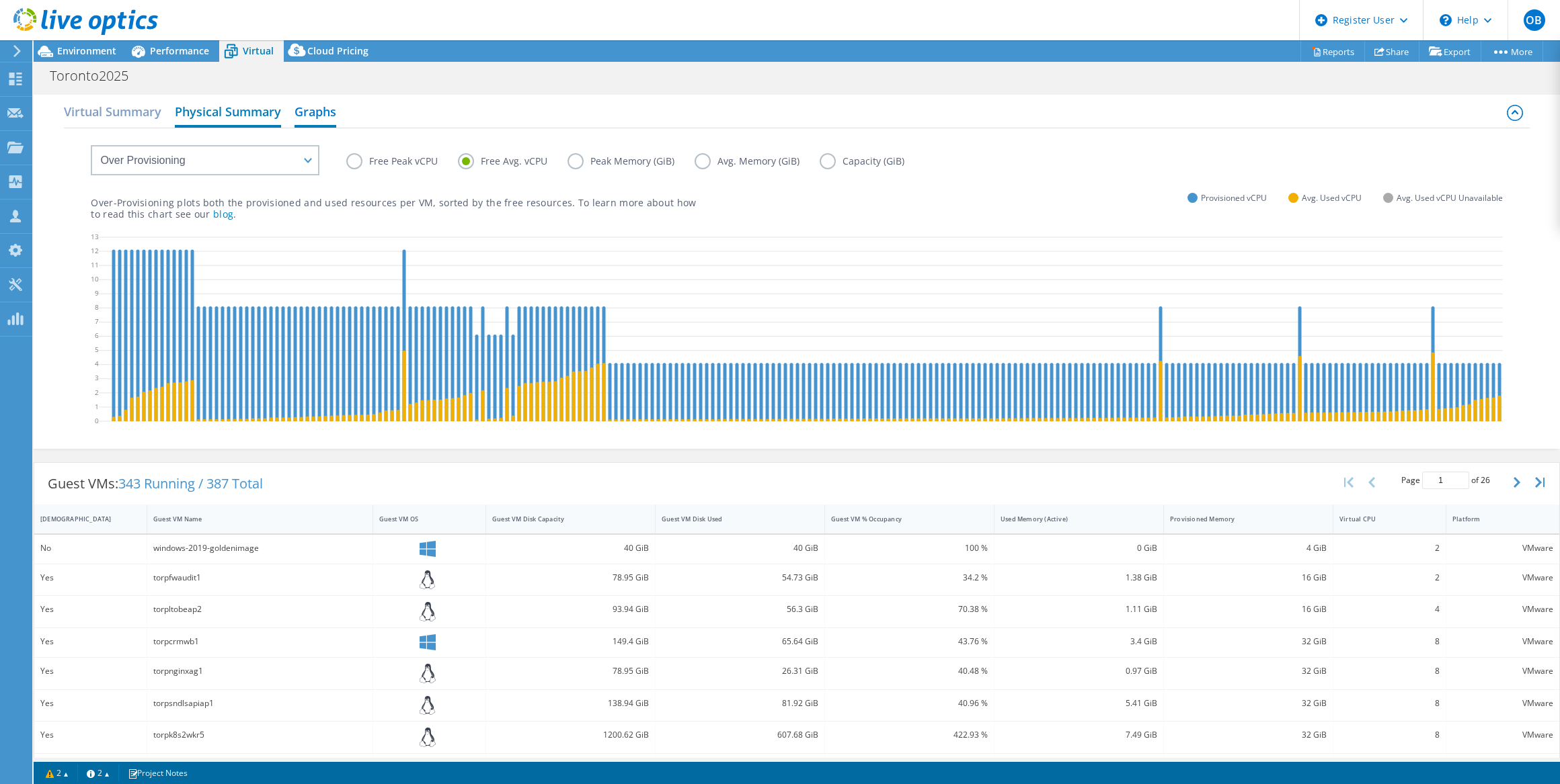
click at [259, 105] on h2 "Physical Summary" at bounding box center [228, 113] width 106 height 30
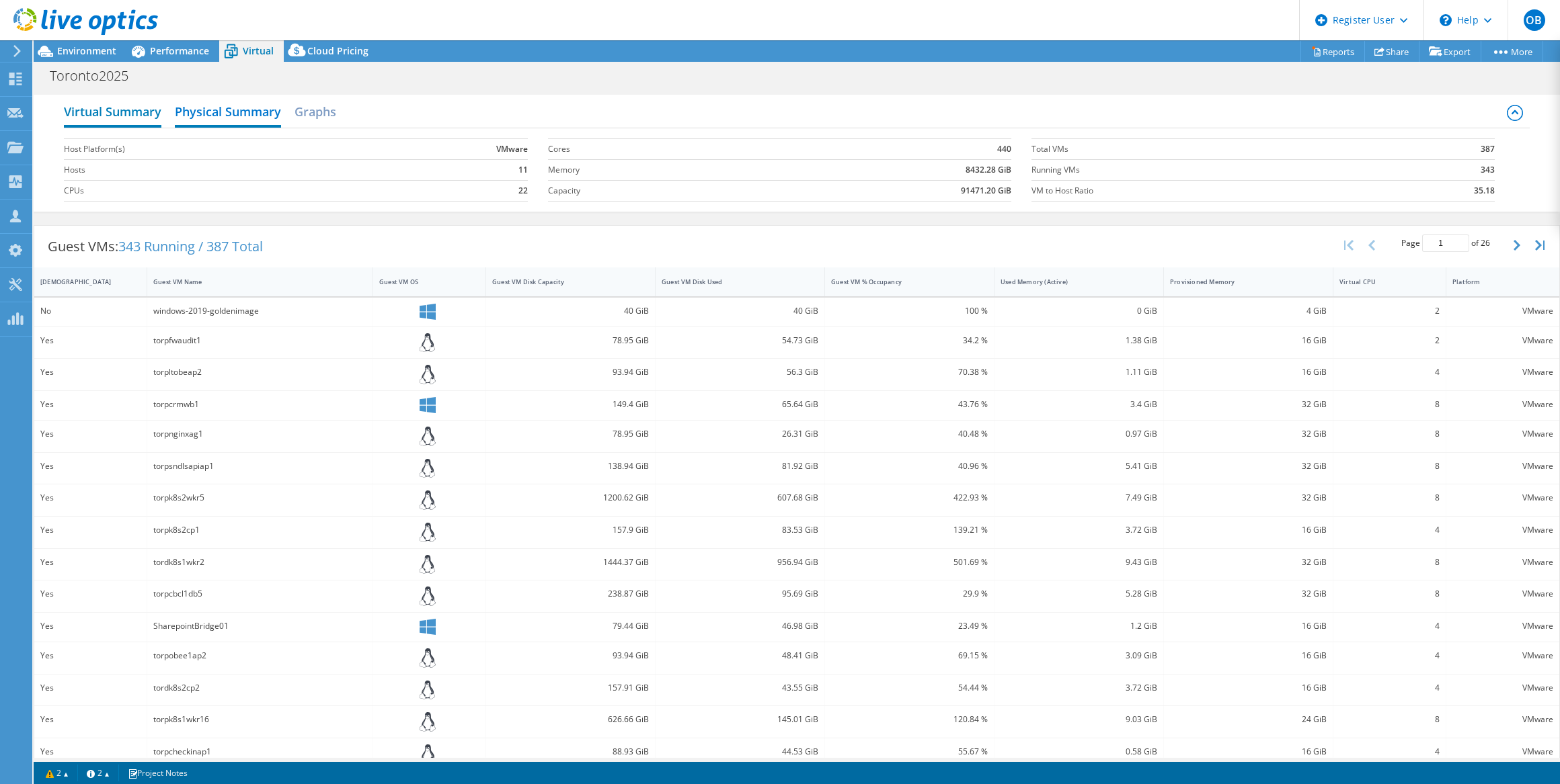
click at [118, 100] on h2 "Virtual Summary" at bounding box center [112, 113] width 97 height 30
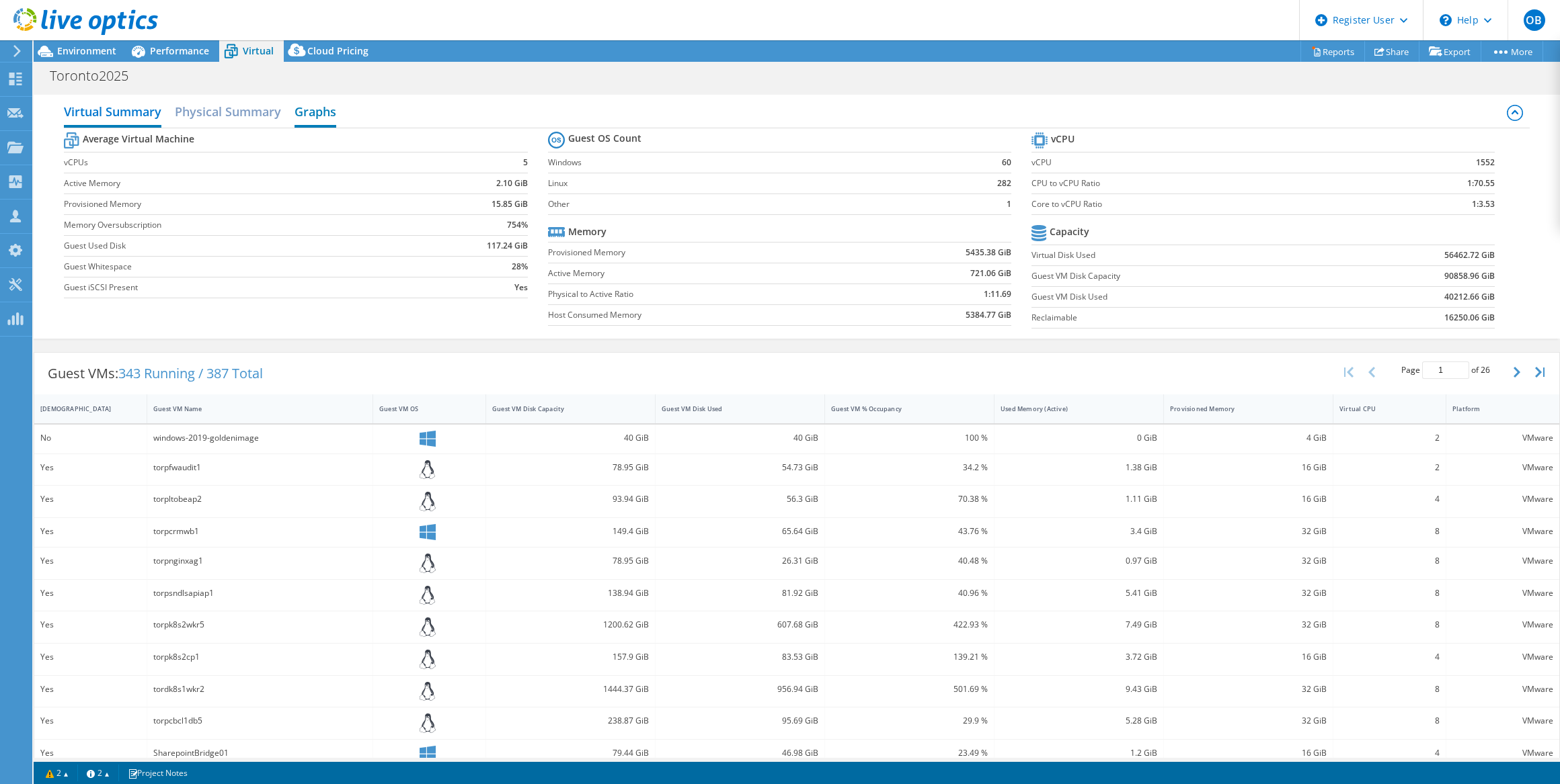
click at [335, 110] on h2 "Graphs" at bounding box center [315, 113] width 41 height 30
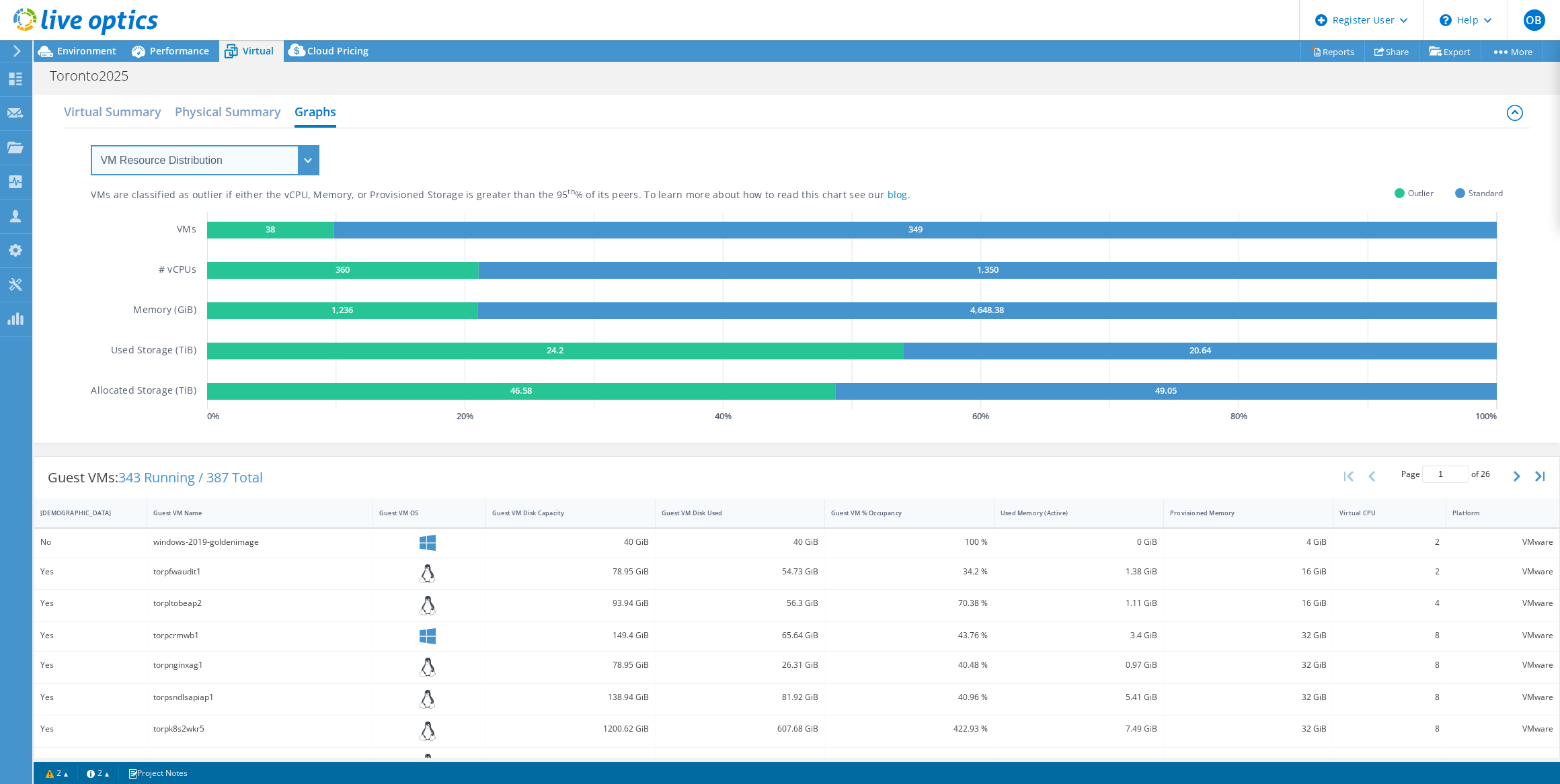
click at [291, 153] on select "VM Resource Distribution Provisioning Contrast Over Provisioning" at bounding box center [204, 160] width 228 height 30
click at [567, 73] on div "Toronto2025 Print" at bounding box center [797, 75] width 1526 height 25
click at [253, 161] on select "VM Resource Distribution Provisioning Contrast Over Provisioning" at bounding box center [204, 160] width 228 height 30
select select "Provisioning Contrast"
click at [90, 145] on select "VM Resource Distribution Provisioning Contrast Over Provisioning" at bounding box center [204, 160] width 228 height 30
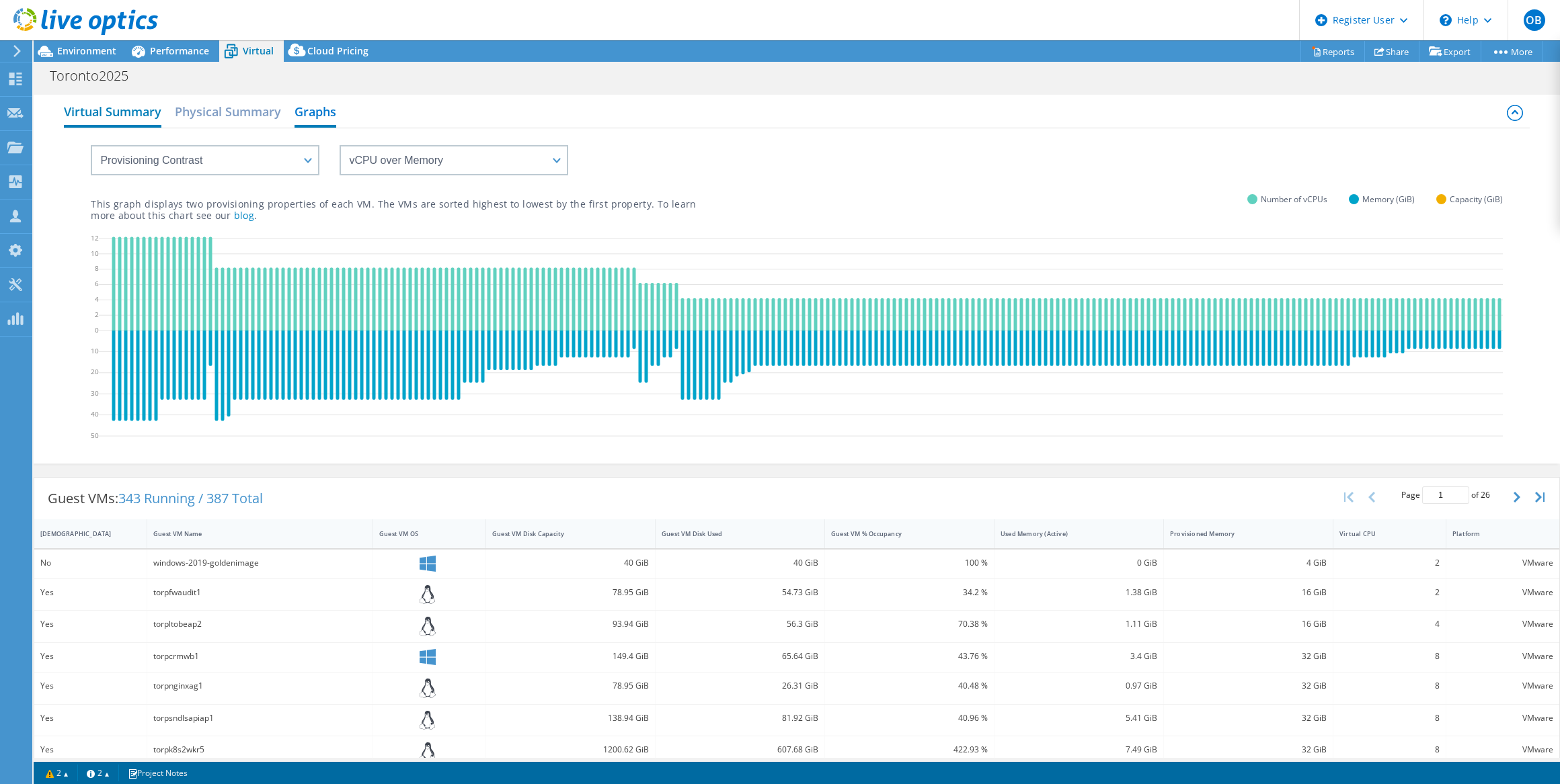
click at [103, 114] on h2 "Virtual Summary" at bounding box center [112, 113] width 97 height 30
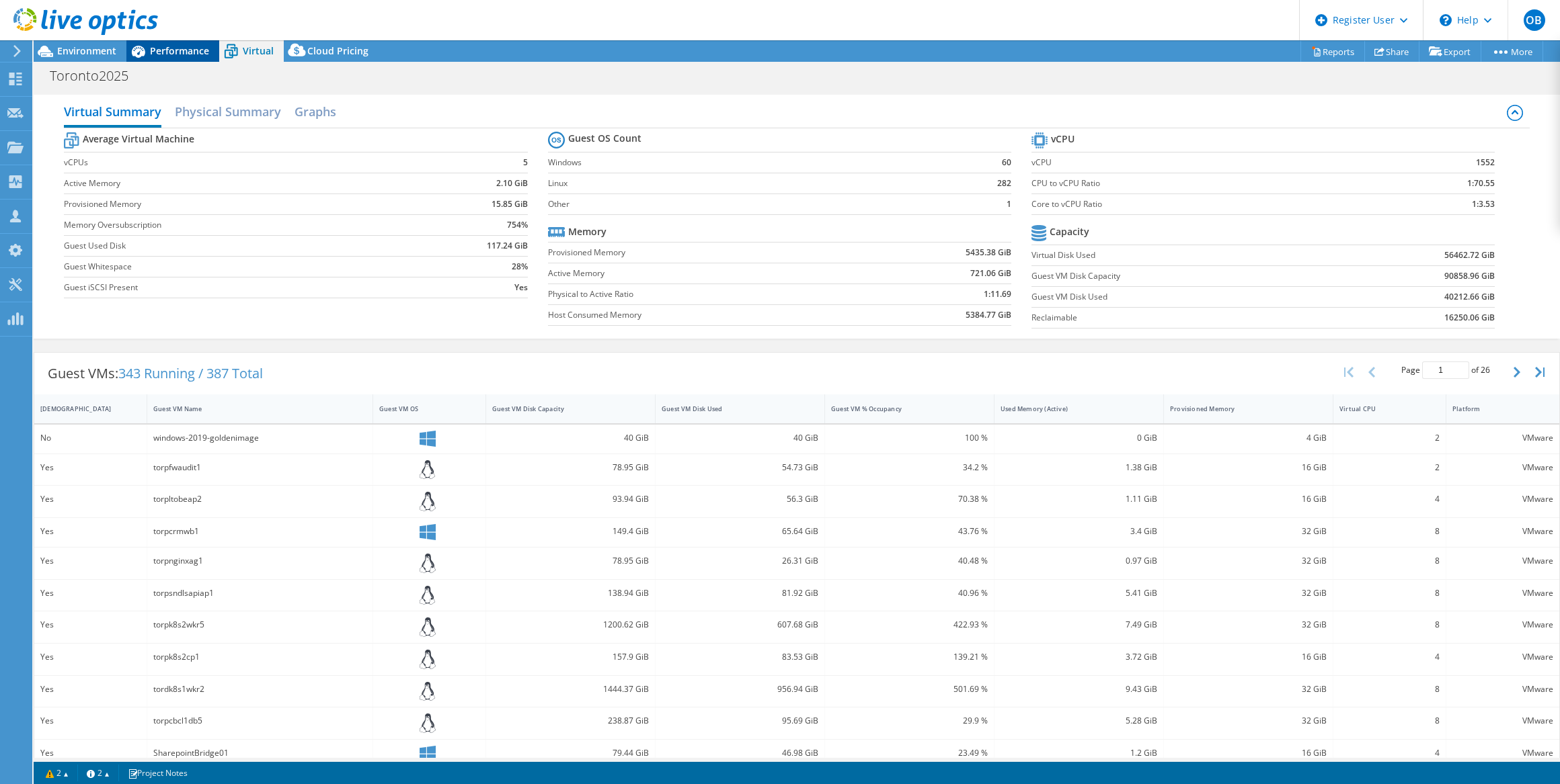
click at [195, 43] on div "Performance" at bounding box center [173, 51] width 93 height 22
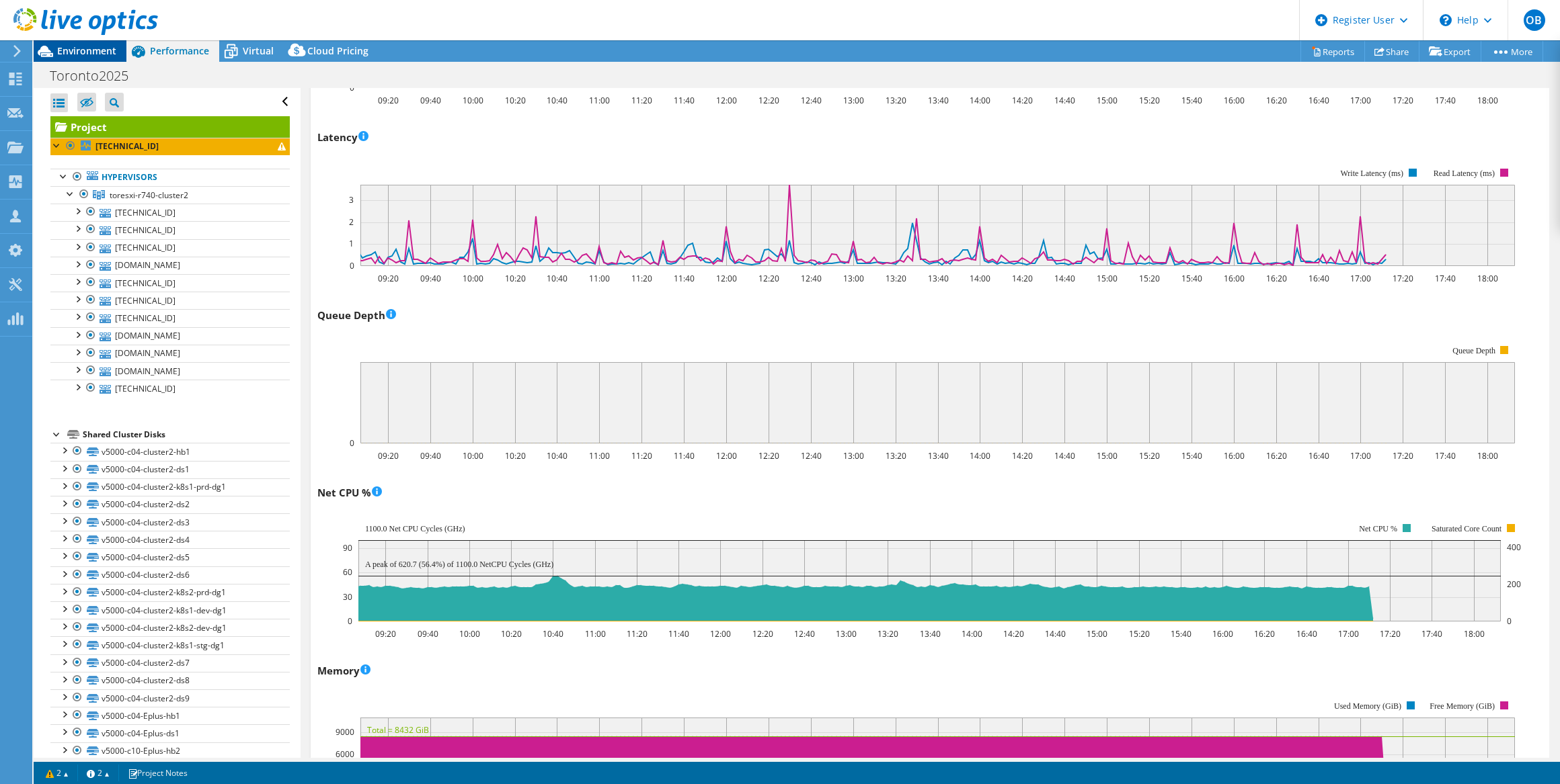
click at [69, 49] on span "Environment" at bounding box center [86, 50] width 59 height 12
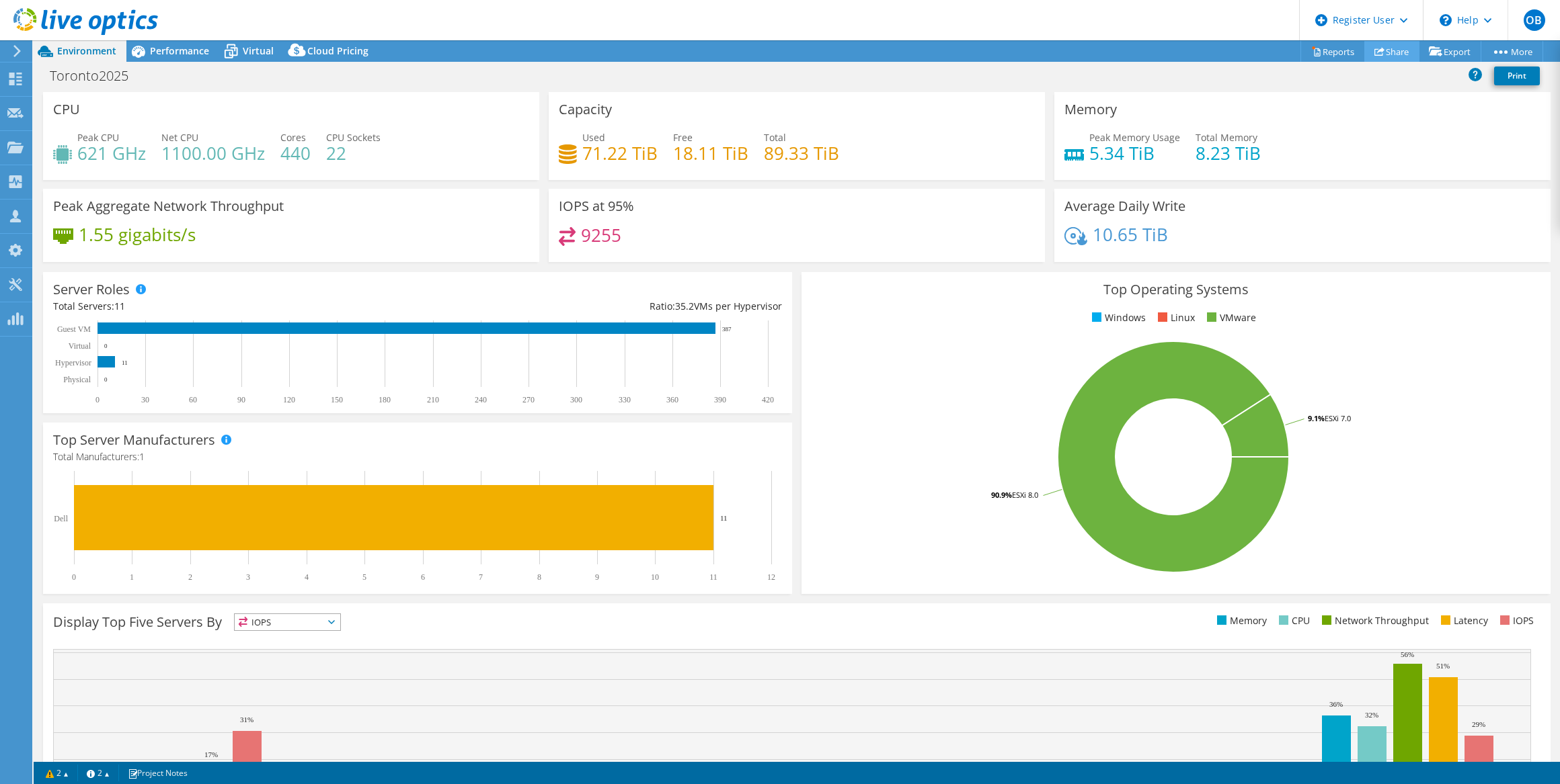
click at [1397, 54] on link "Share" at bounding box center [1392, 51] width 55 height 21
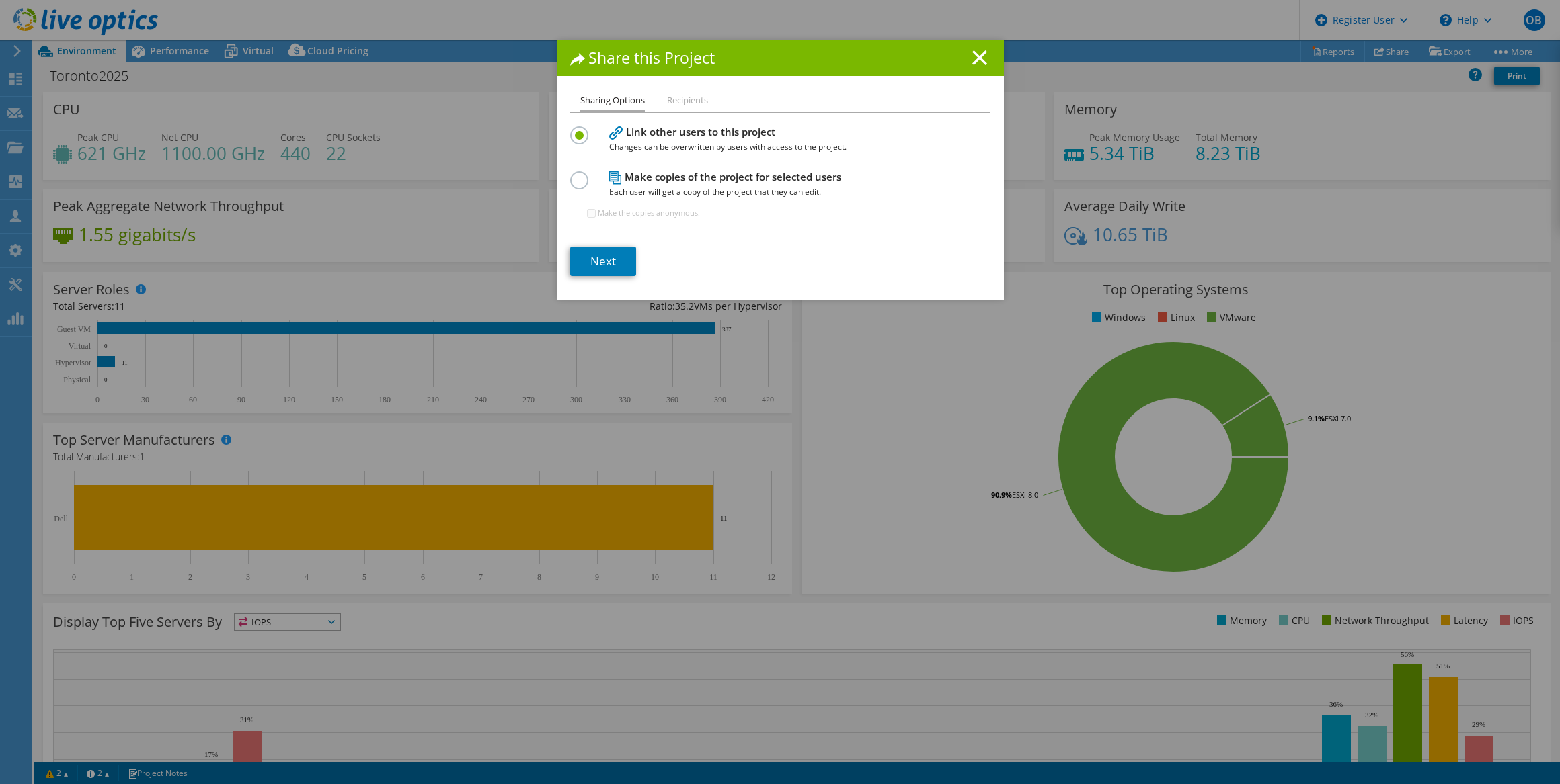
click at [570, 175] on label at bounding box center [582, 173] width 23 height 3
click at [0, 0] on input "radio" at bounding box center [0, 0] width 0 height 0
click at [694, 94] on li "Recipients" at bounding box center [687, 101] width 41 height 17
click at [976, 54] on line at bounding box center [979, 58] width 13 height 13
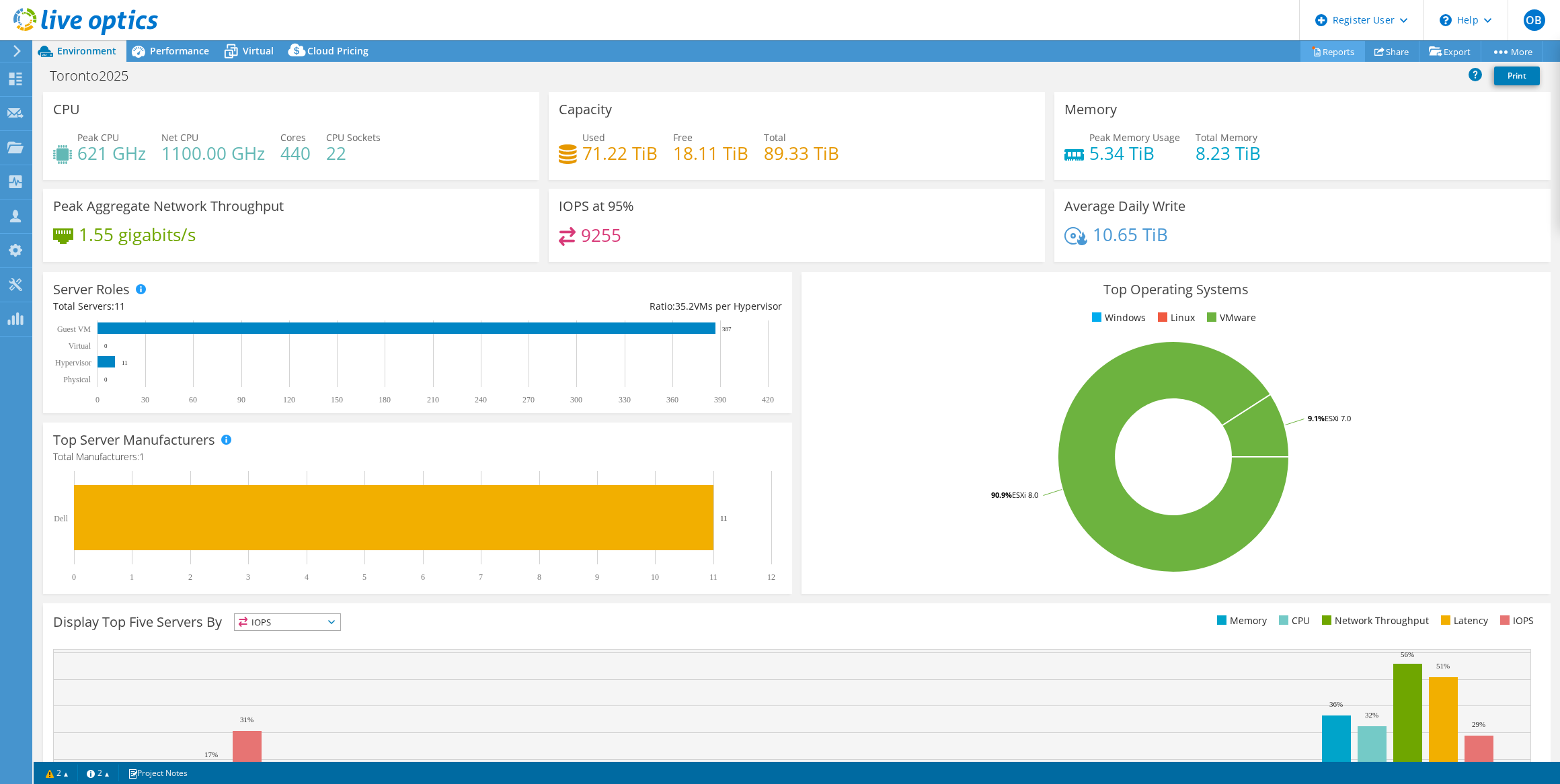
click at [1314, 48] on link "Reports" at bounding box center [1333, 51] width 65 height 21
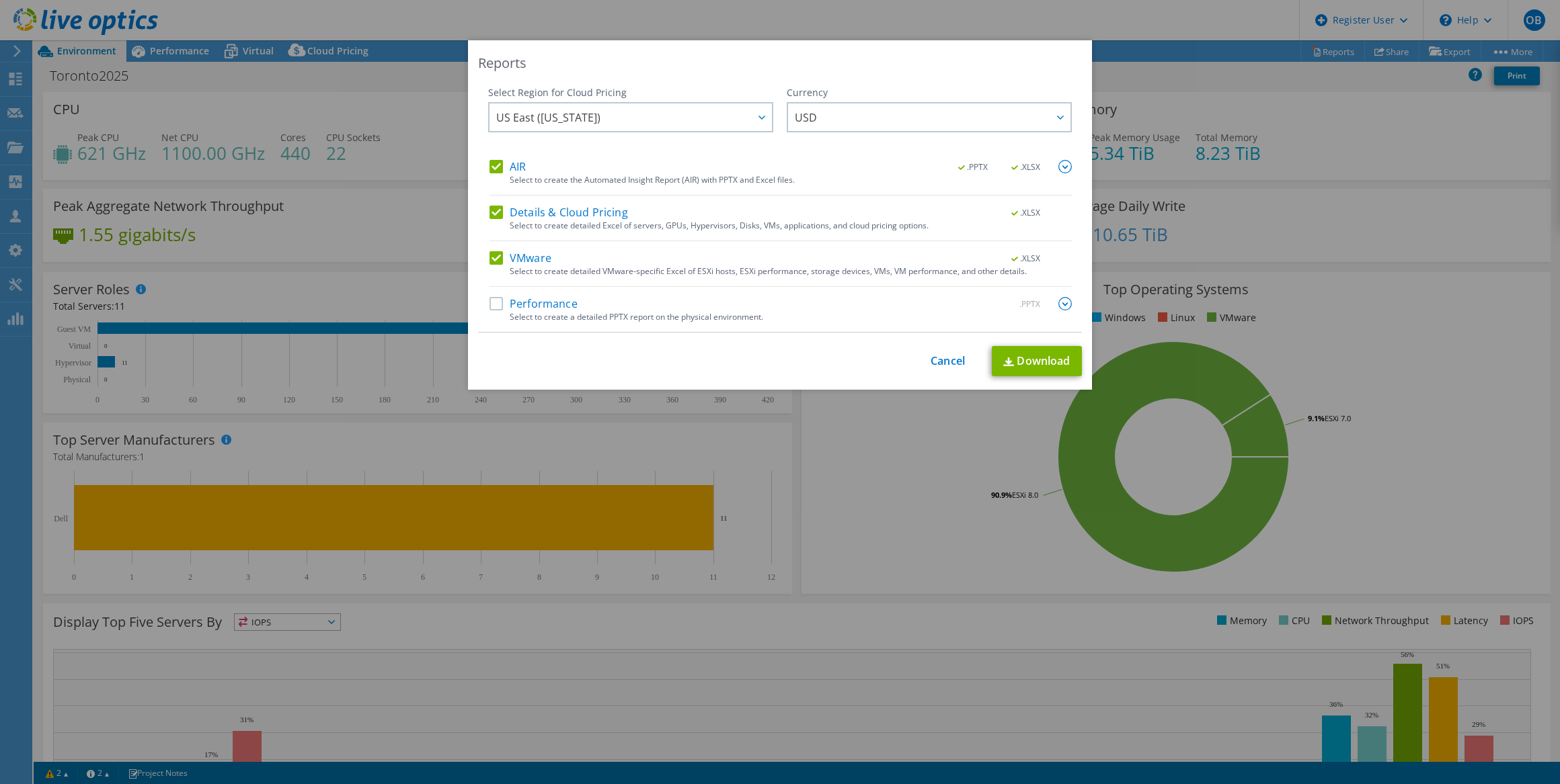
click at [493, 302] on label "Performance" at bounding box center [534, 304] width 88 height 13
click at [0, 0] on input "Performance" at bounding box center [0, 0] width 0 height 0
click at [657, 111] on span "US East (Virginia)" at bounding box center [634, 117] width 275 height 27
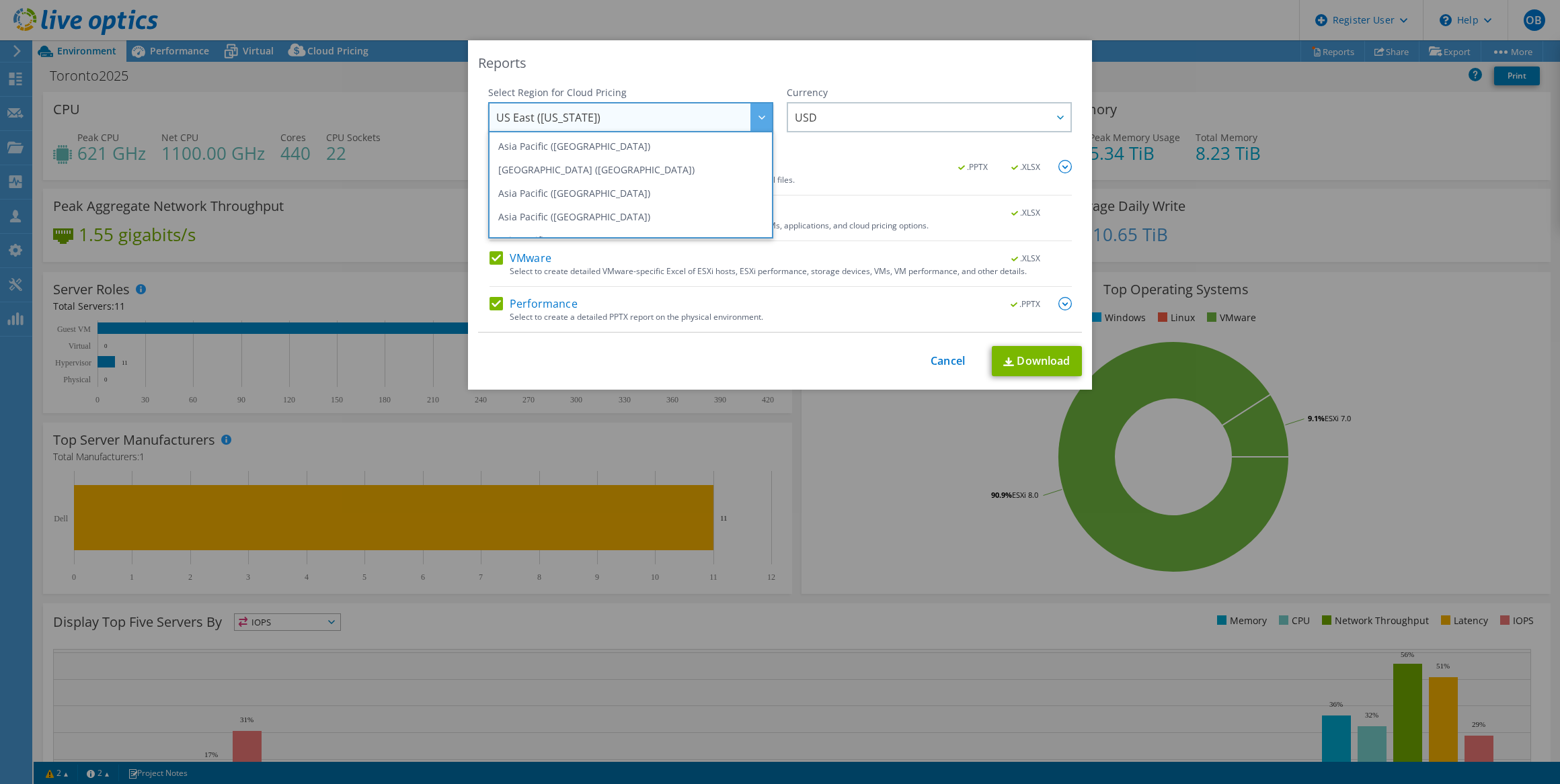
click at [924, 66] on div "Reports" at bounding box center [780, 63] width 604 height 19
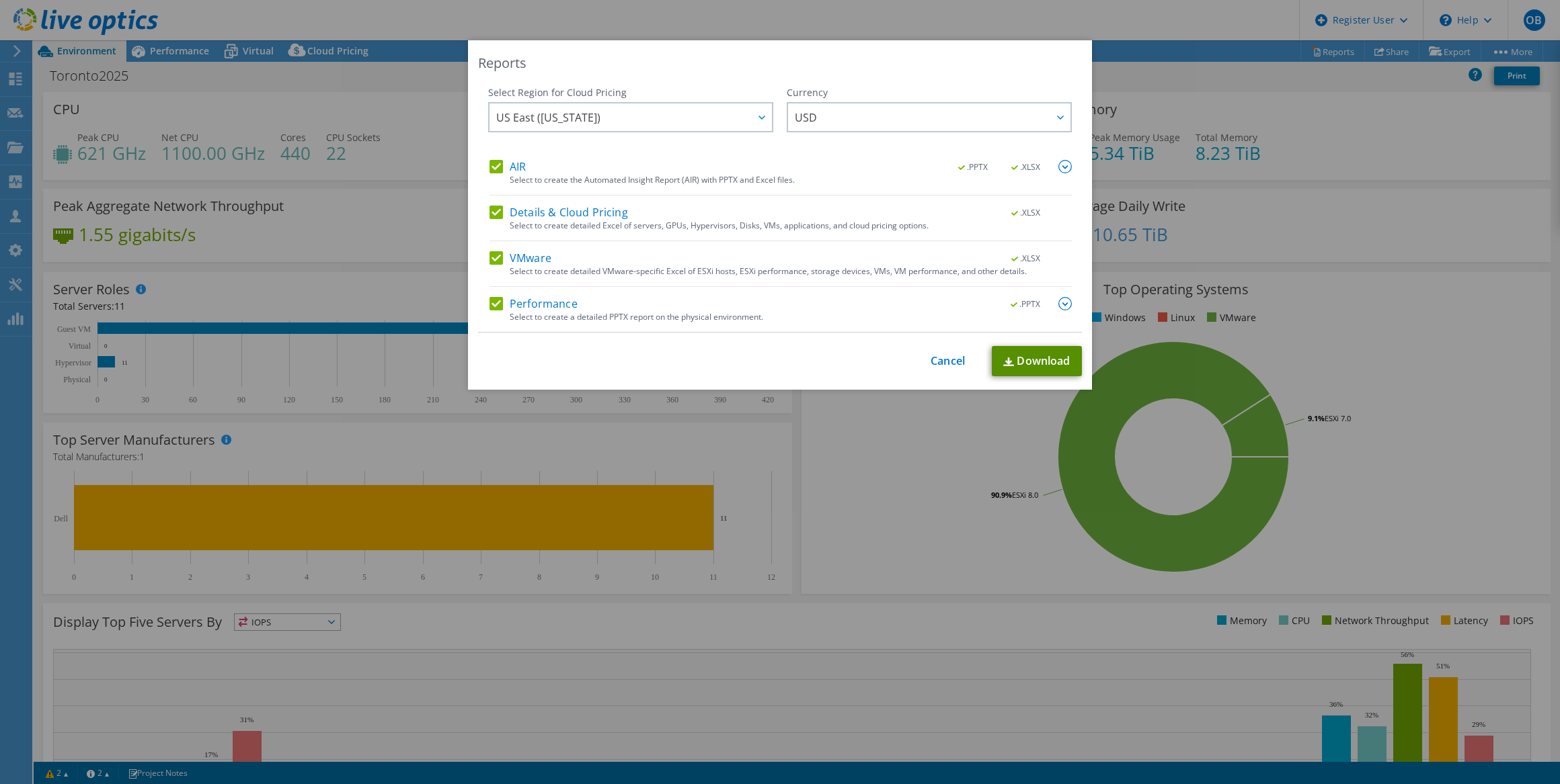
click at [1060, 358] on link "Download" at bounding box center [1036, 361] width 90 height 30
click at [1109, 91] on div "Reports Select Region for Cloud Pricing Asia Pacific (Hong Kong) Asia Pacific (…" at bounding box center [780, 392] width 1560 height 704
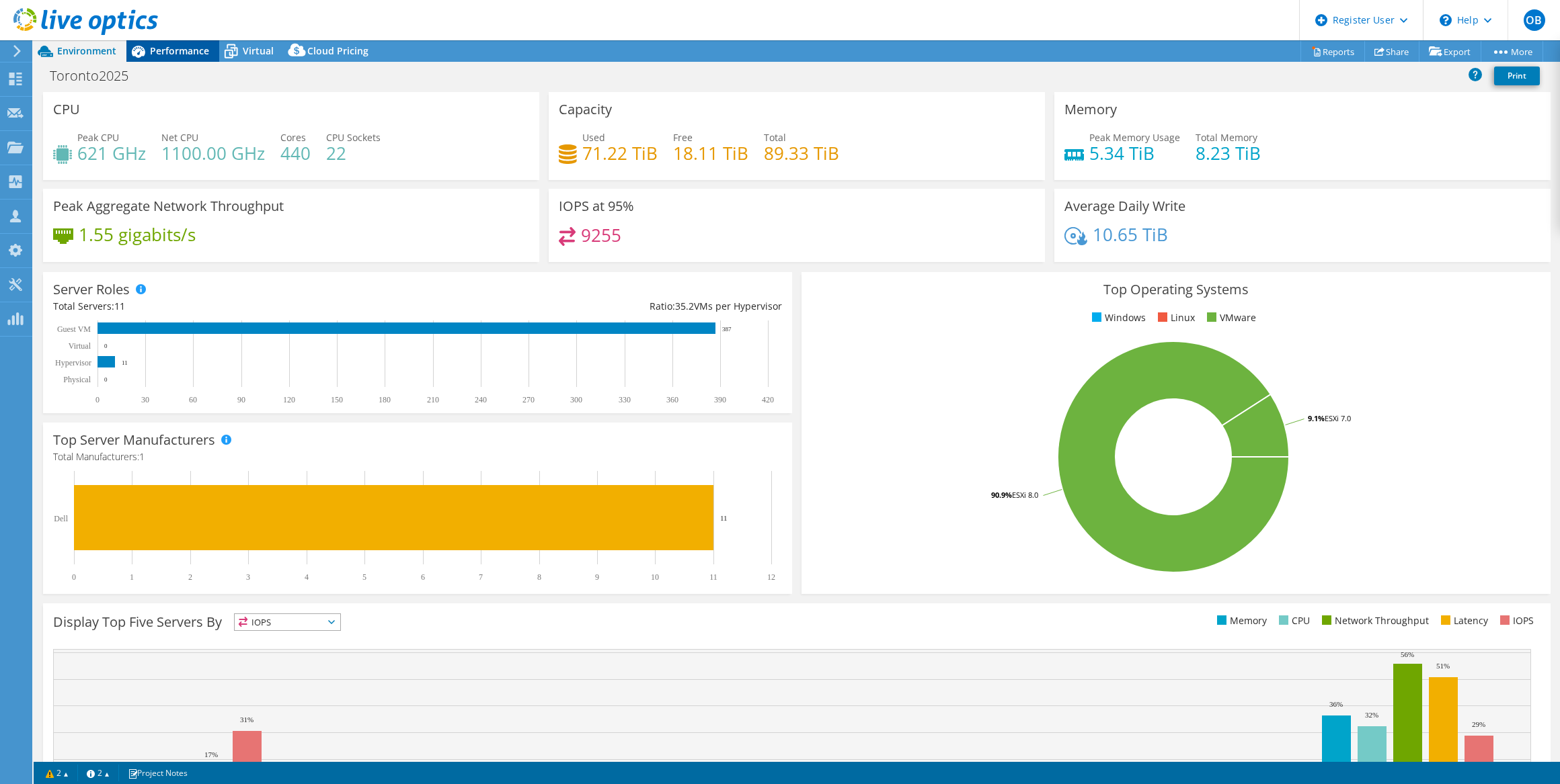
click at [183, 47] on span "Performance" at bounding box center [179, 50] width 59 height 12
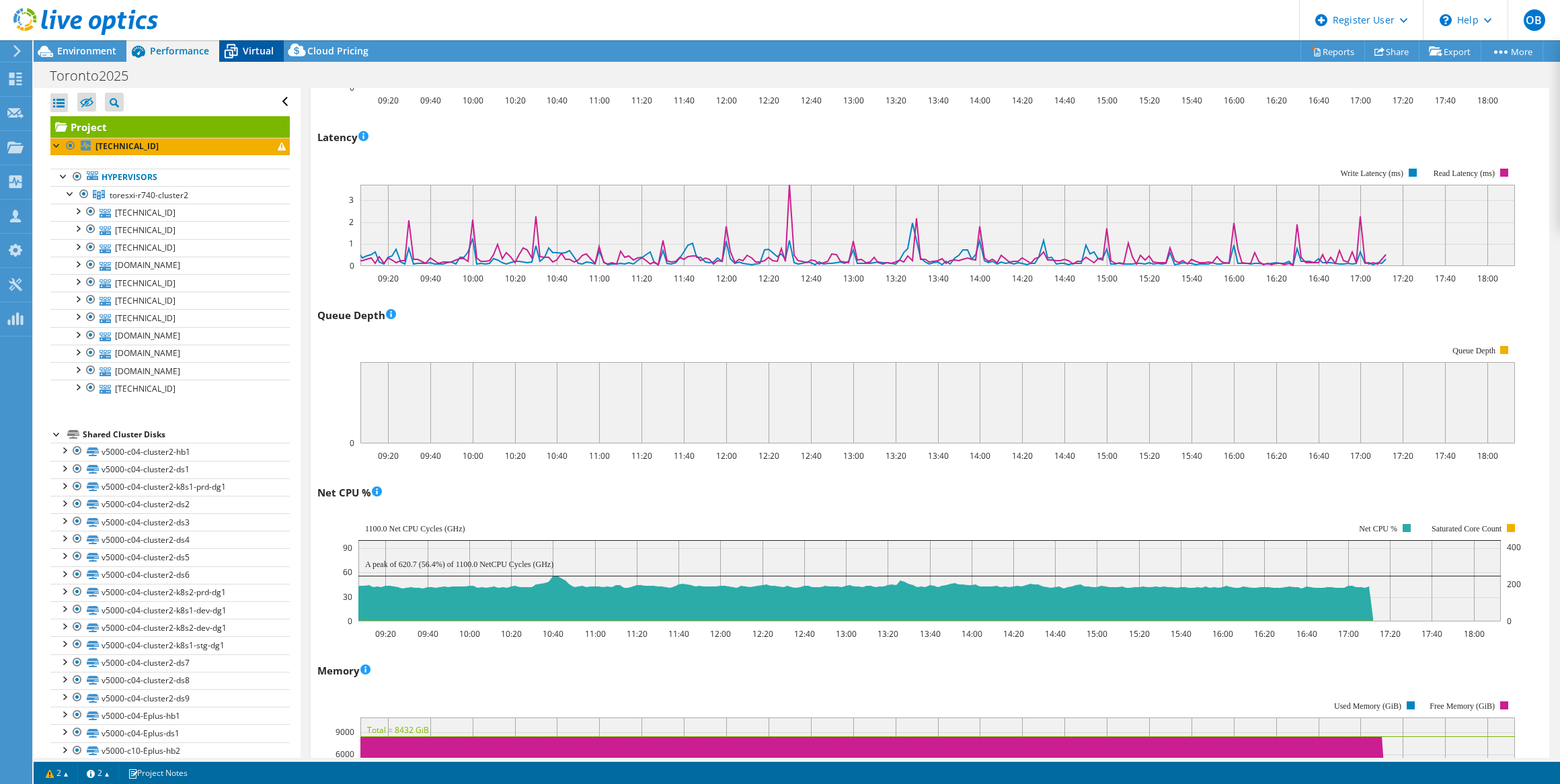
click at [219, 50] on icon at bounding box center [231, 51] width 23 height 23
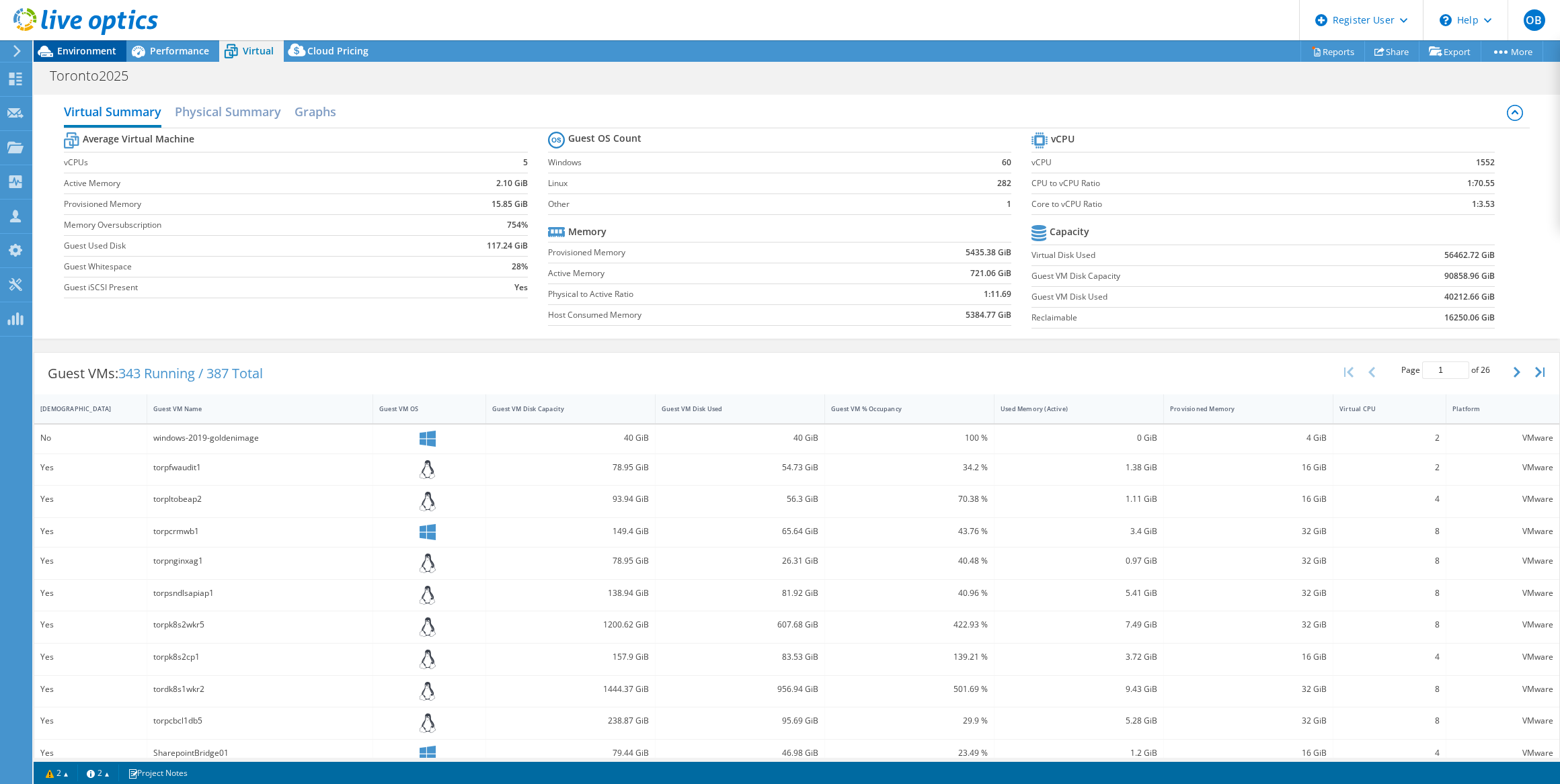
click at [76, 47] on span "Environment" at bounding box center [86, 50] width 59 height 12
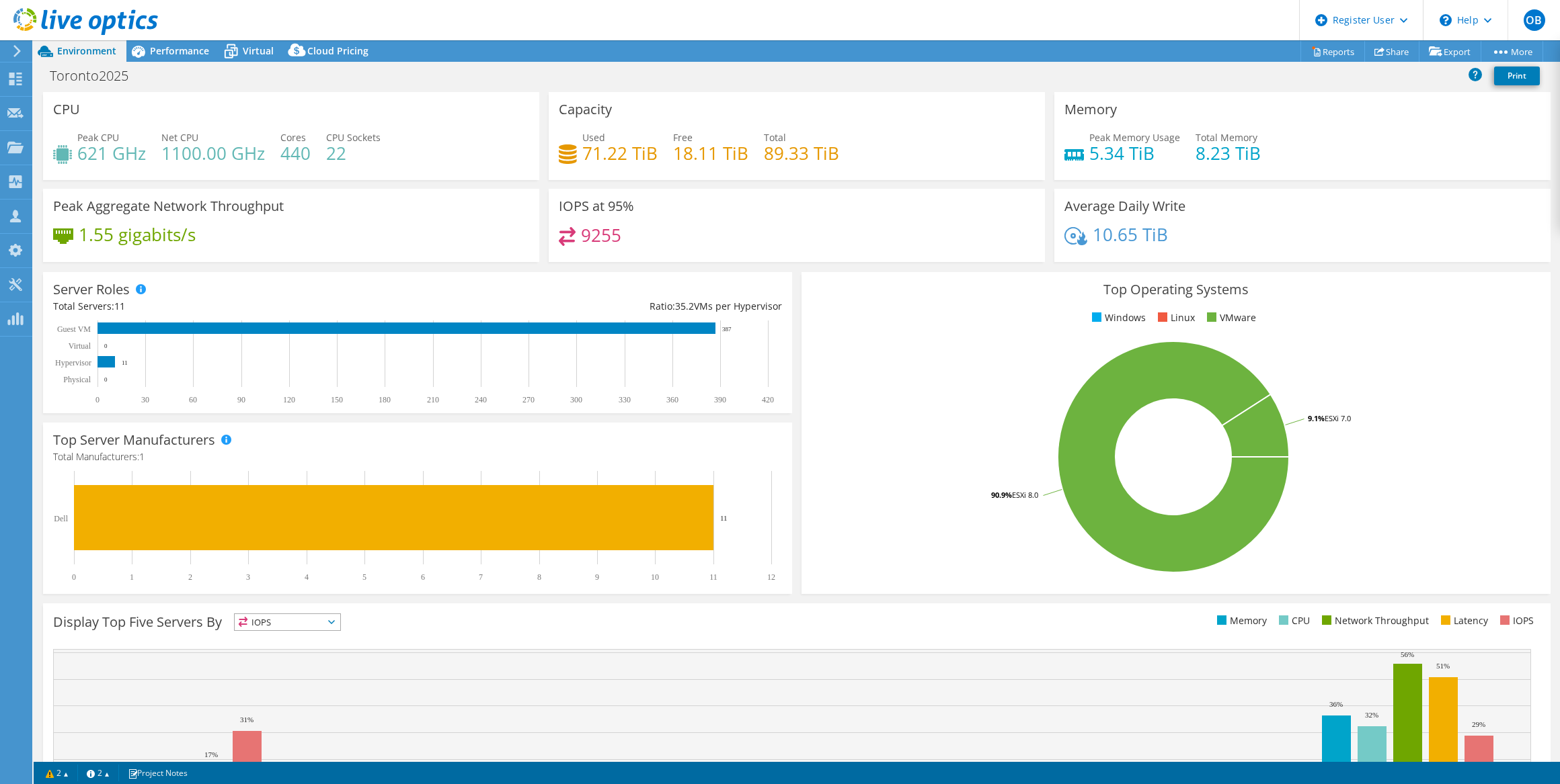
click at [144, 44] on div at bounding box center [79, 22] width 158 height 45
click at [166, 60] on div "Performance" at bounding box center [173, 51] width 93 height 22
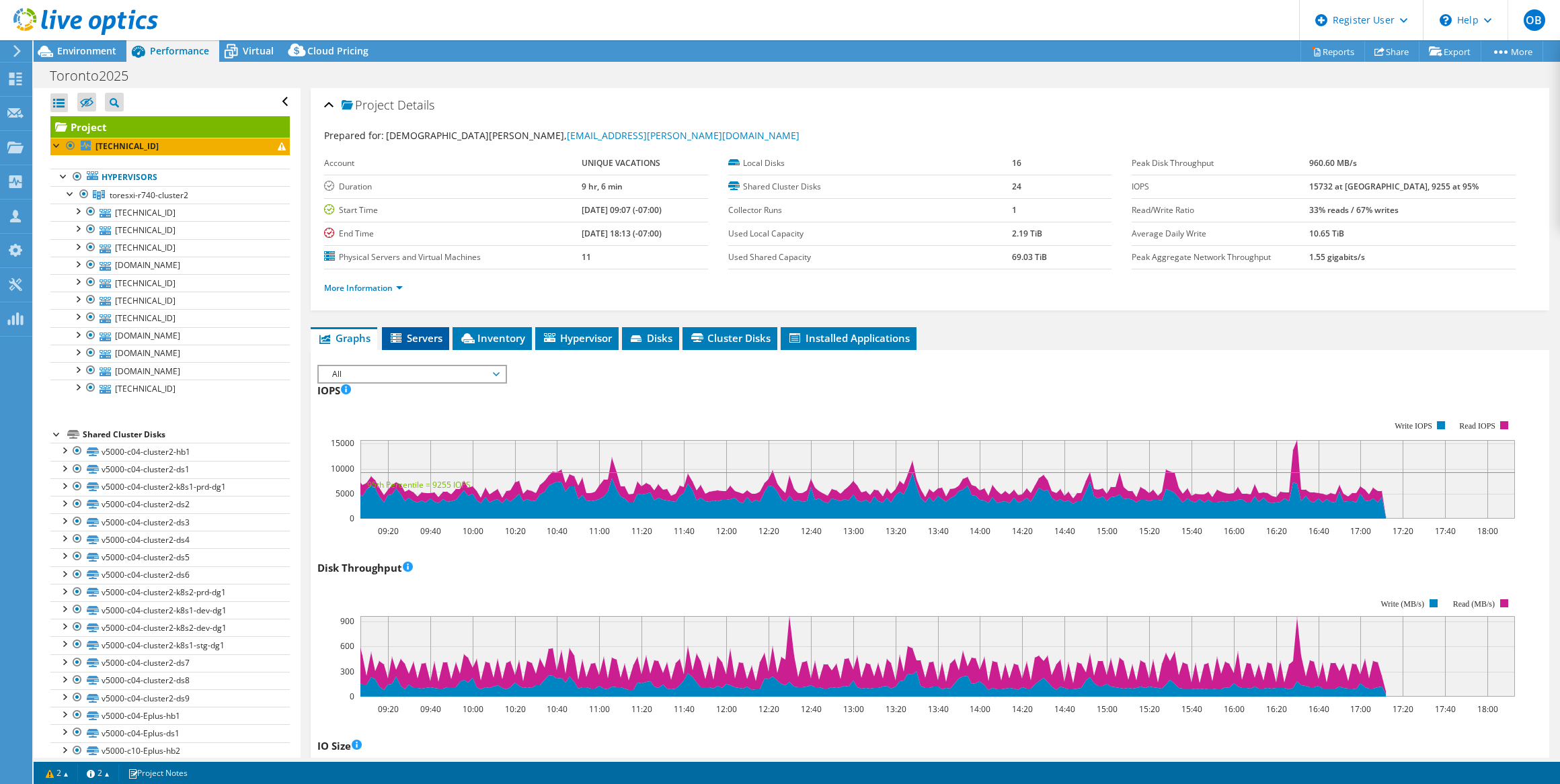
click at [431, 342] on li "Servers" at bounding box center [415, 339] width 67 height 23
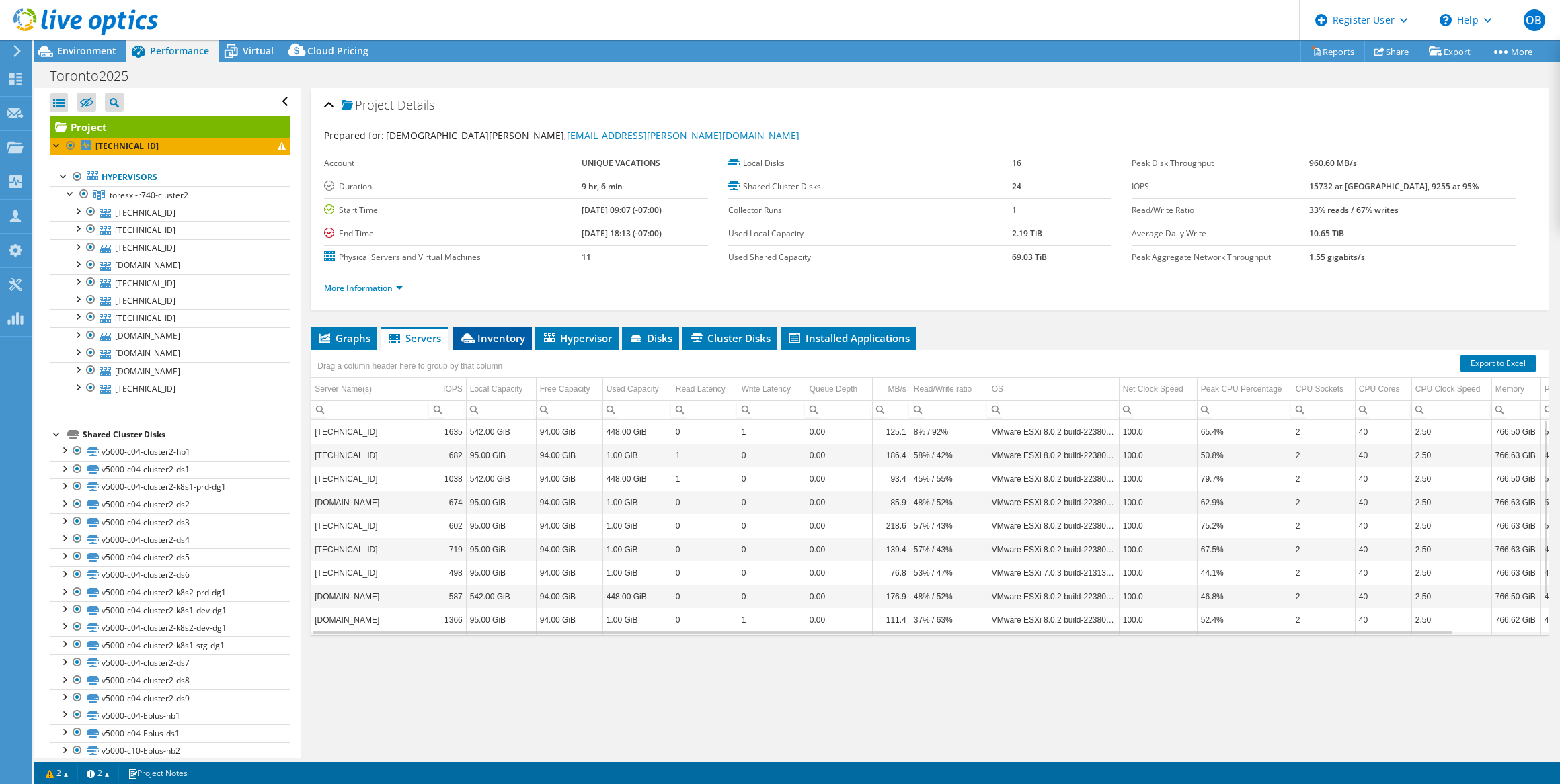
click at [508, 338] on span "Inventory" at bounding box center [491, 338] width 66 height 13
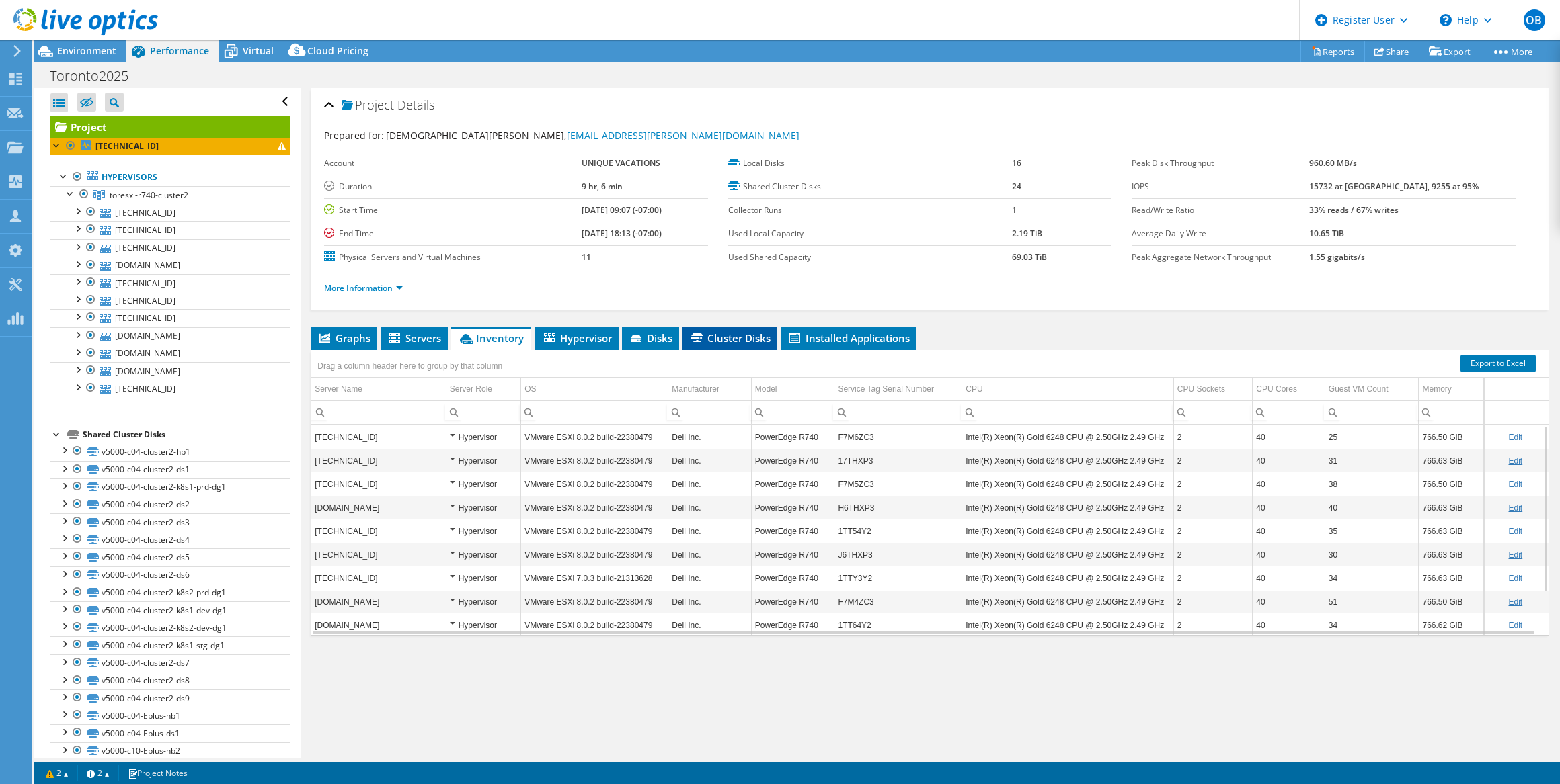
click at [703, 334] on icon at bounding box center [697, 338] width 12 height 9
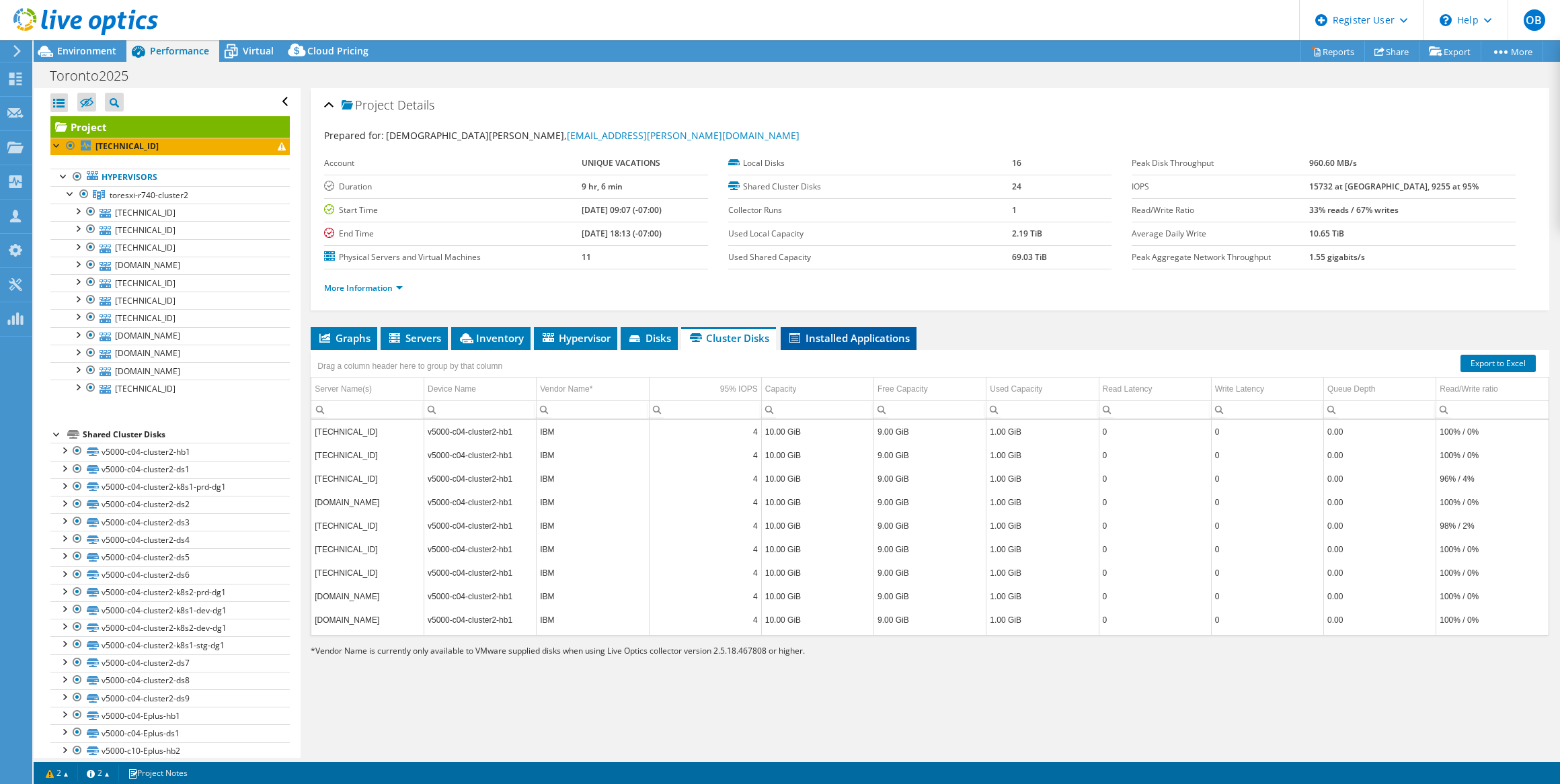
click at [861, 338] on span "Installed Applications" at bounding box center [848, 338] width 122 height 13
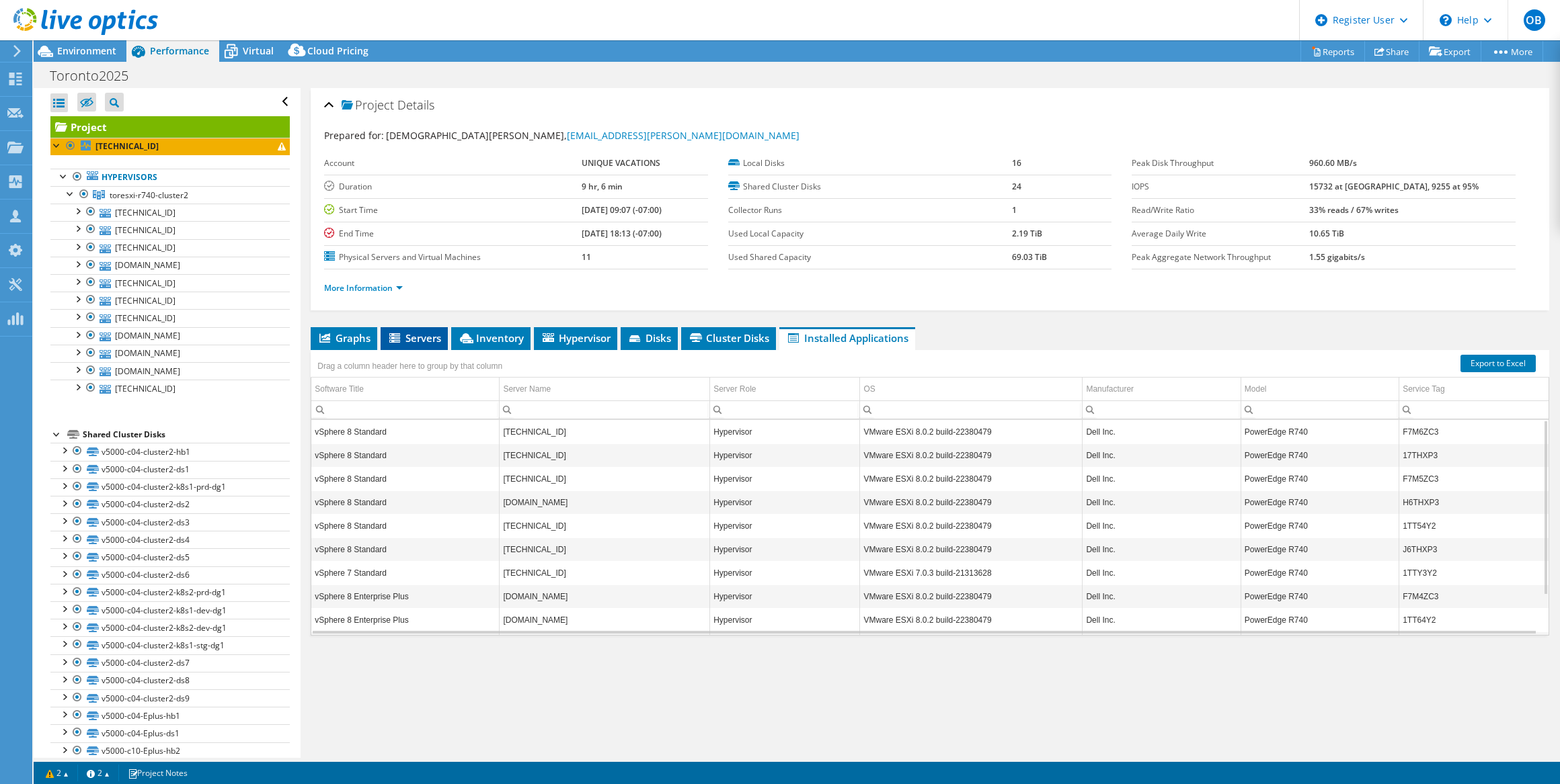
click at [415, 339] on span "Servers" at bounding box center [414, 338] width 54 height 13
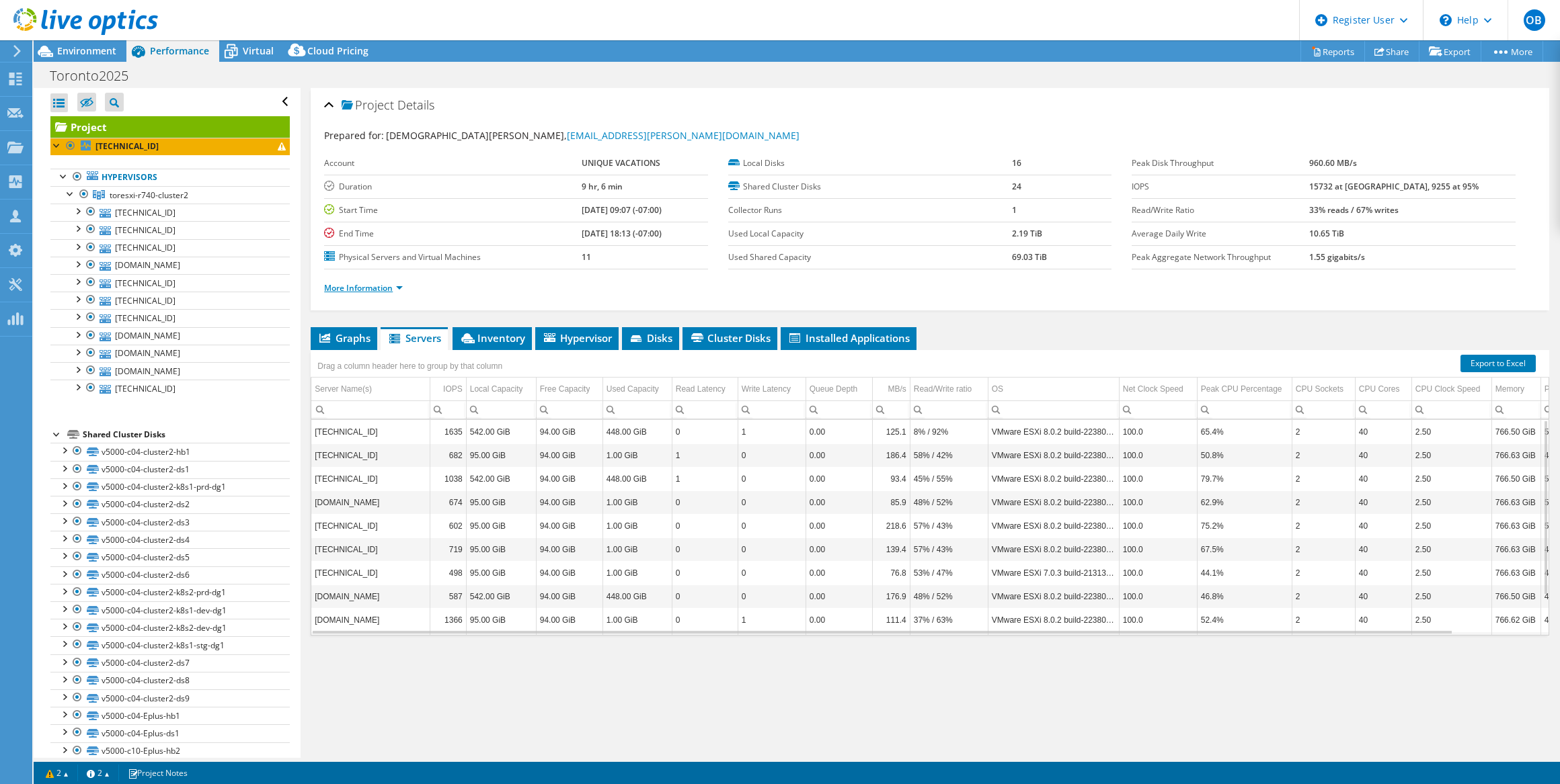
click at [378, 289] on link "More Information" at bounding box center [363, 288] width 79 height 12
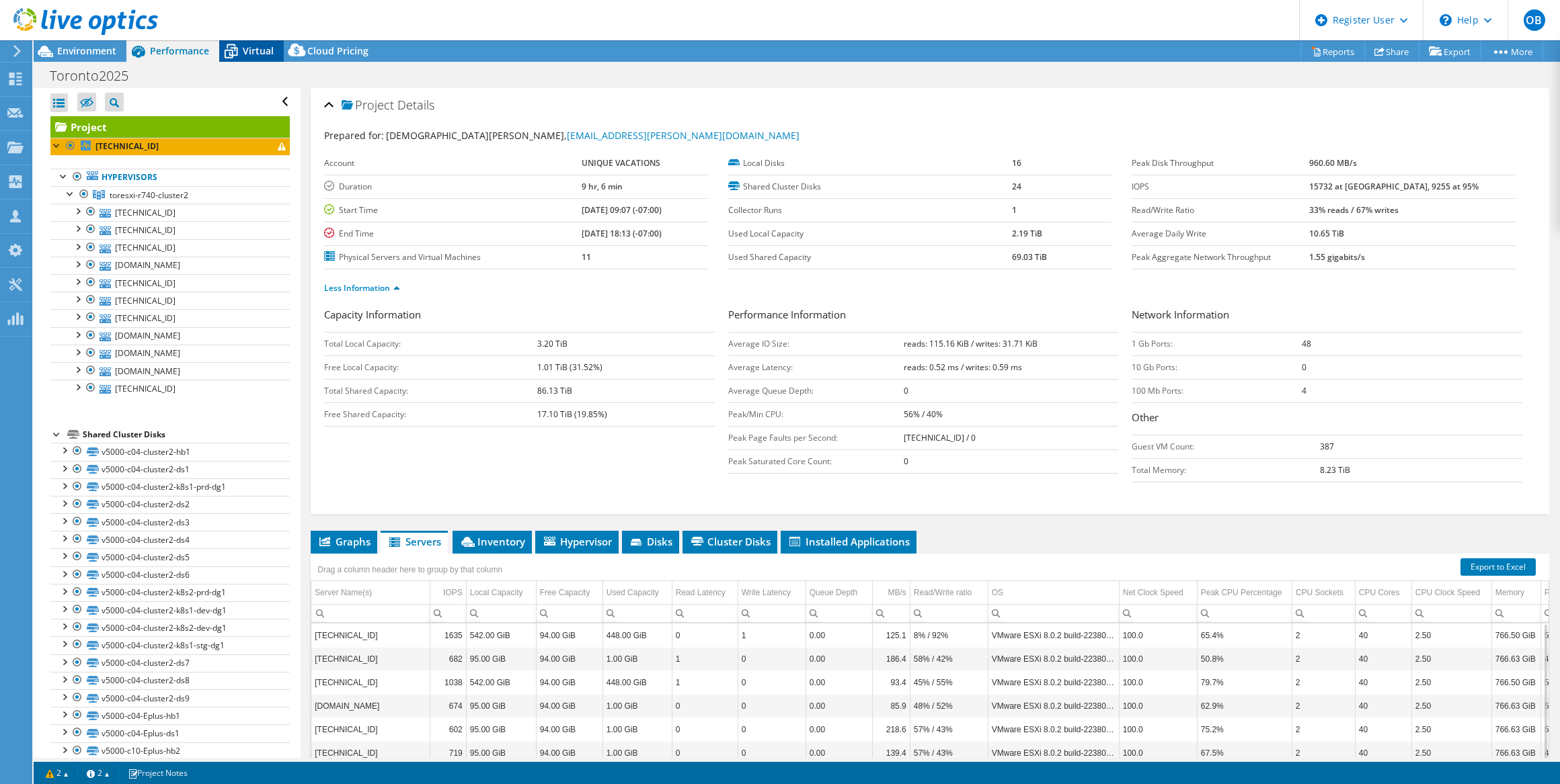
click at [232, 61] on icon at bounding box center [231, 51] width 23 height 23
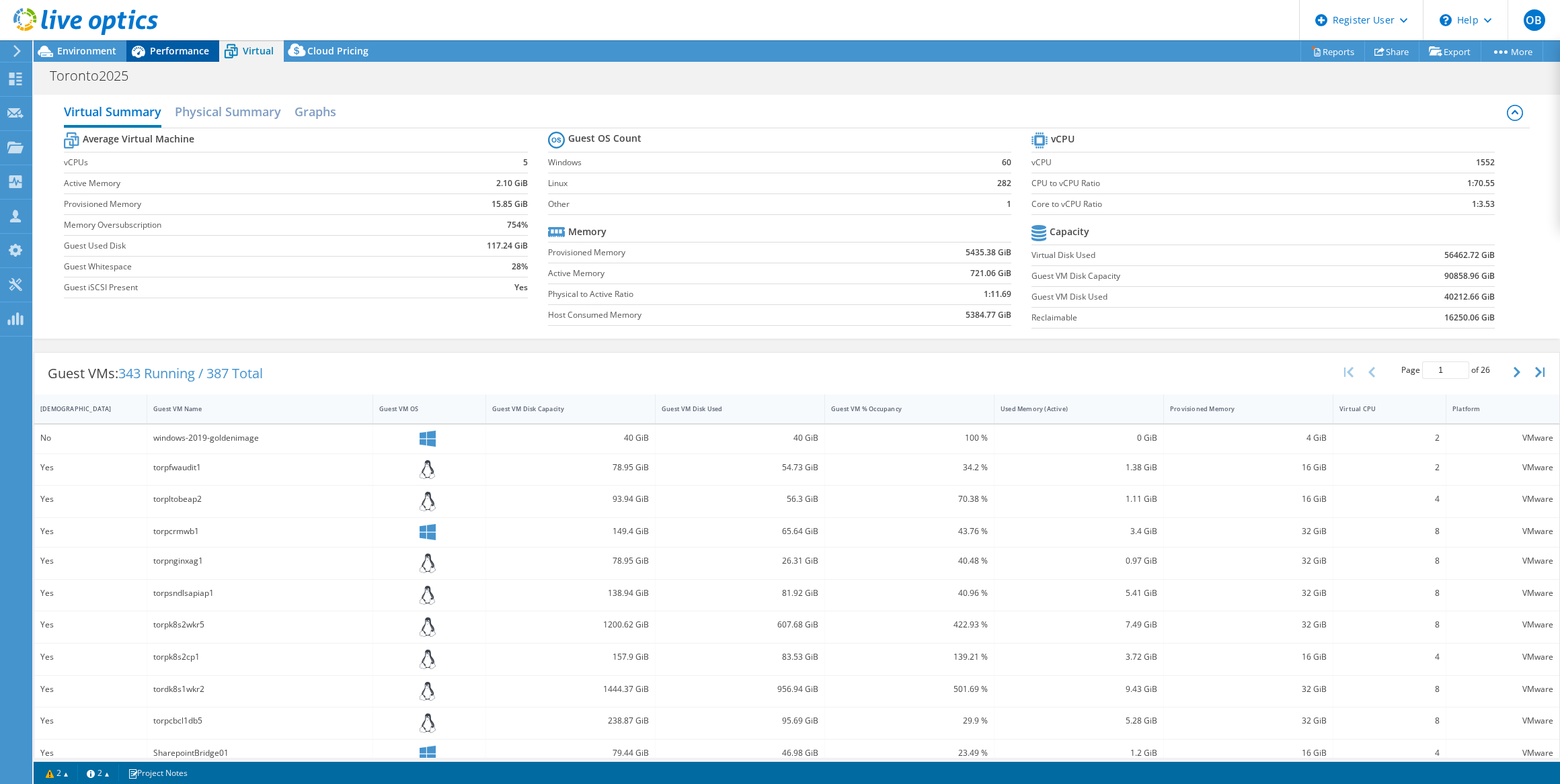
click at [200, 54] on span "Performance" at bounding box center [179, 50] width 59 height 12
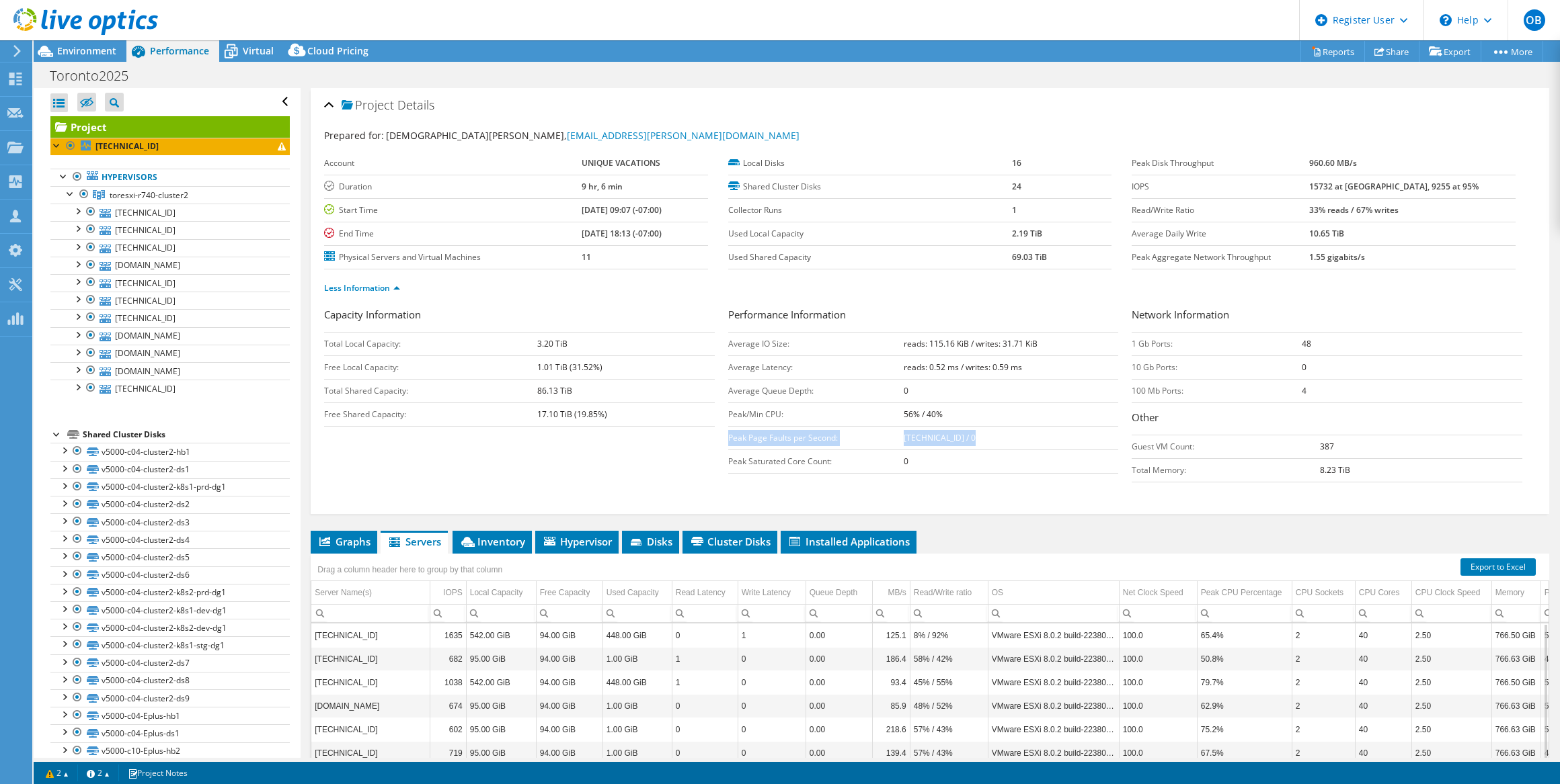
drag, startPoint x: 994, startPoint y: 435, endPoint x: 726, endPoint y: 438, distance: 268.0
click at [728, 438] on tr "Peak Page Faults per Second: 172.16.240.154 / 0" at bounding box center [923, 438] width 391 height 23
copy tr "Peak Page Faults per Second: 172.16.240.154 / 0"
click at [105, 54] on span "Environment" at bounding box center [86, 50] width 59 height 12
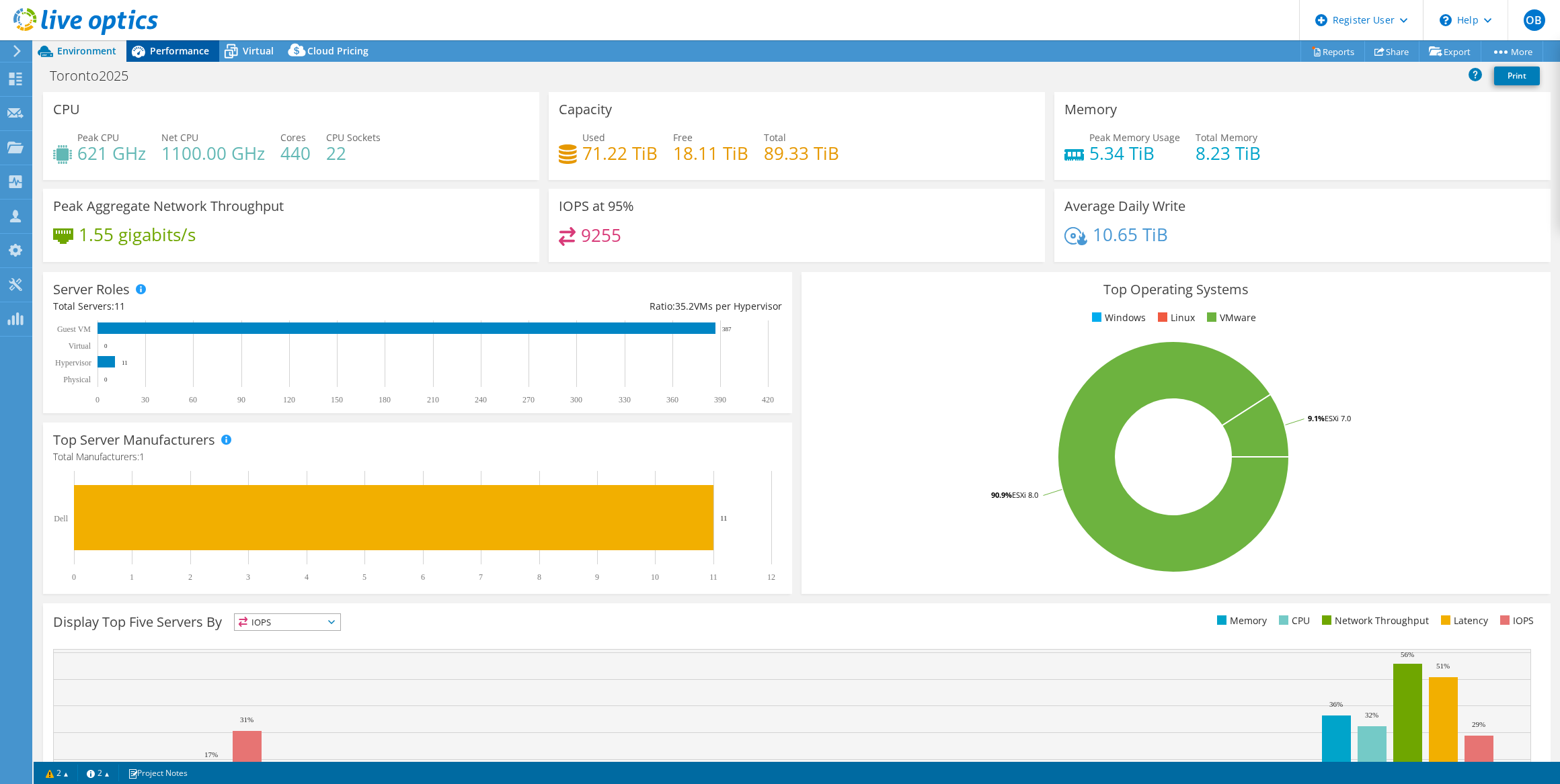
click at [192, 47] on span "Performance" at bounding box center [179, 50] width 59 height 12
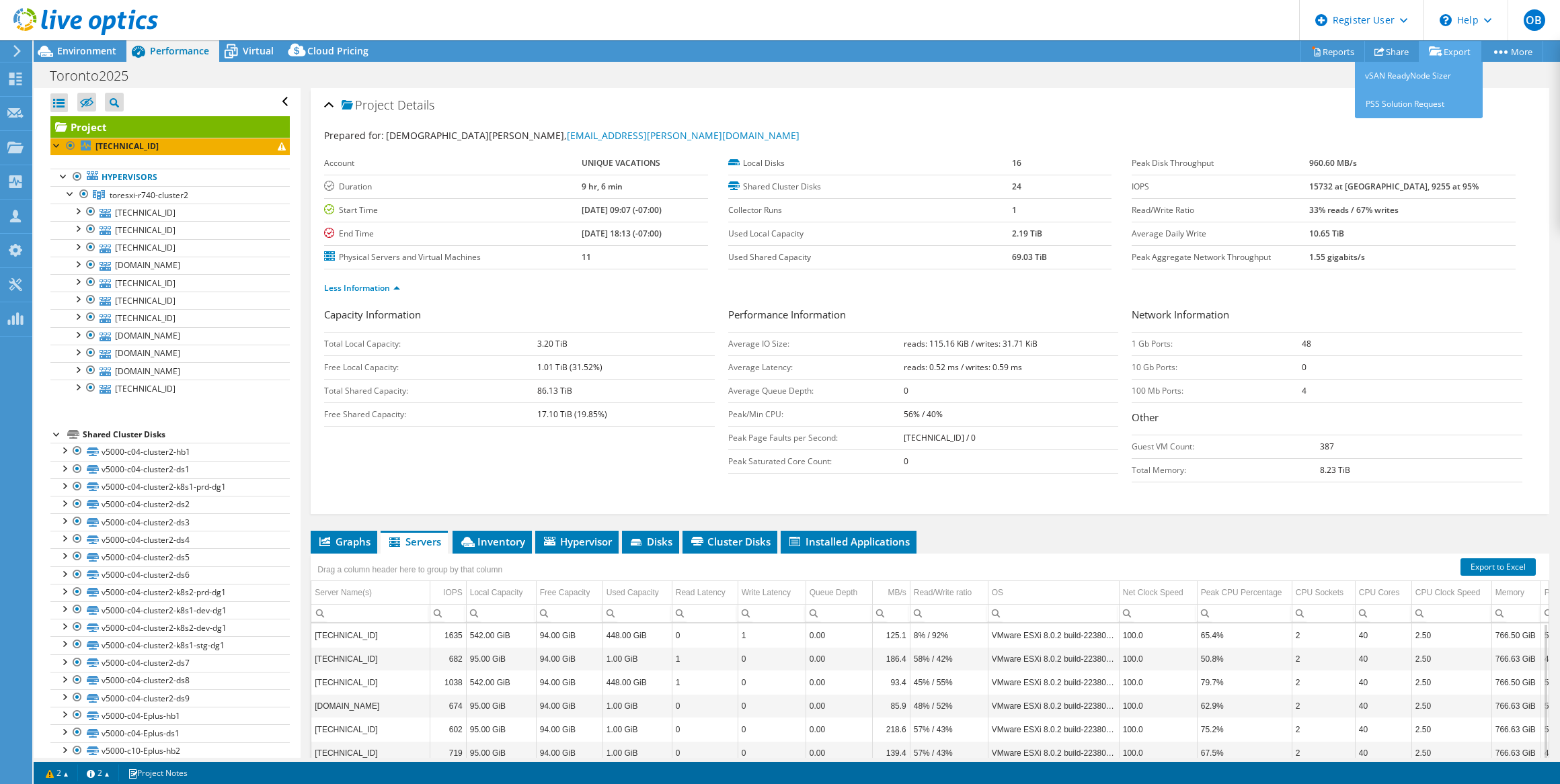
click at [1460, 45] on link "Export" at bounding box center [1449, 51] width 62 height 21
click at [1407, 98] on link "PSS Solution Request" at bounding box center [1418, 105] width 128 height 28
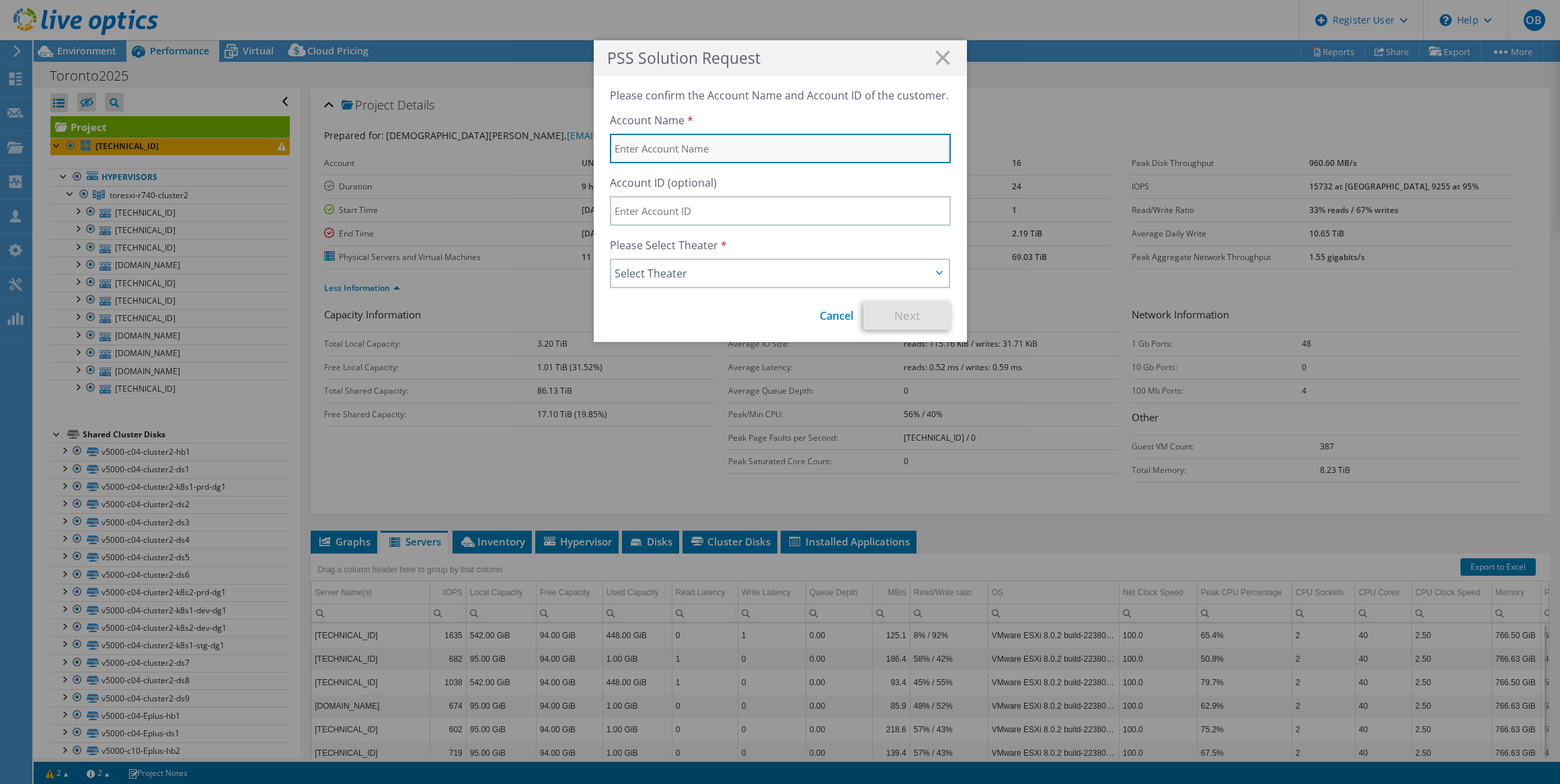
click at [738, 151] on input "text" at bounding box center [780, 149] width 341 height 30
type input "unique vacations"
click at [837, 265] on span "Select Theater" at bounding box center [773, 273] width 317 height 16
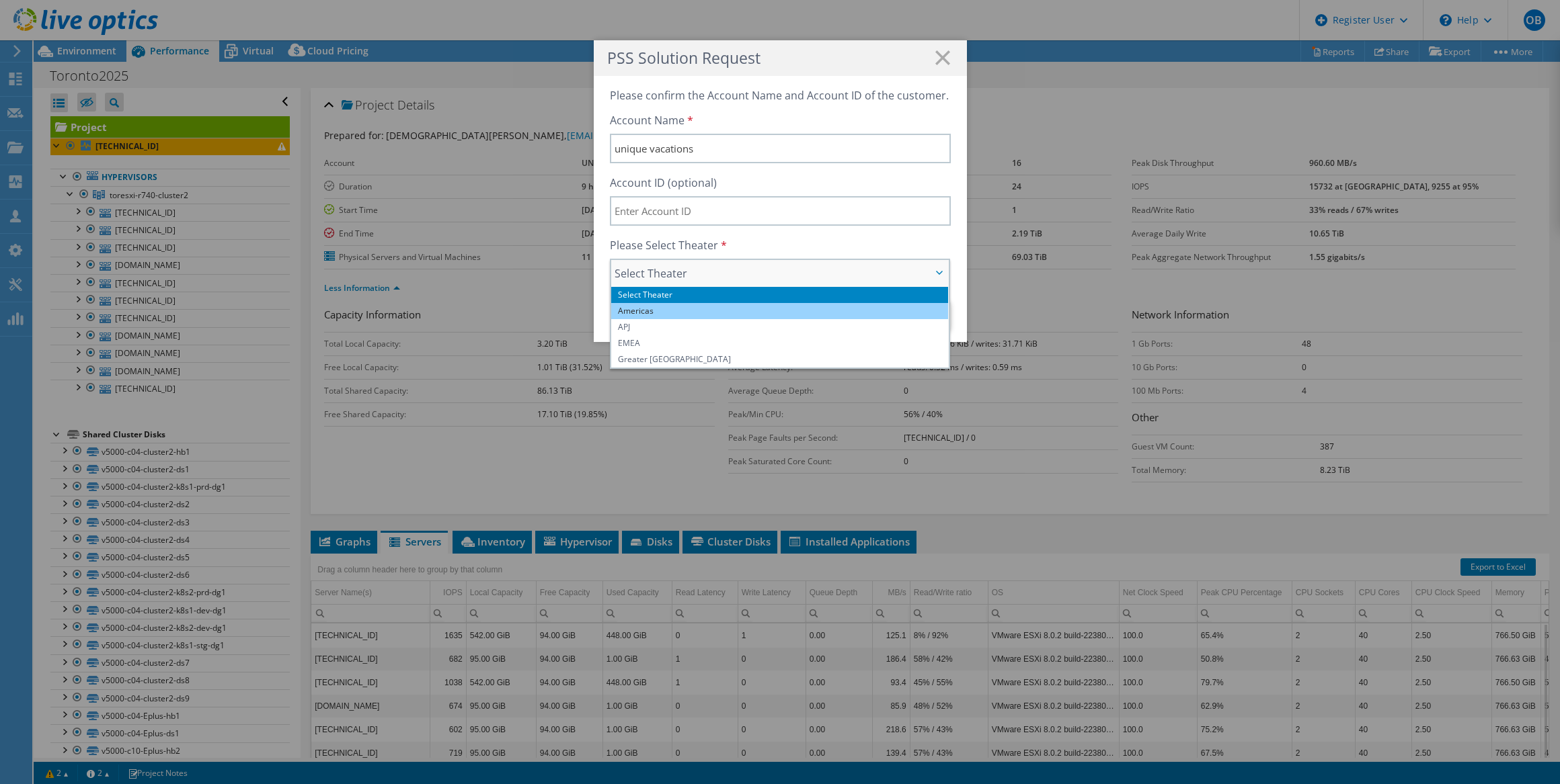
click at [685, 314] on li "Americas" at bounding box center [779, 310] width 338 height 16
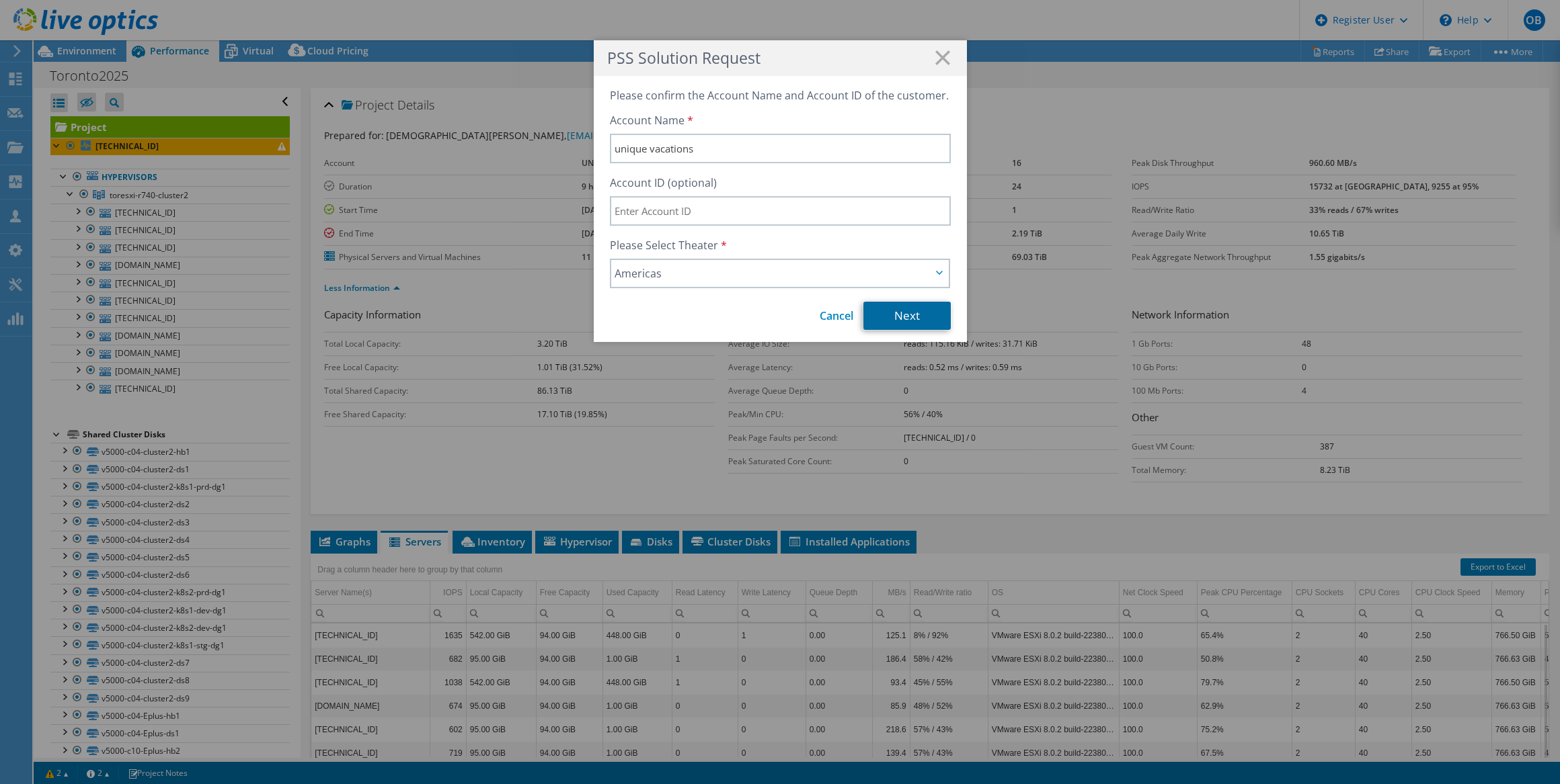
click at [888, 322] on link "Next" at bounding box center [906, 316] width 87 height 28
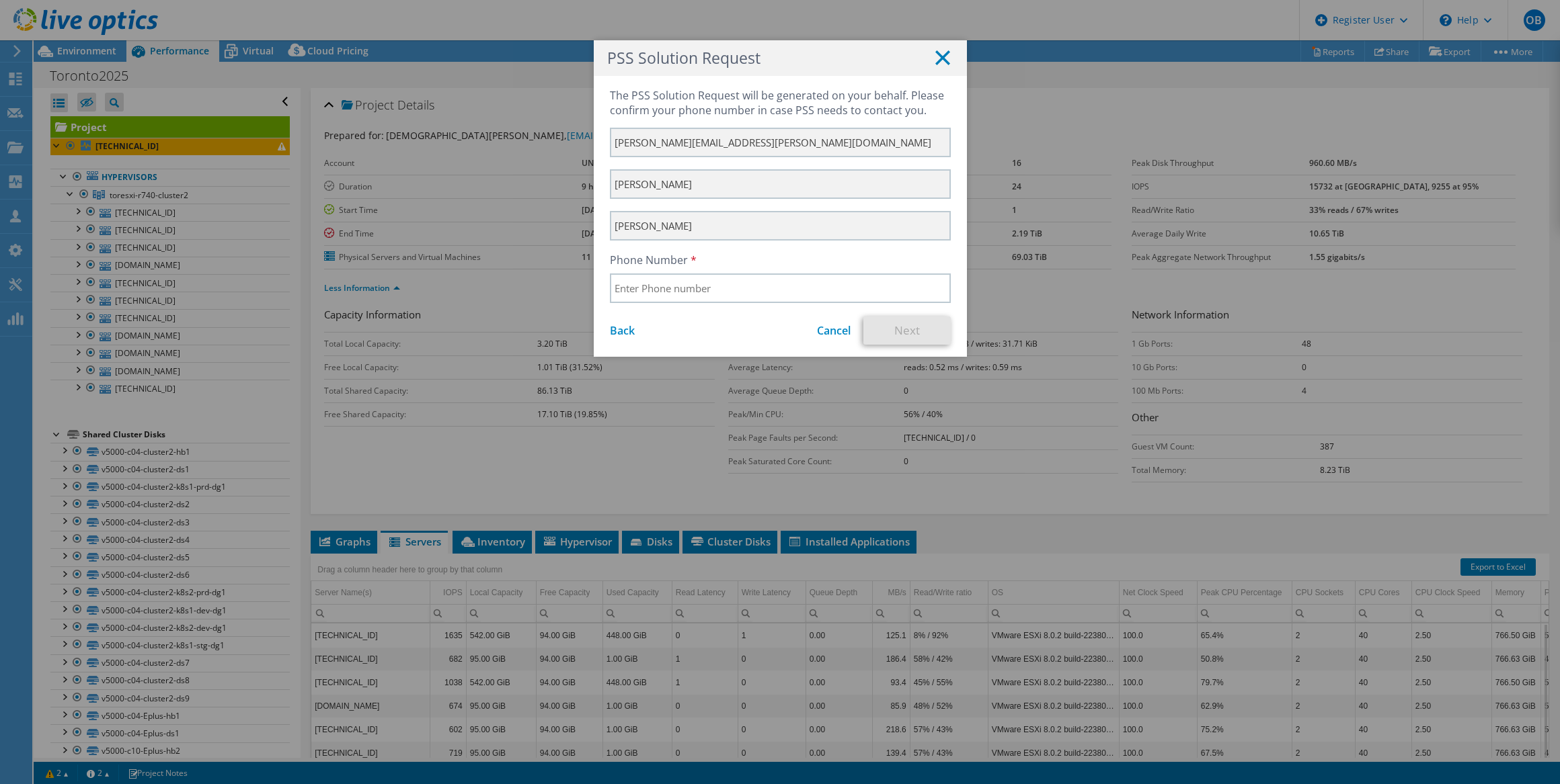
click at [937, 58] on line at bounding box center [943, 58] width 13 height 13
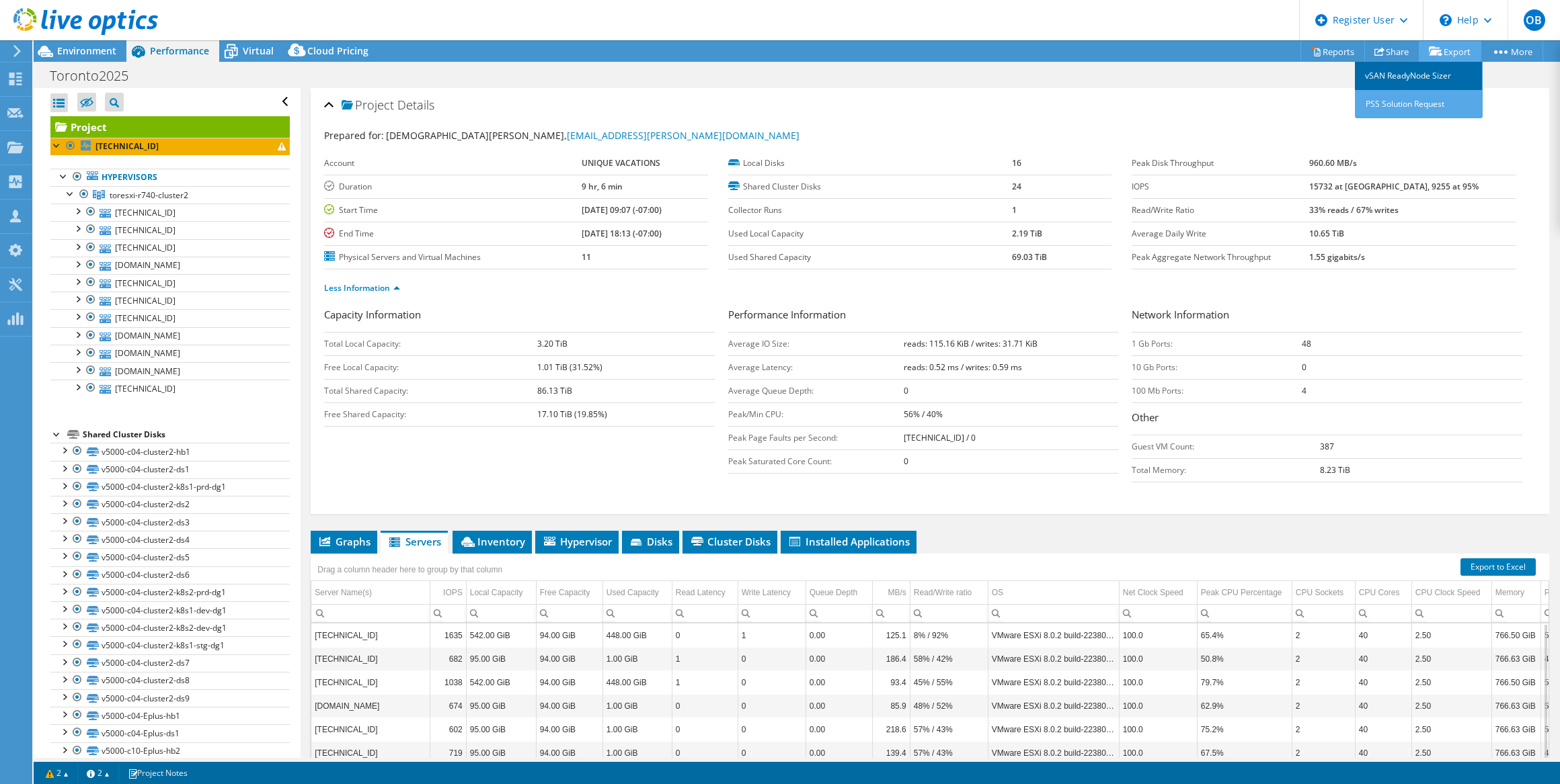
click at [1436, 80] on link "vSAN ReadyNode Sizer" at bounding box center [1418, 76] width 128 height 28
